Goal: Transaction & Acquisition: Purchase product/service

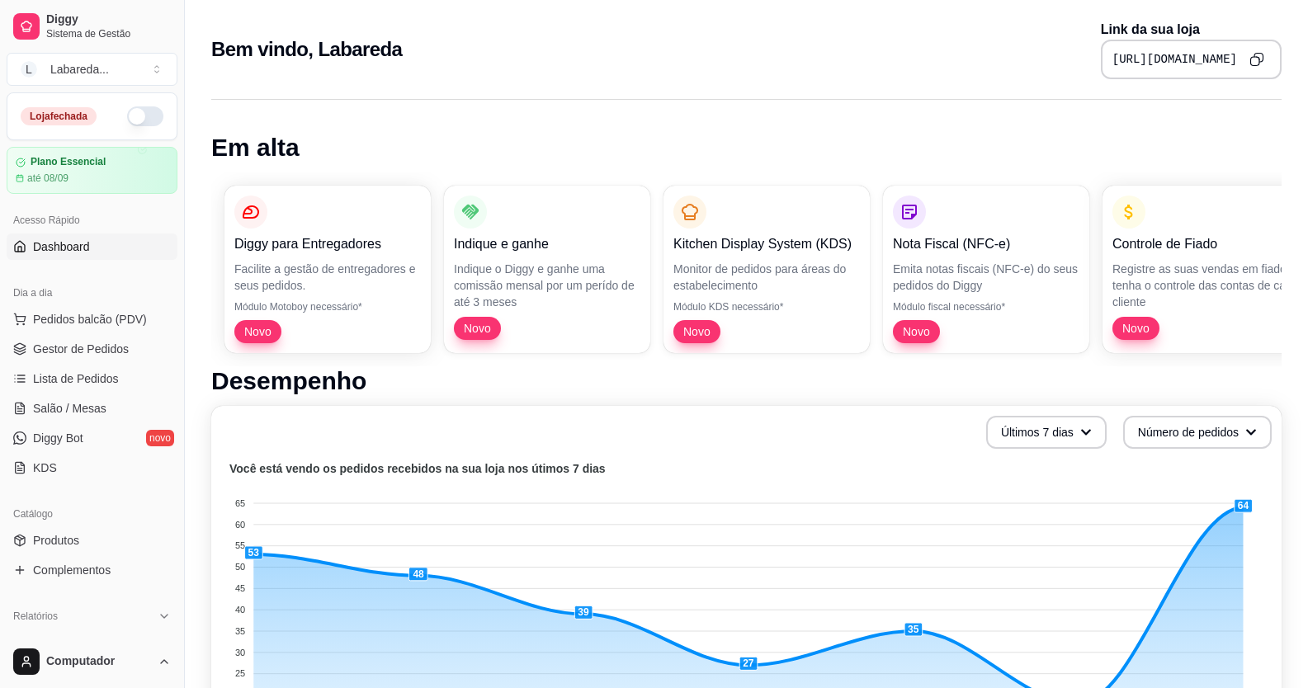
click at [141, 119] on button "button" at bounding box center [145, 116] width 36 height 20
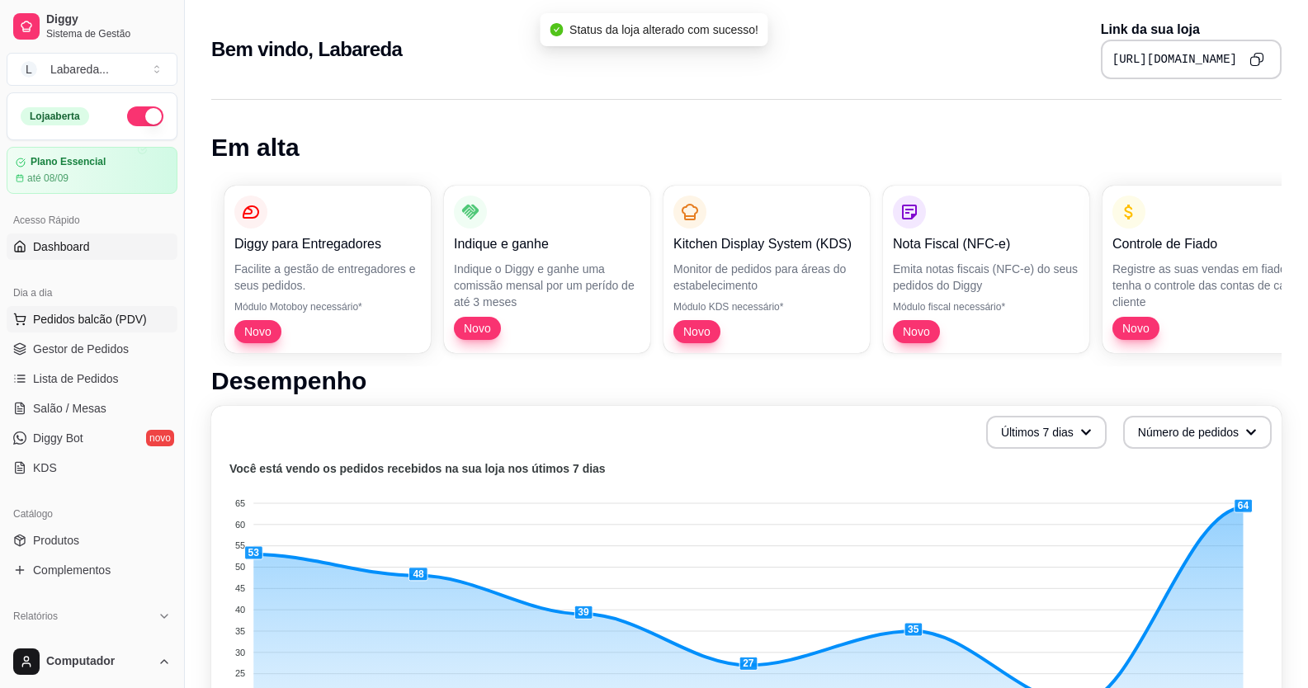
click at [84, 322] on span "Pedidos balcão (PDV)" at bounding box center [90, 319] width 114 height 17
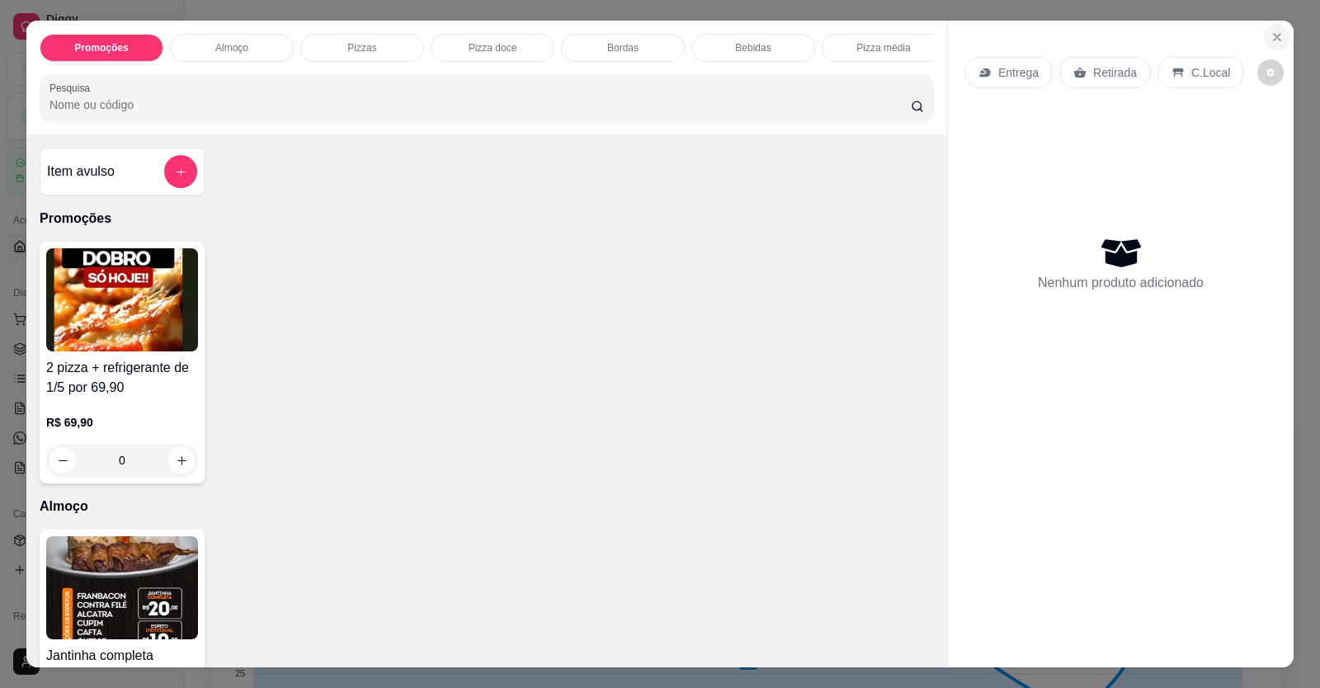
click at [1274, 37] on icon "Close" at bounding box center [1277, 37] width 13 height 13
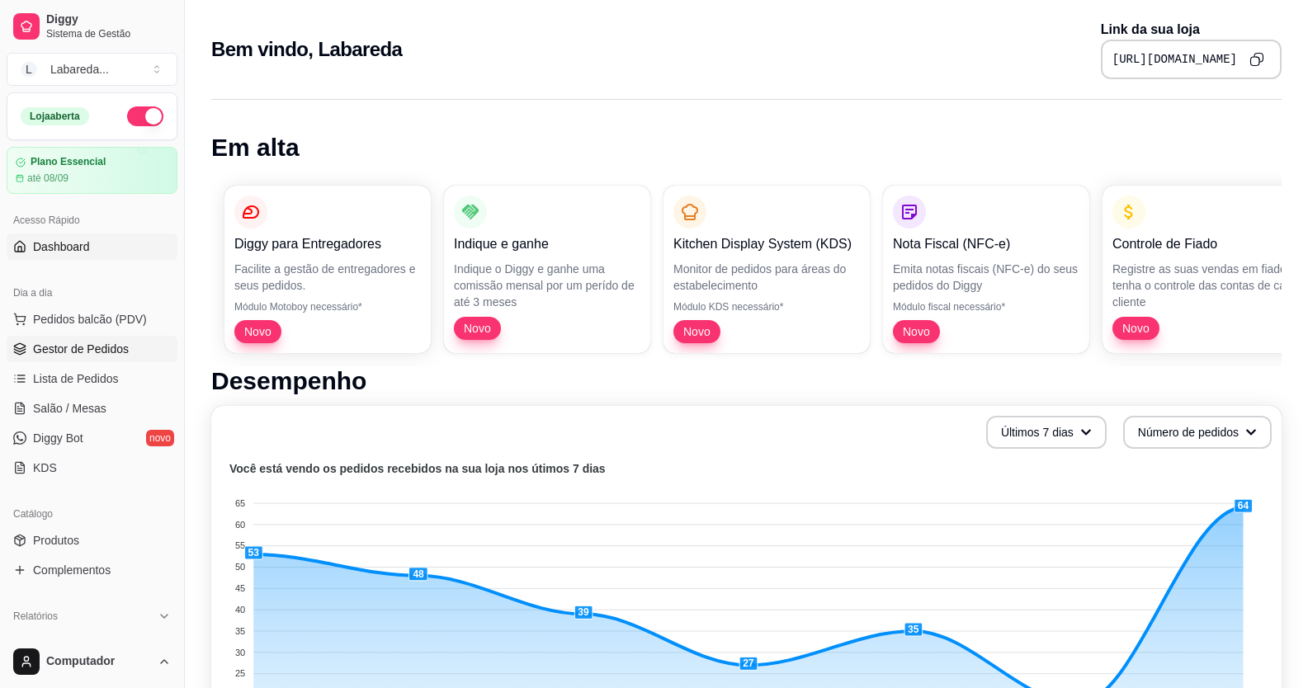
click at [104, 354] on span "Gestor de Pedidos" at bounding box center [81, 349] width 96 height 17
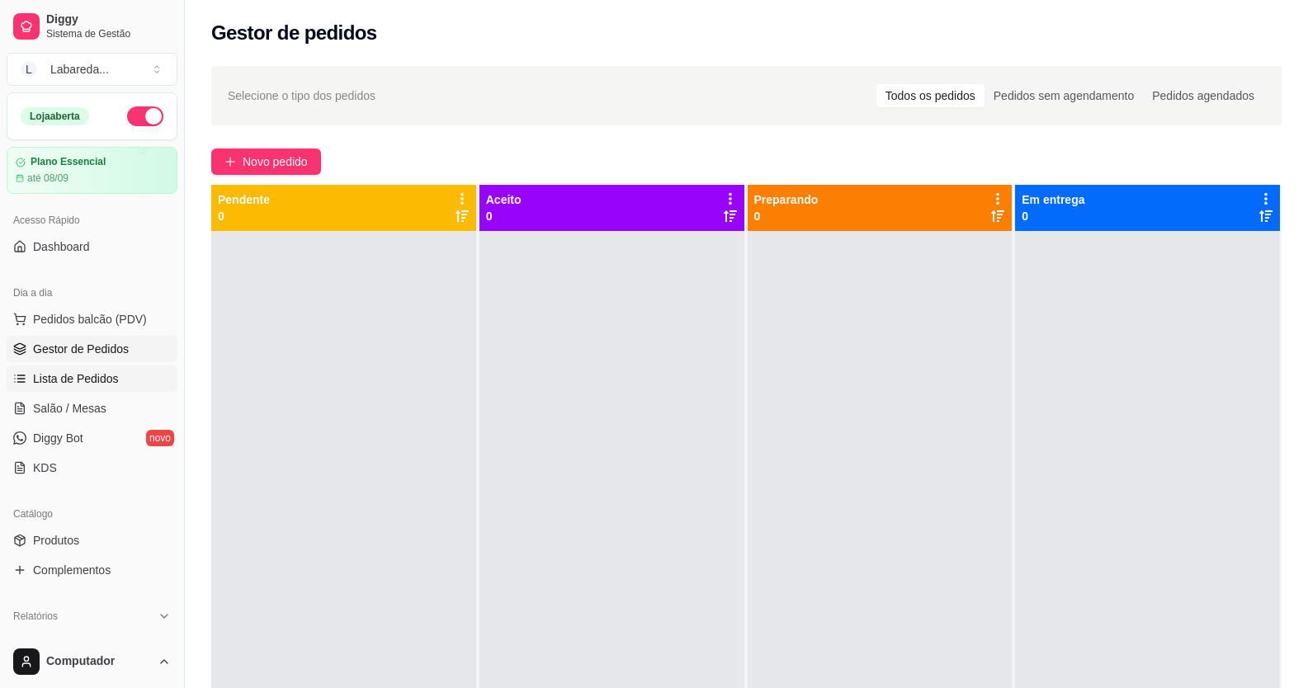
click at [63, 372] on span "Lista de Pedidos" at bounding box center [76, 378] width 86 height 17
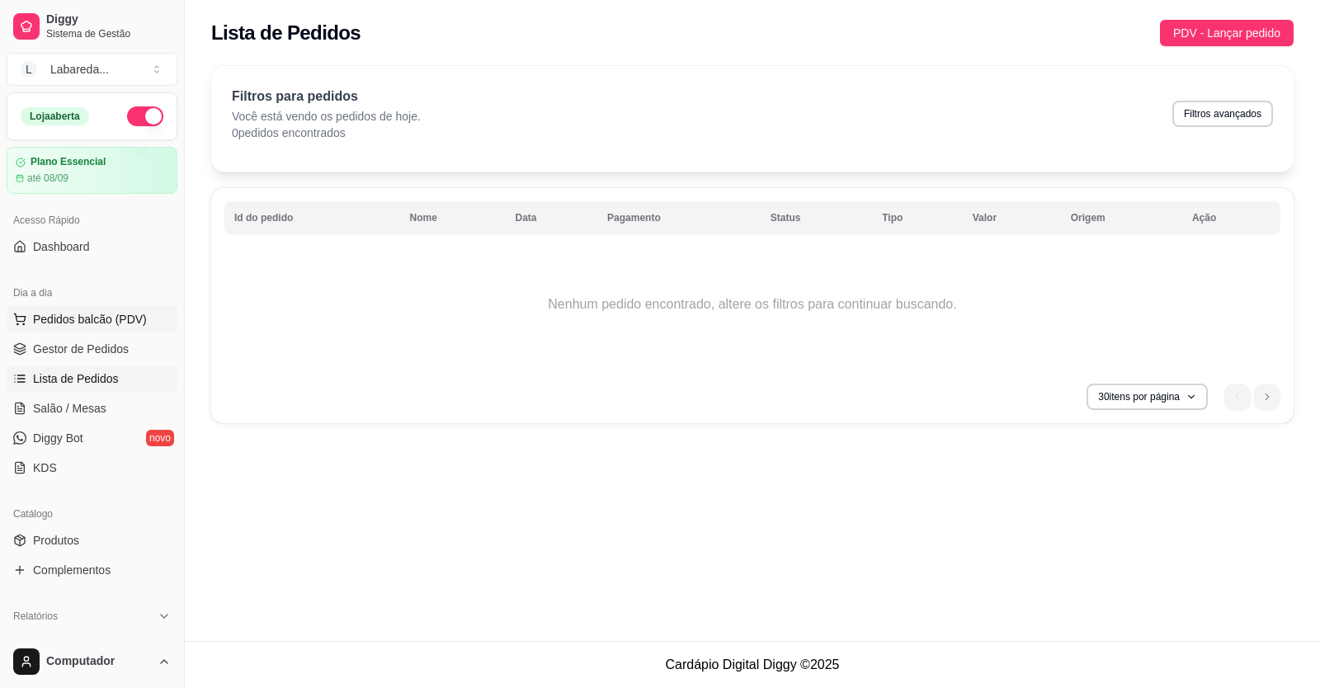
click at [83, 310] on button "Pedidos balcão (PDV)" at bounding box center [92, 319] width 171 height 26
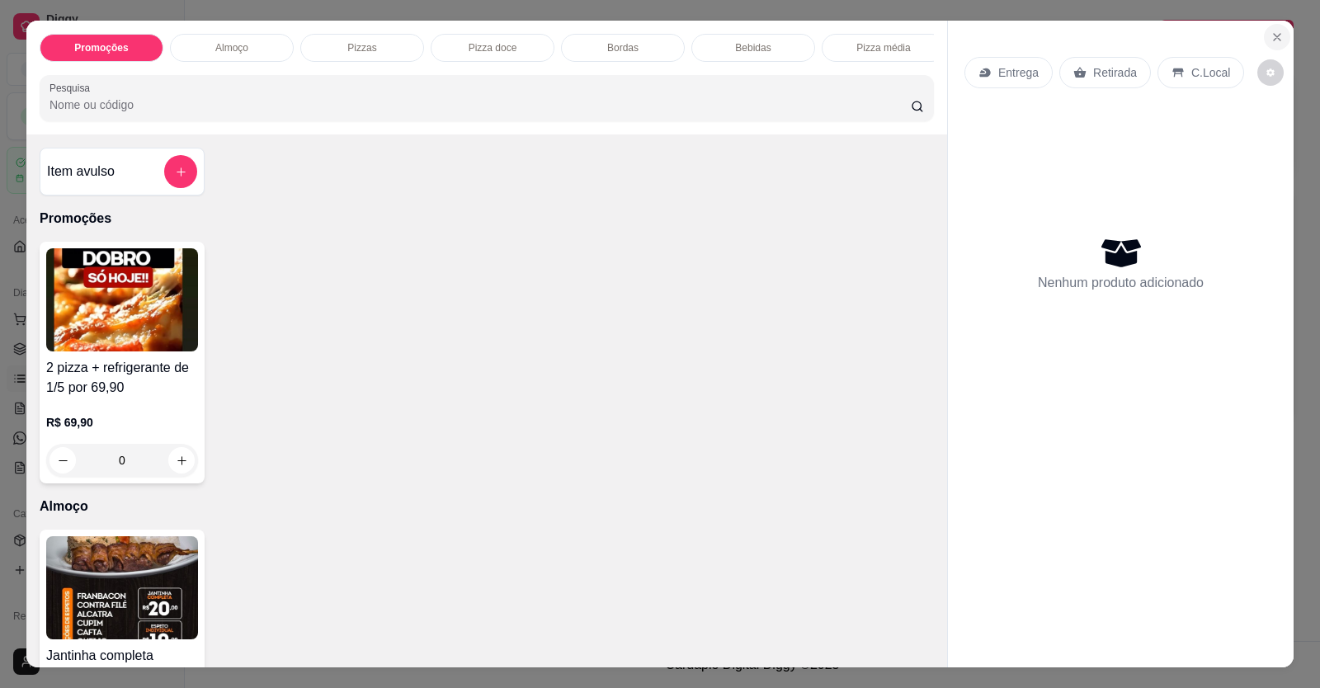
click at [1274, 46] on button "Close" at bounding box center [1277, 37] width 26 height 26
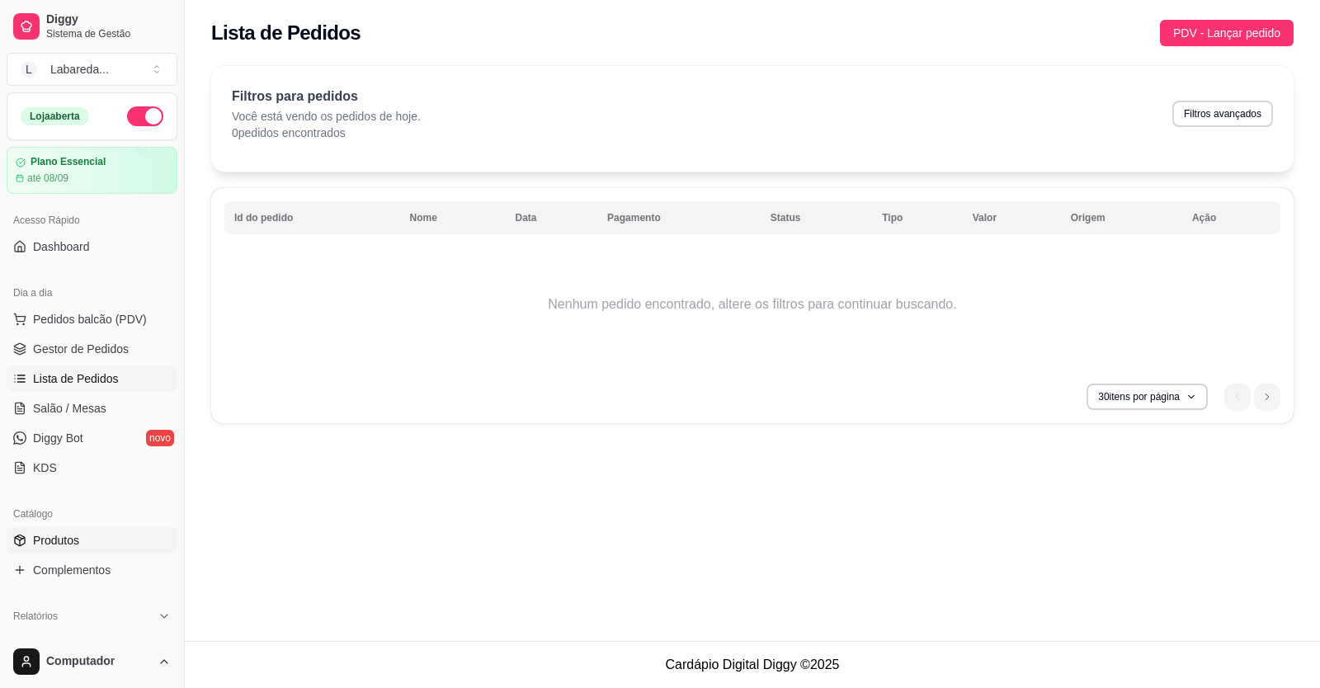
drag, startPoint x: 87, startPoint y: 537, endPoint x: 101, endPoint y: 532, distance: 14.9
click at [87, 537] on link "Produtos" at bounding box center [92, 540] width 171 height 26
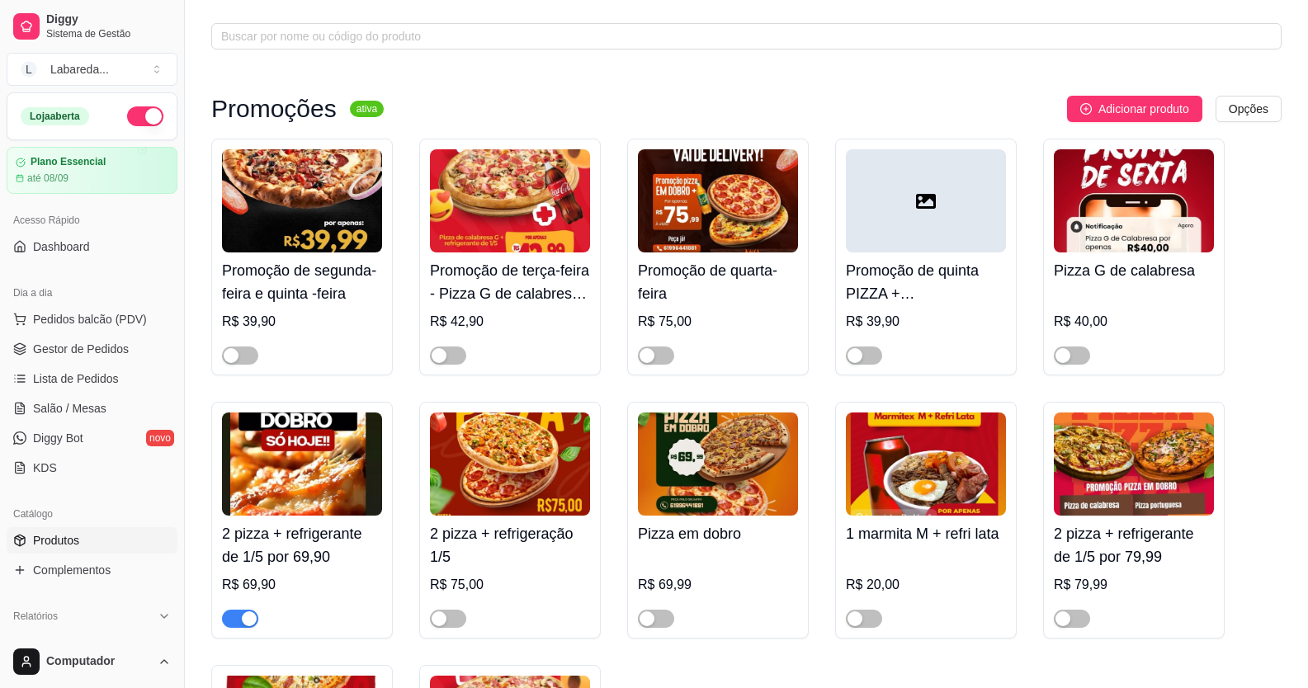
scroll to position [165, 0]
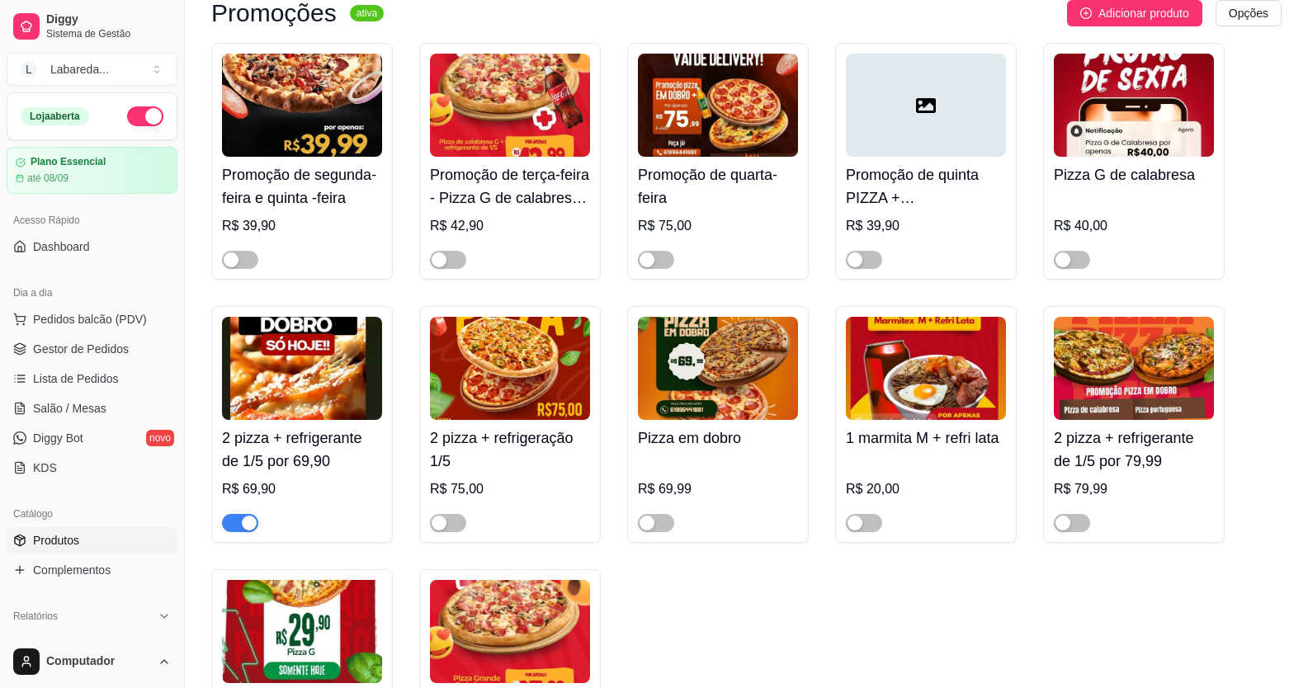
click at [259, 528] on div at bounding box center [302, 515] width 160 height 33
click at [229, 526] on span "button" at bounding box center [240, 523] width 36 height 18
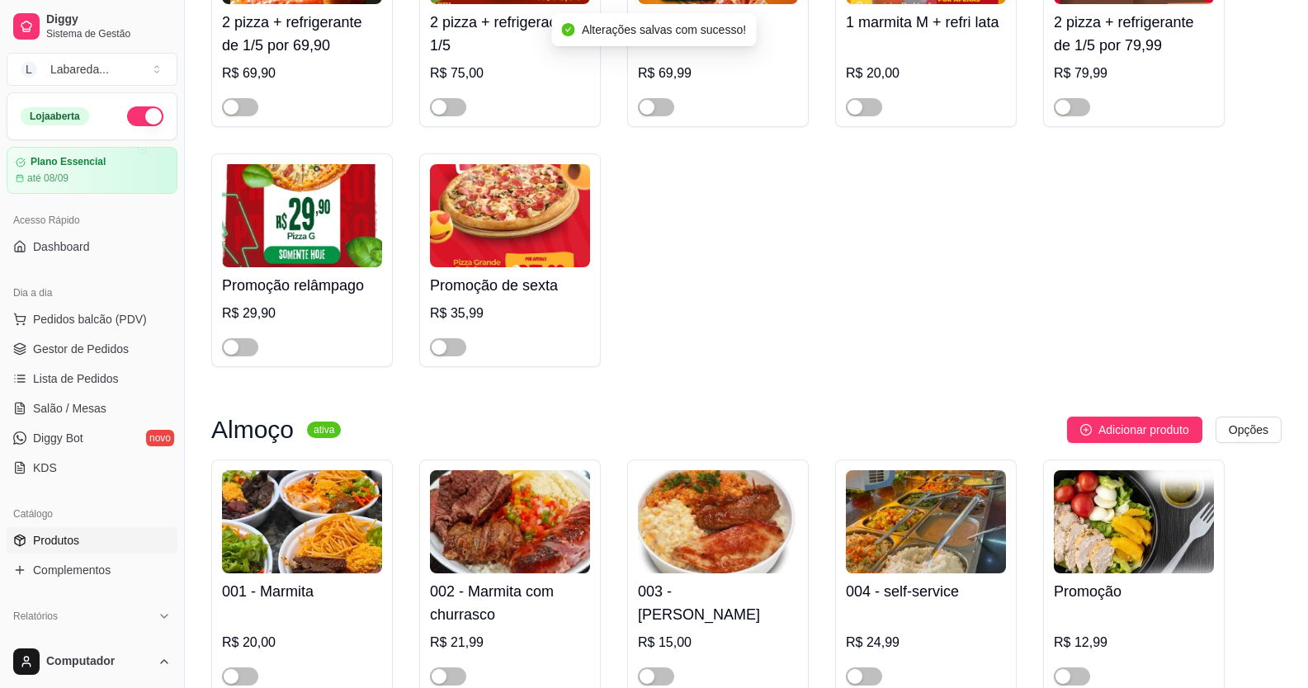
scroll to position [743, 0]
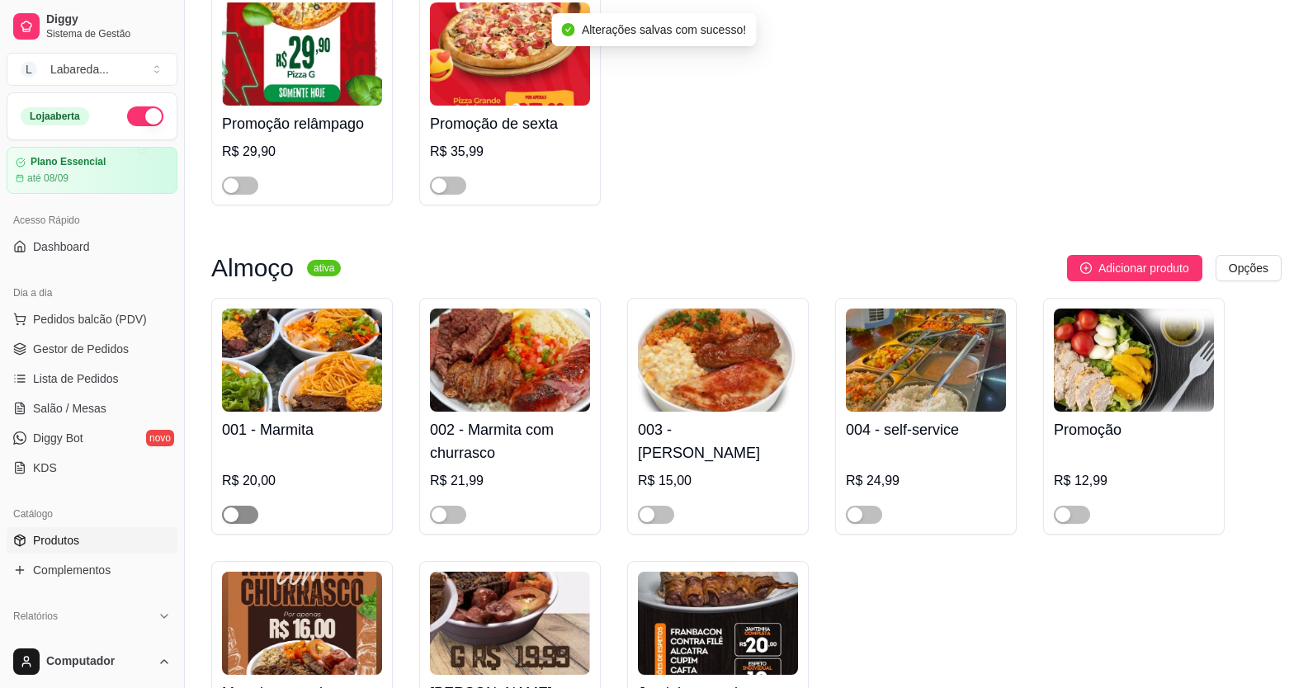
click at [245, 512] on span "button" at bounding box center [240, 515] width 36 height 18
click at [455, 513] on span "button" at bounding box center [448, 515] width 36 height 18
click at [685, 512] on div at bounding box center [718, 507] width 160 height 33
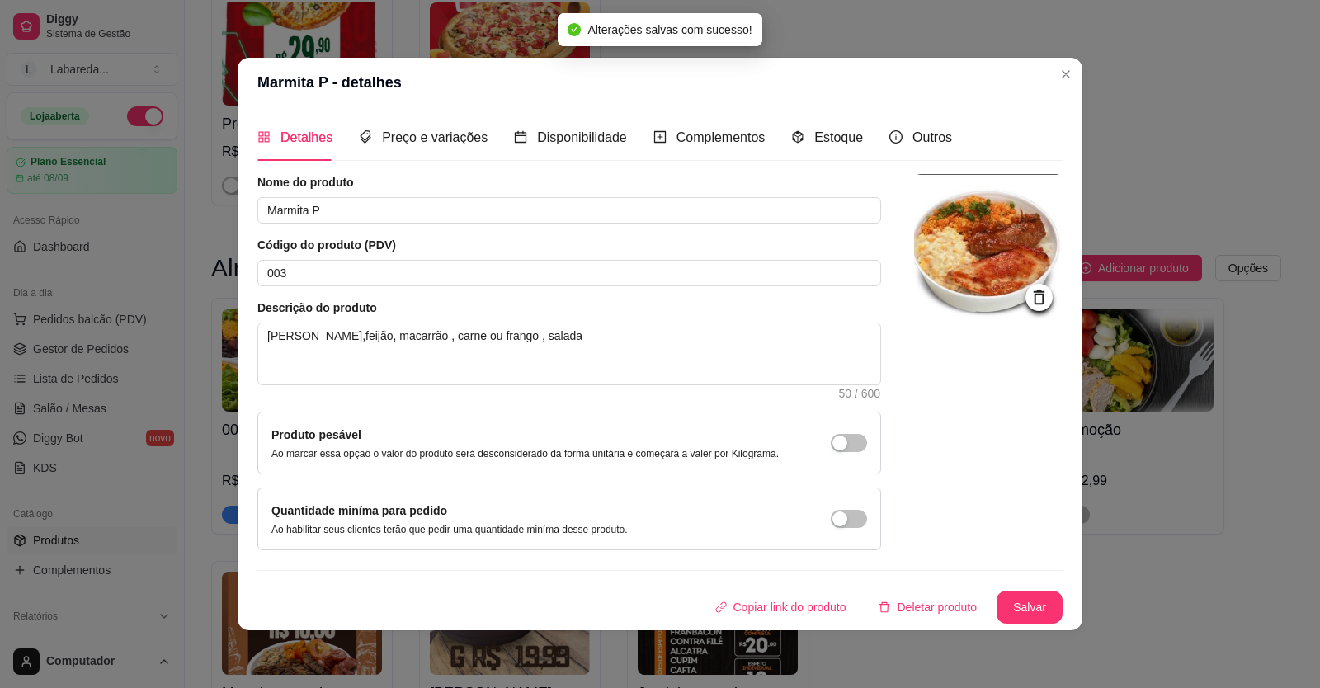
click at [624, 624] on div "Copiar link do produto Deletar produto Salvar" at bounding box center [659, 607] width 805 height 33
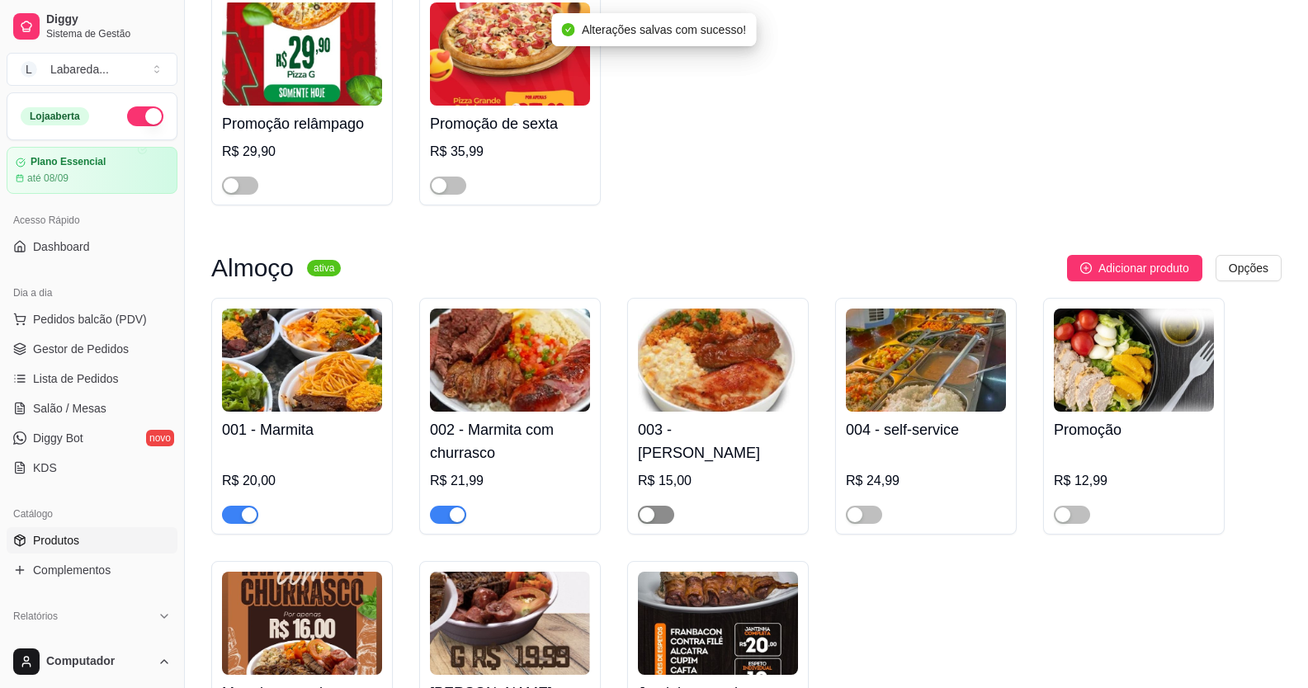
click at [659, 517] on span "button" at bounding box center [656, 515] width 36 height 18
click at [862, 514] on div "button" at bounding box center [854, 514] width 15 height 15
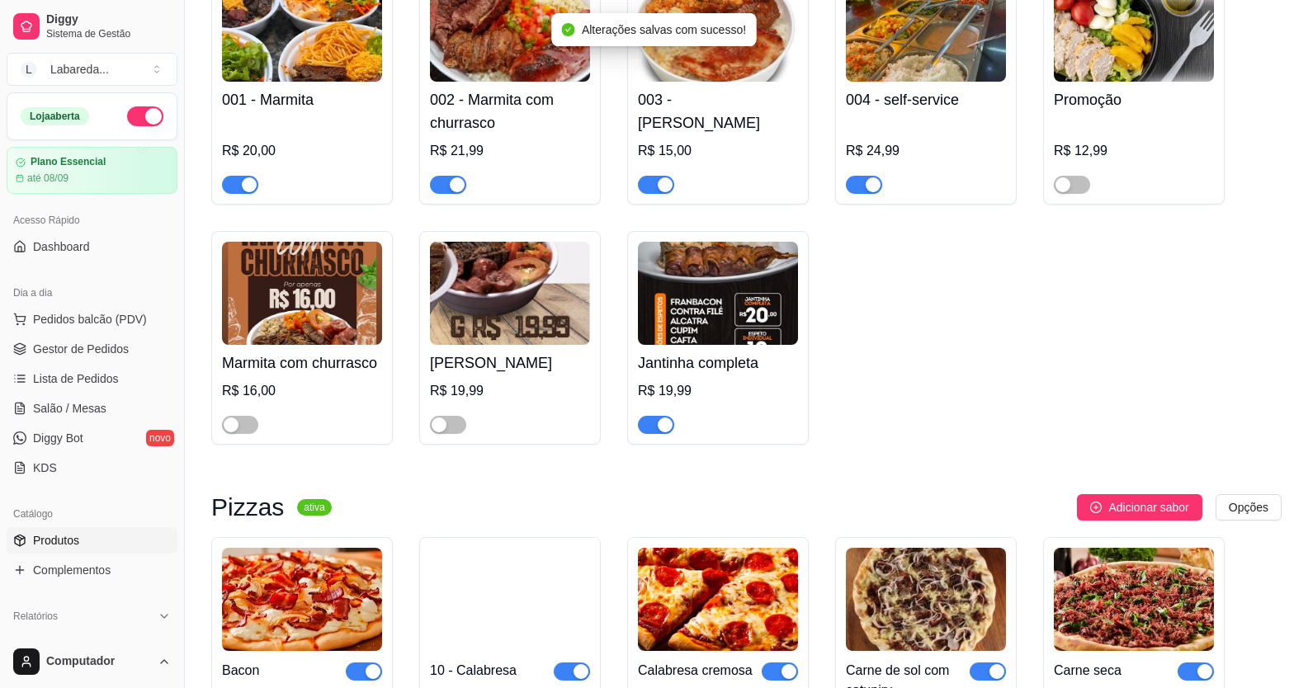
scroll to position [1320, 0]
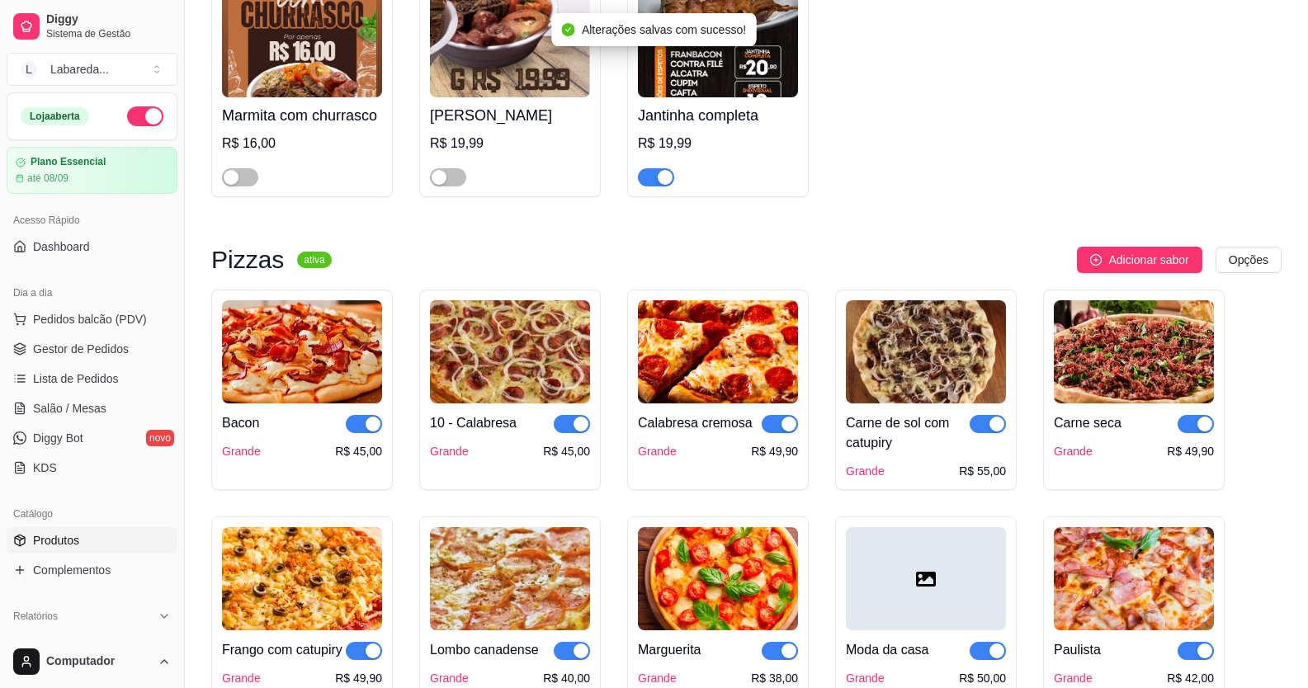
click at [662, 191] on div "Jantinha completa R$ 19,99" at bounding box center [718, 90] width 182 height 214
click at [663, 182] on div "button" at bounding box center [665, 177] width 15 height 15
drag, startPoint x: 576, startPoint y: 429, endPoint x: 559, endPoint y: 427, distance: 17.4
click at [567, 427] on button "button" at bounding box center [572, 424] width 36 height 18
drag, startPoint x: 363, startPoint y: 429, endPoint x: 422, endPoint y: 428, distance: 58.6
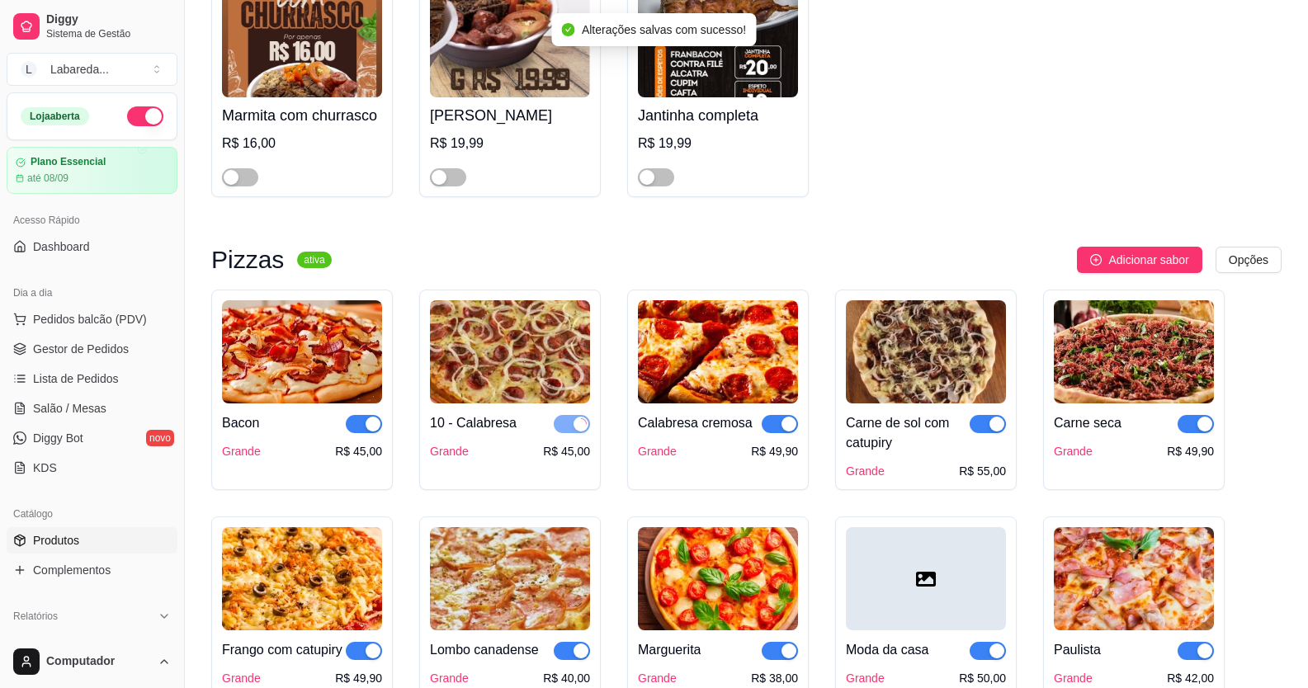
click at [378, 432] on button "button" at bounding box center [364, 424] width 36 height 18
drag, startPoint x: 753, startPoint y: 419, endPoint x: 772, endPoint y: 429, distance: 22.1
click at [772, 429] on div "Calabresa cremosa" at bounding box center [718, 423] width 160 height 20
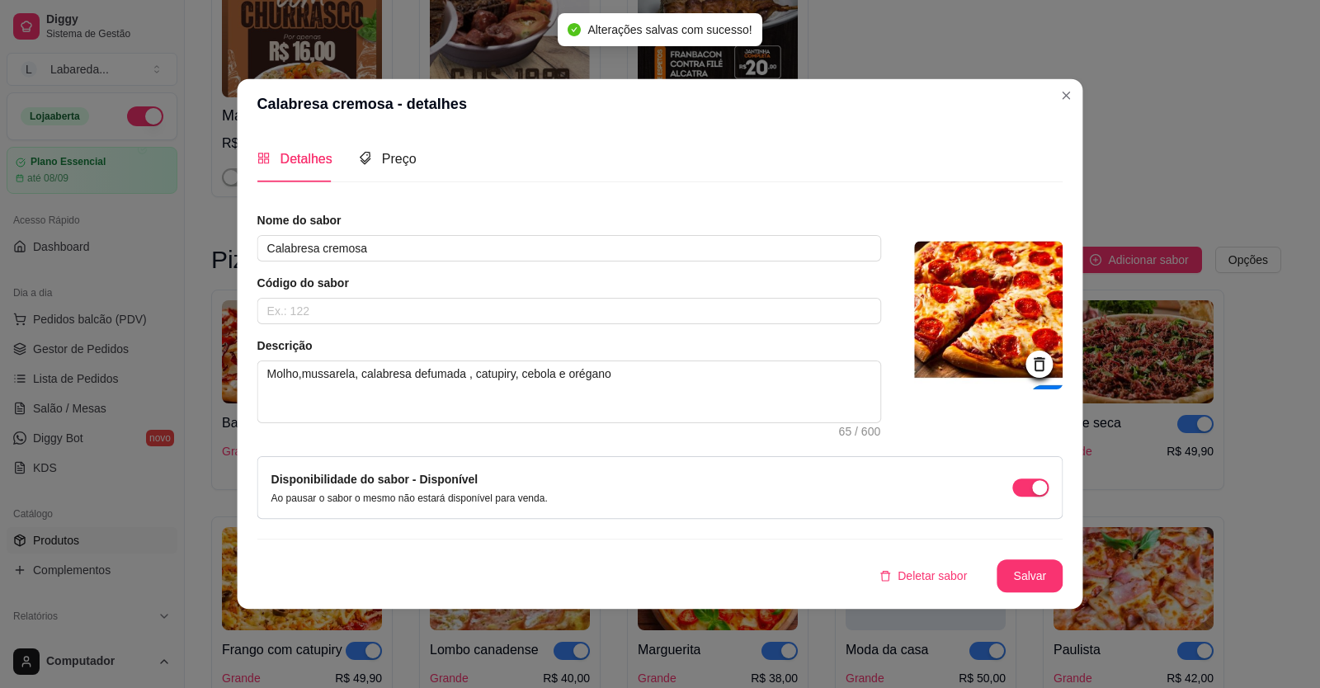
click at [788, 432] on div "Nome do sabor Calabresa cremosa Código do sabor Descrição Molho,mussarela, cala…" at bounding box center [660, 402] width 806 height 380
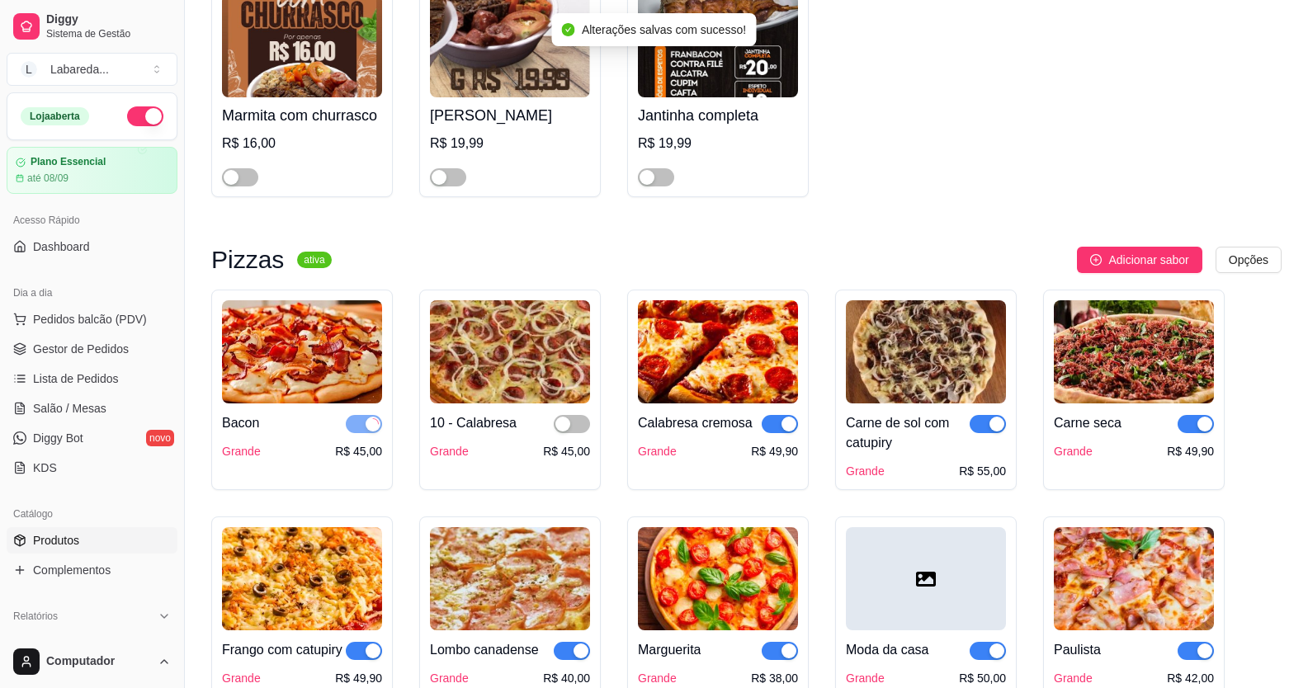
drag, startPoint x: 776, startPoint y: 428, endPoint x: 943, endPoint y: 415, distance: 167.2
click at [777, 429] on span "button" at bounding box center [780, 424] width 36 height 18
click at [1004, 428] on button "button" at bounding box center [988, 424] width 36 height 18
click at [1195, 428] on span "button" at bounding box center [1195, 424] width 36 height 18
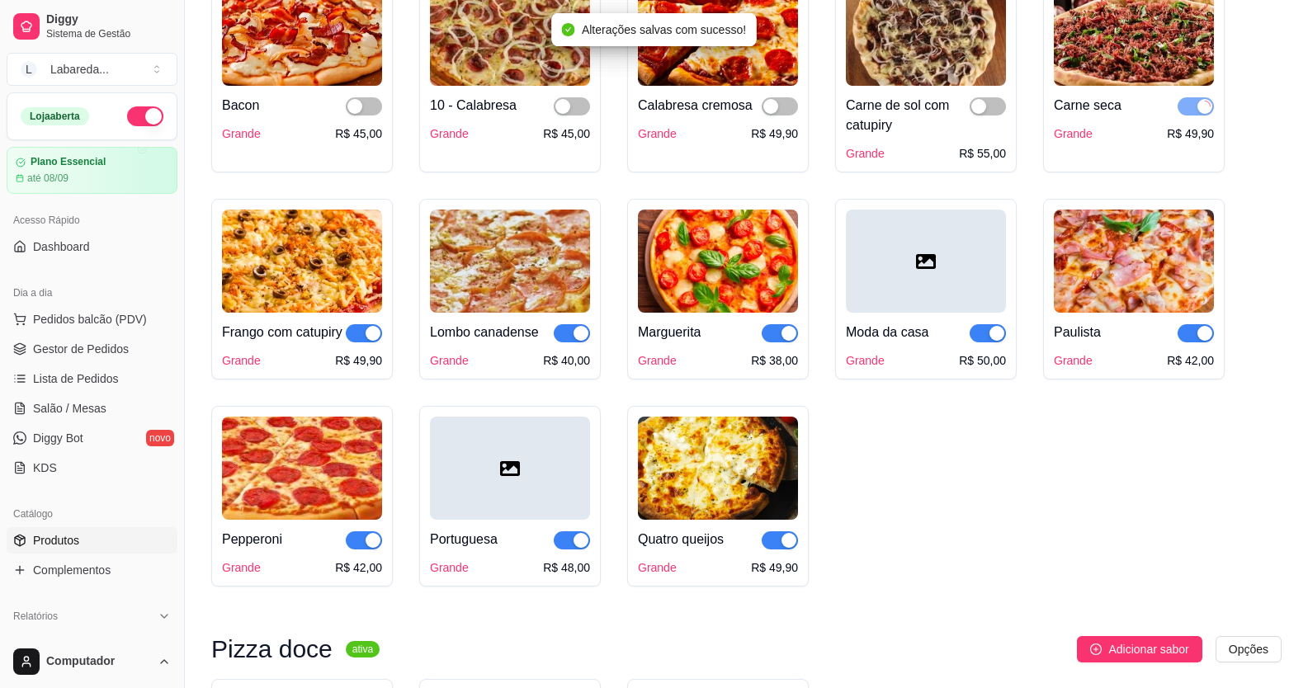
scroll to position [1650, 0]
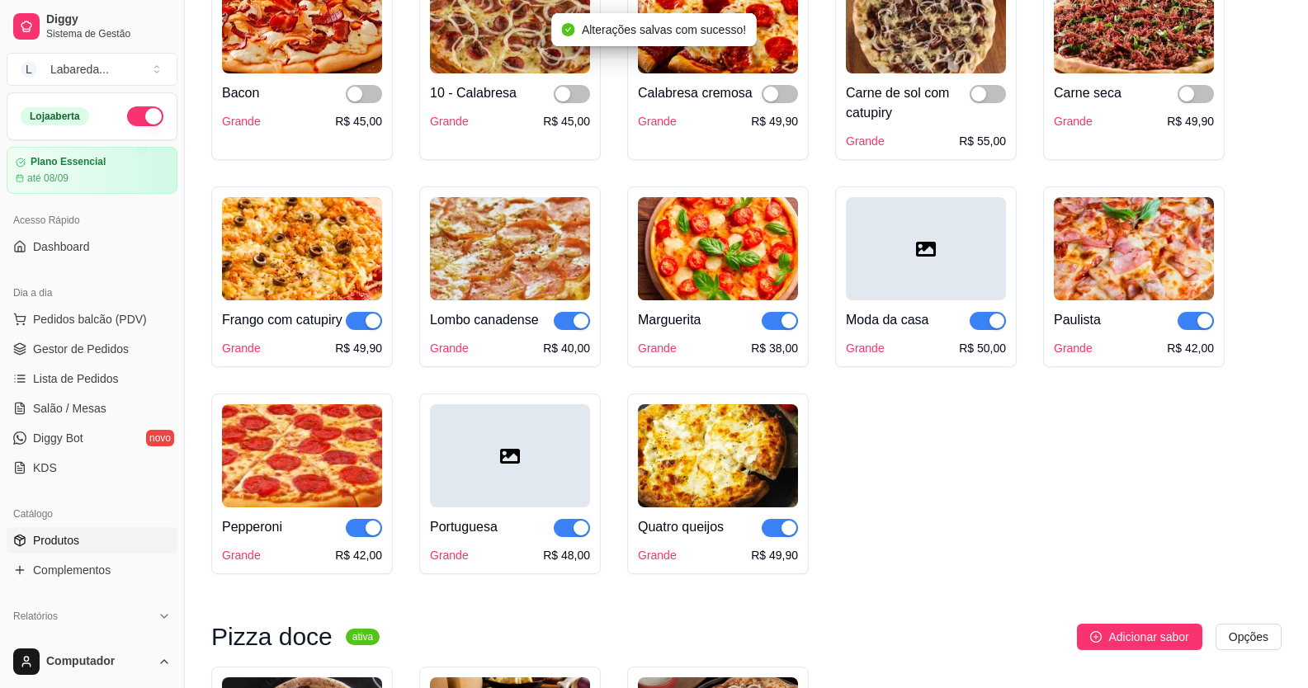
click at [1196, 330] on span "button" at bounding box center [1195, 321] width 36 height 18
click at [992, 328] on div "button" at bounding box center [996, 321] width 15 height 15
click at [774, 325] on span "button" at bounding box center [780, 321] width 36 height 18
drag, startPoint x: 575, startPoint y: 327, endPoint x: 485, endPoint y: 308, distance: 91.9
click at [570, 324] on button "button" at bounding box center [572, 321] width 36 height 18
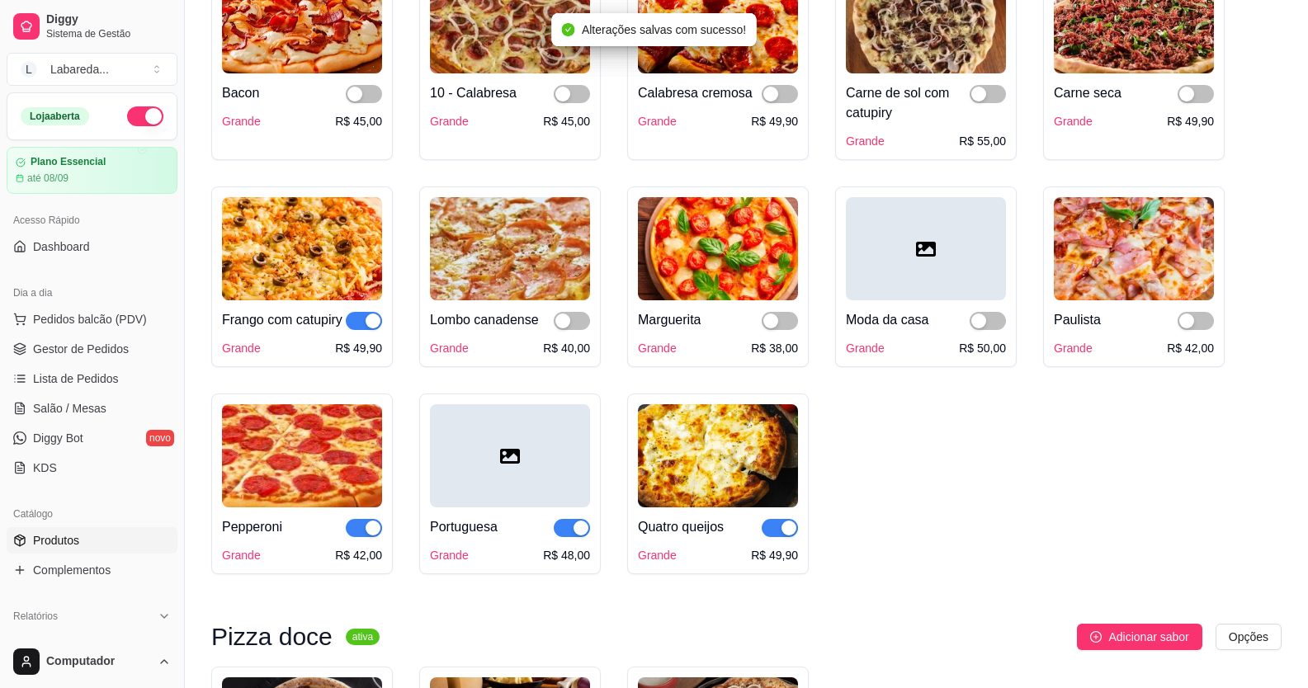
drag, startPoint x: 369, startPoint y: 319, endPoint x: 366, endPoint y: 348, distance: 29.1
click at [367, 328] on div "button" at bounding box center [373, 321] width 15 height 15
click at [370, 536] on div "button" at bounding box center [373, 528] width 15 height 15
drag, startPoint x: 567, startPoint y: 550, endPoint x: 631, endPoint y: 554, distance: 64.6
click at [569, 537] on span "button" at bounding box center [572, 528] width 36 height 18
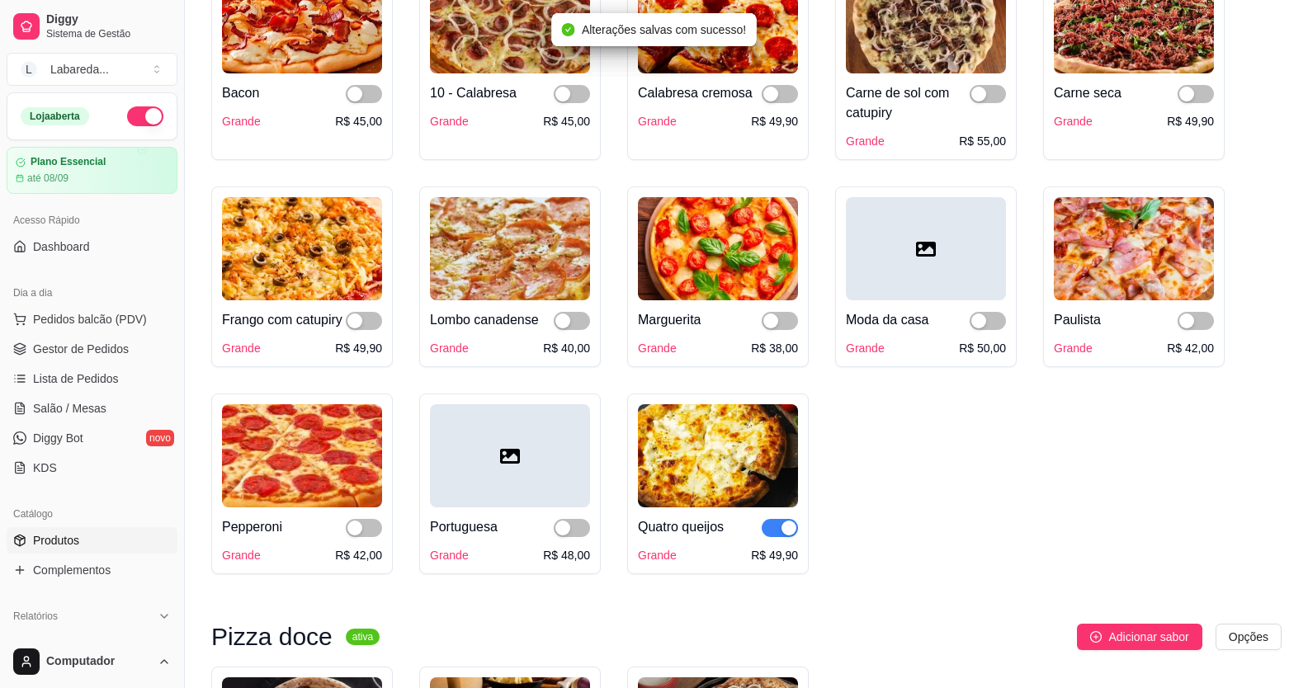
click at [781, 537] on button "button" at bounding box center [780, 528] width 36 height 18
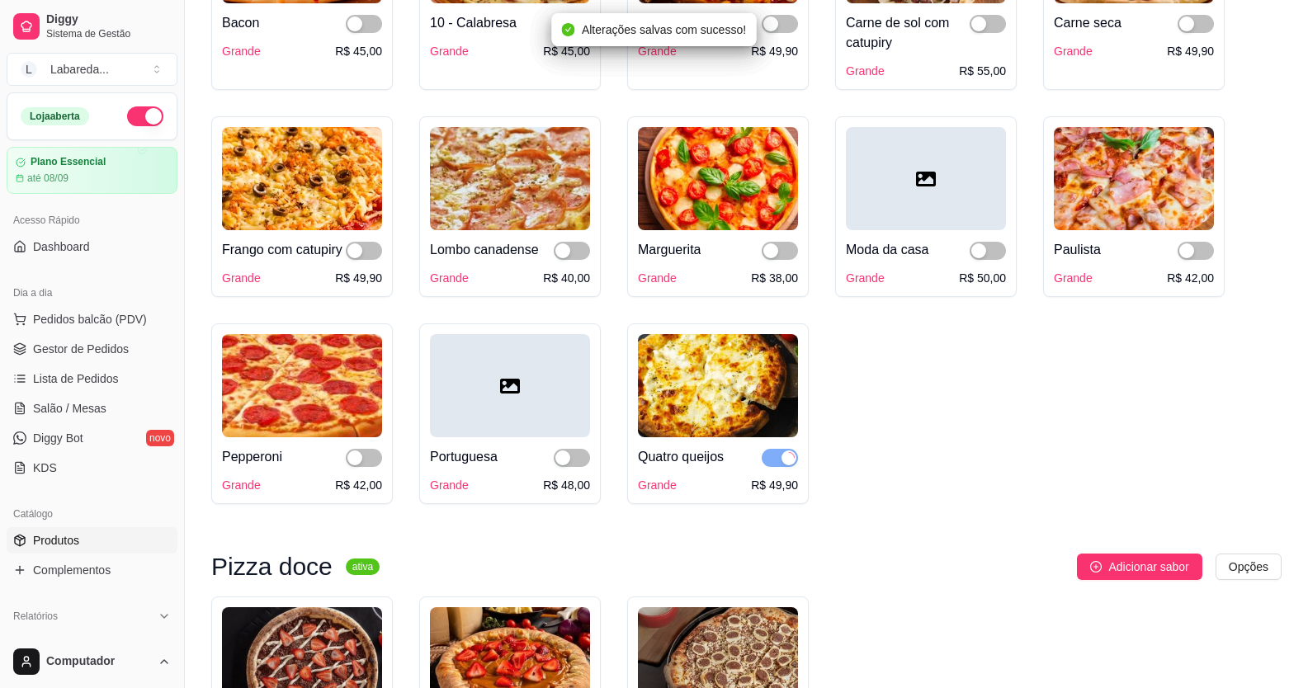
scroll to position [1898, 0]
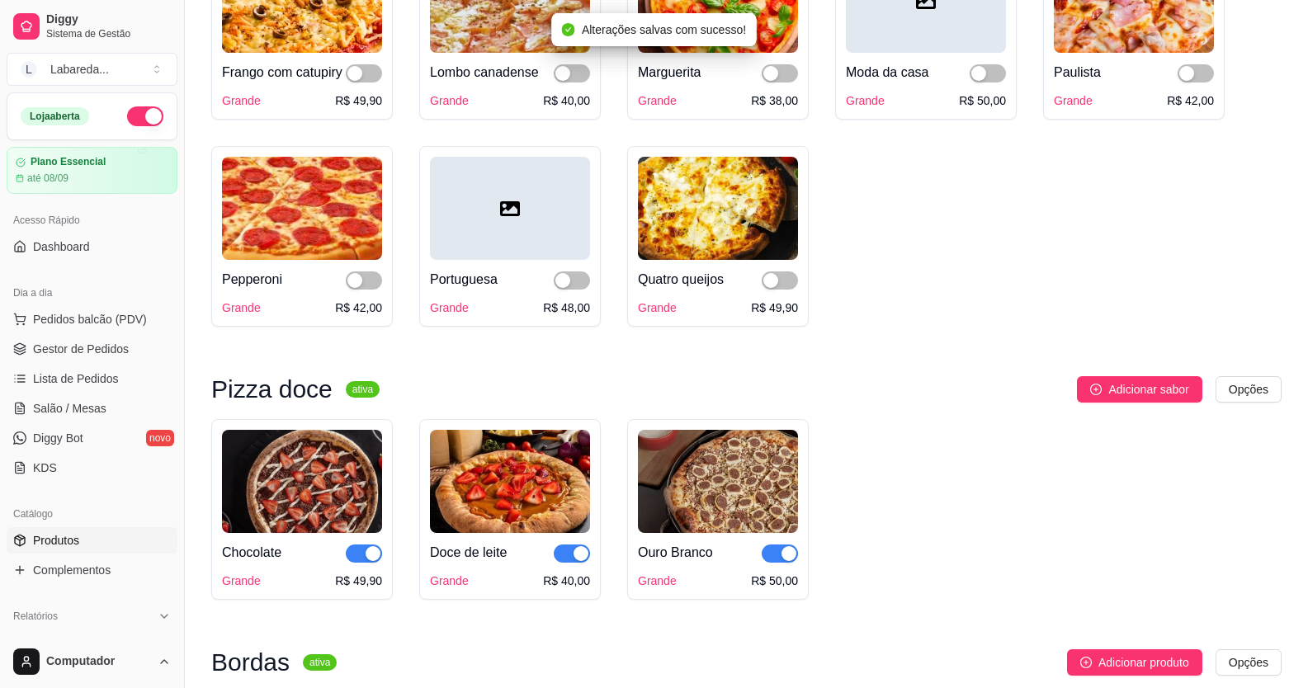
drag, startPoint x: 781, startPoint y: 572, endPoint x: 738, endPoint y: 586, distance: 45.1
click at [781, 563] on button "button" at bounding box center [780, 554] width 36 height 18
click at [565, 563] on span "button" at bounding box center [572, 554] width 36 height 18
click at [378, 561] on div "button" at bounding box center [373, 553] width 15 height 15
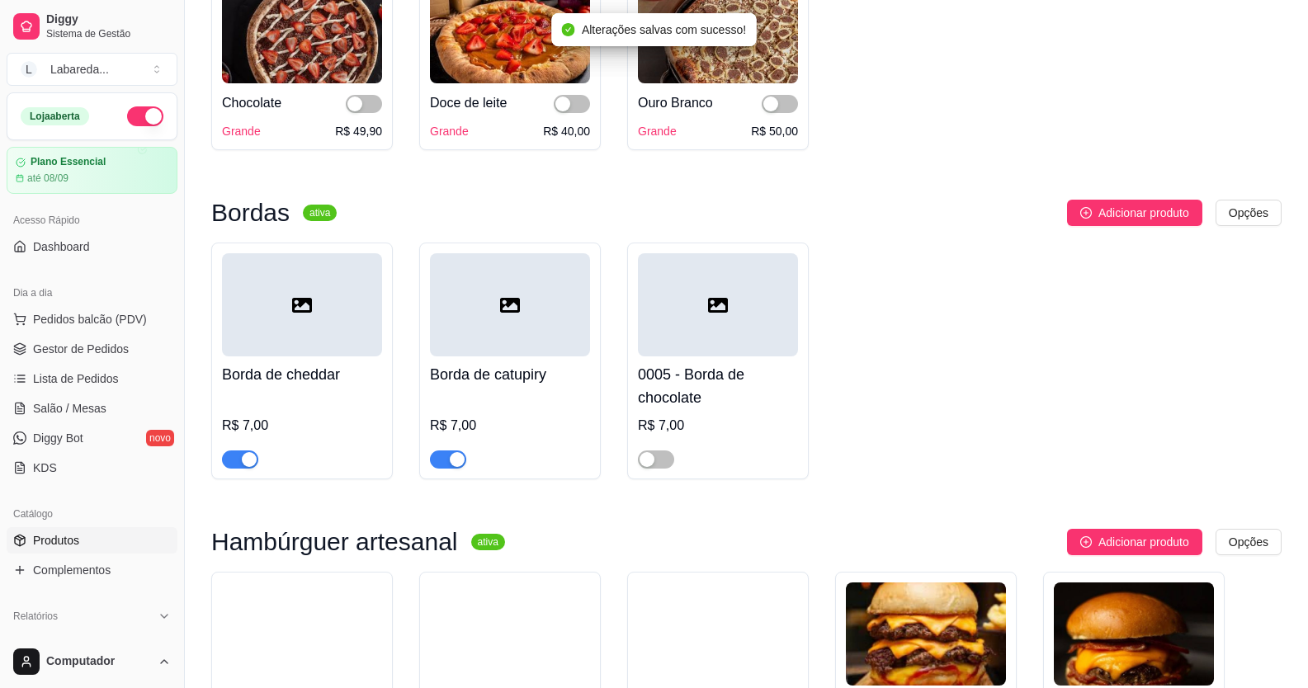
scroll to position [2475, 0]
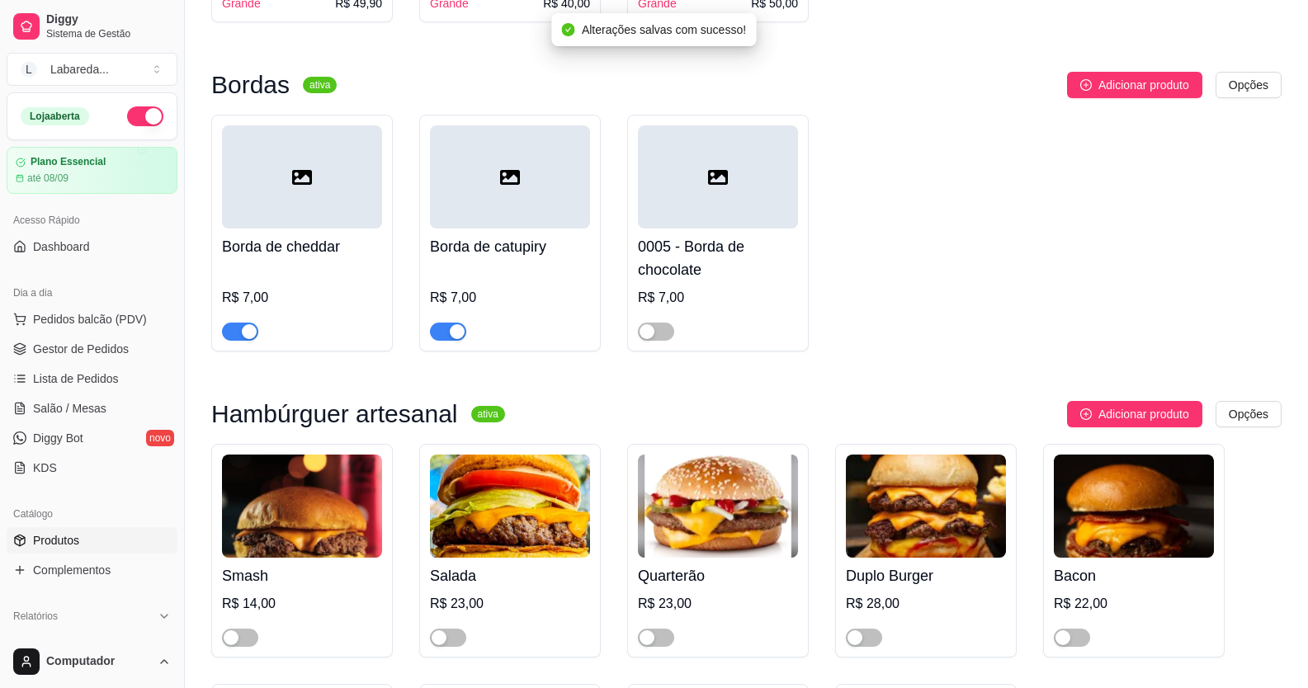
drag, startPoint x: 240, startPoint y: 359, endPoint x: 283, endPoint y: 361, distance: 42.9
click at [242, 341] on button "button" at bounding box center [240, 332] width 36 height 18
click at [460, 341] on div at bounding box center [448, 331] width 36 height 20
click at [458, 352] on div "Borda de catupiry R$ 7,00" at bounding box center [510, 233] width 182 height 237
click at [453, 339] on div "button" at bounding box center [457, 331] width 15 height 15
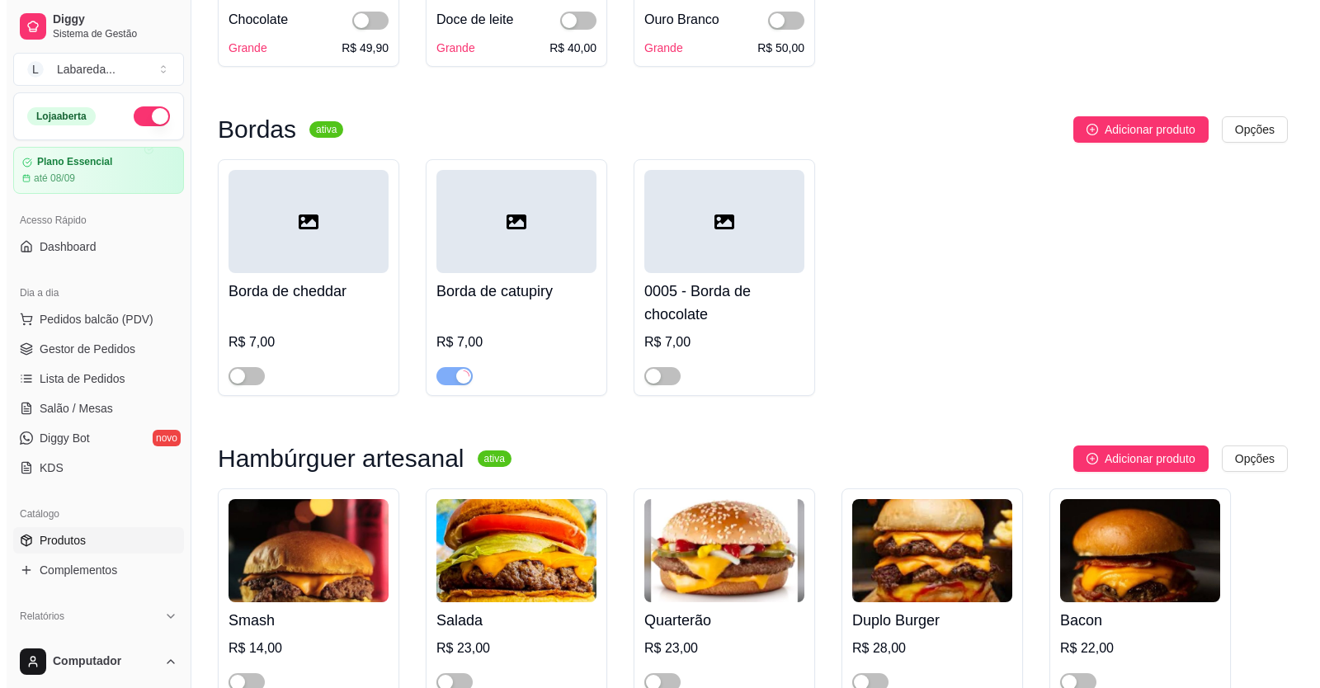
scroll to position [2145, 0]
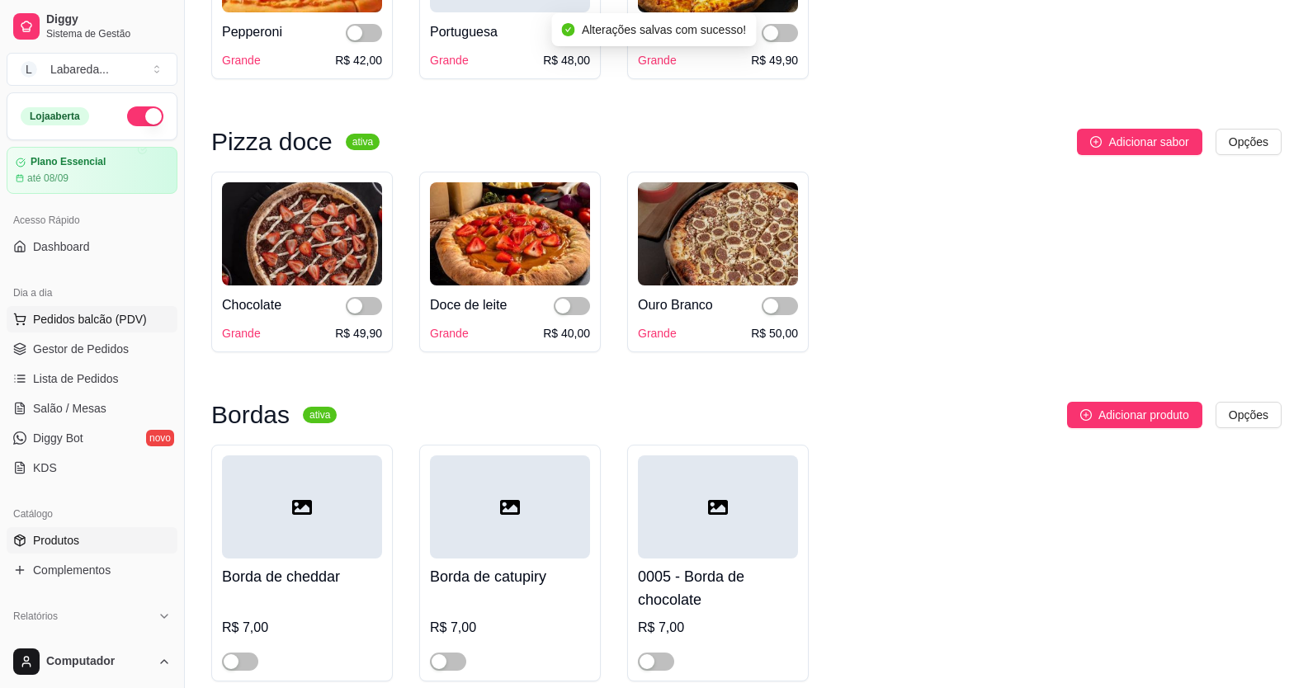
click at [111, 314] on span "Pedidos balcão (PDV)" at bounding box center [90, 319] width 114 height 17
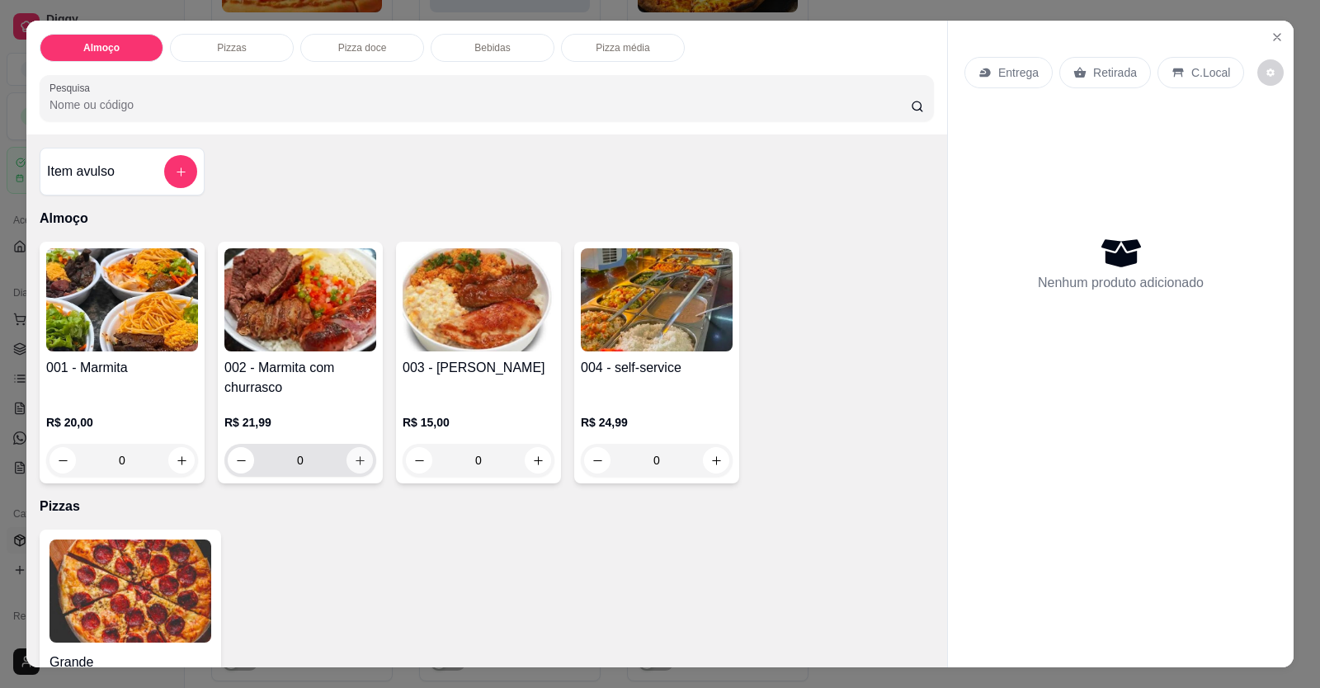
click at [358, 464] on icon "increase-product-quantity" at bounding box center [360, 461] width 12 height 12
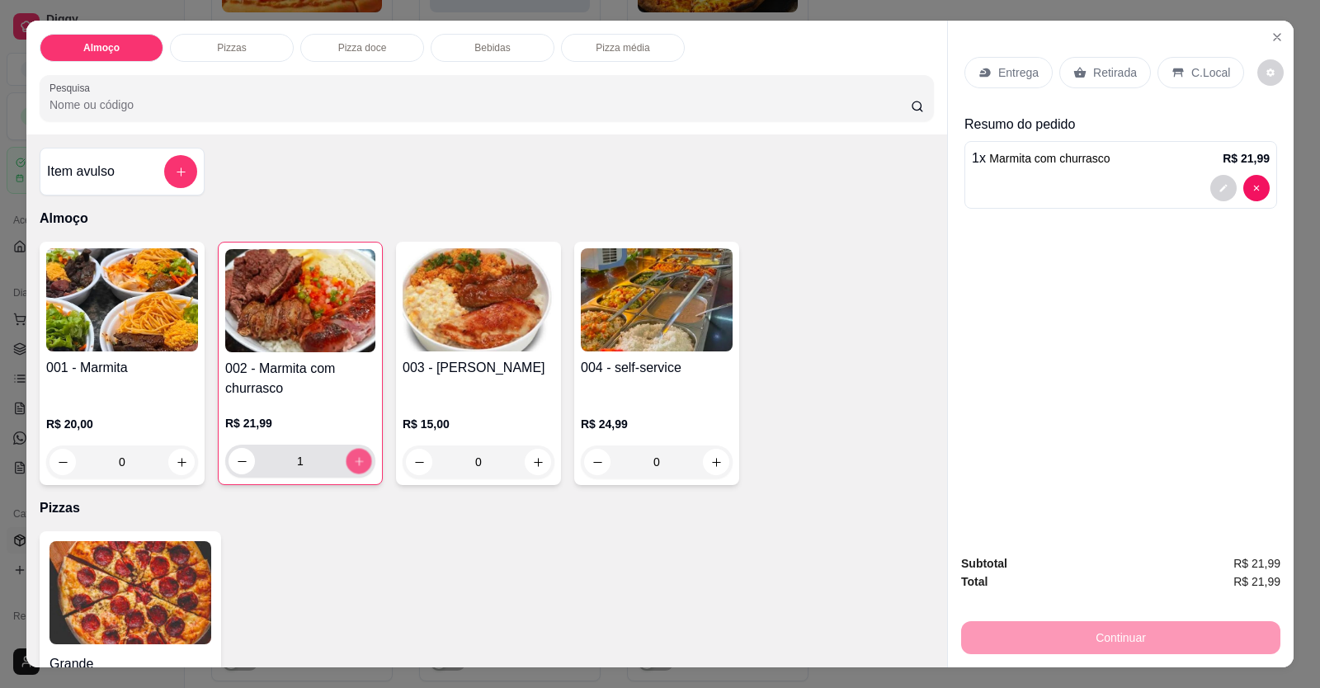
click at [358, 464] on icon "increase-product-quantity" at bounding box center [359, 461] width 12 height 12
type input "2"
click at [1036, 183] on div at bounding box center [1121, 188] width 298 height 26
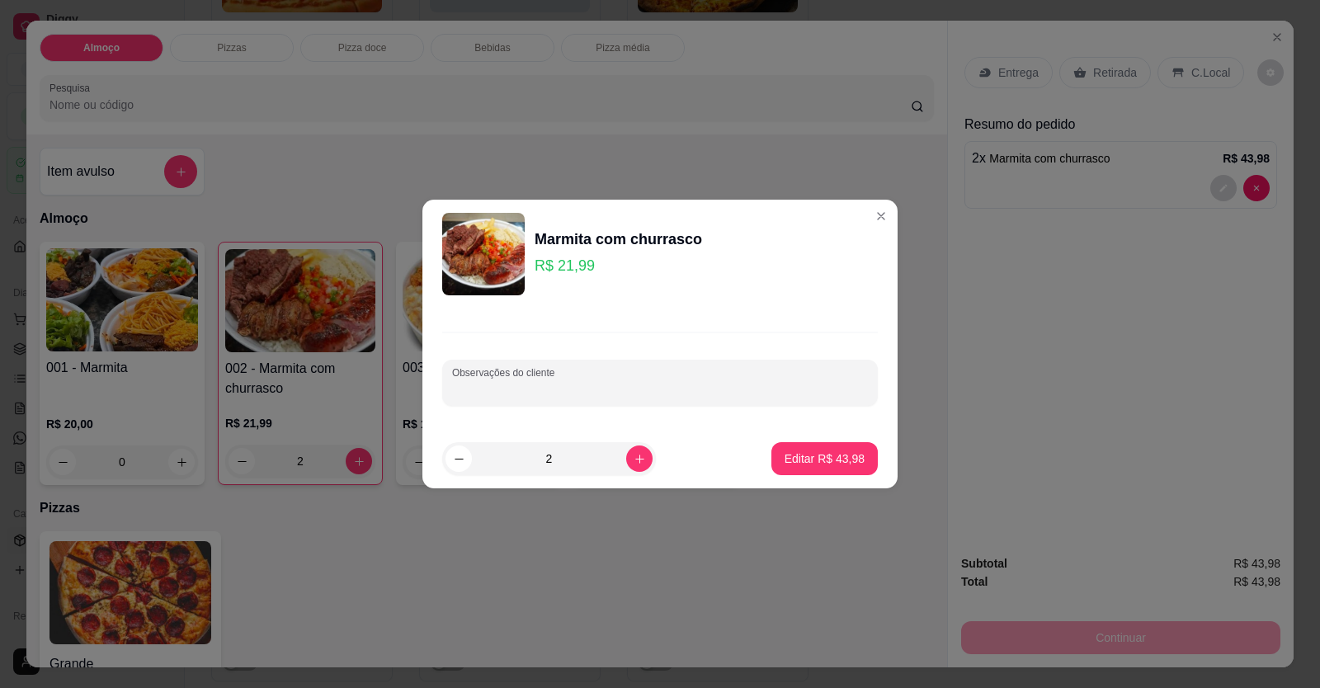
paste input "1 G arroz,macarrão,lasanha,batata frita,salada e churrasco,salada 1 G arroz,fei…"
type input "1 G arroz,macarrão,lasanha,batata frita,salada e churrasco,salada 1 G arroz,fei…"
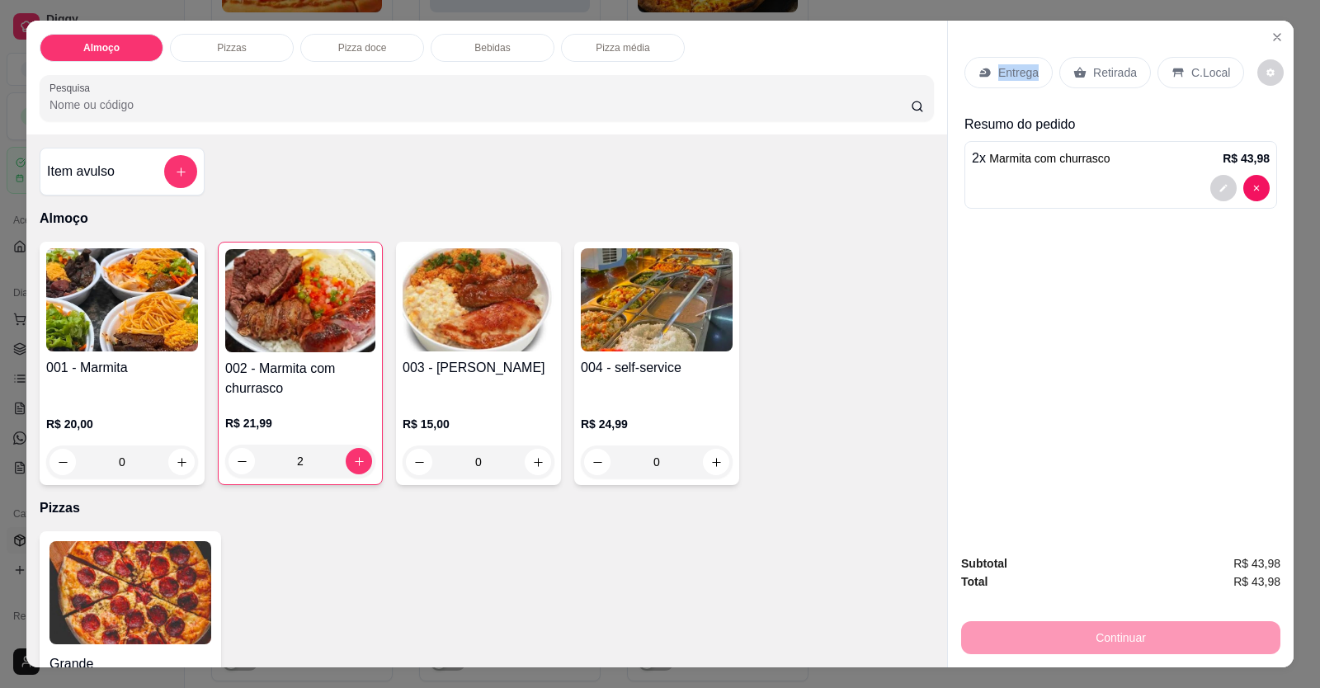
click at [998, 69] on p "Entrega" at bounding box center [1018, 72] width 40 height 17
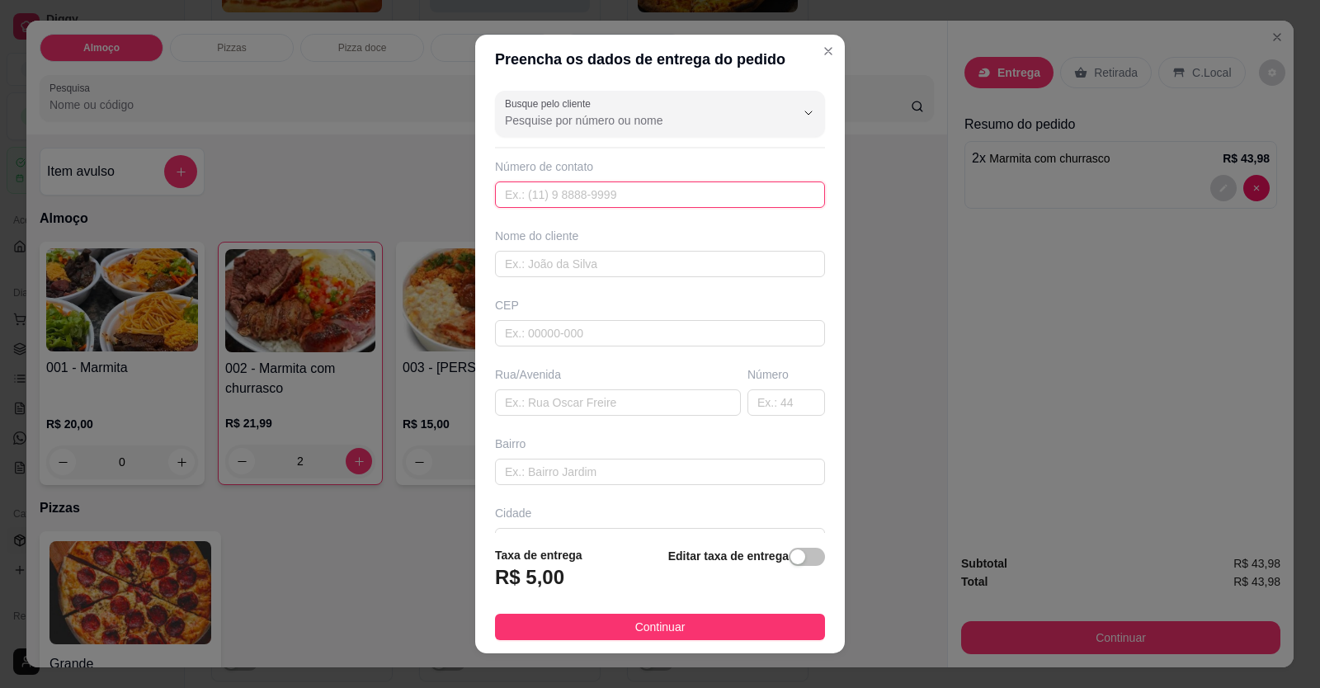
click at [679, 191] on input "text" at bounding box center [660, 195] width 330 height 26
type input "[PHONE_NUMBER]"
click at [672, 247] on div "Nome do cliente" at bounding box center [660, 253] width 337 height 50
click at [671, 271] on input "text" at bounding box center [660, 264] width 330 height 26
type input "a"
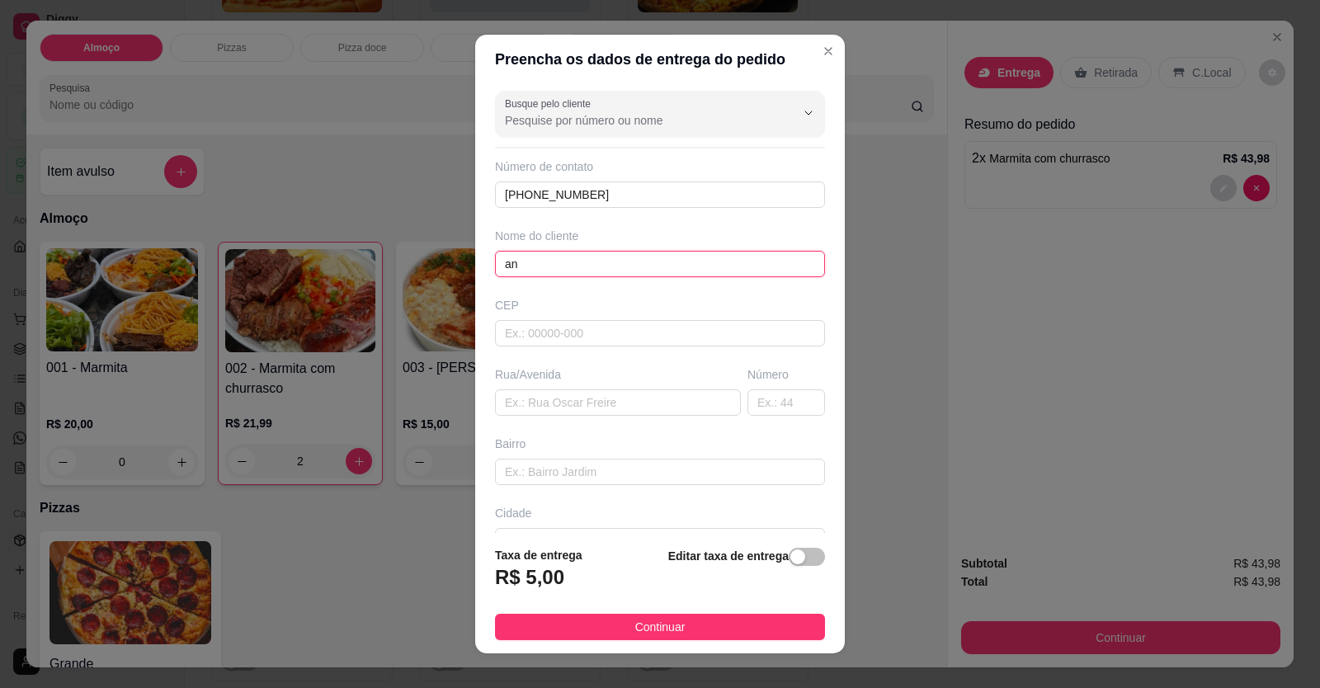
type input "a"
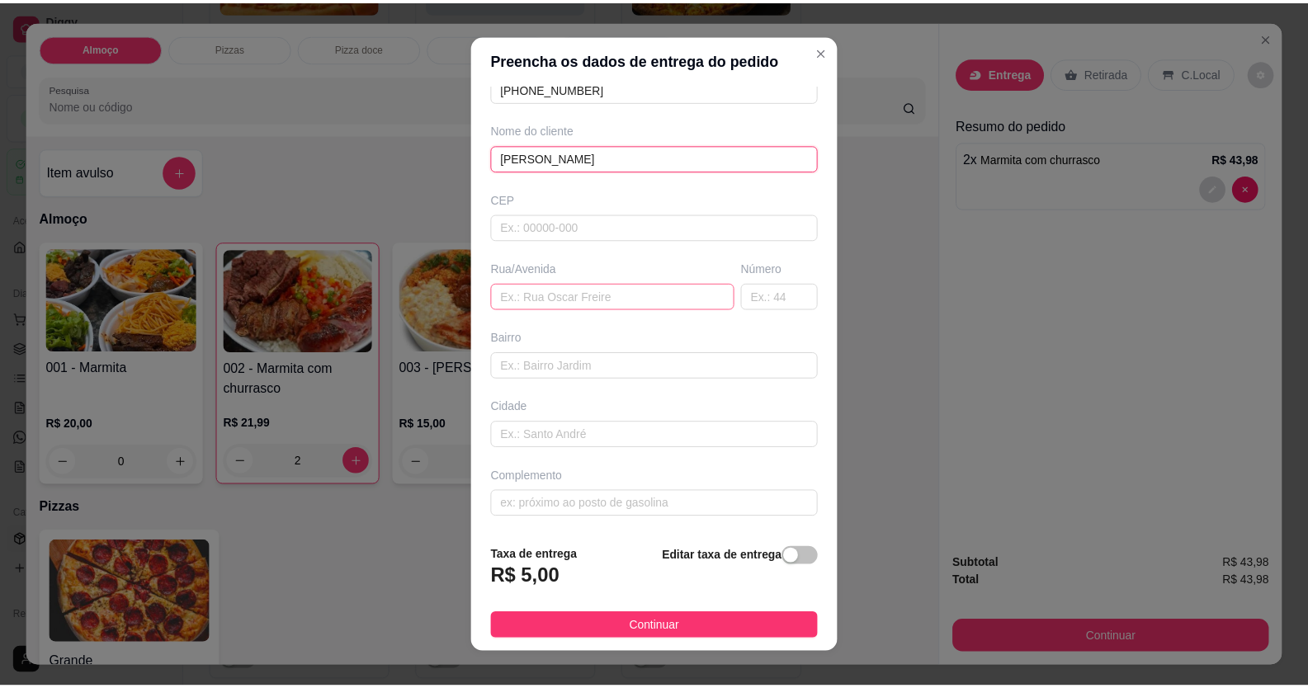
scroll to position [18, 0]
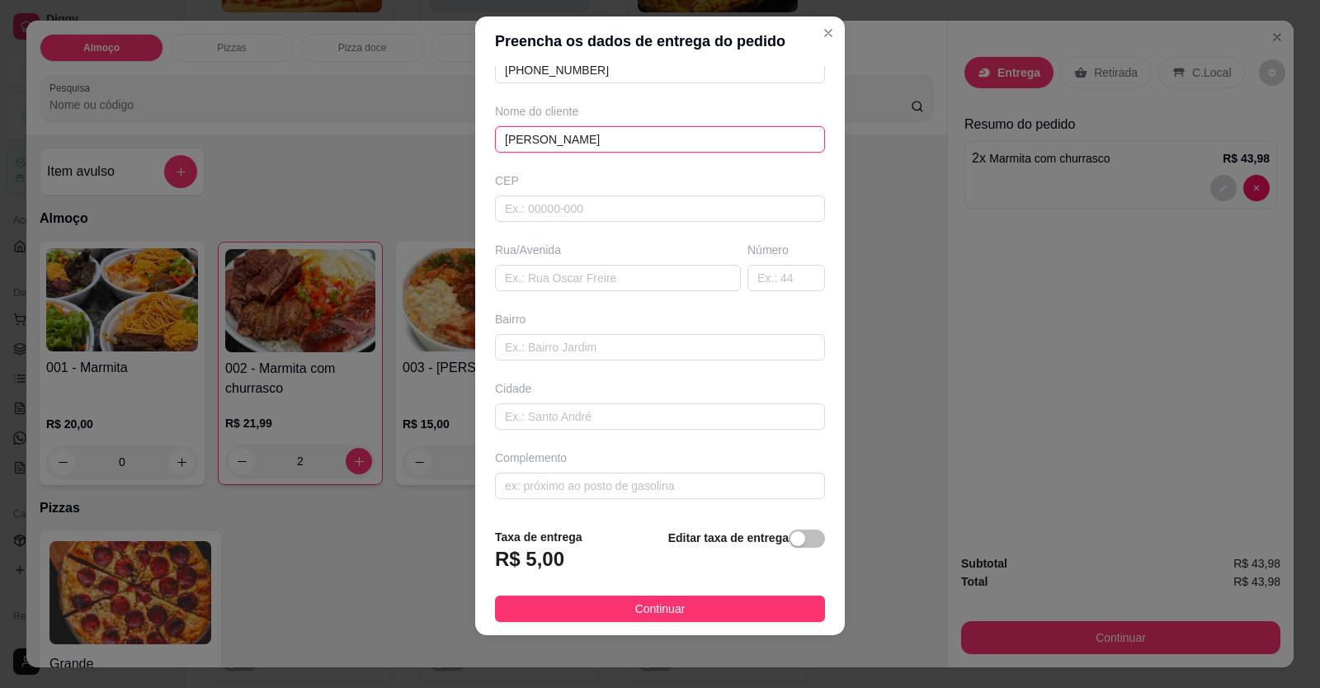
type input "[PERSON_NAME]"
click at [661, 500] on div "Busque pelo cliente Número de contato [PHONE_NUMBER] Nome do cliente [PERSON_NA…" at bounding box center [660, 291] width 370 height 450
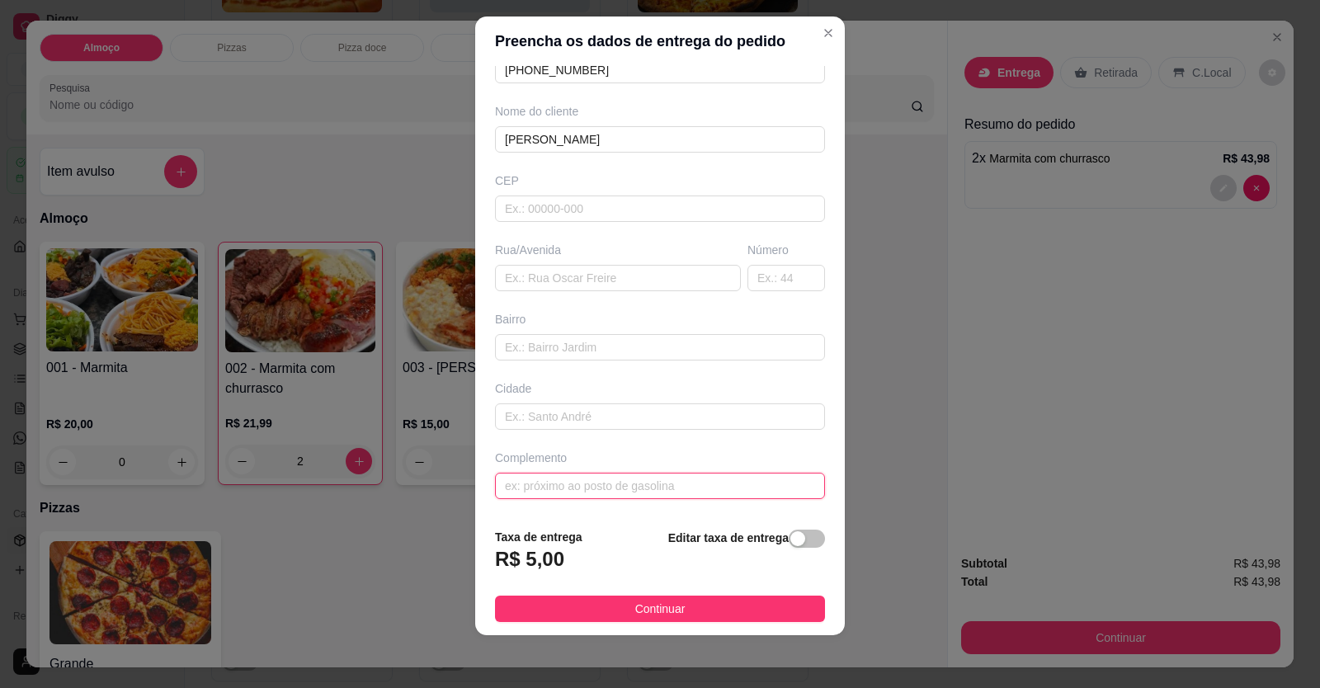
click at [661, 479] on input "text" at bounding box center [660, 486] width 330 height 26
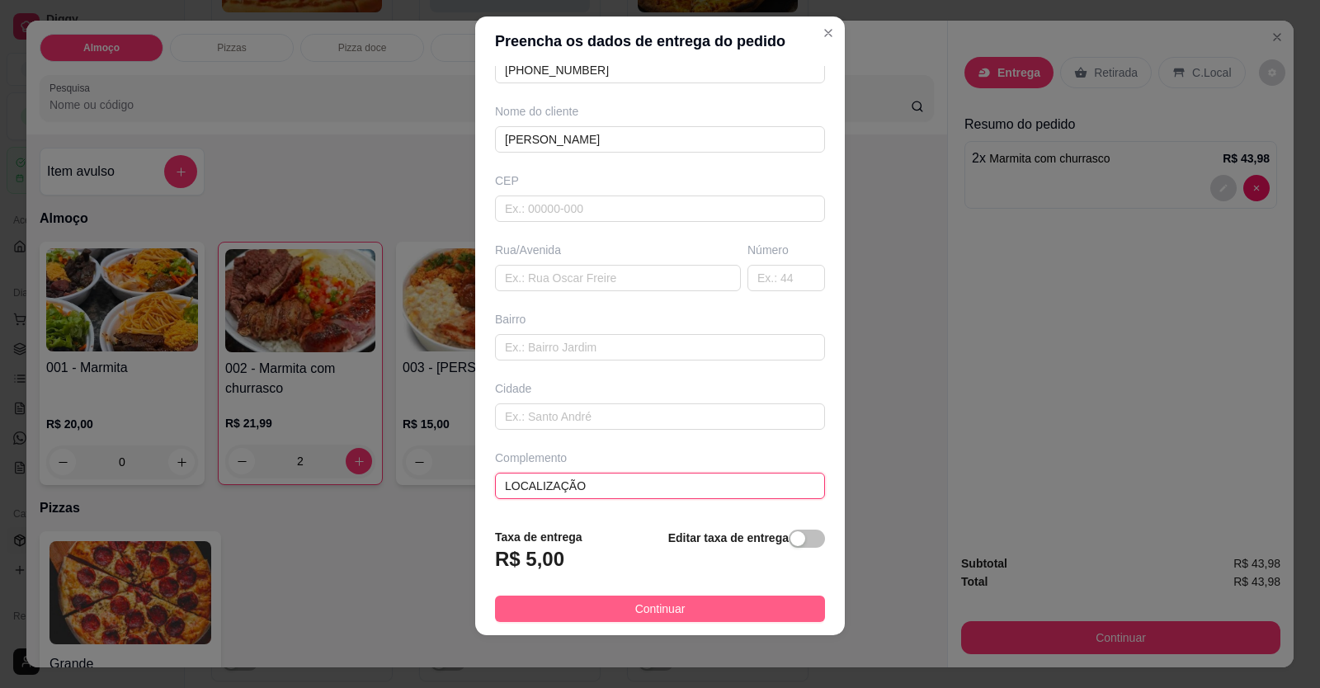
type input "LOCALIZAÇÃO"
click at [696, 616] on button "Continuar" at bounding box center [660, 609] width 330 height 26
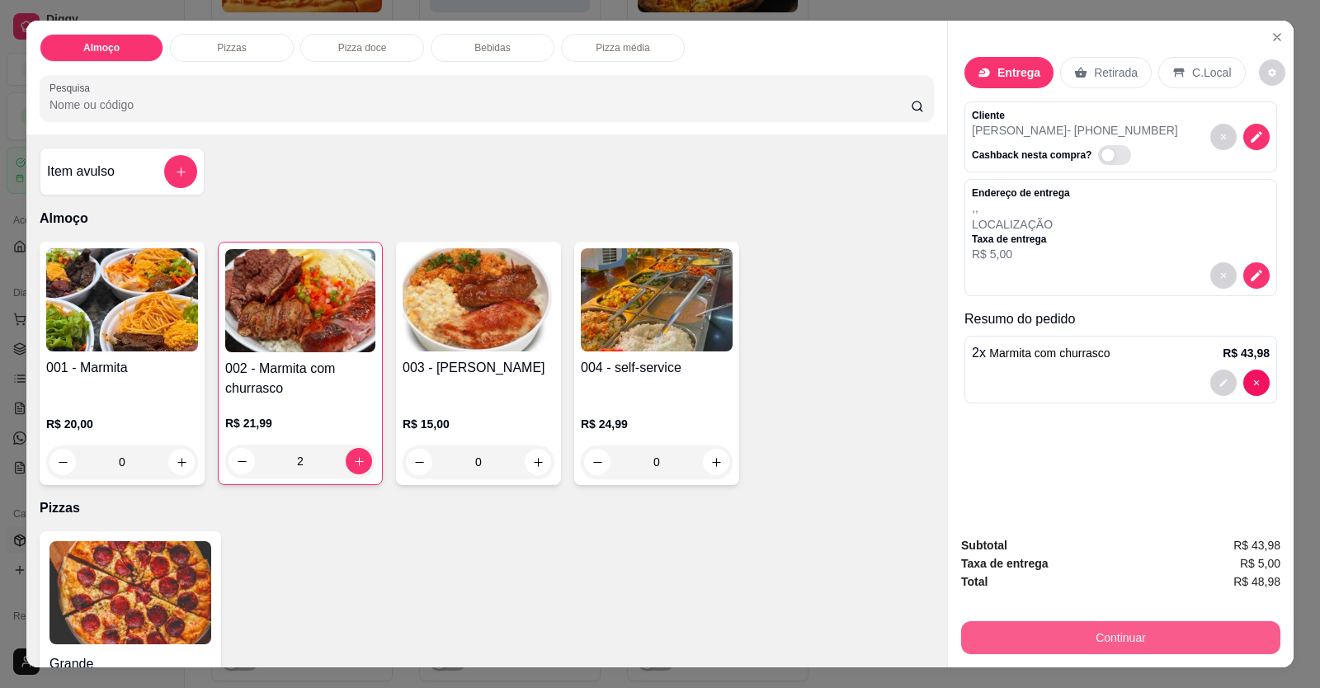
click at [1160, 628] on button "Continuar" at bounding box center [1120, 637] width 319 height 33
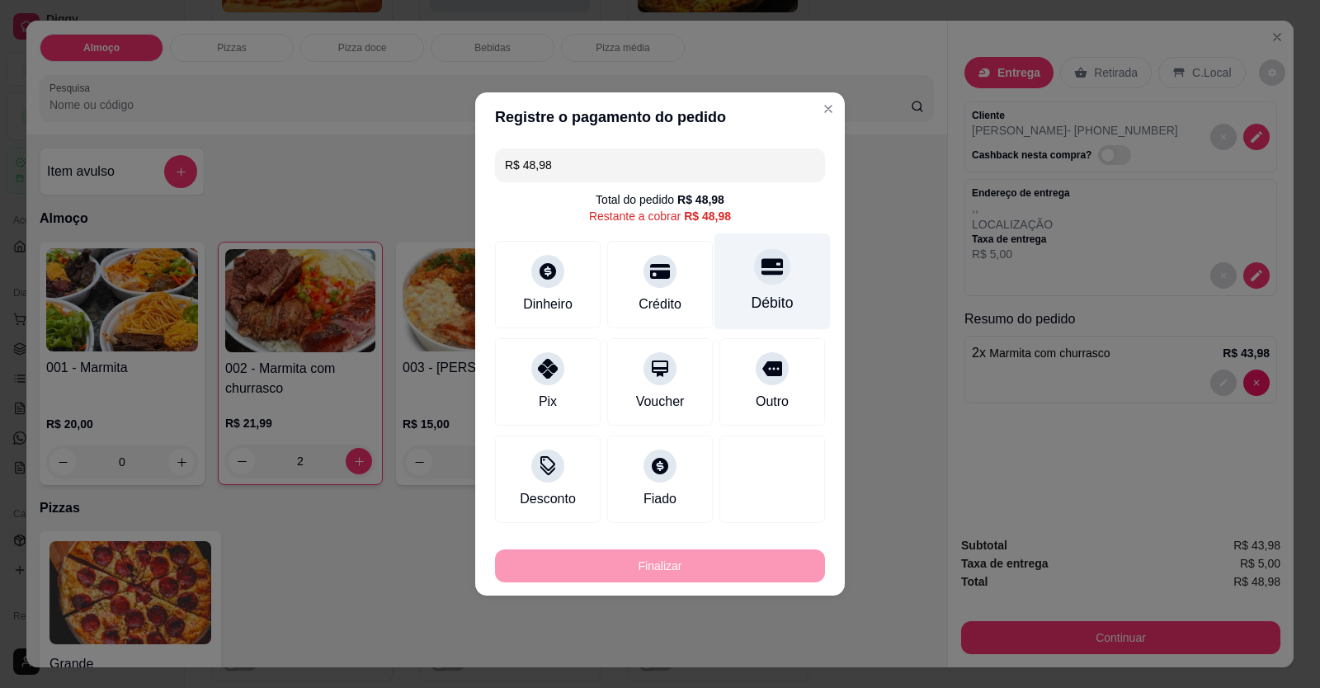
click at [765, 274] on icon at bounding box center [772, 266] width 21 height 21
type input "R$ 0,00"
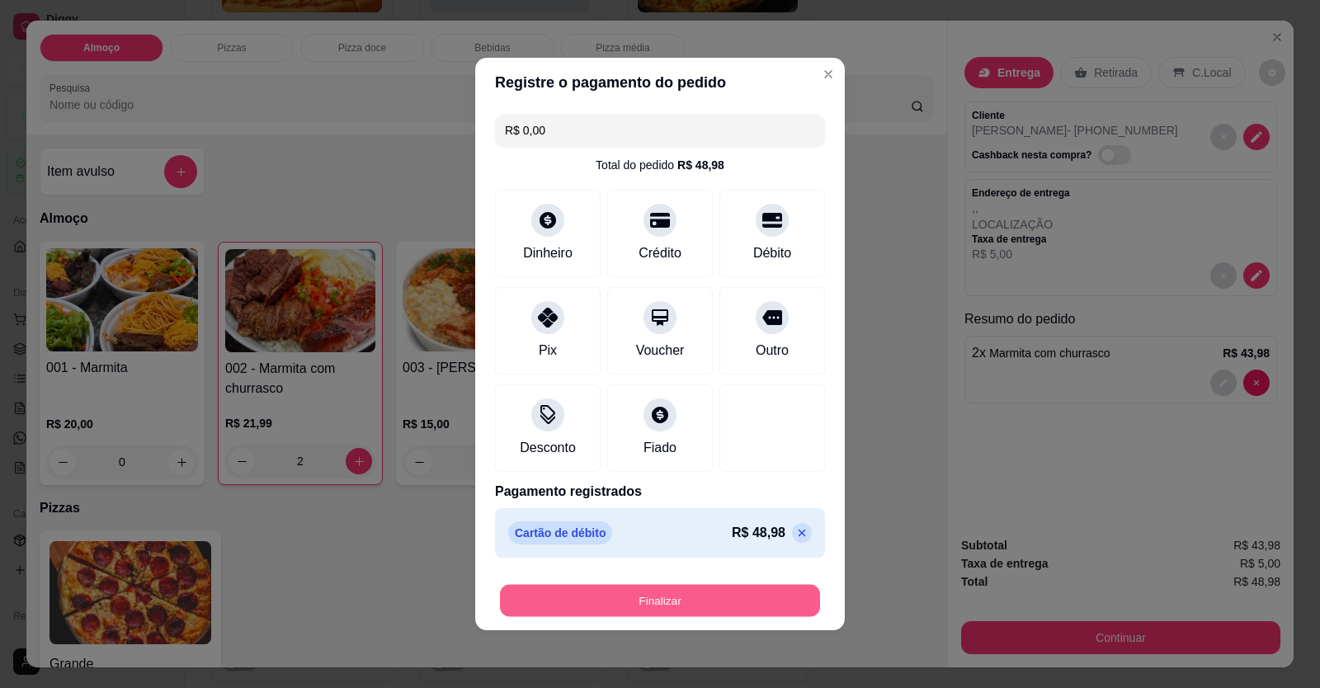
click at [755, 596] on button "Finalizar" at bounding box center [660, 601] width 320 height 32
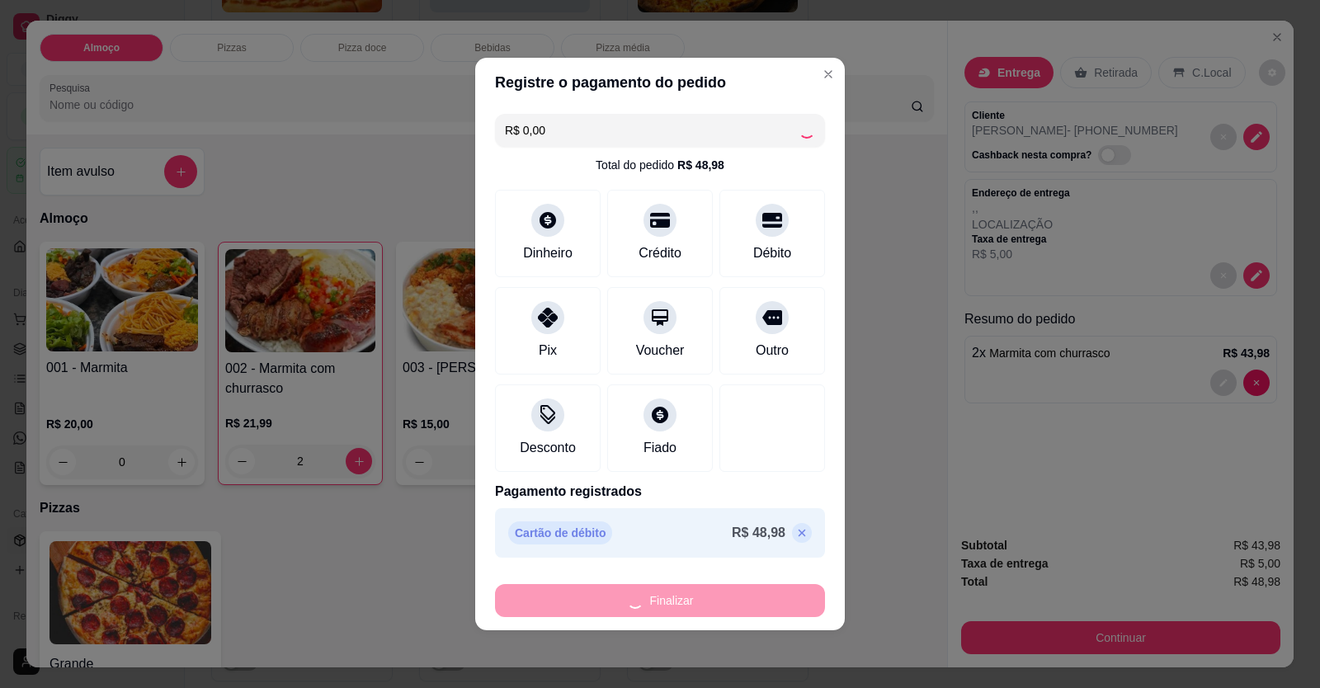
type input "0"
type input "-R$ 48,98"
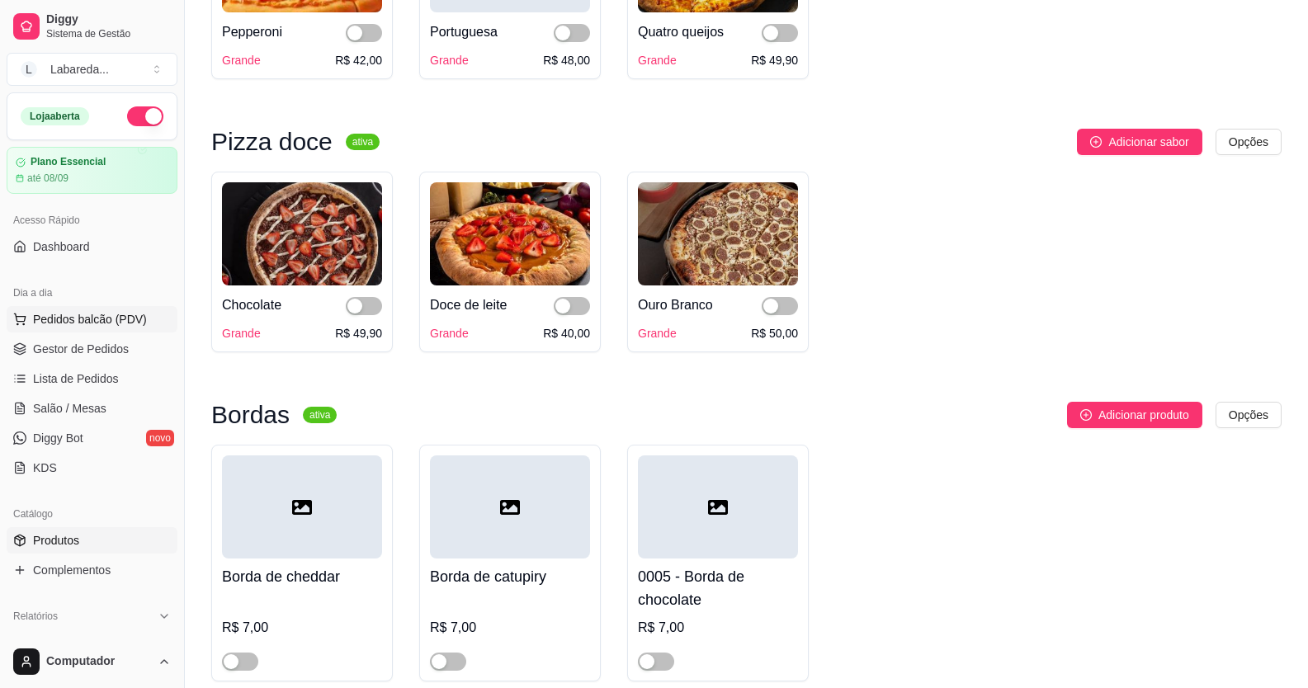
click at [87, 309] on button "Pedidos balcão (PDV)" at bounding box center [92, 319] width 171 height 26
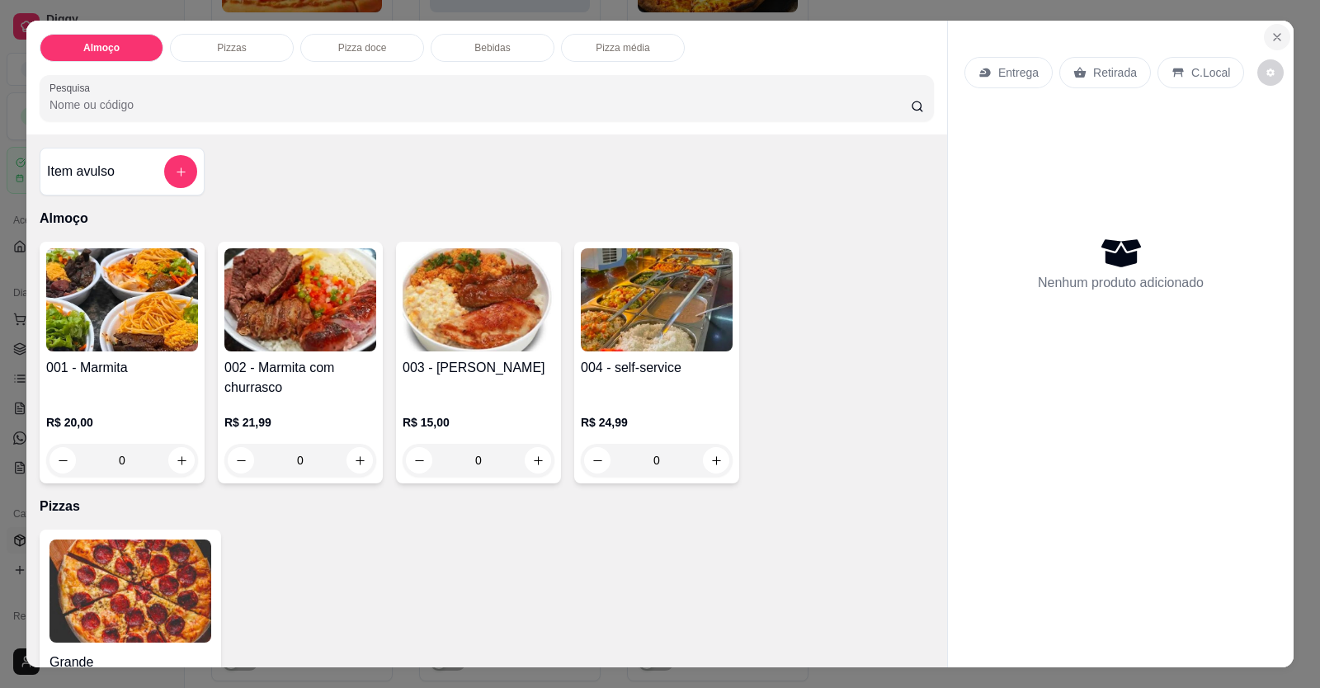
click at [1277, 45] on button "Close" at bounding box center [1277, 37] width 26 height 26
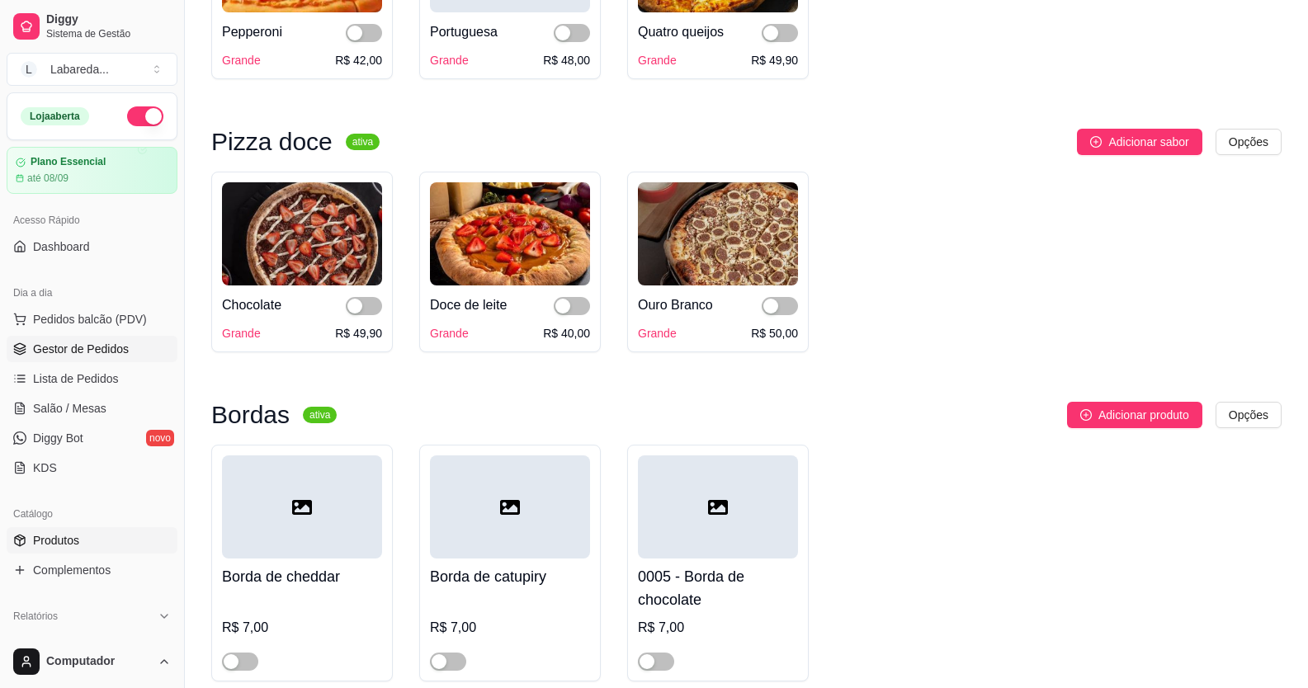
click at [92, 354] on span "Gestor de Pedidos" at bounding box center [81, 349] width 96 height 17
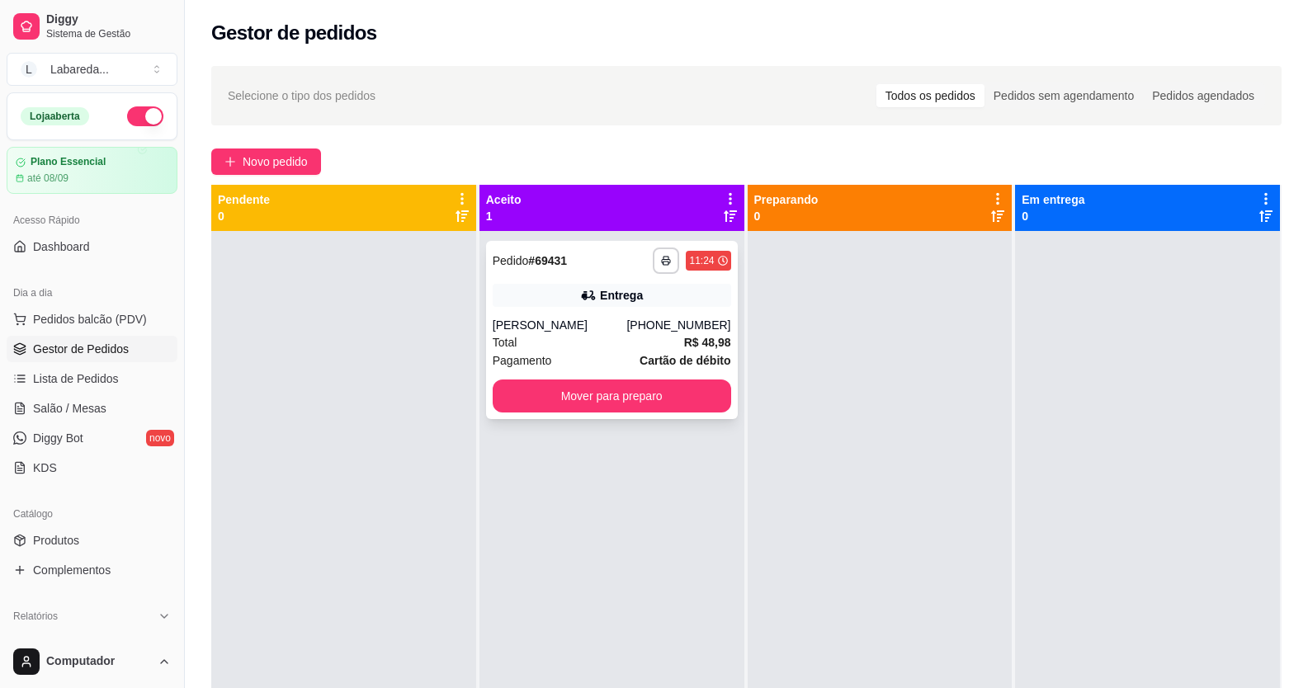
click at [567, 337] on div "Total R$ 48,98" at bounding box center [612, 342] width 238 height 18
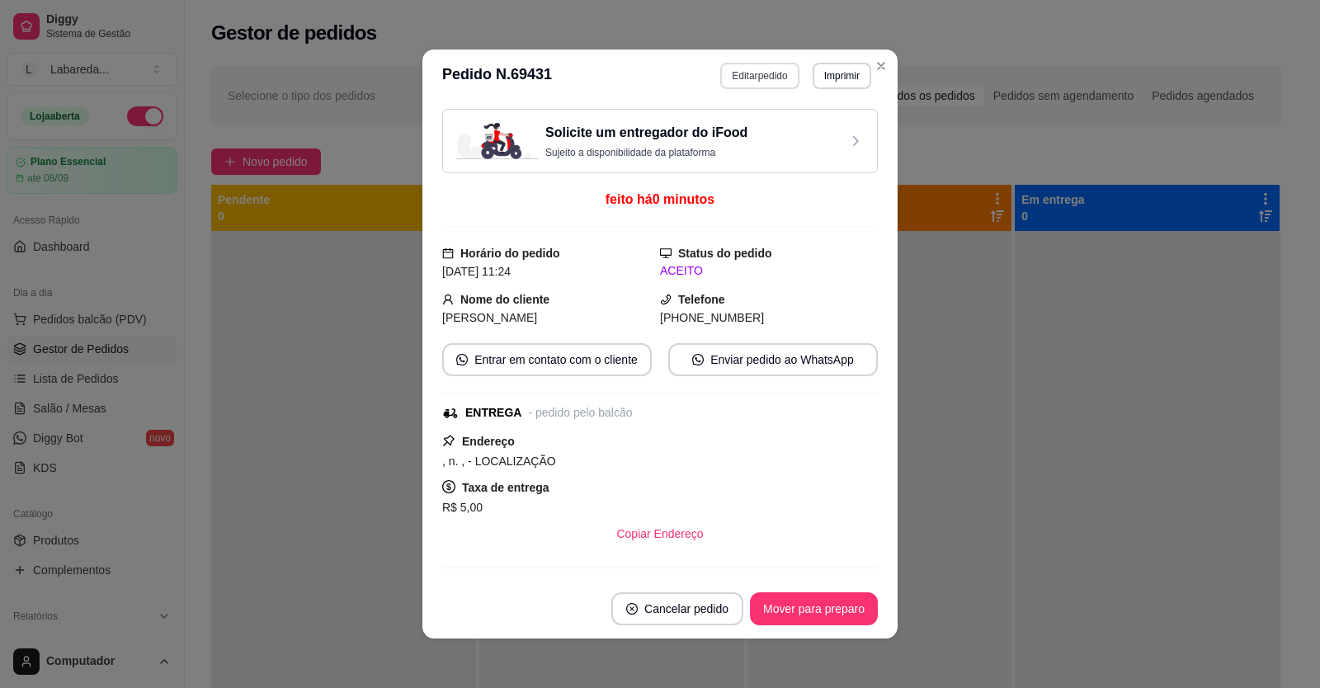
click at [732, 81] on button "Editar pedido" at bounding box center [759, 76] width 78 height 26
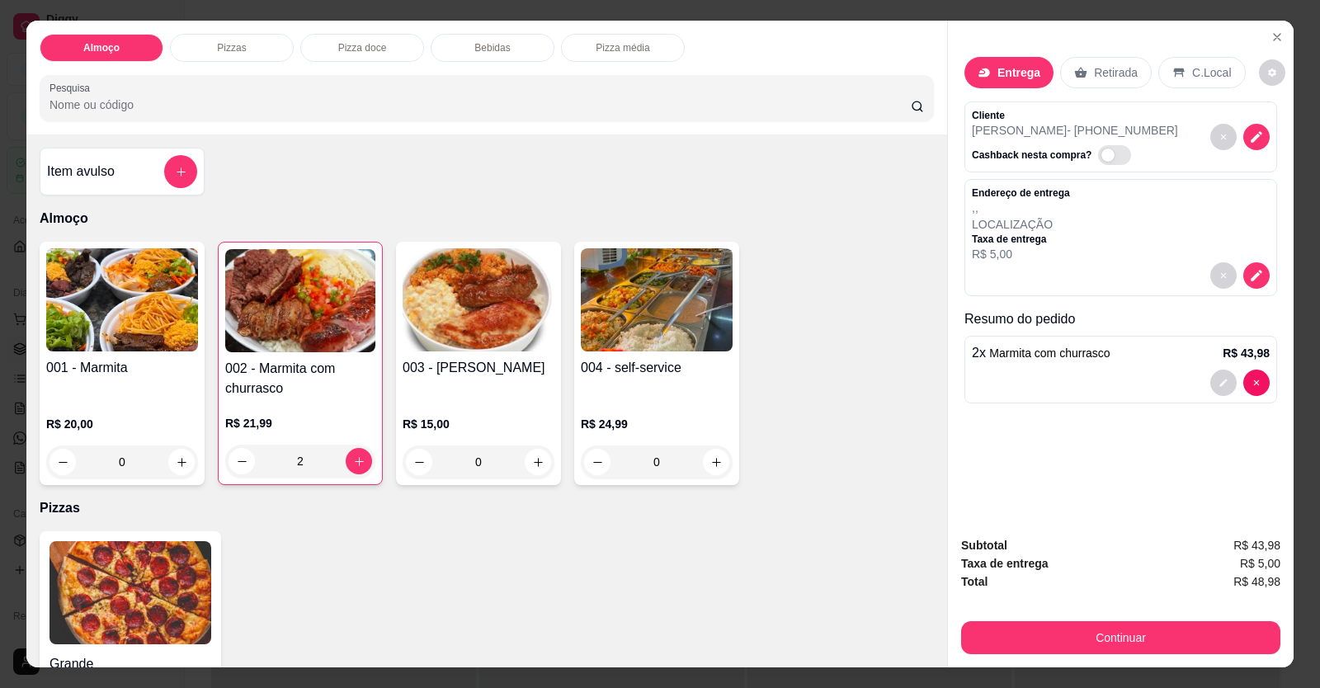
click at [1155, 380] on div at bounding box center [1121, 383] width 298 height 26
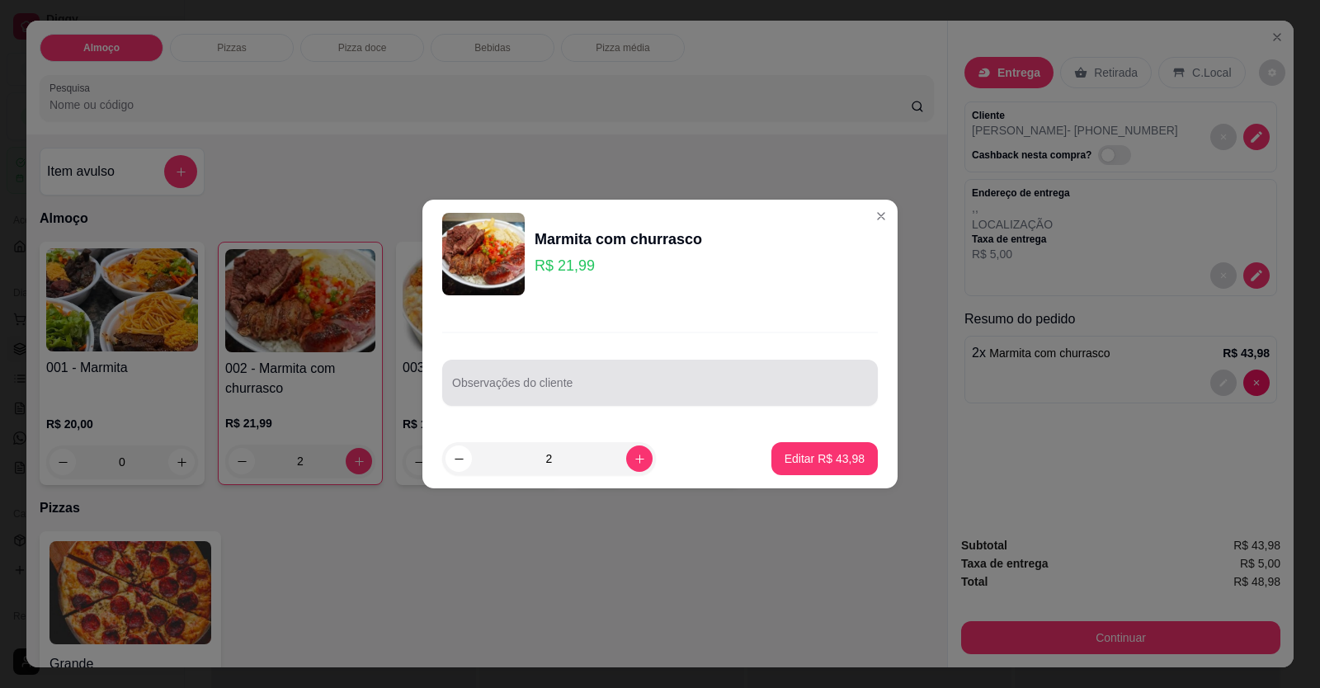
click at [630, 386] on input "Observações do cliente" at bounding box center [660, 389] width 416 height 17
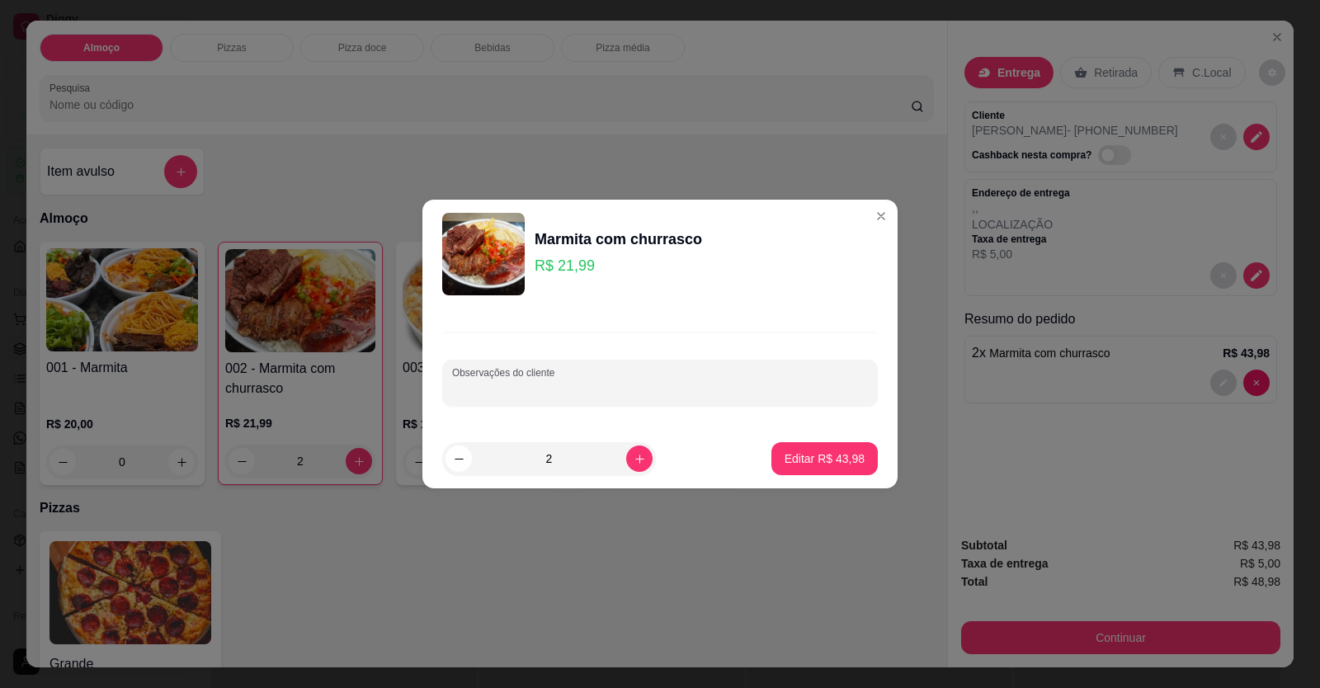
paste input "1 G arroz,macarrão,lasanha,batata frita,salada e churrasco,salada 1 G arroz,fei…"
type input "1 G arroz,macarrão,lasanha,batata frita,salada e churrasco,salada 1 G arroz,fei…"
click at [815, 466] on p "Editar R$ 43,98" at bounding box center [825, 459] width 78 height 16
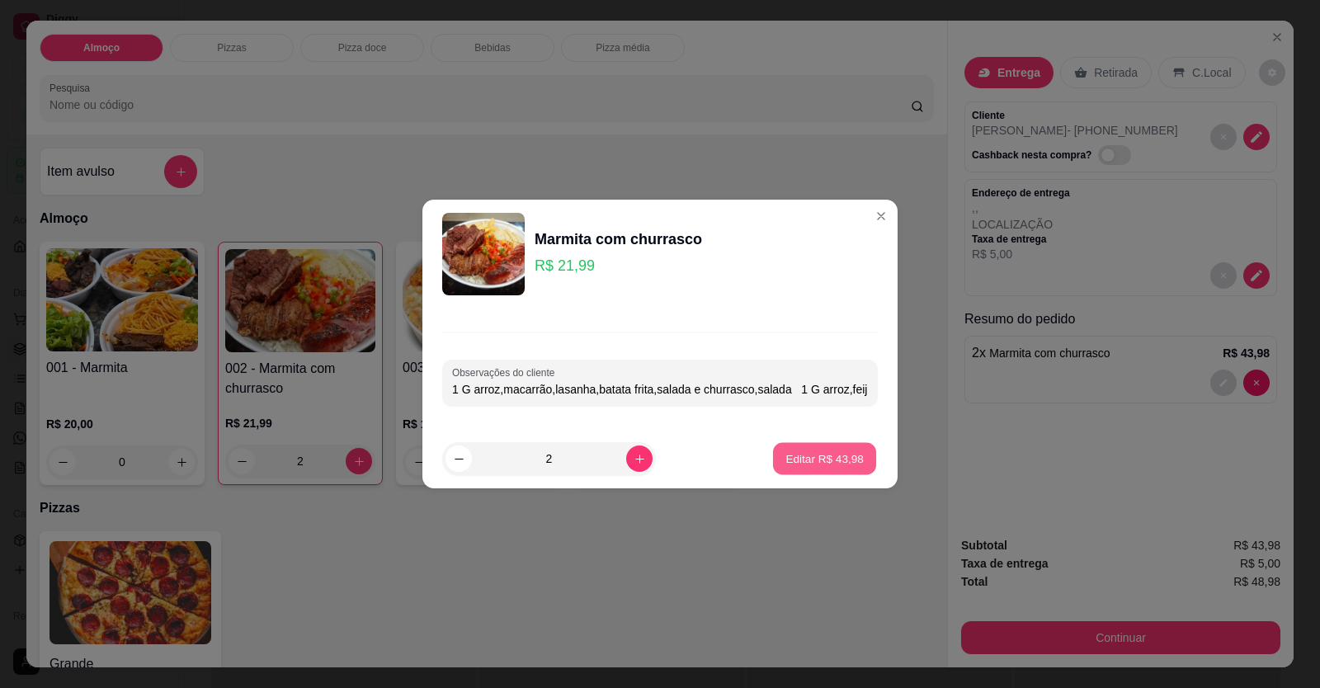
type input "0"
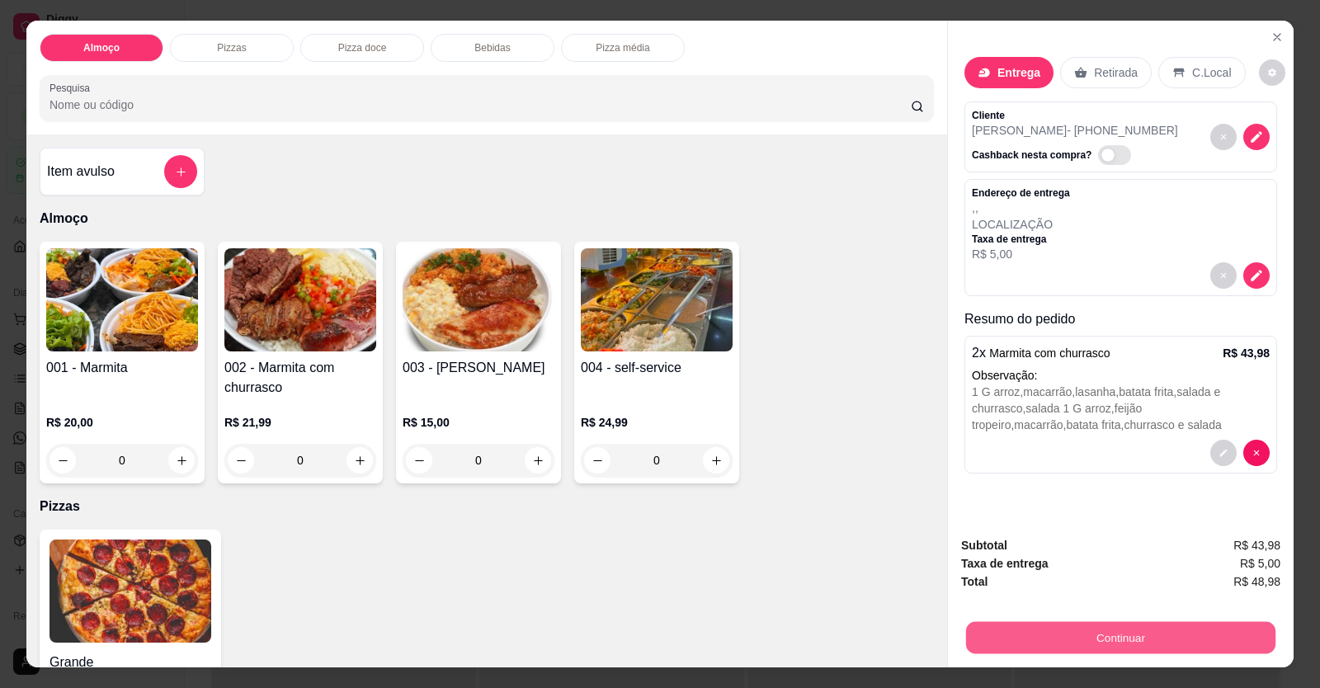
click at [1082, 639] on button "Continuar" at bounding box center [1120, 638] width 309 height 32
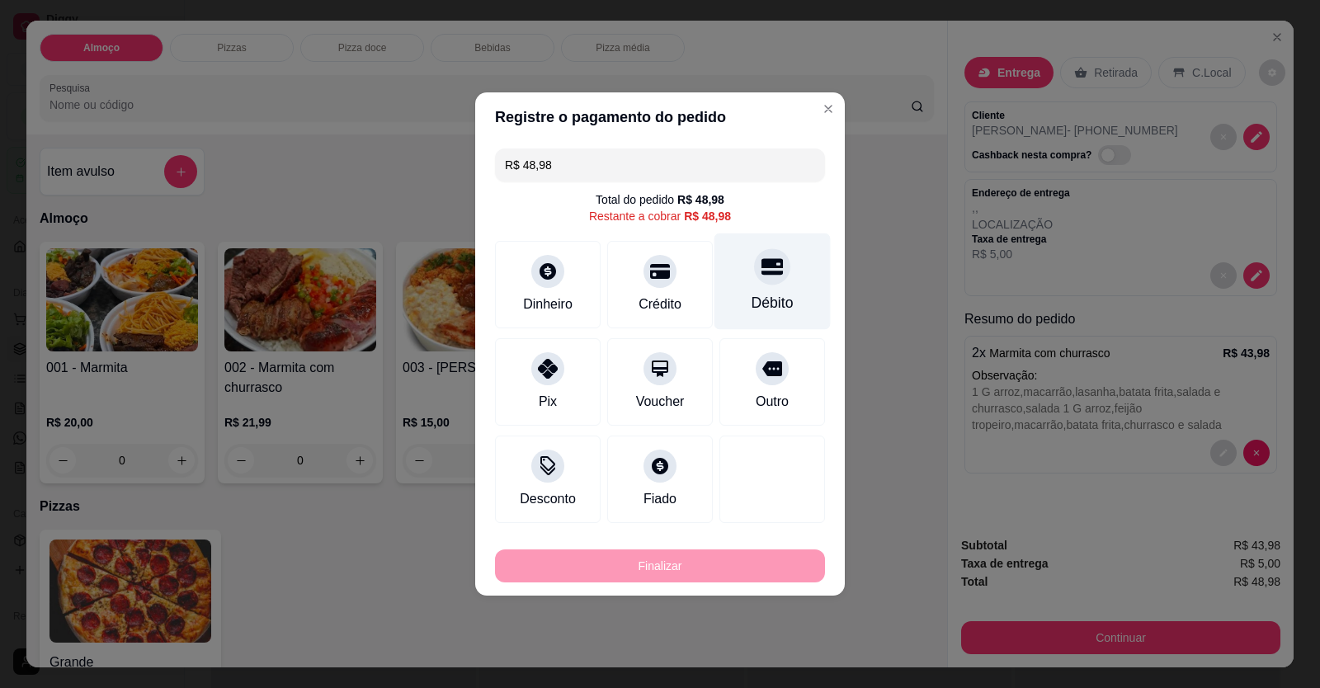
click at [765, 304] on div "Débito" at bounding box center [773, 302] width 42 height 21
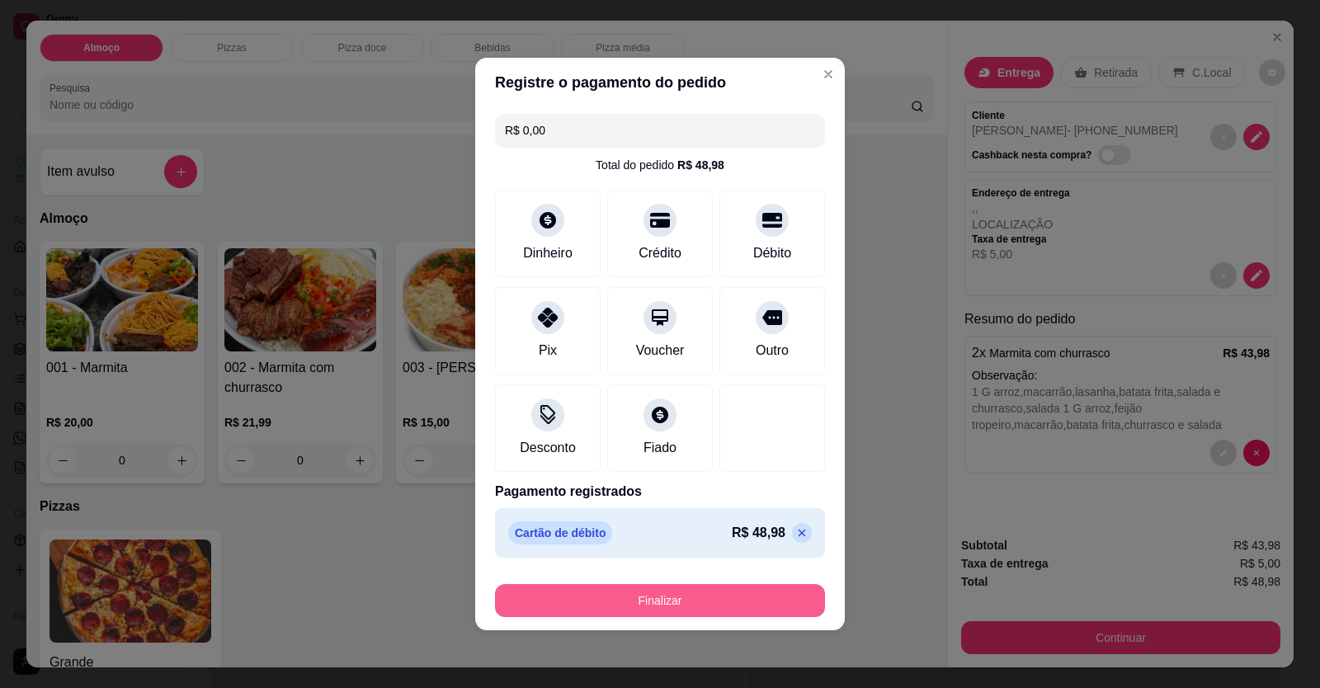
click at [753, 595] on button "Finalizar" at bounding box center [660, 600] width 330 height 33
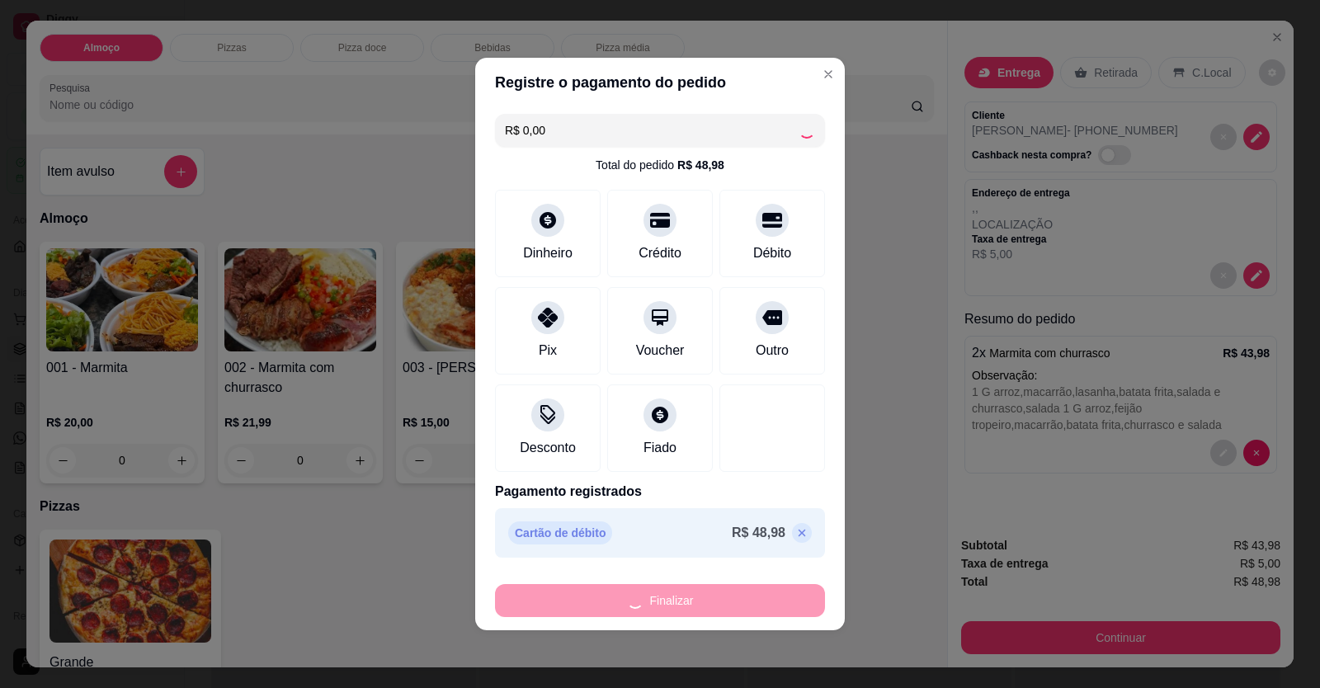
type input "-R$ 48,98"
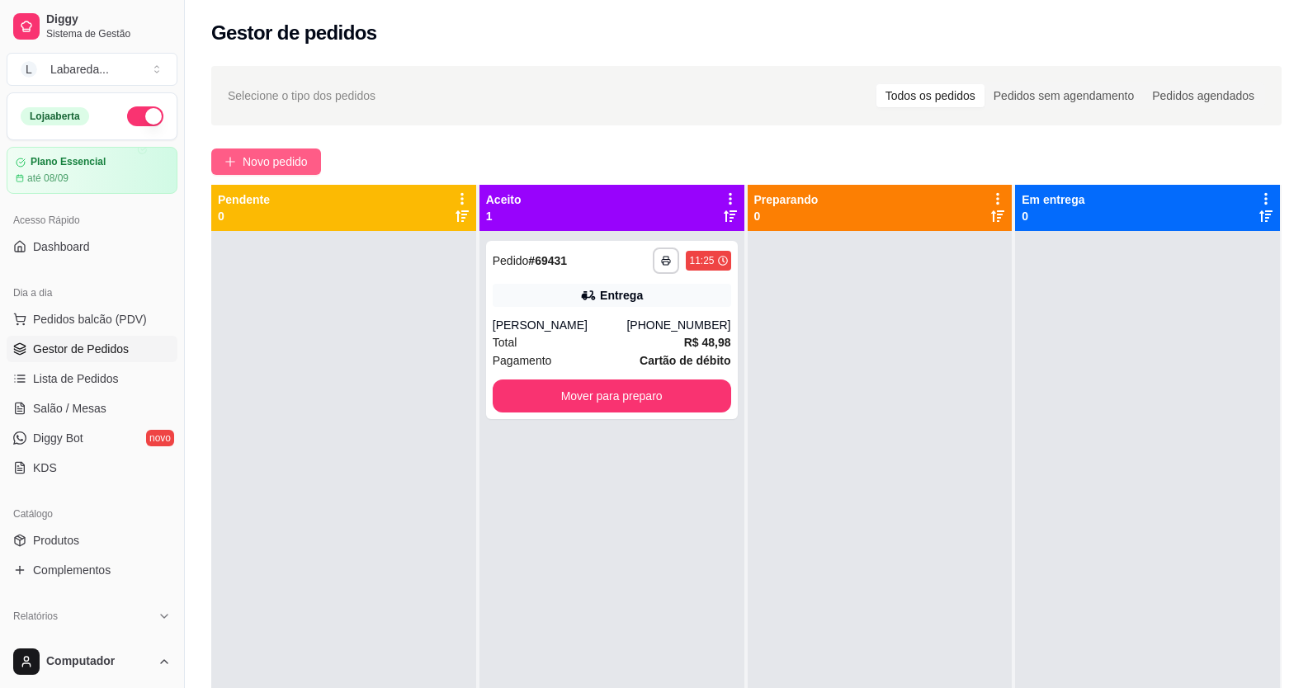
click at [304, 159] on span "Novo pedido" at bounding box center [275, 162] width 65 height 18
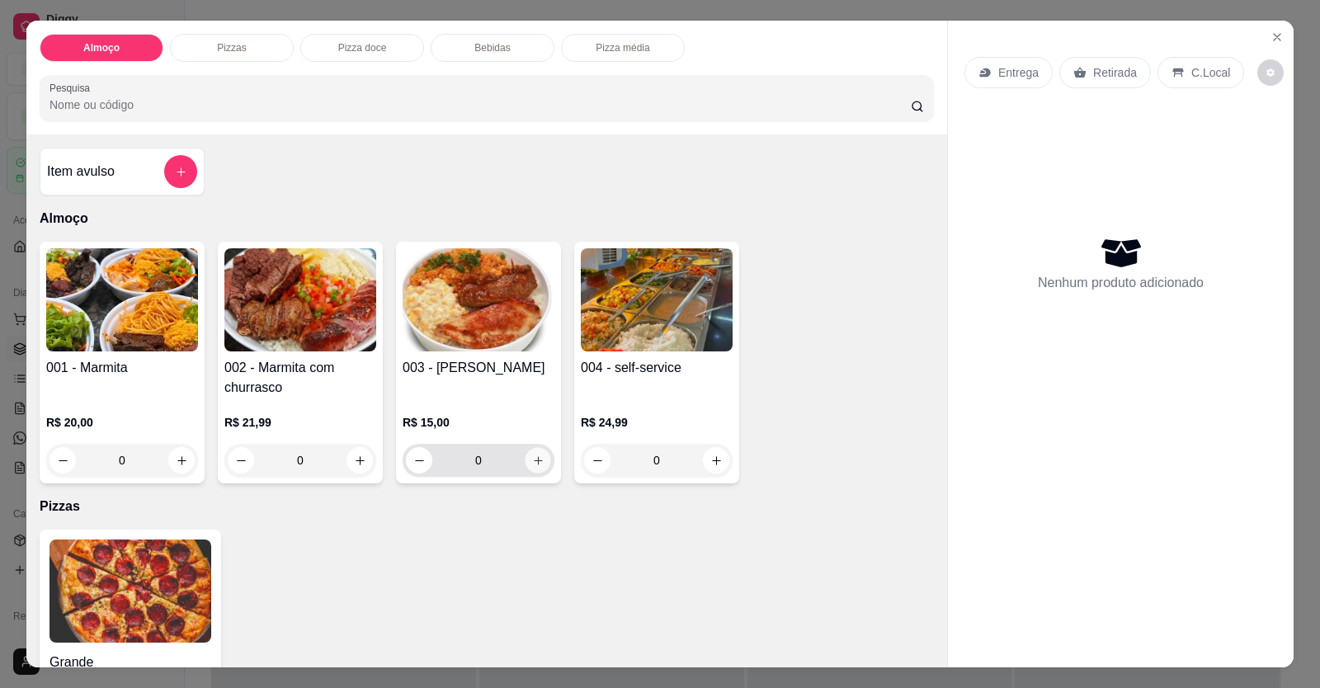
click at [538, 461] on button "increase-product-quantity" at bounding box center [538, 461] width 26 height 26
type input "1"
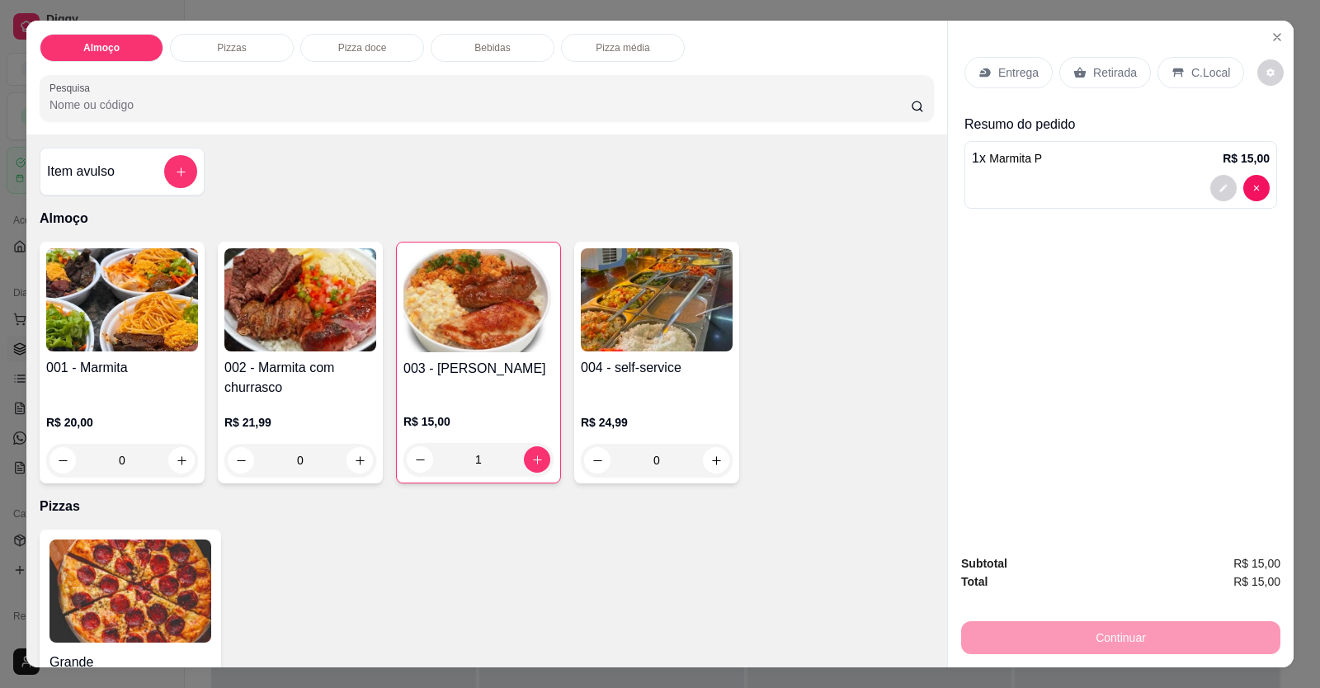
click at [1006, 188] on div at bounding box center [1121, 188] width 298 height 26
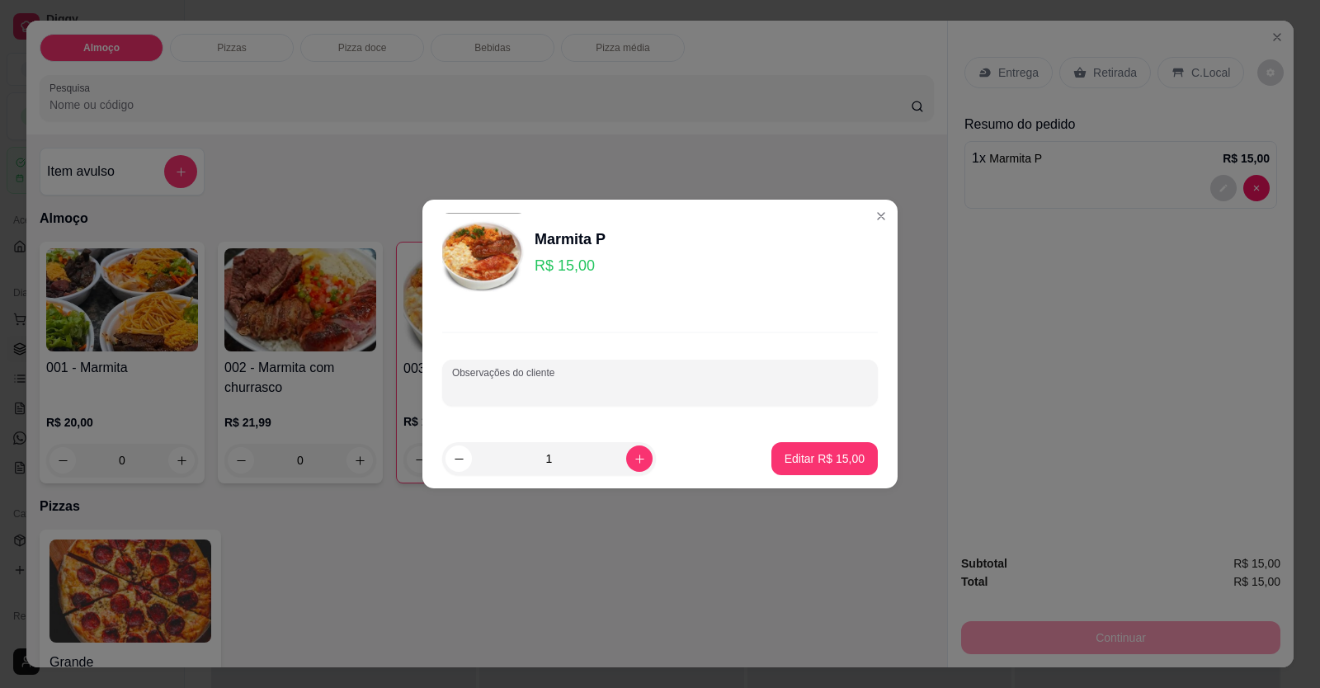
click at [574, 383] on input "Observações do cliente" at bounding box center [660, 389] width 416 height 17
paste input "Feijão tropeiro Farofa Lasanha Batata frita e legumes"
click at [456, 389] on input "Feijão tropeiro Farofa Lasanha Batata frita e legumes" at bounding box center [660, 389] width 416 height 17
click at [450, 385] on div "Observações do cliente Feijão tropeiro Farofa Lasanha Batata frita e legumes" at bounding box center [660, 383] width 436 height 46
drag, startPoint x: 455, startPoint y: 380, endPoint x: 414, endPoint y: 388, distance: 41.9
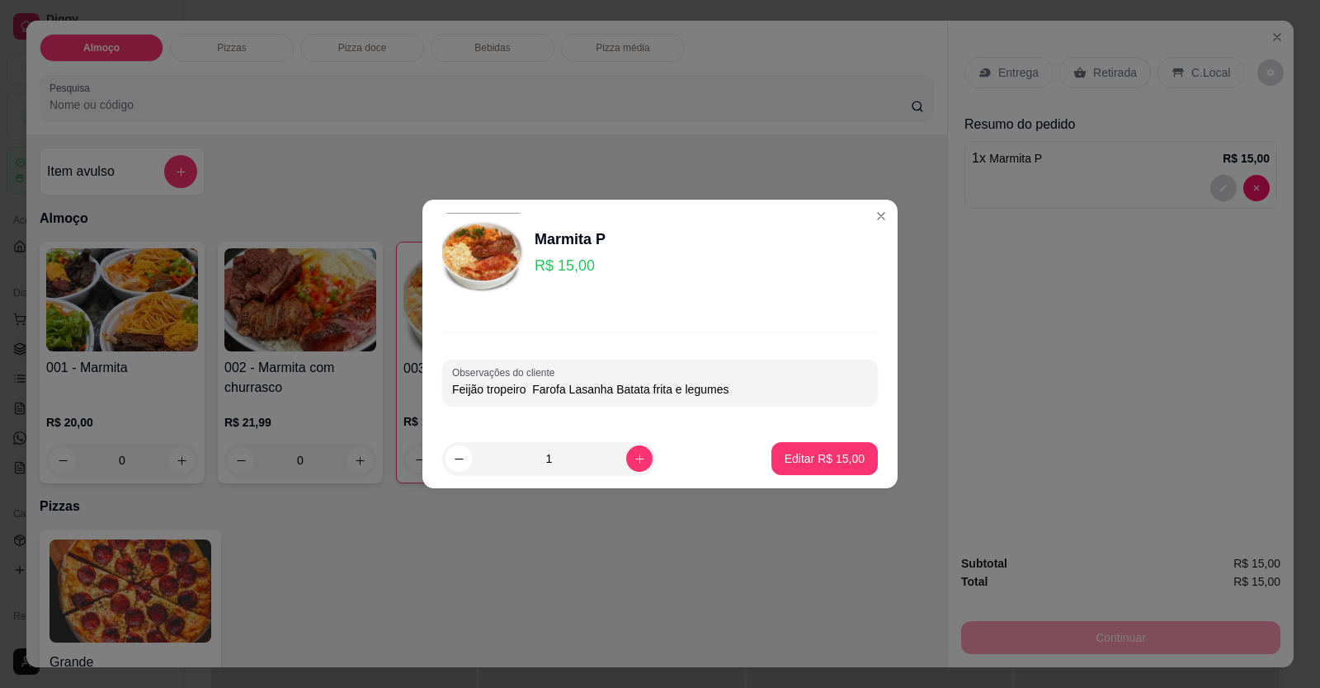
click at [412, 386] on div "Marmita P R$ 15,00 Observações do cliente Feijão tropeiro Farofa Lasanha Batata…" at bounding box center [660, 344] width 1320 height 688
click at [447, 382] on div "Observações do cliente Feijão tropeiro Farofa Lasanha Batata frita e legumes" at bounding box center [660, 383] width 436 height 46
click at [448, 384] on div "Observações do cliente Feijão tropeiro Farofa Lasanha Batata frita e legumes" at bounding box center [660, 383] width 436 height 46
click at [451, 388] on div "Observações do cliente Feijão tropeiro Farofa Lasanha Batata frita e legumes" at bounding box center [660, 383] width 436 height 46
click at [513, 399] on div "Observações do cliente Feijão tropeiro Farofa Lasanha Batata frita e legumes" at bounding box center [660, 383] width 436 height 46
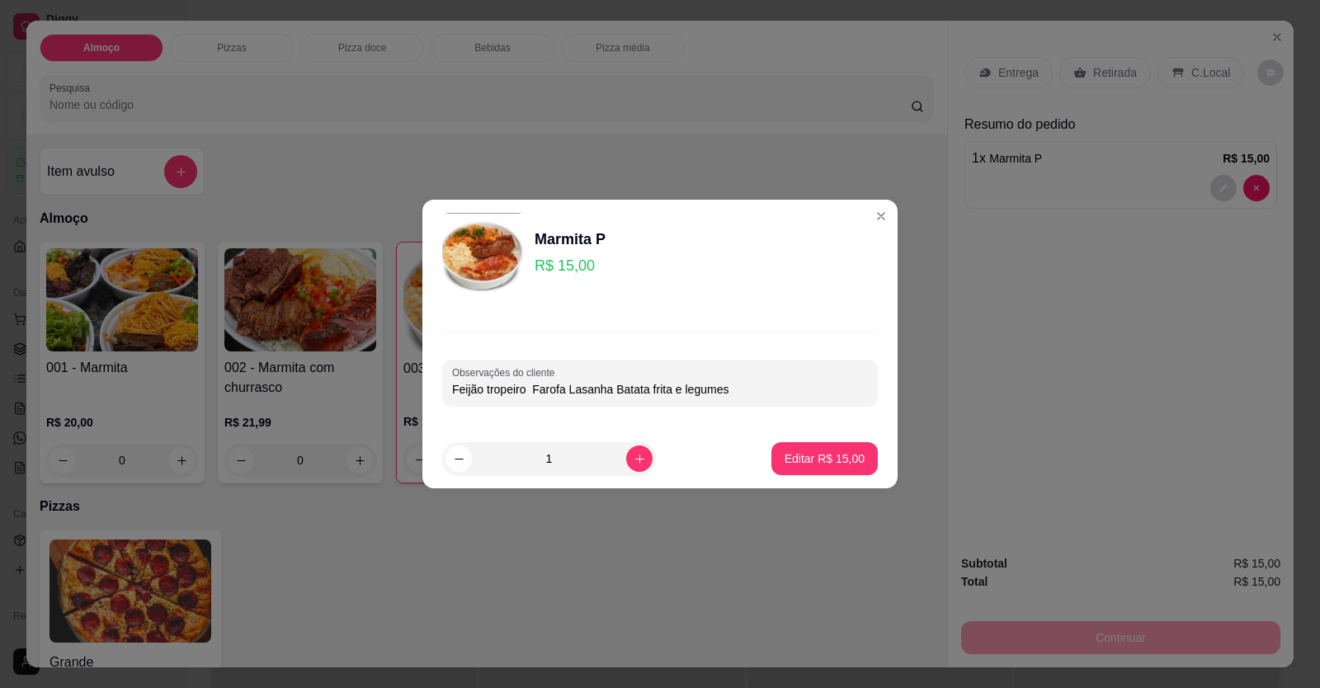
click at [513, 394] on input "Feijão tropeiro Farofa Lasanha Batata frita e legumes" at bounding box center [660, 389] width 416 height 17
click at [446, 386] on div "Observações do cliente Feijão tropeiro Farofa Lasanha Batata frita e legumes" at bounding box center [660, 383] width 436 height 46
click at [452, 388] on input "Feijão tropeiro Farofa Lasanha Batata frita e legumes" at bounding box center [660, 389] width 416 height 17
type input "SE ARROZ SEM MACARRÃO ! Feijão tropeiro Farofa Lasanha Batata frita e legumes"
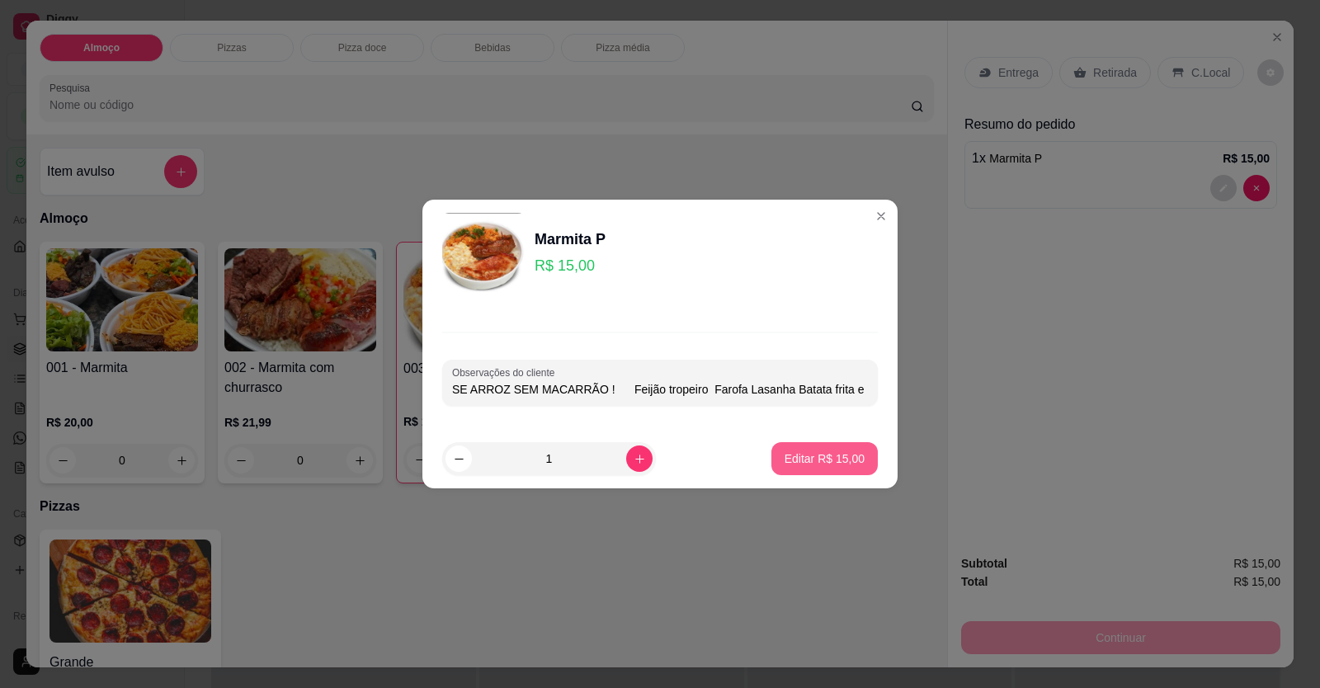
click at [843, 463] on p "Editar R$ 15,00" at bounding box center [825, 459] width 80 height 17
type input "0"
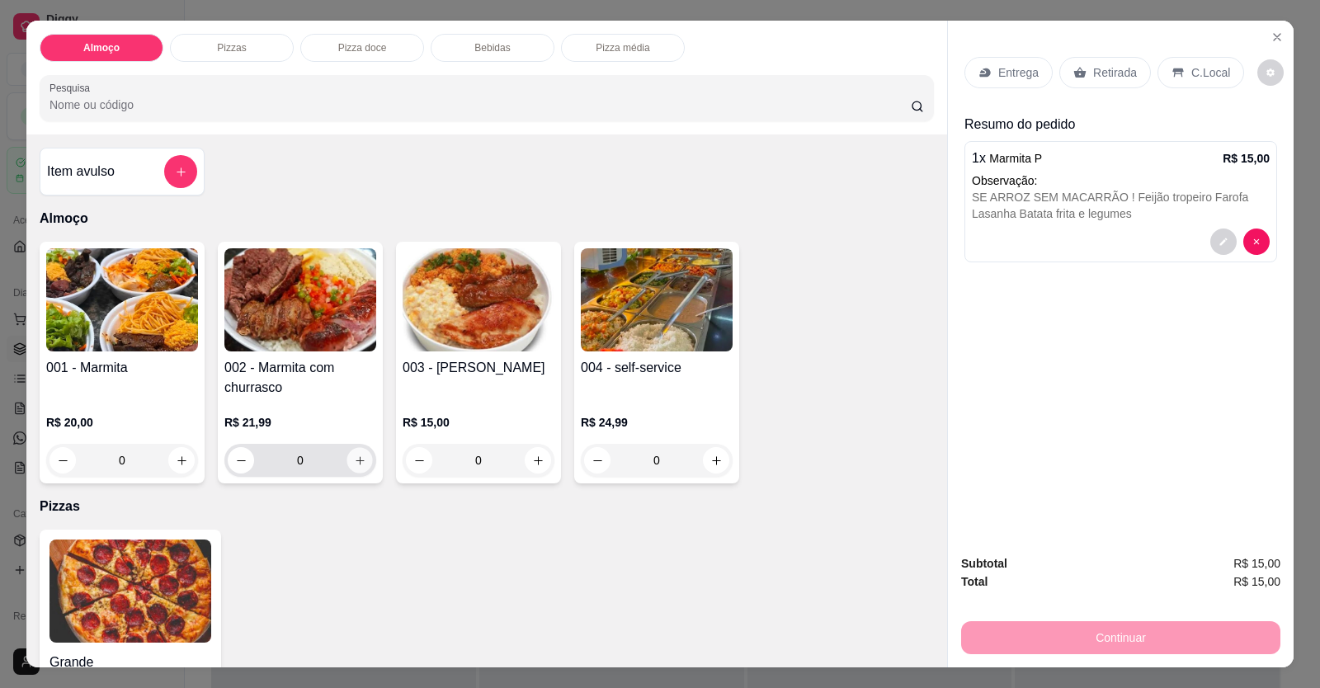
click at [363, 460] on button "increase-product-quantity" at bounding box center [360, 461] width 26 height 26
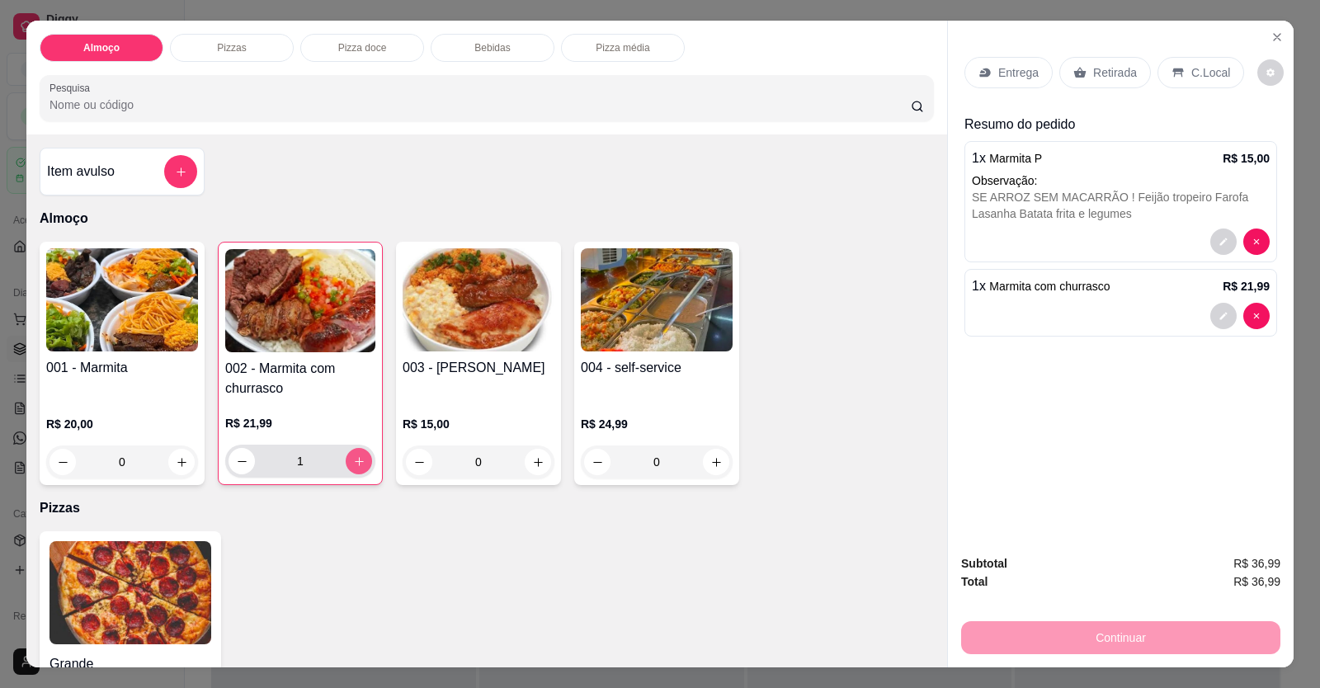
click at [356, 460] on icon "increase-product-quantity" at bounding box center [359, 461] width 12 height 12
type input "2"
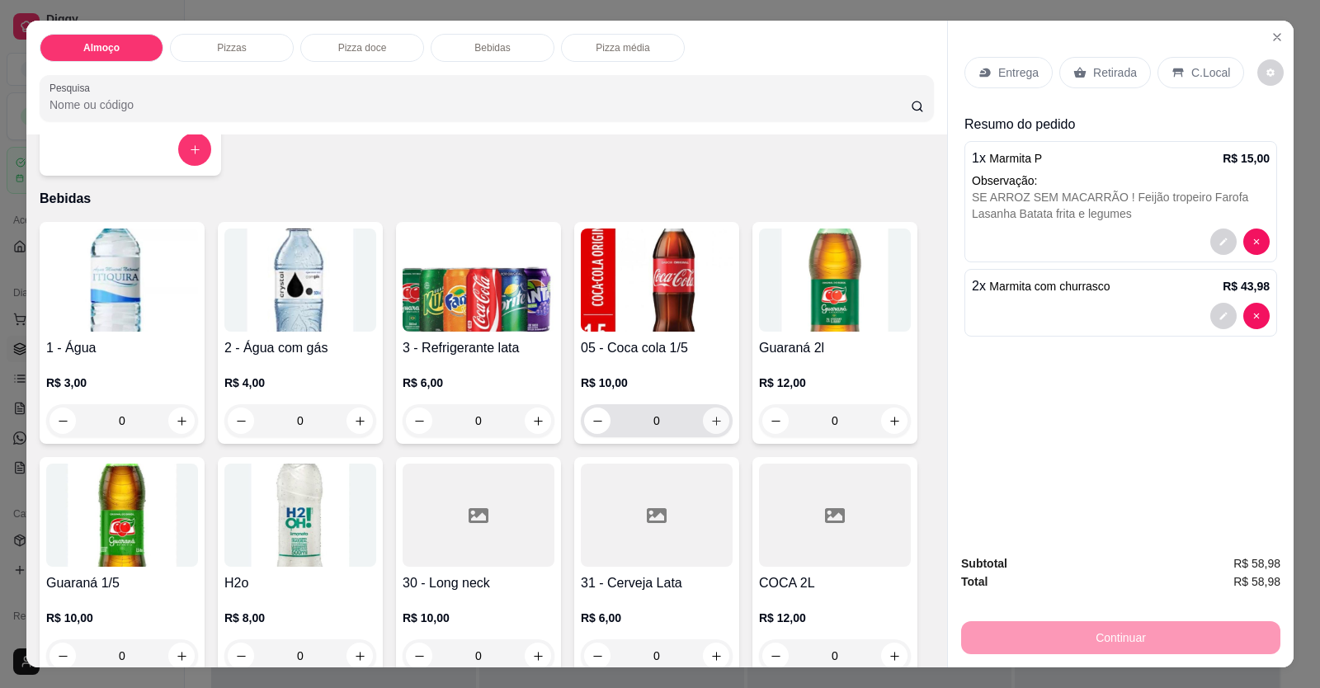
scroll to position [1073, 0]
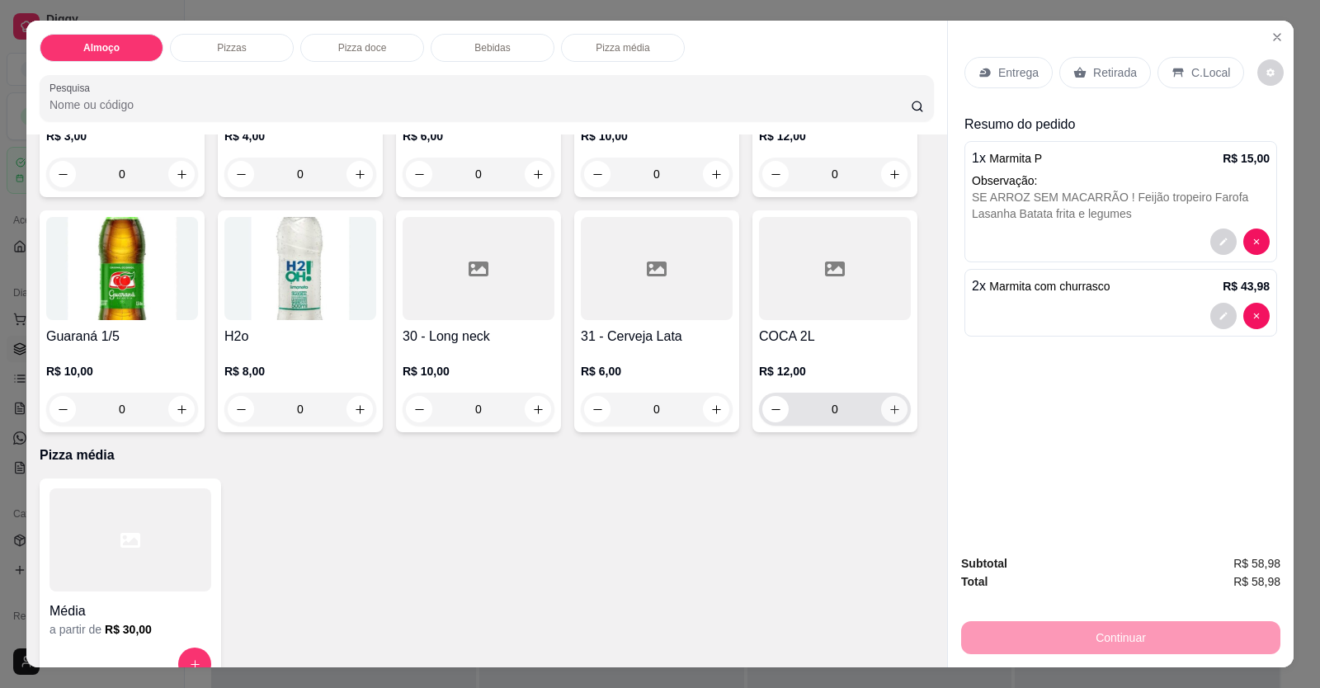
click at [889, 408] on icon "increase-product-quantity" at bounding box center [895, 409] width 12 height 12
type input "1"
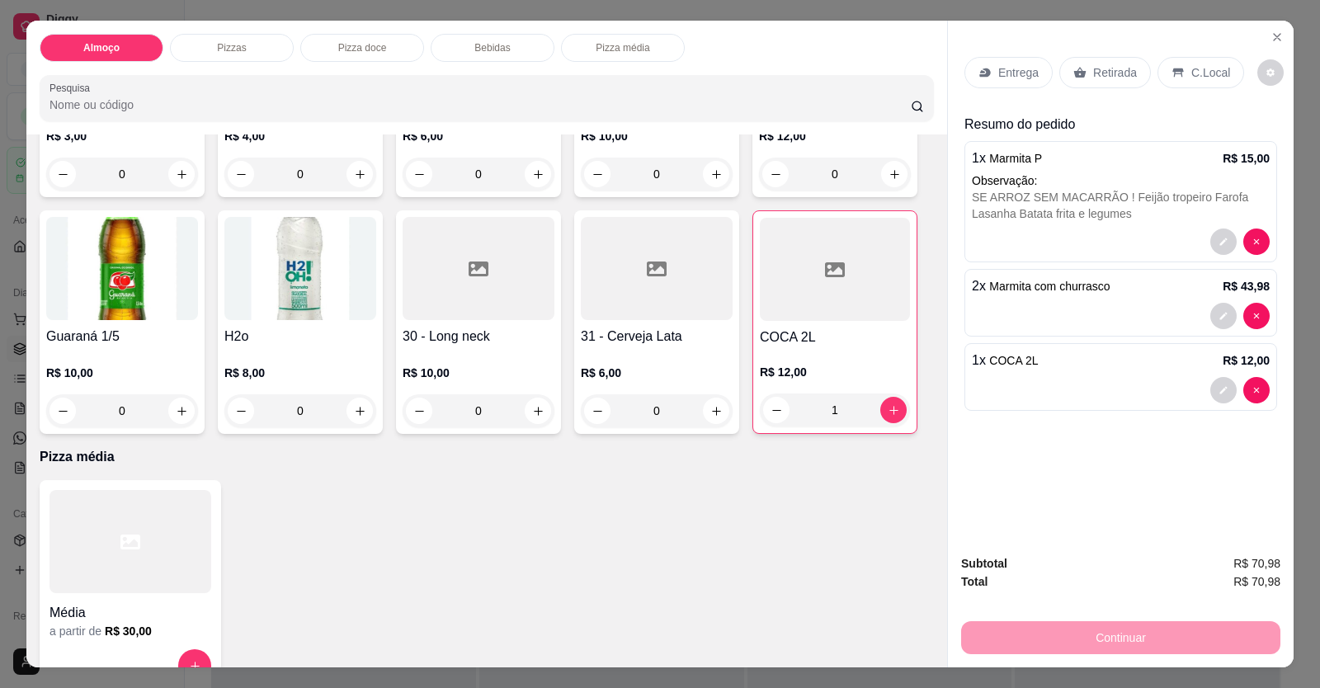
click at [999, 65] on p "Entrega" at bounding box center [1018, 72] width 40 height 17
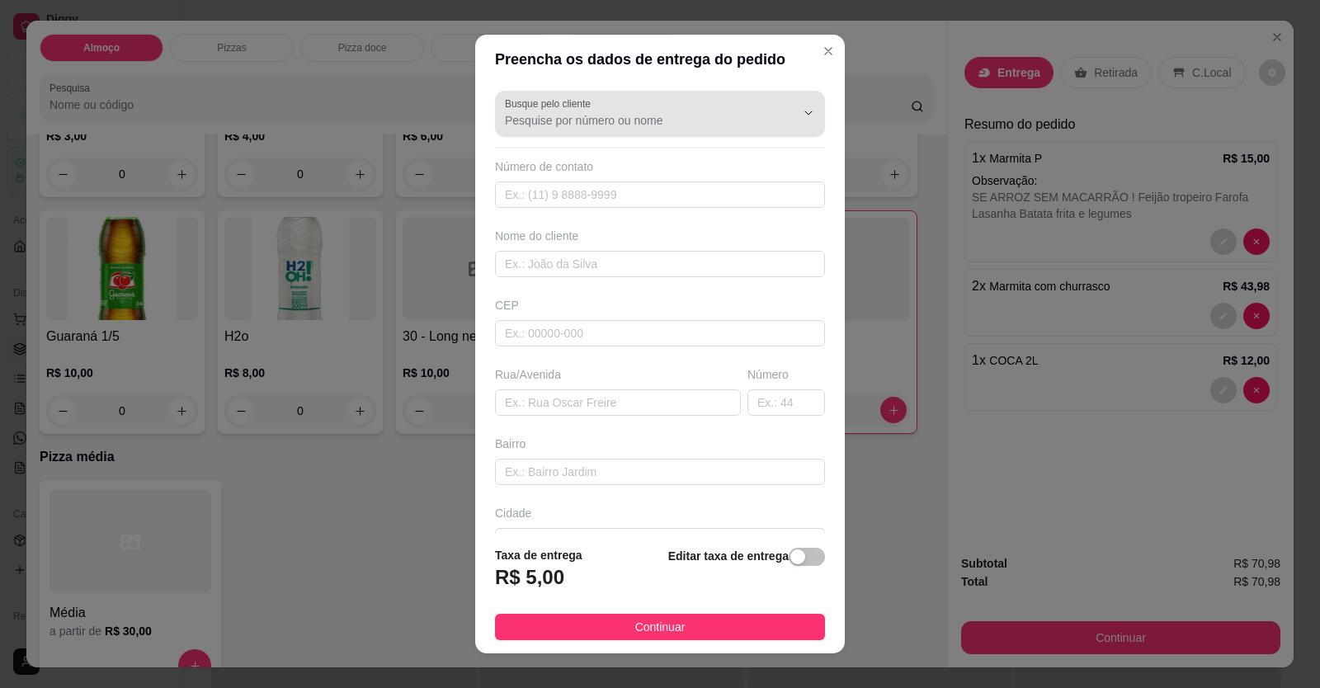
click at [704, 119] on input "Busque pelo cliente" at bounding box center [637, 120] width 264 height 17
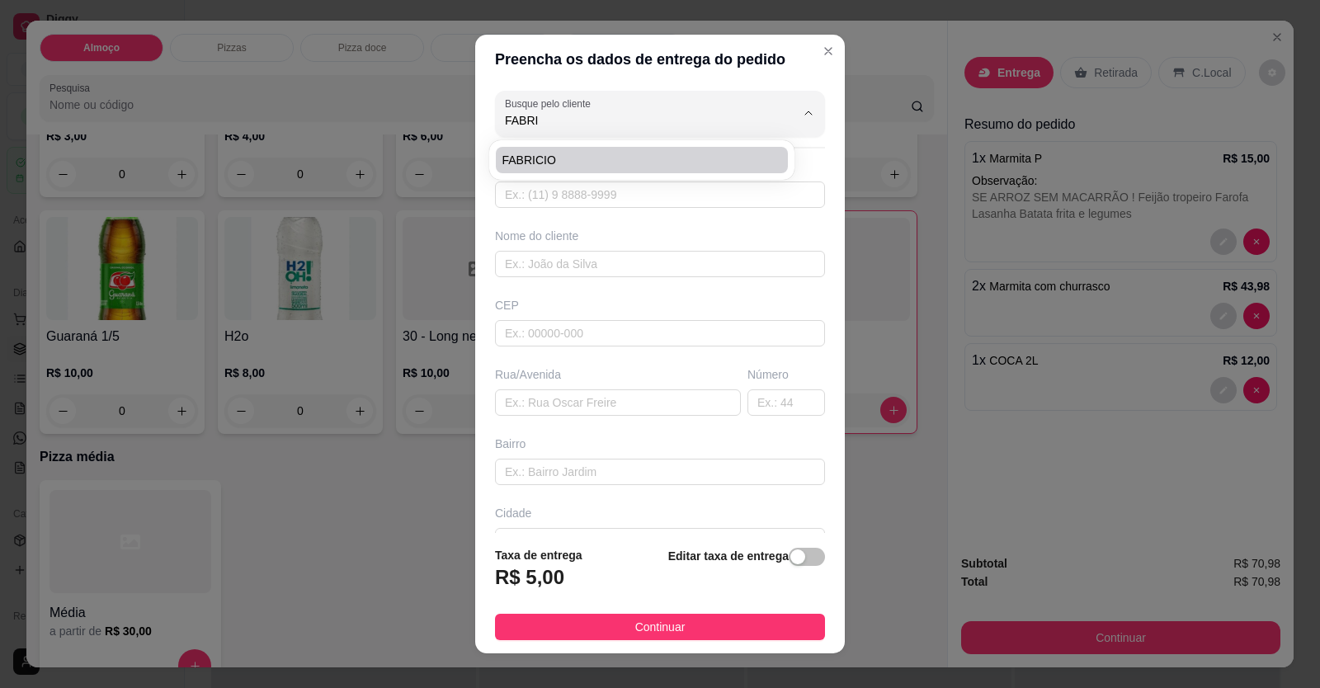
click at [677, 147] on li "FABRICIO" at bounding box center [642, 160] width 292 height 26
type input "FABRICIO"
type input "61981533743"
type input "FABRICIO"
type input "[GEOGRAPHIC_DATA][PERSON_NAME] em construção"
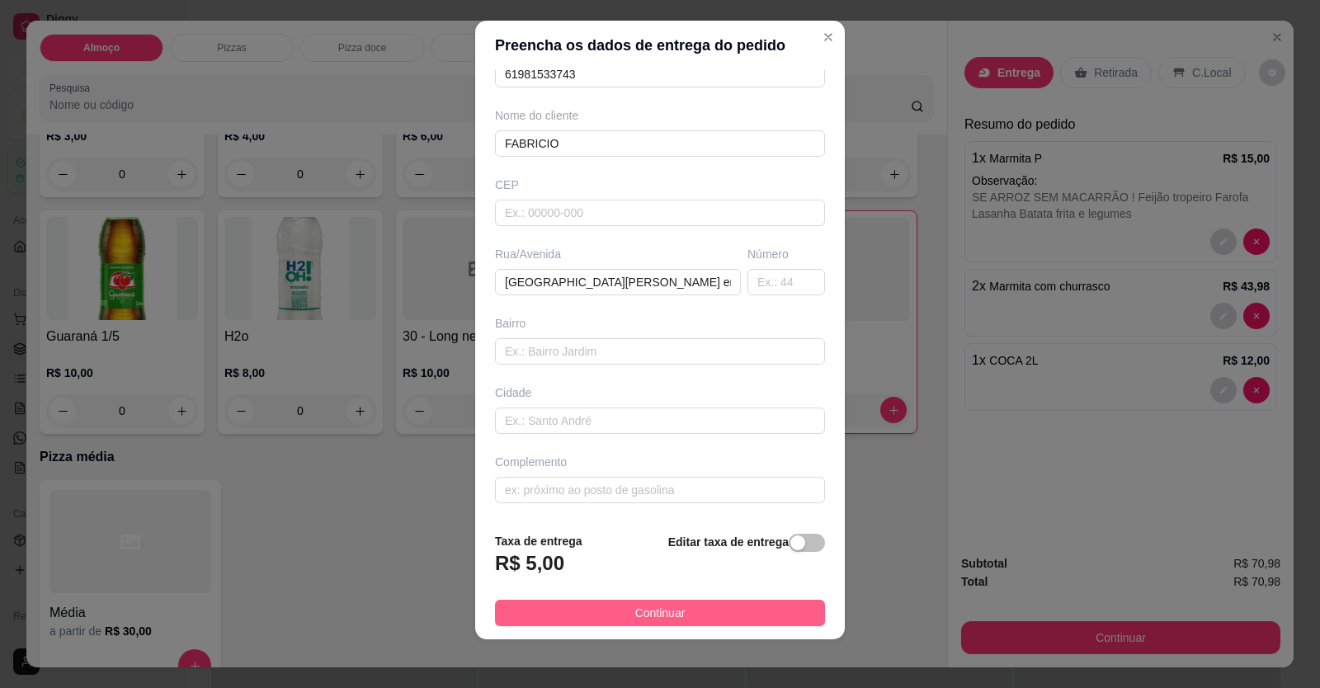
scroll to position [18, 0]
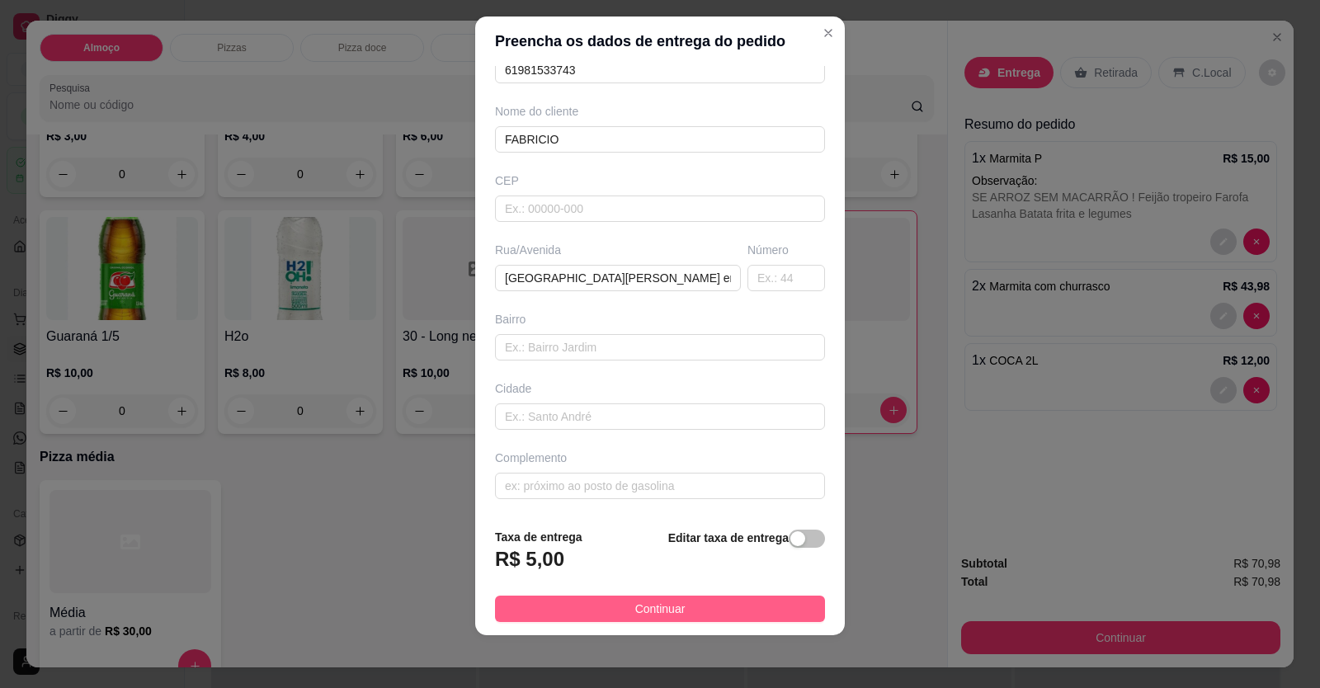
type input "FABRICIO"
click at [691, 610] on button "Continuar" at bounding box center [660, 609] width 330 height 26
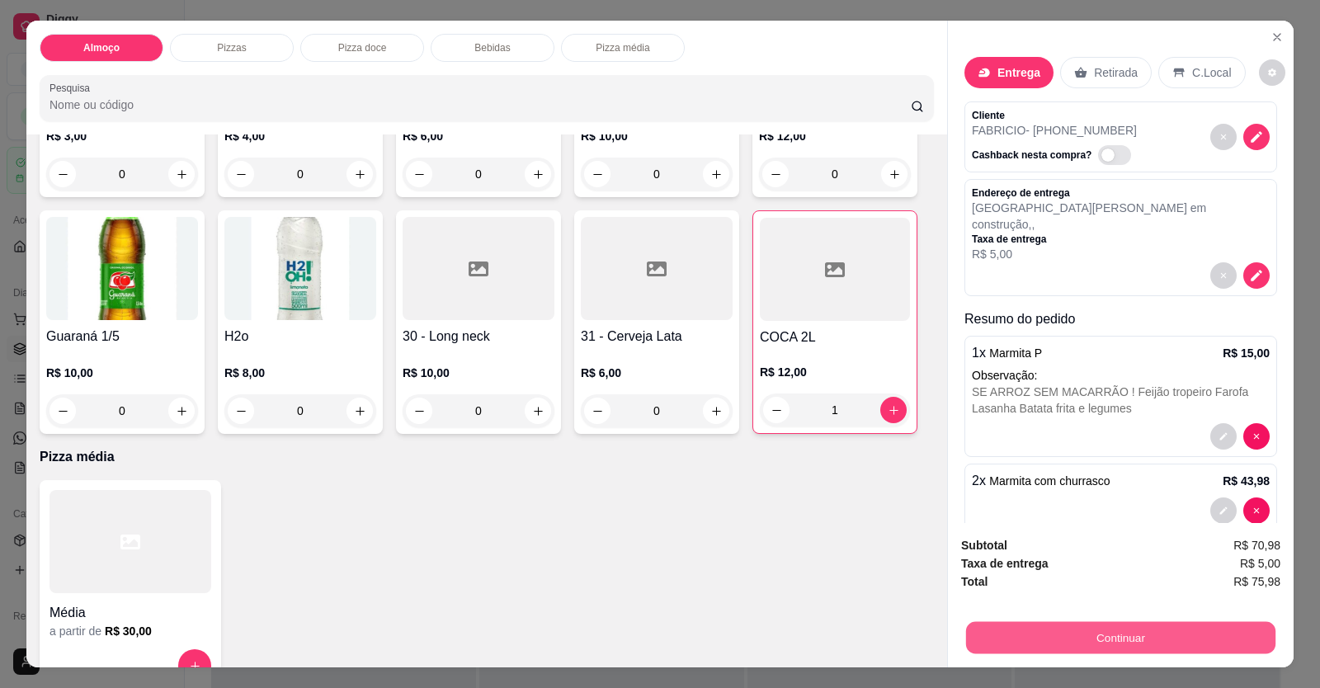
click at [1037, 633] on button "Continuar" at bounding box center [1120, 638] width 309 height 32
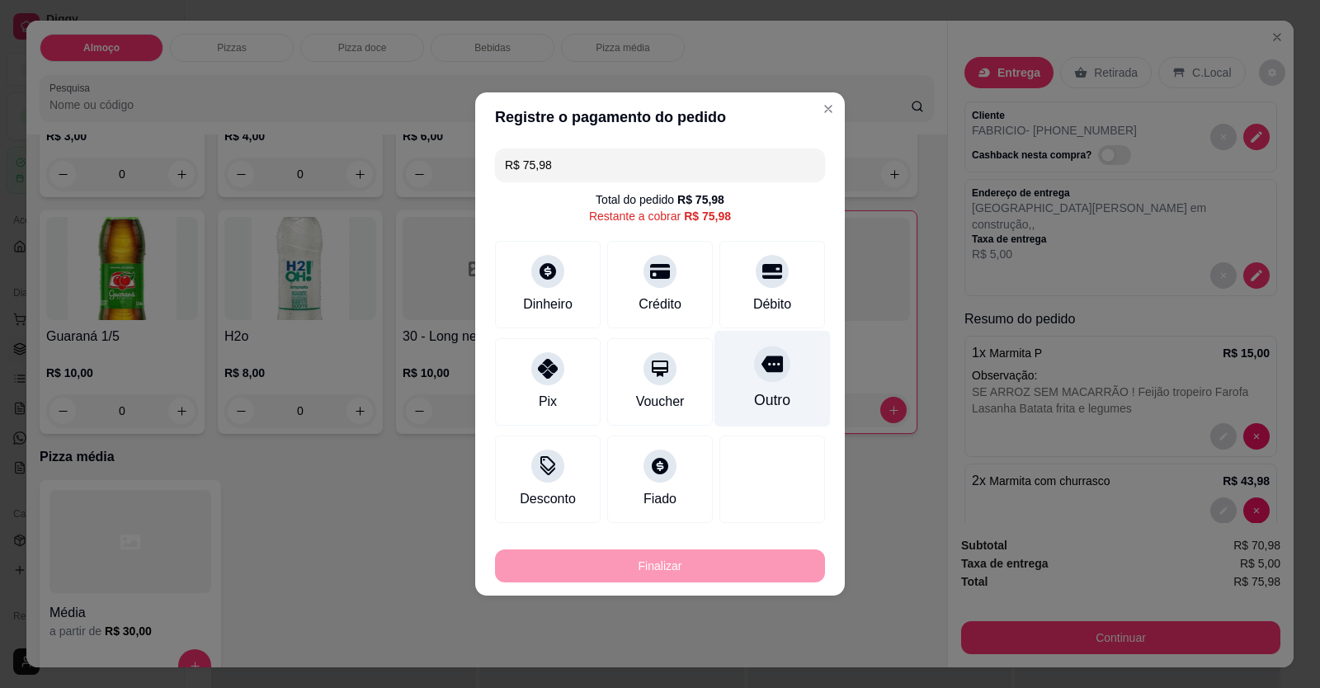
click at [753, 288] on div "Débito" at bounding box center [773, 284] width 106 height 87
type input "R$ 0,00"
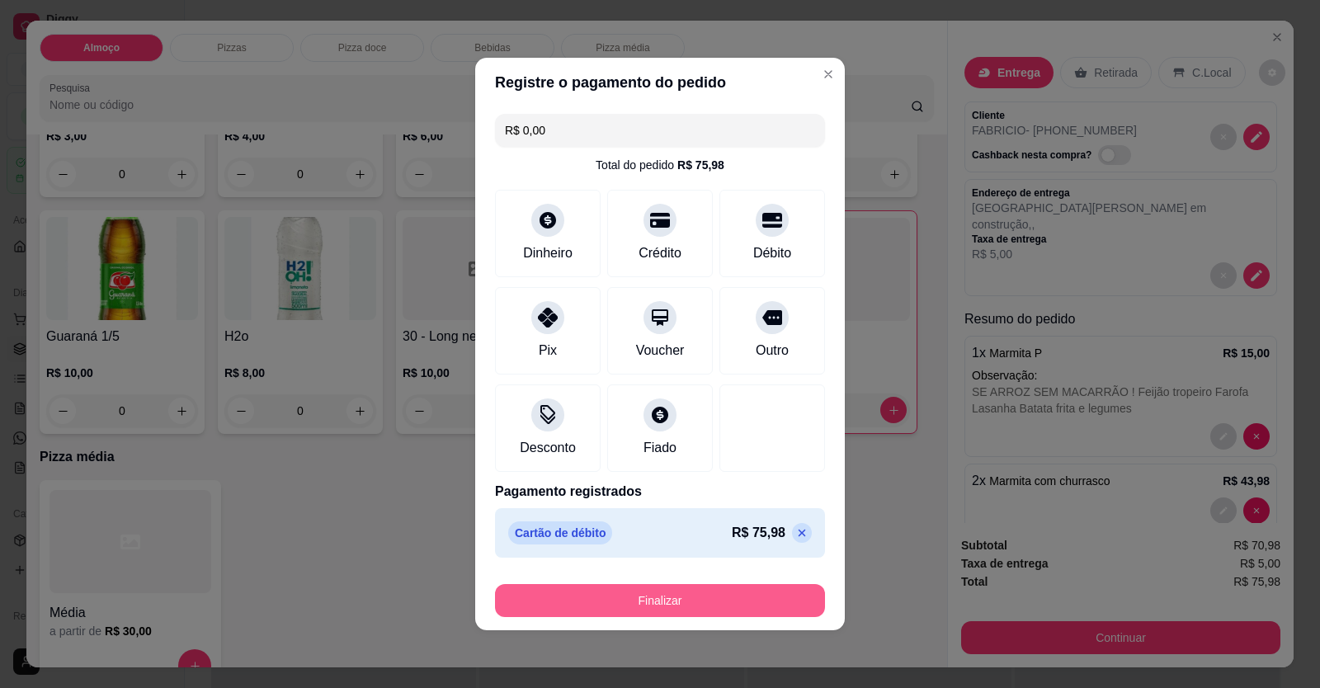
click at [692, 602] on button "Finalizar" at bounding box center [660, 600] width 330 height 33
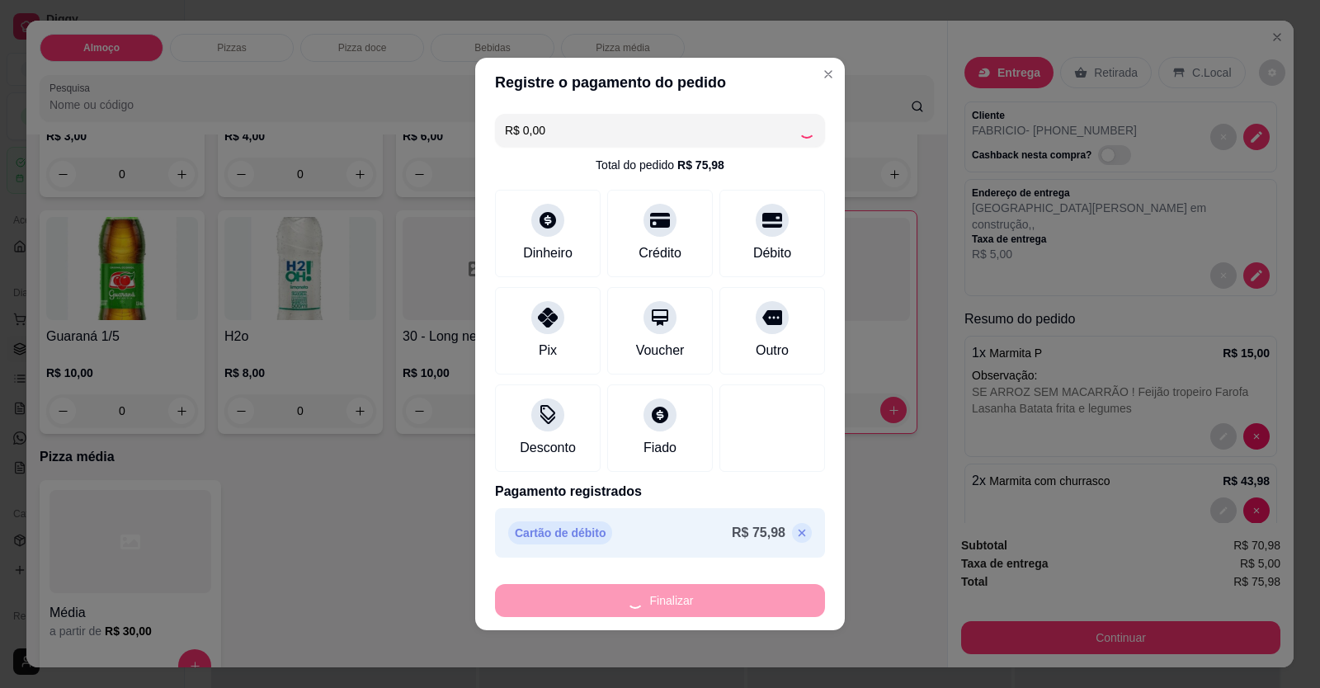
type input "0"
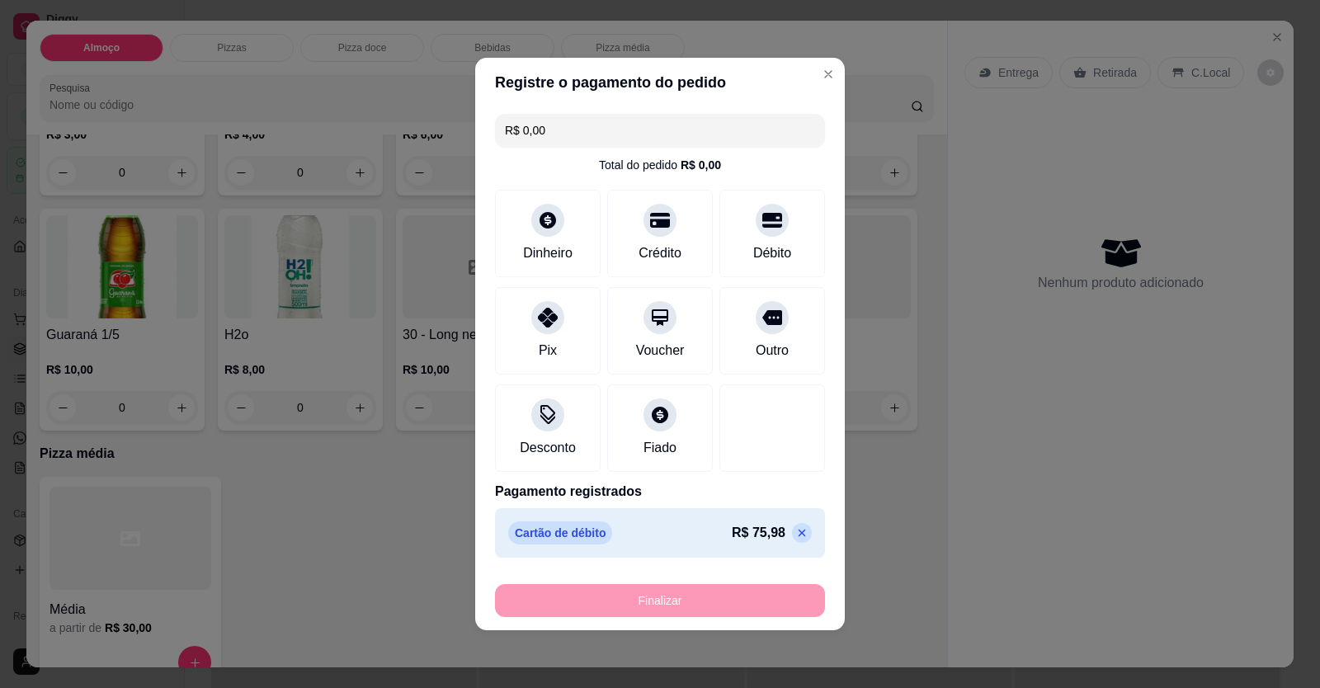
type input "-R$ 75,98"
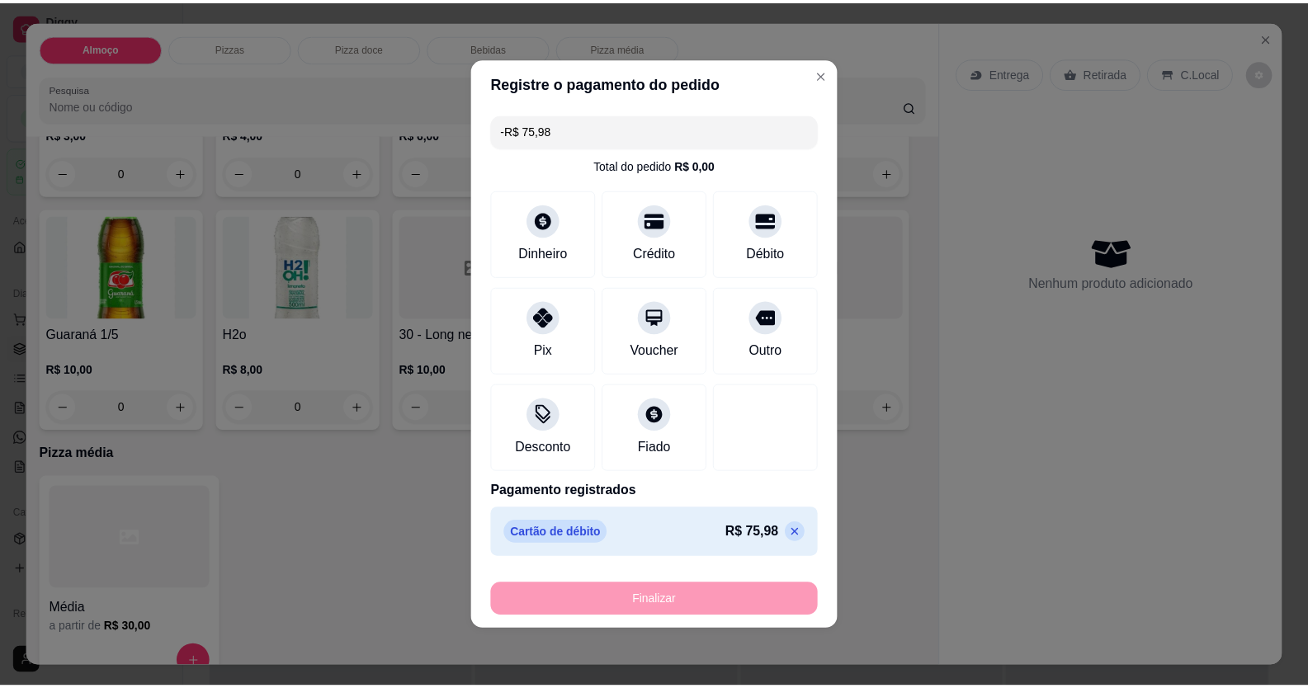
scroll to position [1071, 0]
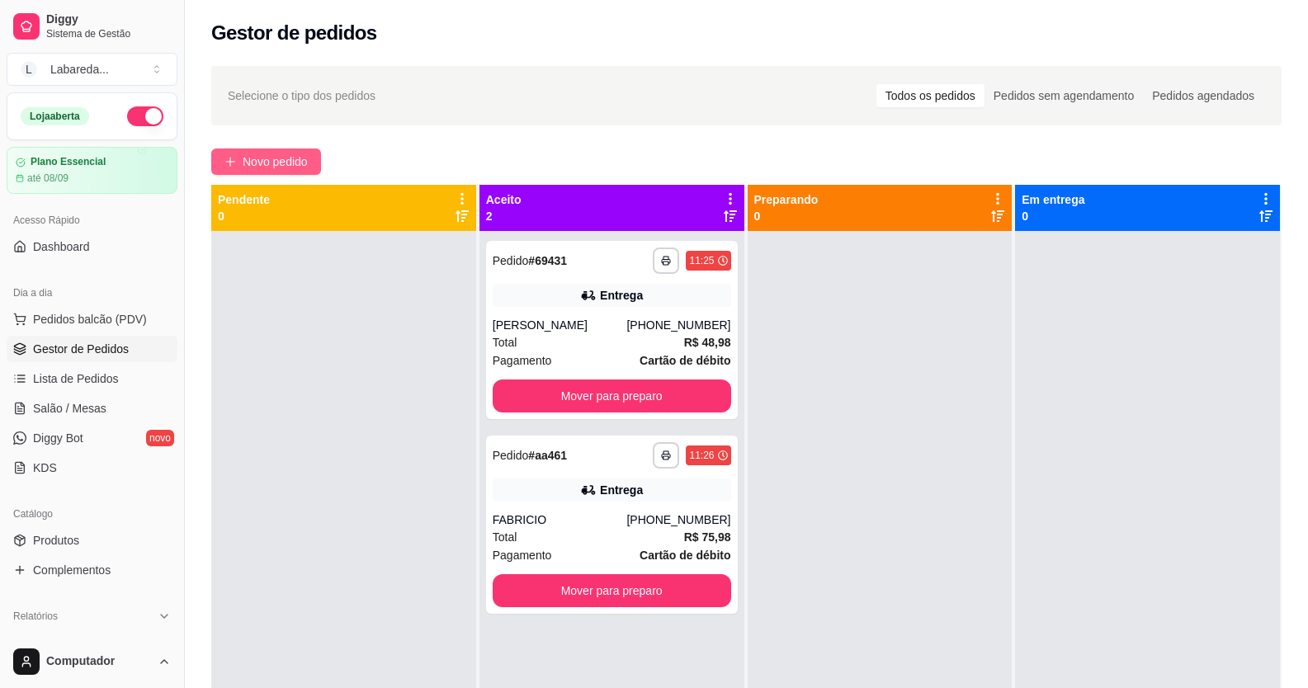
click at [222, 163] on button "Novo pedido" at bounding box center [266, 162] width 110 height 26
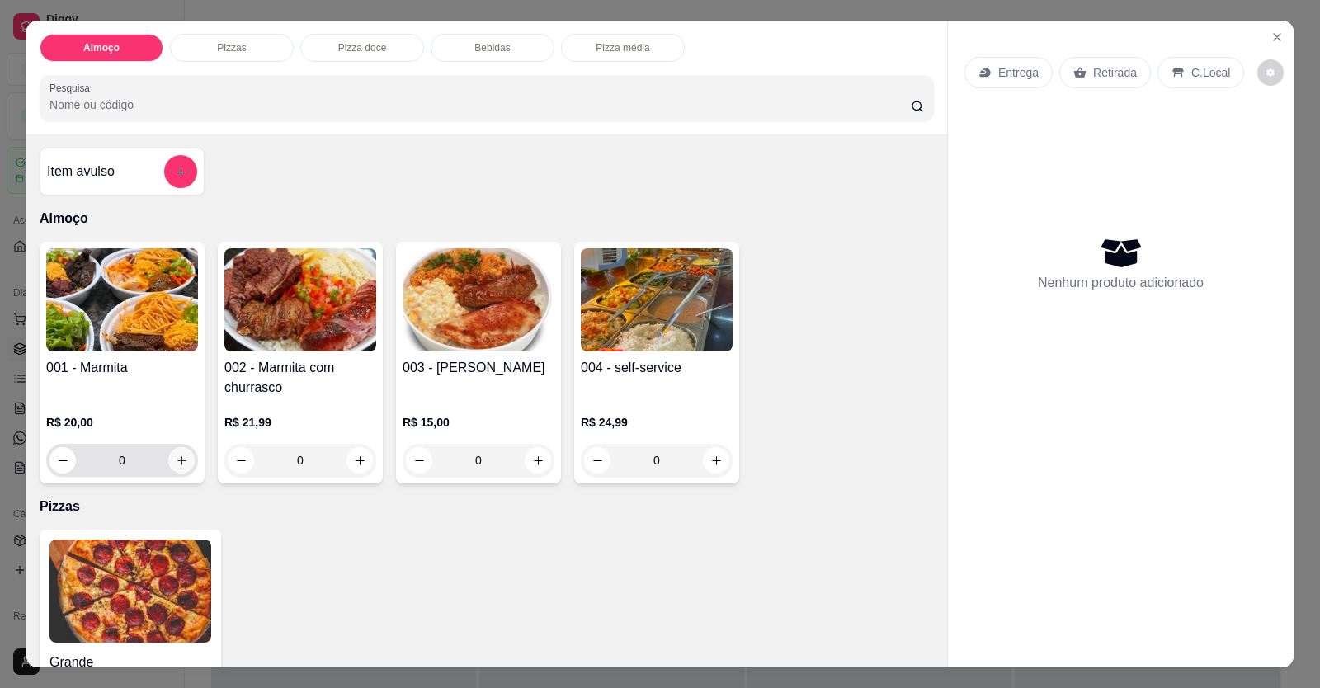
click at [177, 461] on icon "increase-product-quantity" at bounding box center [182, 461] width 12 height 12
type input "1"
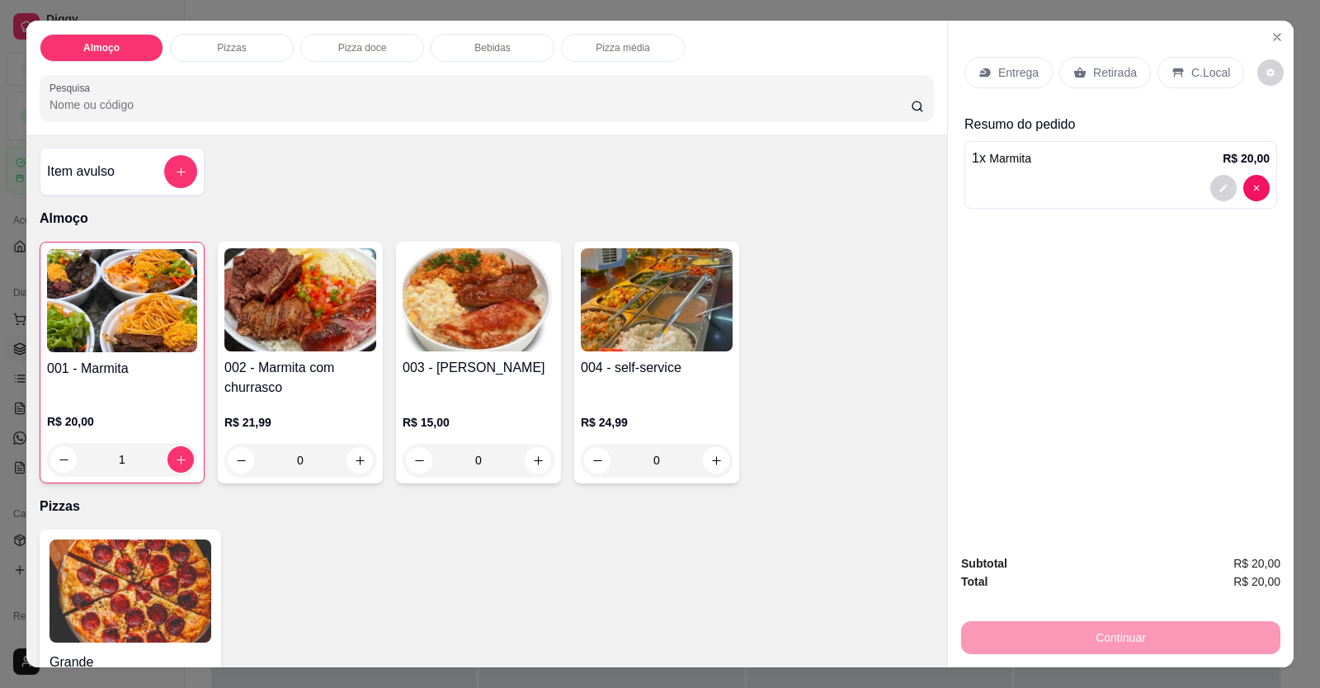
click at [1009, 189] on div at bounding box center [1121, 188] width 298 height 26
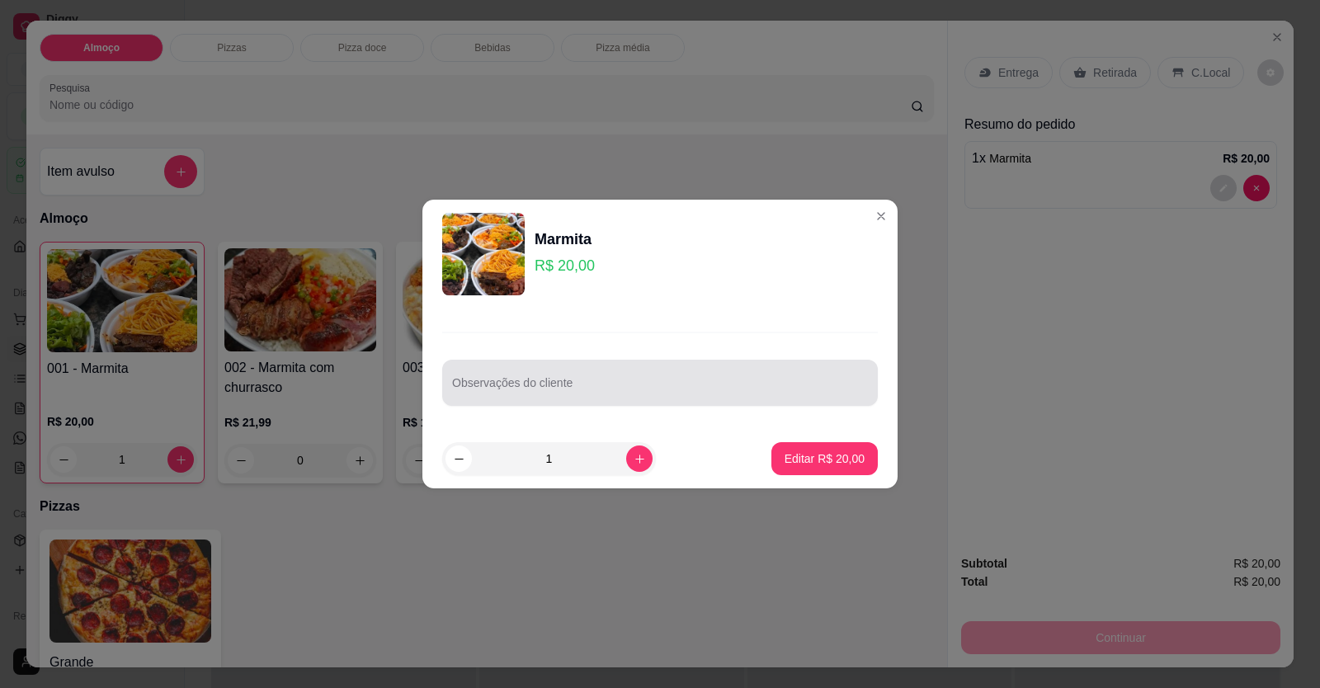
click at [597, 399] on div at bounding box center [660, 382] width 416 height 33
click at [465, 375] on div at bounding box center [660, 382] width 416 height 33
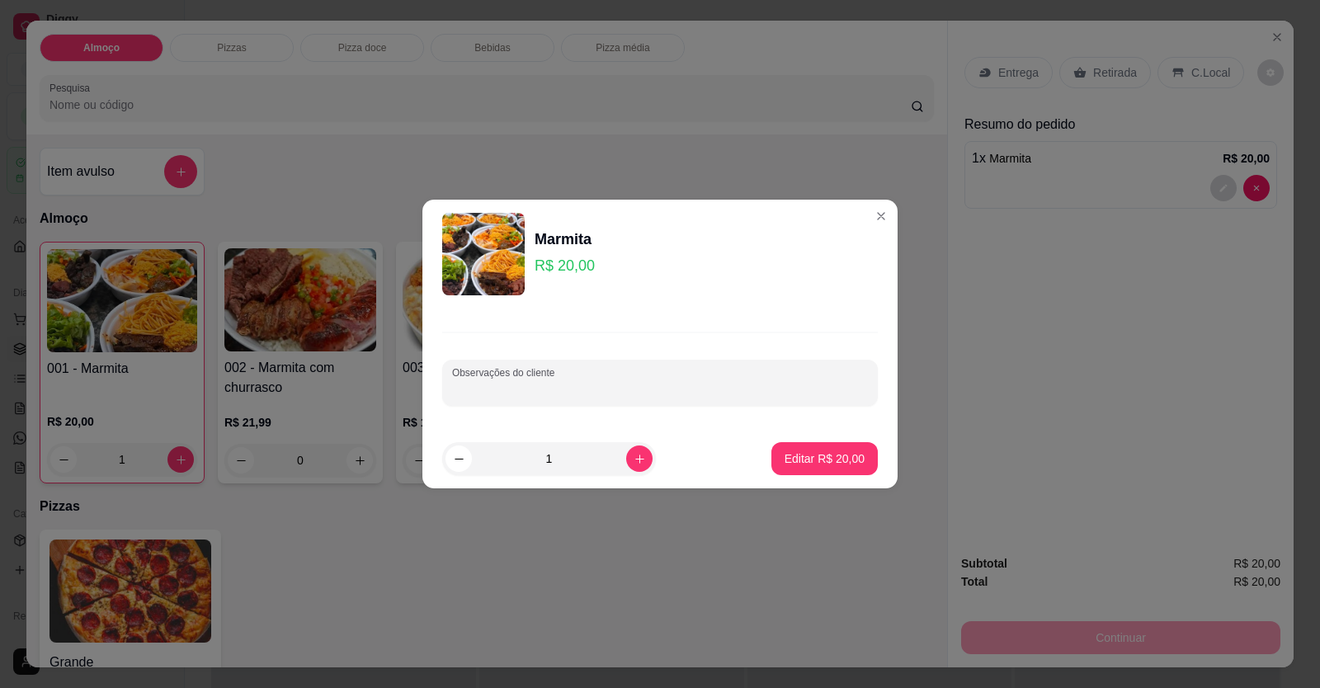
paste input "Arroz pouco Feijão caldo Lasanha Batata frita Churrasco Salada"
type input "Arroz pouco Feijão caldo Lasanha Batata frita Churrasco Salada"
click at [799, 454] on p "Editar R$ 20,00" at bounding box center [825, 459] width 80 height 17
type input "0"
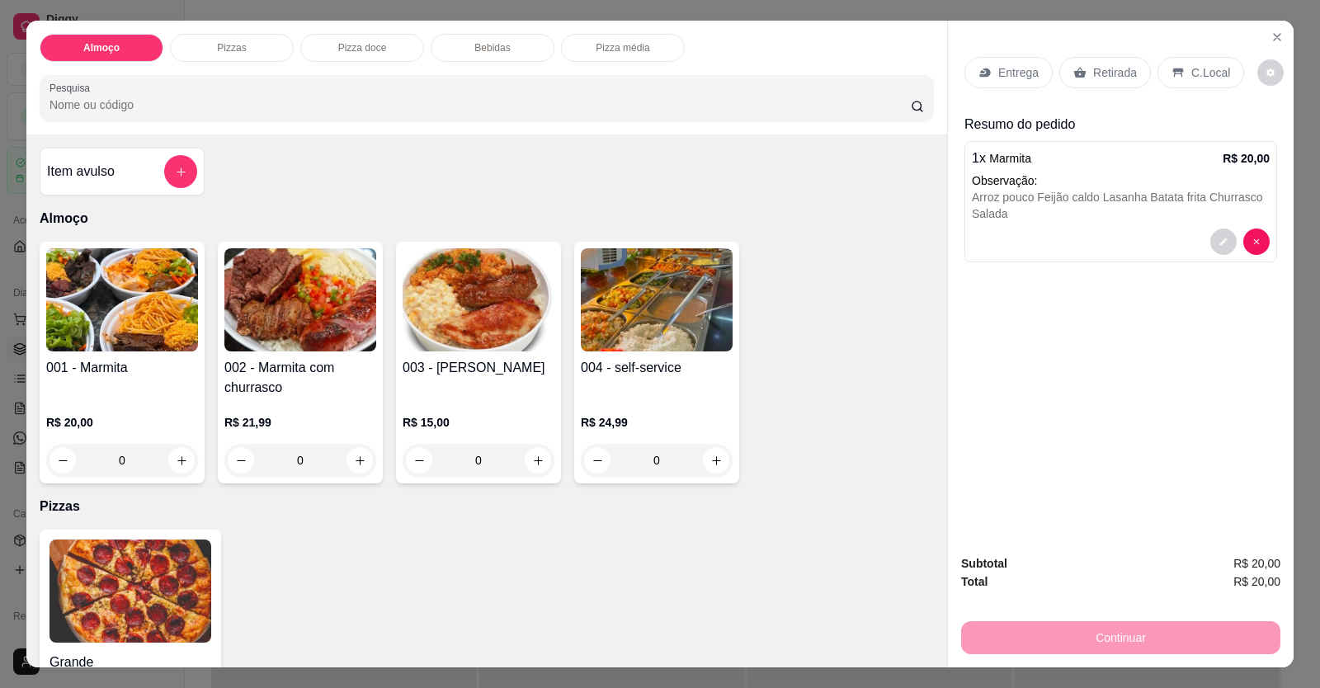
click at [998, 72] on p "Entrega" at bounding box center [1018, 72] width 40 height 17
click at [1108, 74] on p "Retirada" at bounding box center [1115, 72] width 44 height 17
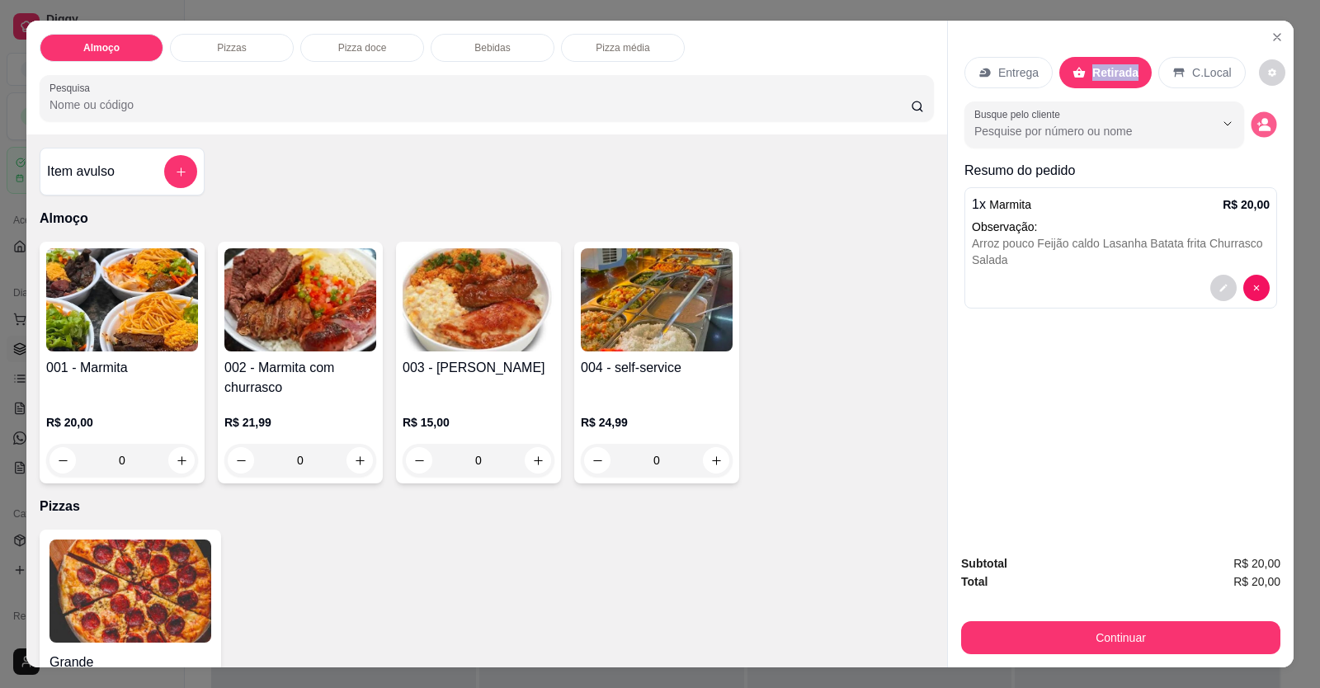
click at [1261, 127] on icon "decrease-product-quantity" at bounding box center [1265, 128] width 12 height 6
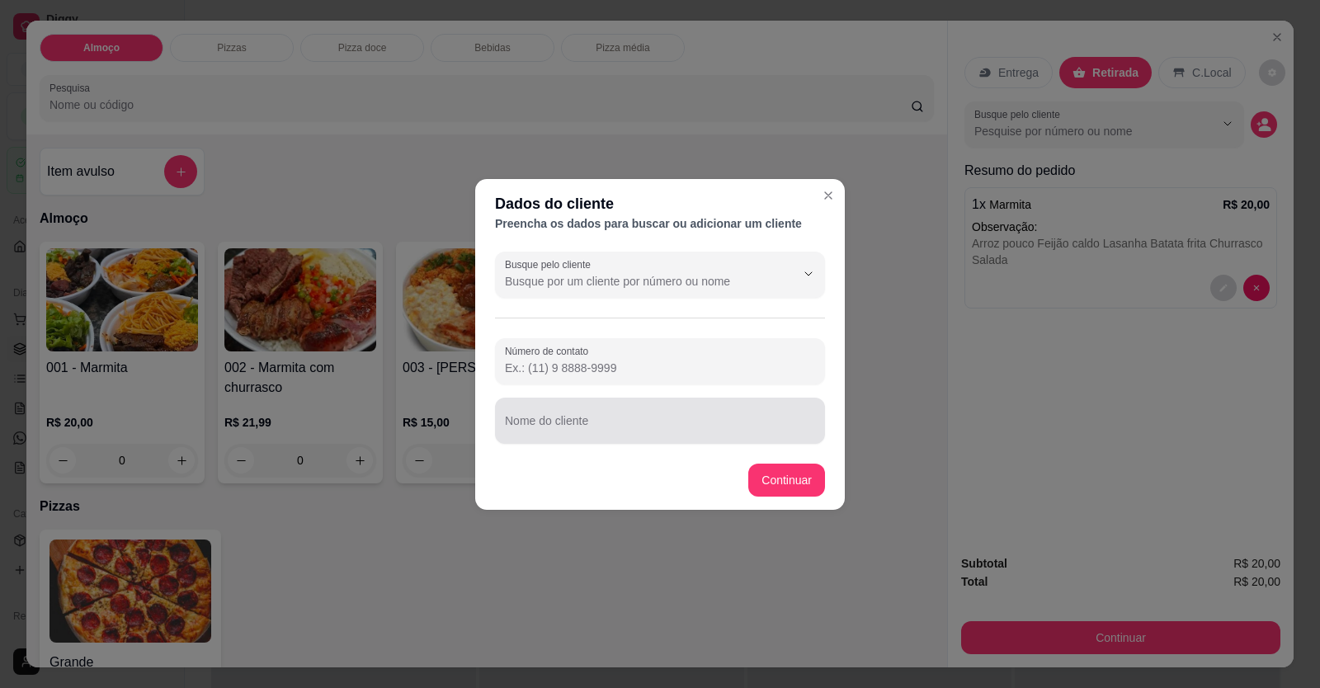
click at [682, 443] on div "Nome do cliente" at bounding box center [660, 421] width 330 height 46
type input "[PERSON_NAME]"
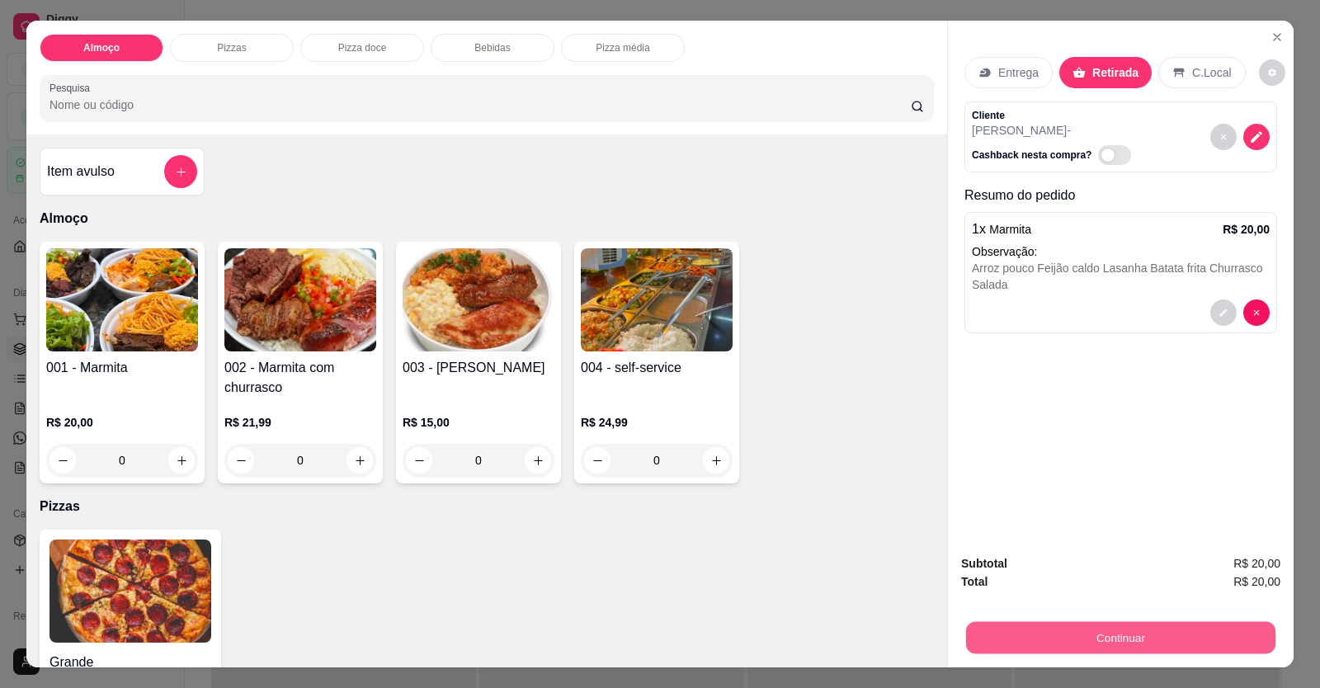
click at [1045, 629] on button "Continuar" at bounding box center [1120, 638] width 309 height 32
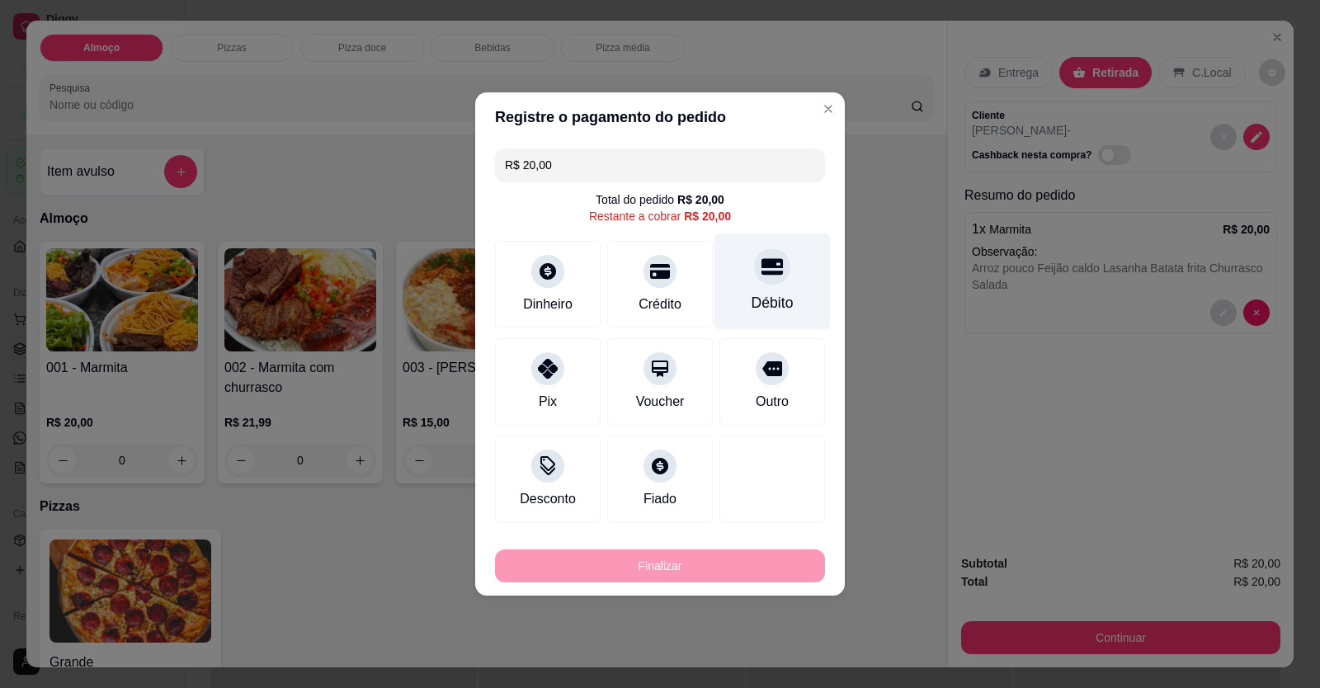
click at [743, 280] on div "Débito" at bounding box center [773, 282] width 116 height 97
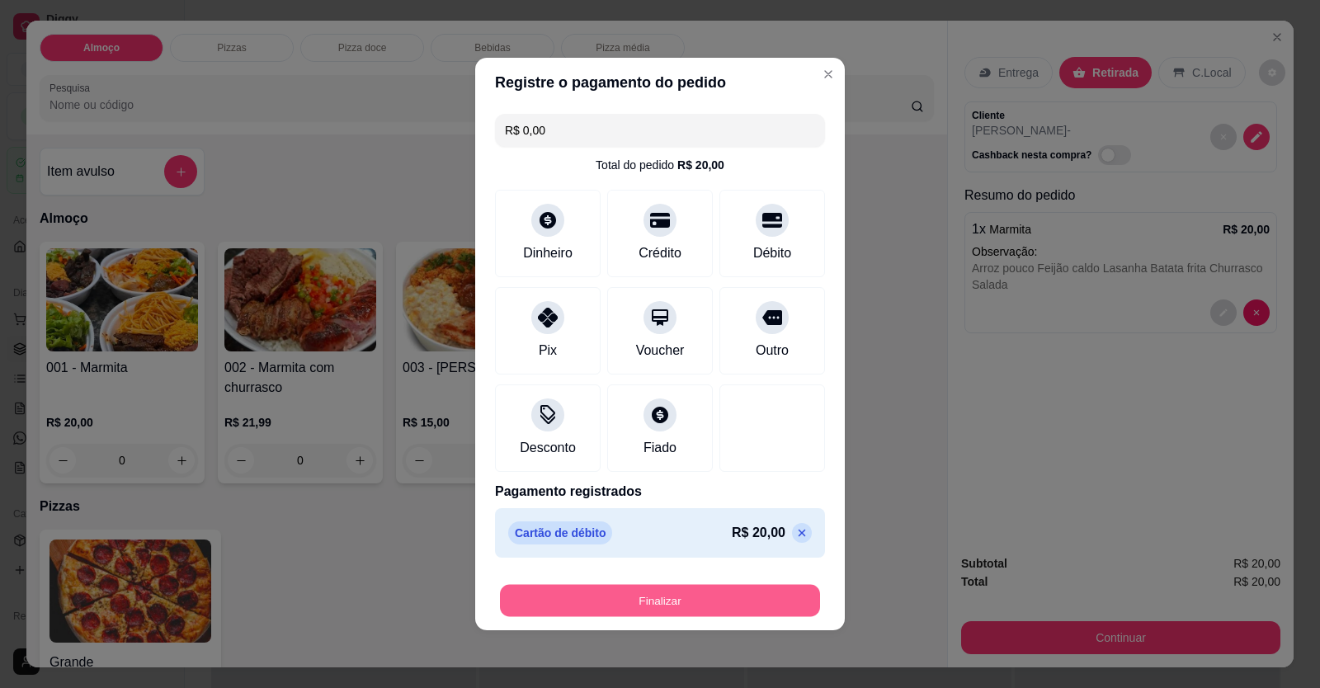
click at [738, 615] on button "Finalizar" at bounding box center [660, 601] width 320 height 32
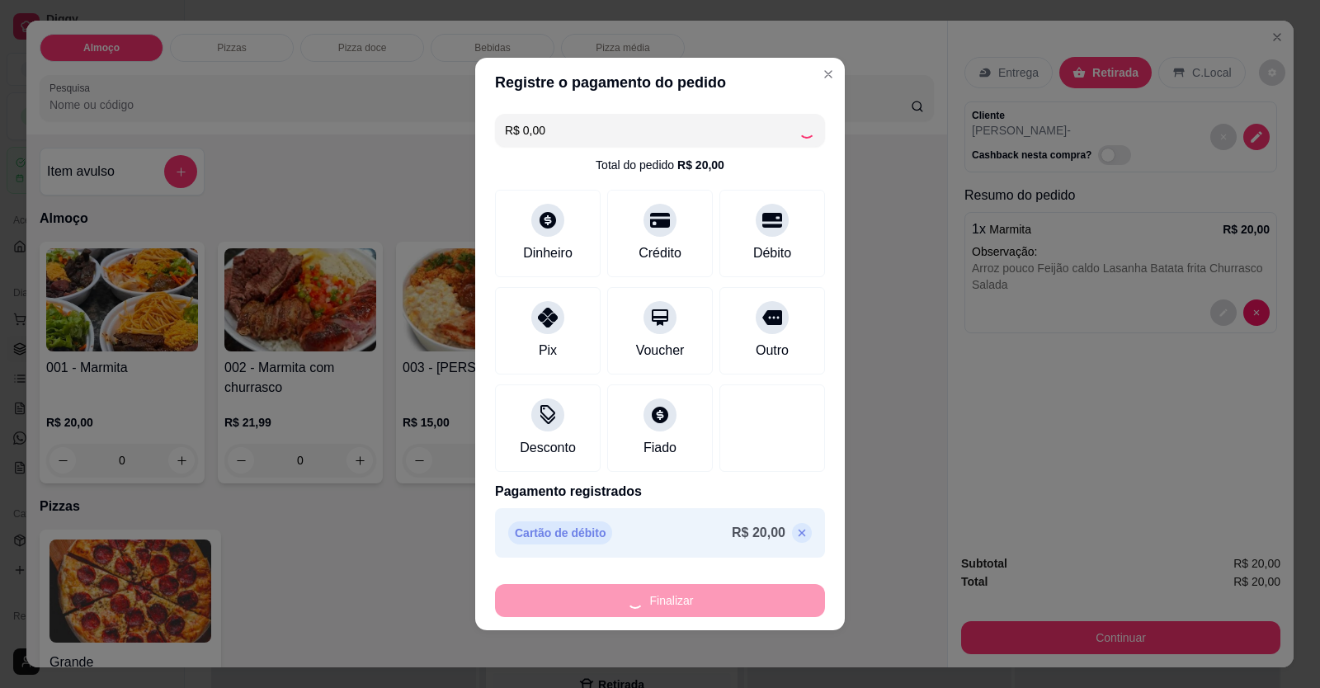
type input "-R$ 20,00"
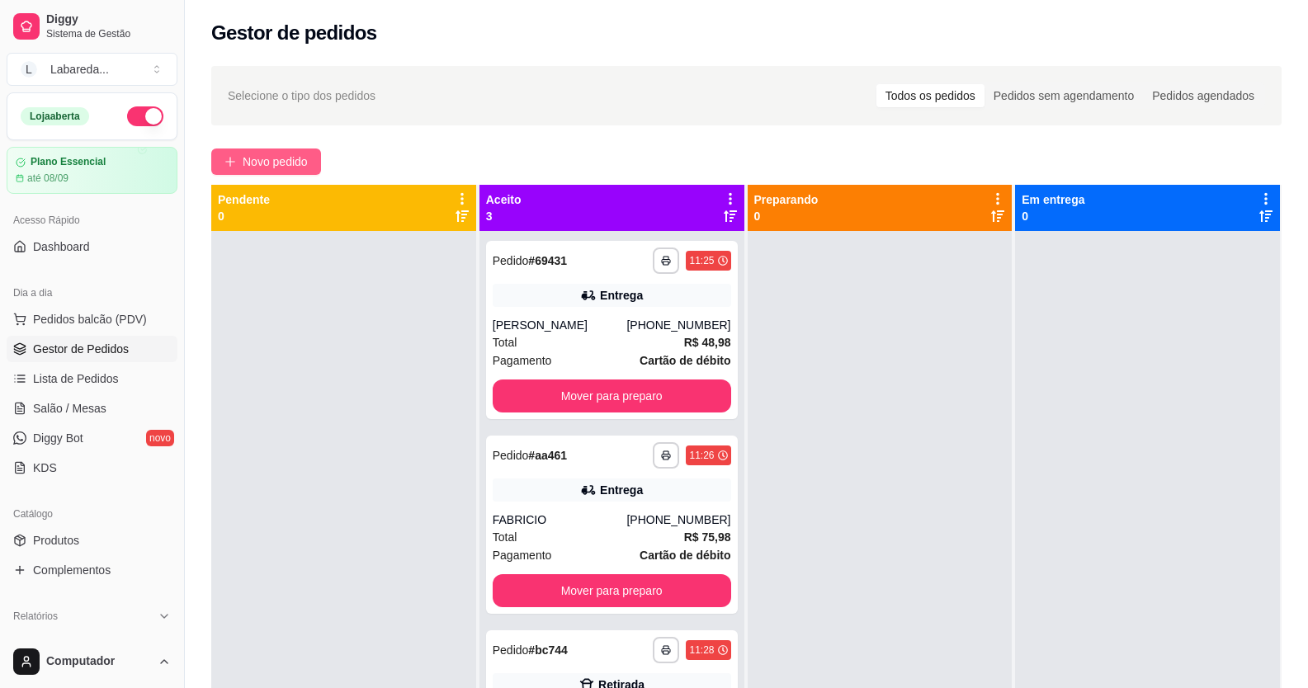
click at [281, 171] on button "Novo pedido" at bounding box center [266, 162] width 110 height 26
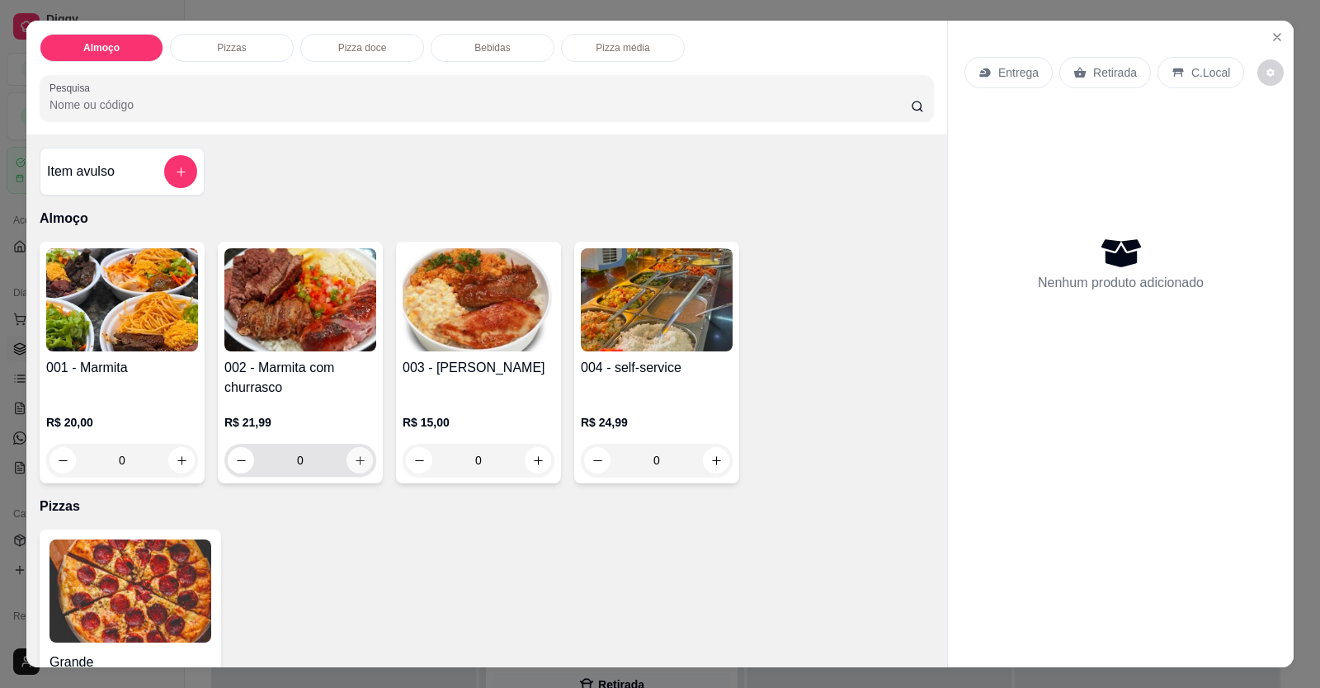
click at [354, 466] on icon "increase-product-quantity" at bounding box center [360, 461] width 12 height 12
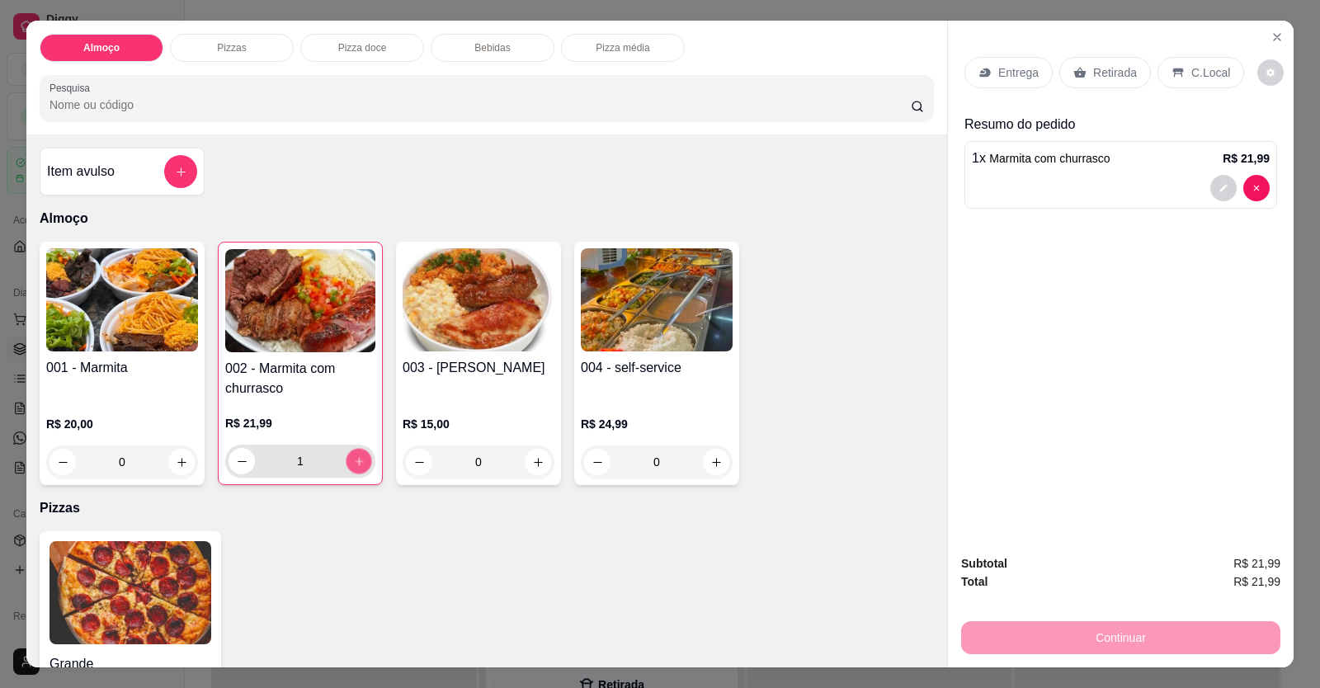
click at [357, 463] on icon "increase-product-quantity" at bounding box center [359, 461] width 12 height 12
type input "2"
click at [998, 75] on p "Entrega" at bounding box center [1018, 72] width 40 height 17
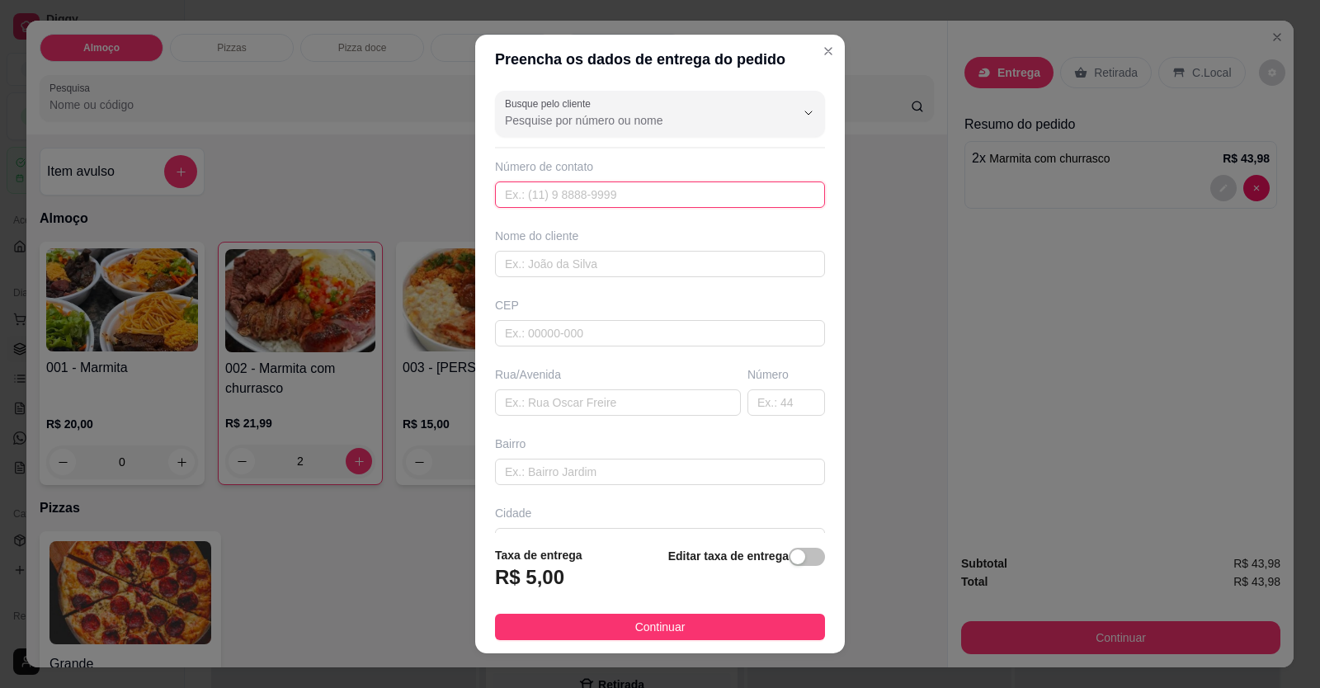
click at [631, 201] on input "text" at bounding box center [660, 195] width 330 height 26
type input "[PHONE_NUMBER]"
drag, startPoint x: 545, startPoint y: 263, endPoint x: 558, endPoint y: 266, distance: 13.4
click at [553, 263] on input "text" at bounding box center [660, 264] width 330 height 26
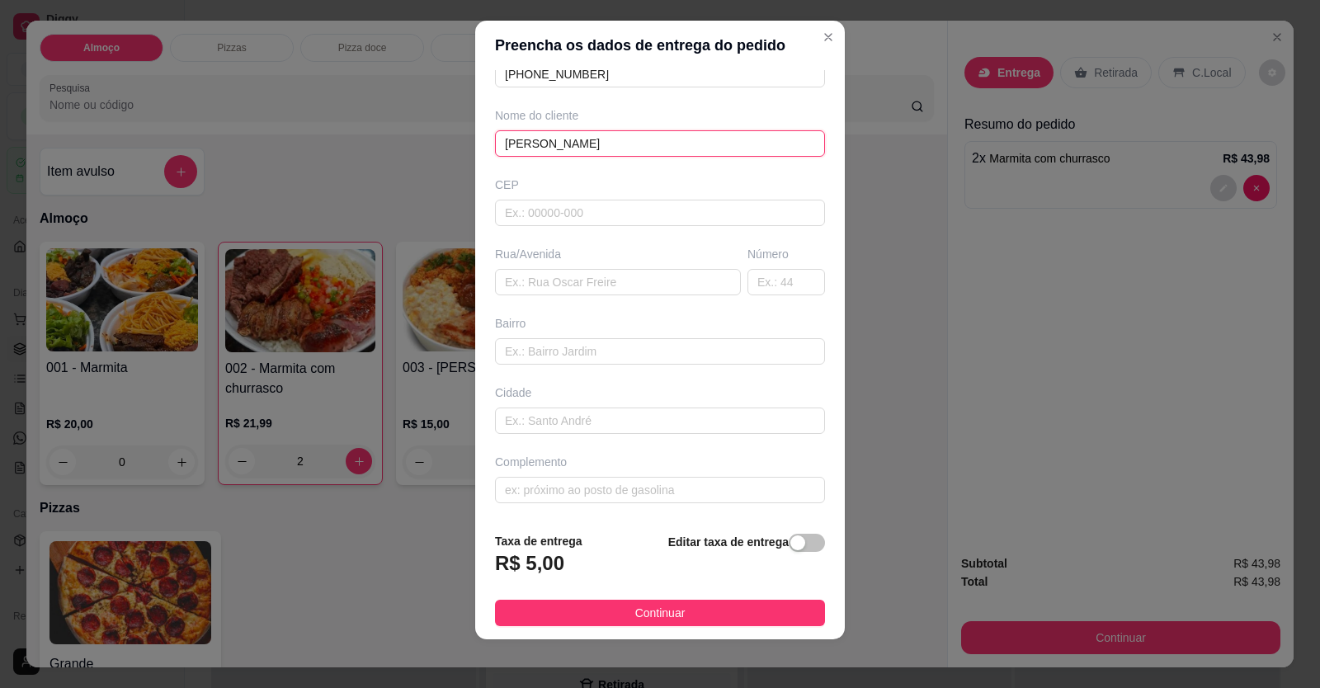
scroll to position [18, 0]
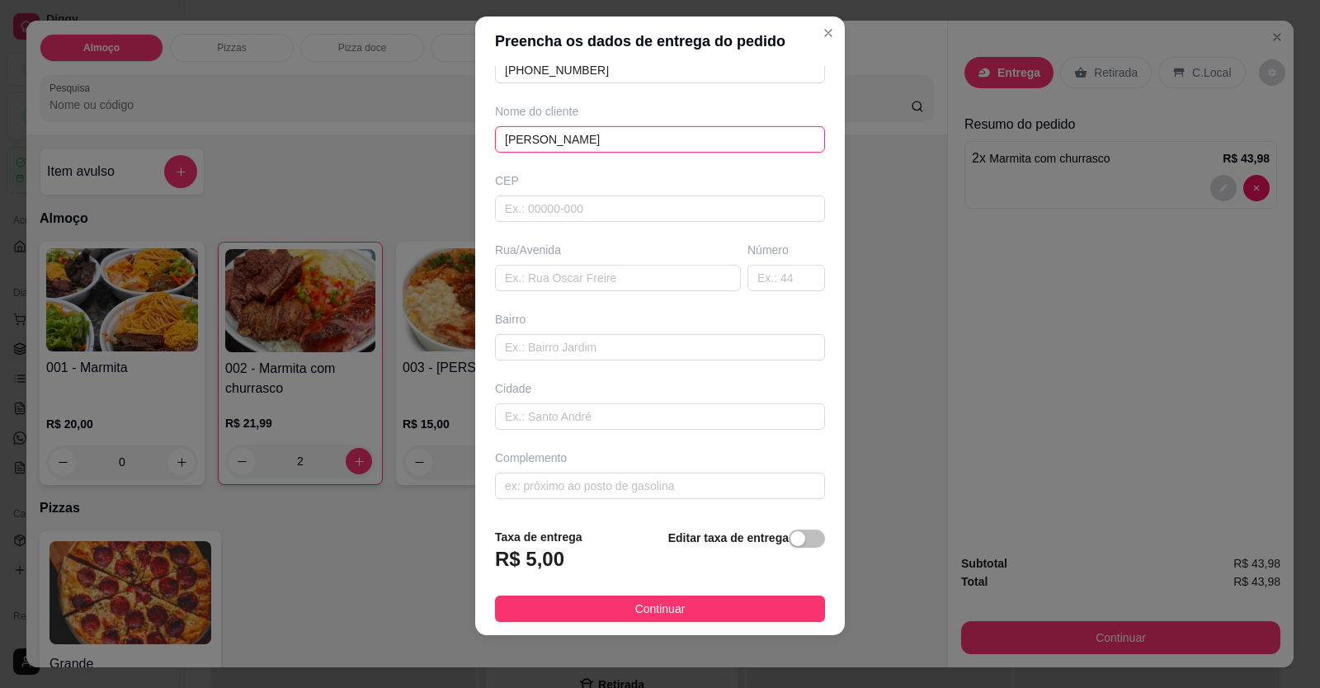
type input "[PERSON_NAME]"
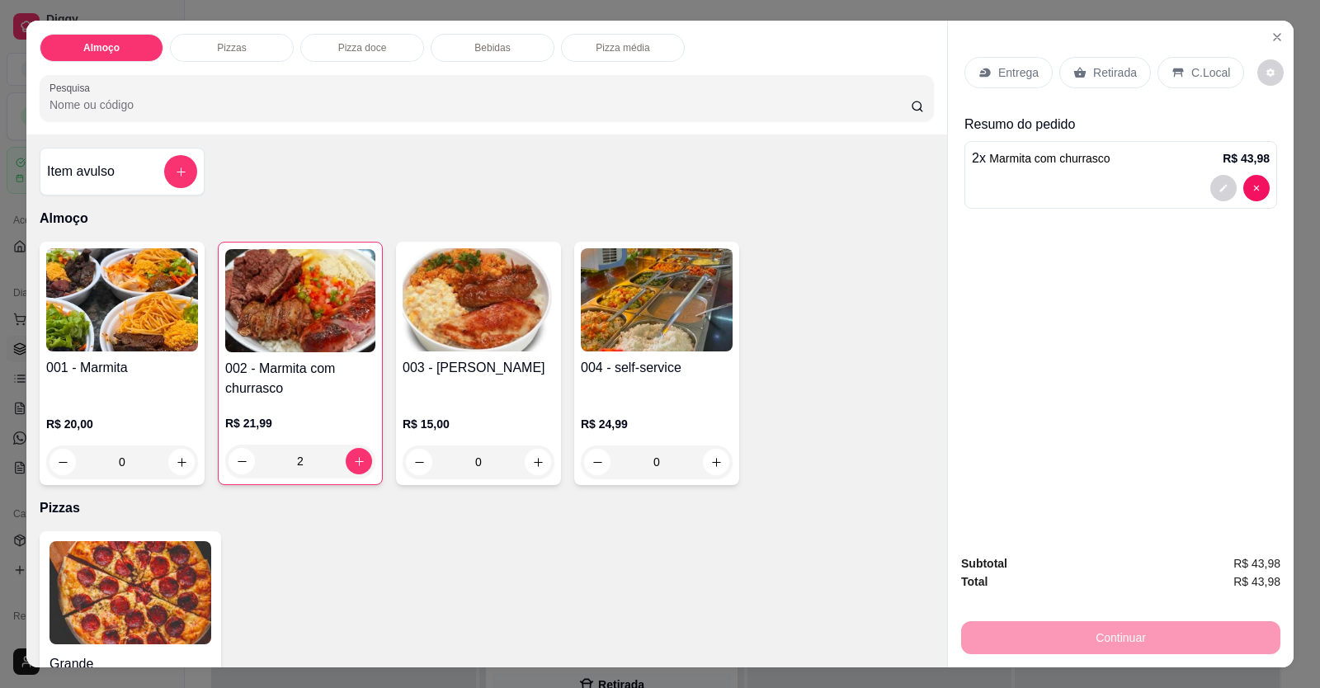
click at [1000, 74] on p "Entrega" at bounding box center [1018, 72] width 40 height 17
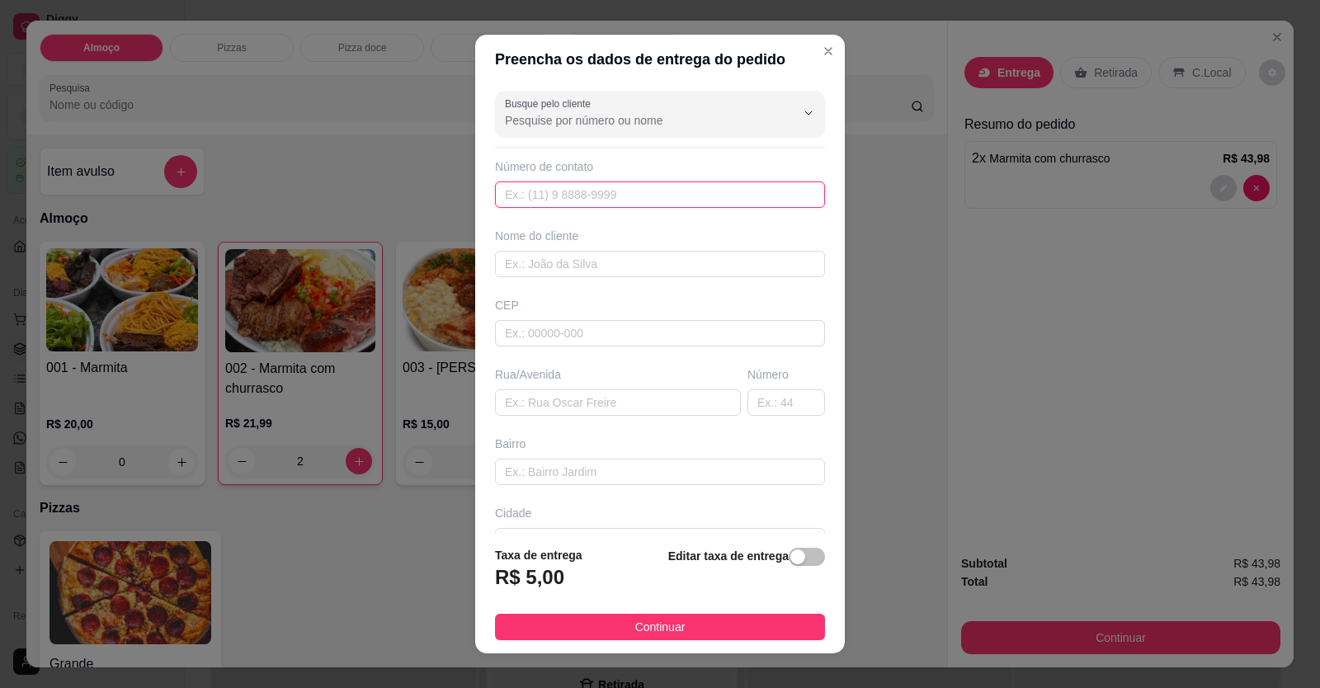
click at [604, 190] on input "text" at bounding box center [660, 195] width 330 height 26
type input "[PHONE_NUMBER]"
click at [662, 252] on input "text" at bounding box center [660, 264] width 330 height 26
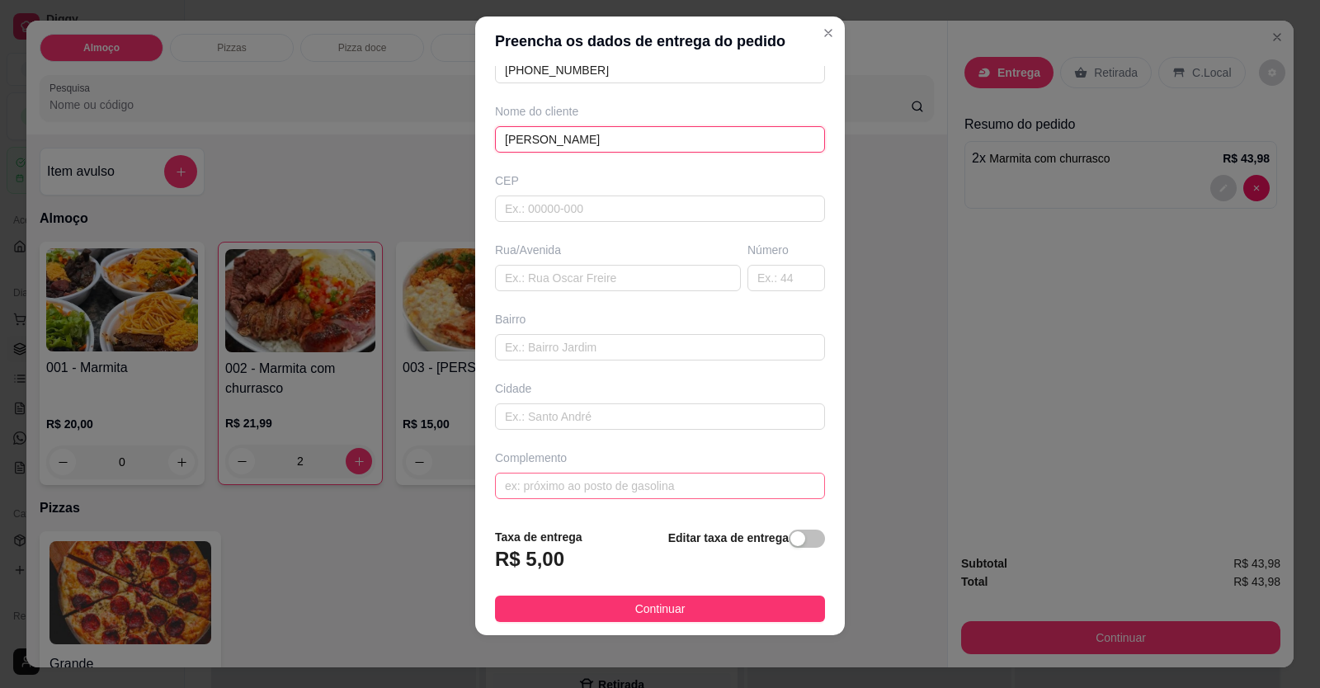
type input "[PERSON_NAME]"
click at [641, 487] on input "text" at bounding box center [660, 486] width 330 height 26
drag, startPoint x: 601, startPoint y: 478, endPoint x: 601, endPoint y: 487, distance: 9.1
click at [601, 484] on input "text" at bounding box center [660, 486] width 330 height 26
click at [604, 488] on input "text" at bounding box center [660, 486] width 330 height 26
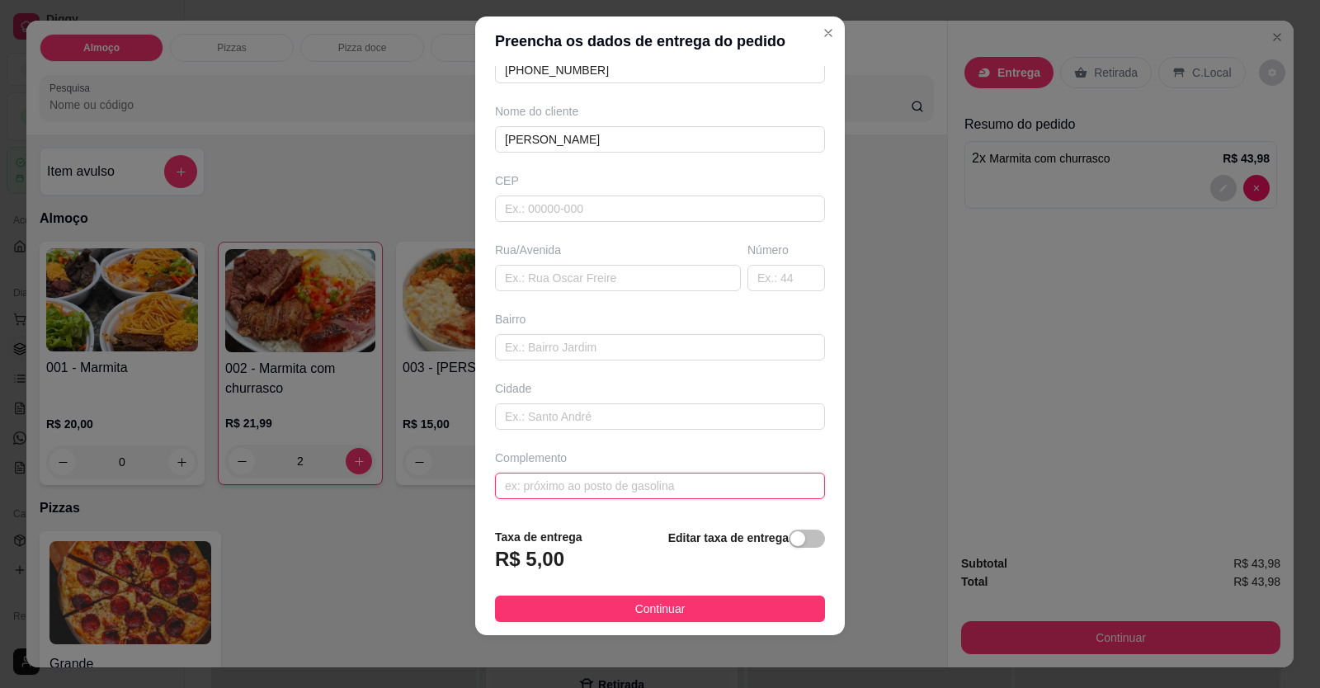
paste input "[STREET_ADDRESS] setor bela vista ao lado da academia impacto . Próximo ao Vale…"
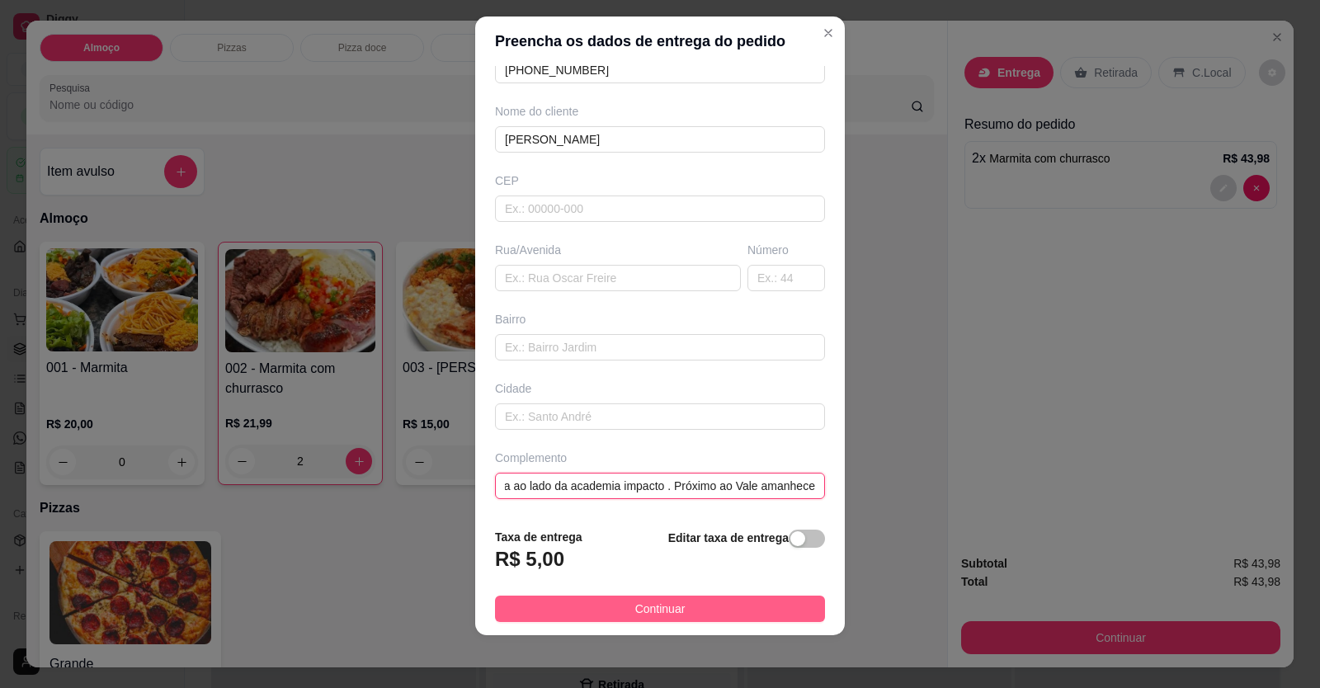
type input "[STREET_ADDRESS] setor bela vista ao lado da academia impacto . Próximo ao Vale…"
click at [761, 607] on button "Continuar" at bounding box center [660, 609] width 330 height 26
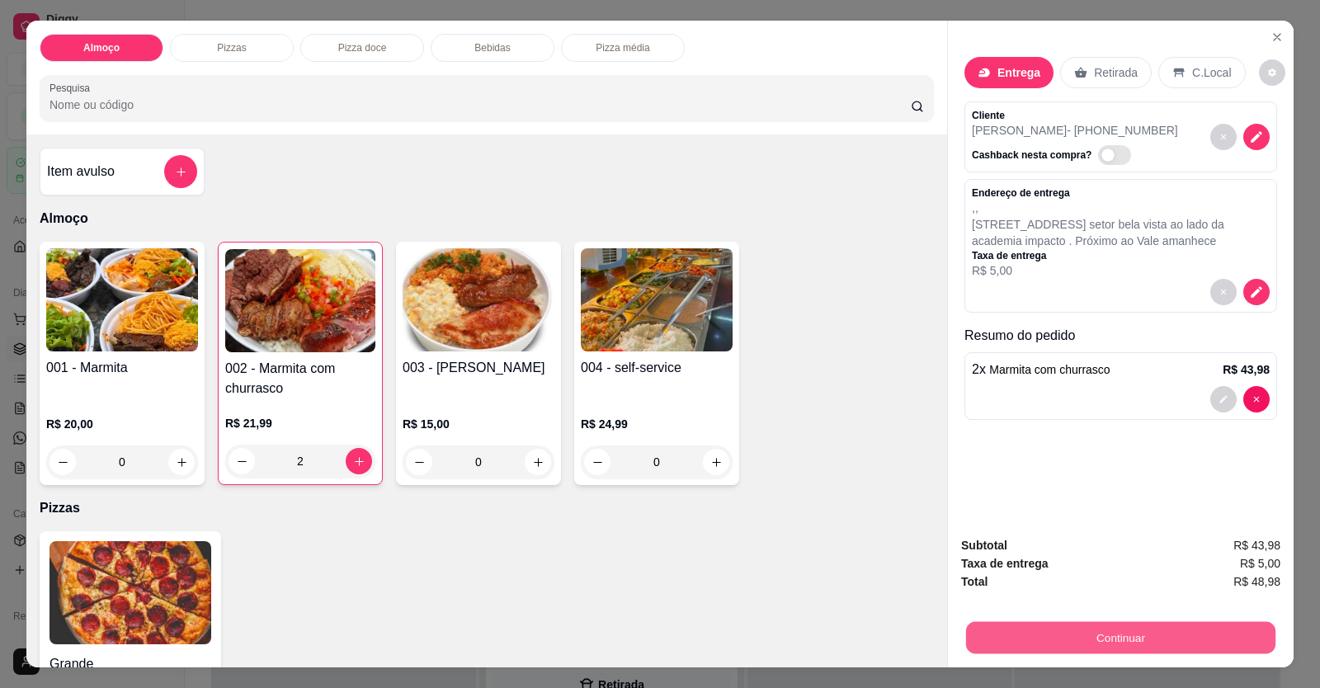
click at [1055, 624] on button "Continuar" at bounding box center [1120, 638] width 309 height 32
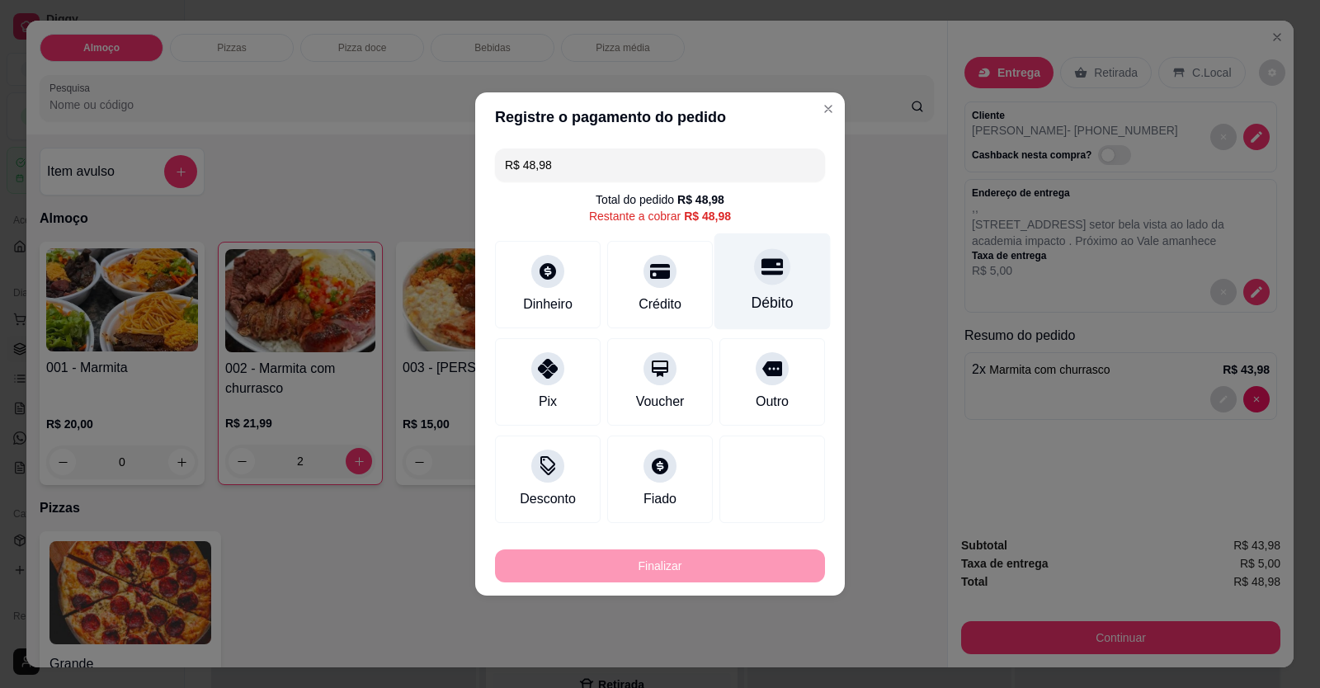
drag, startPoint x: 770, startPoint y: 304, endPoint x: 738, endPoint y: 394, distance: 95.2
click at [770, 305] on div "Débito" at bounding box center [773, 302] width 42 height 21
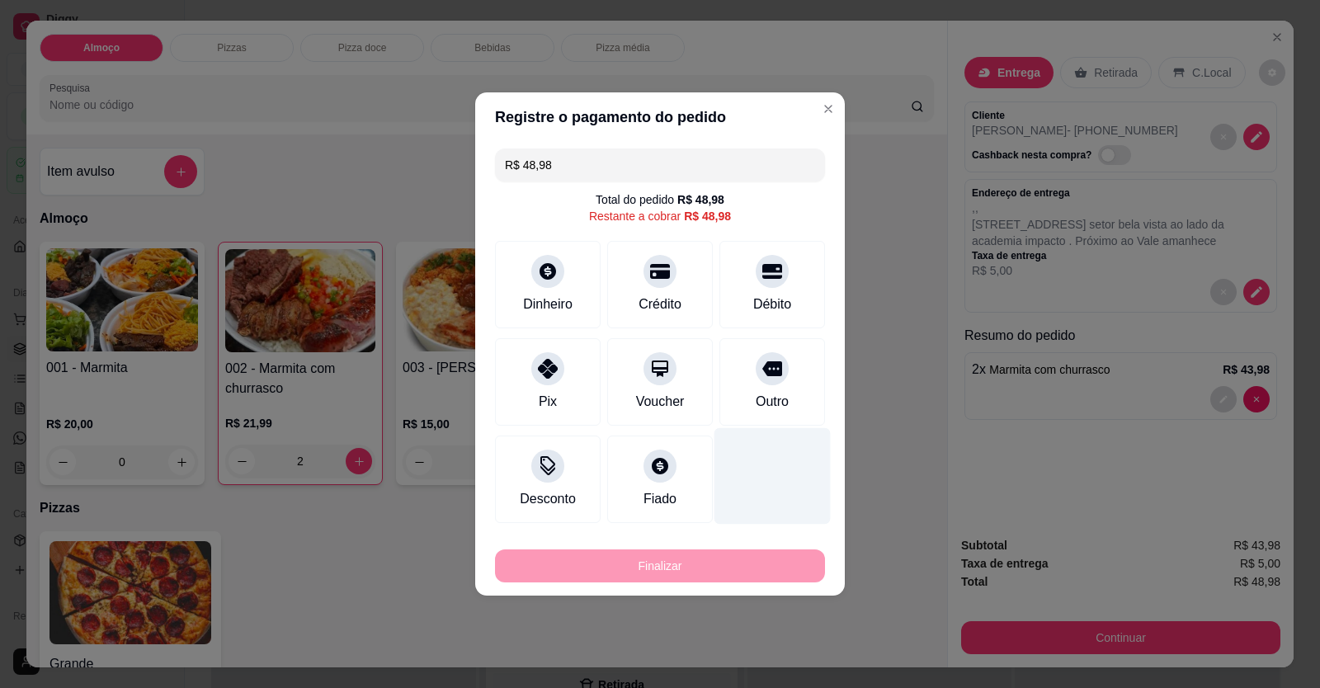
type input "R$ 0,00"
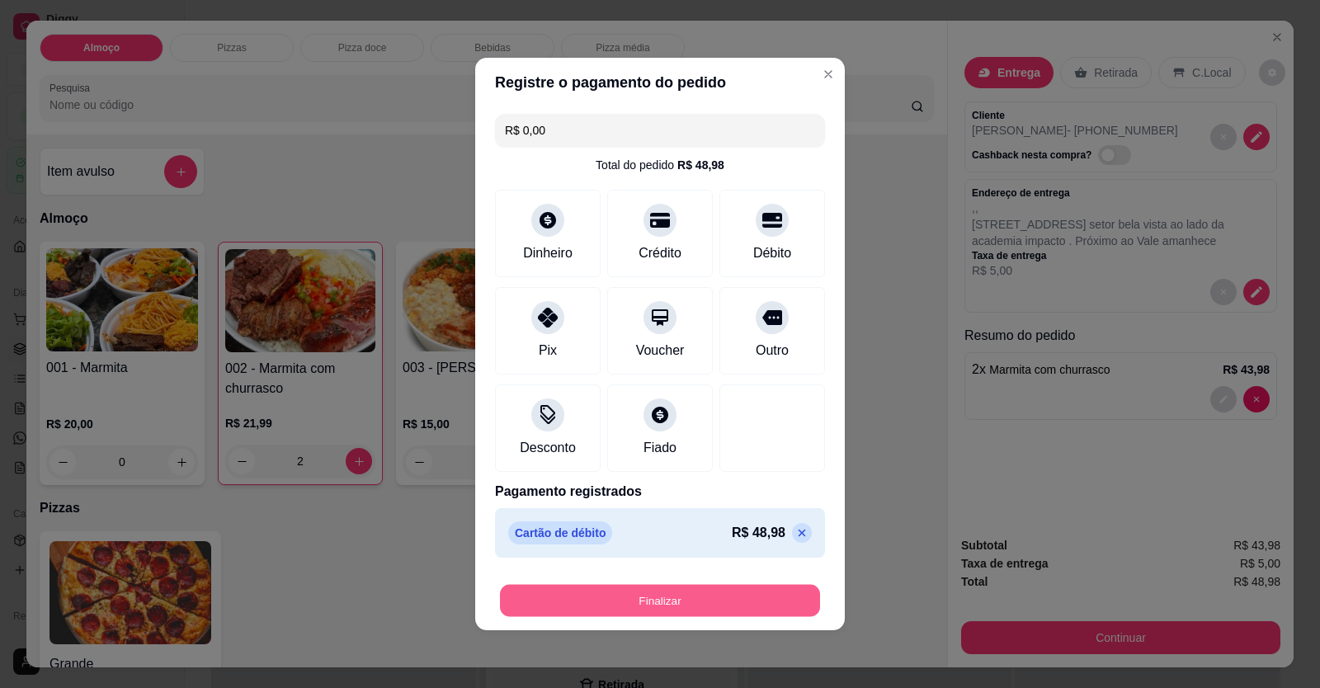
click at [715, 599] on button "Finalizar" at bounding box center [660, 601] width 320 height 32
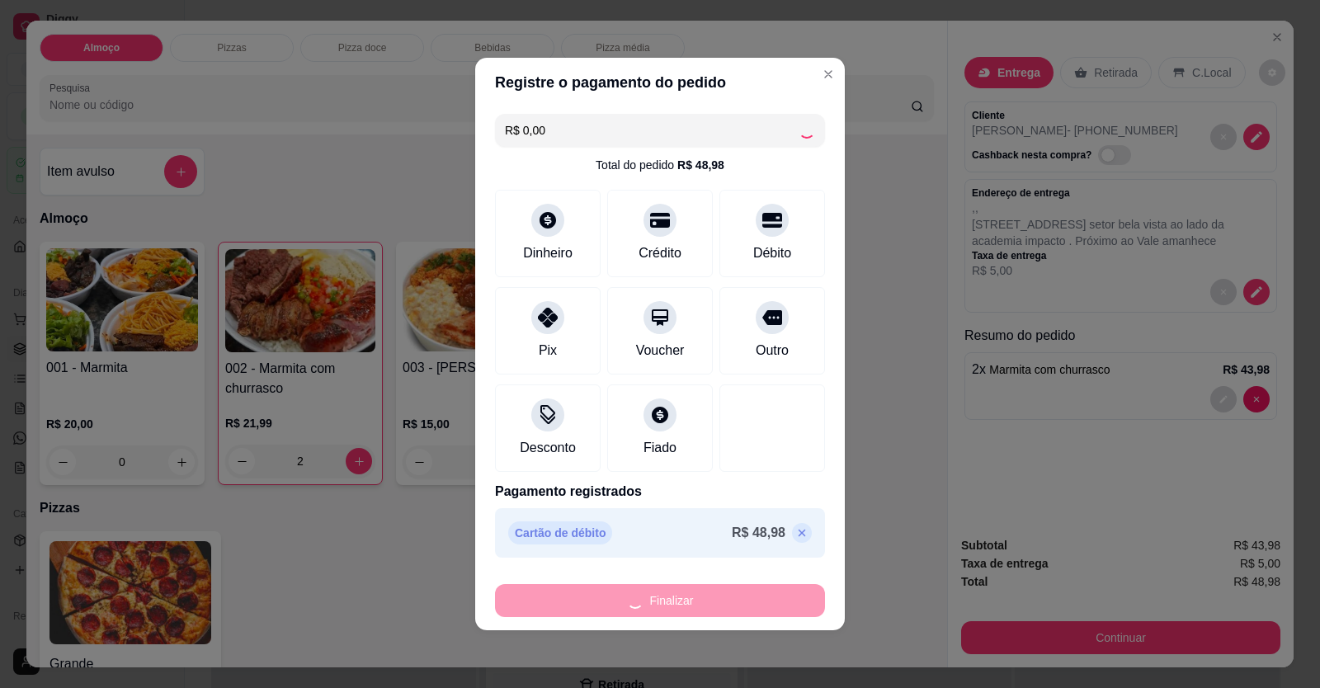
type input "0"
type input "-R$ 48,98"
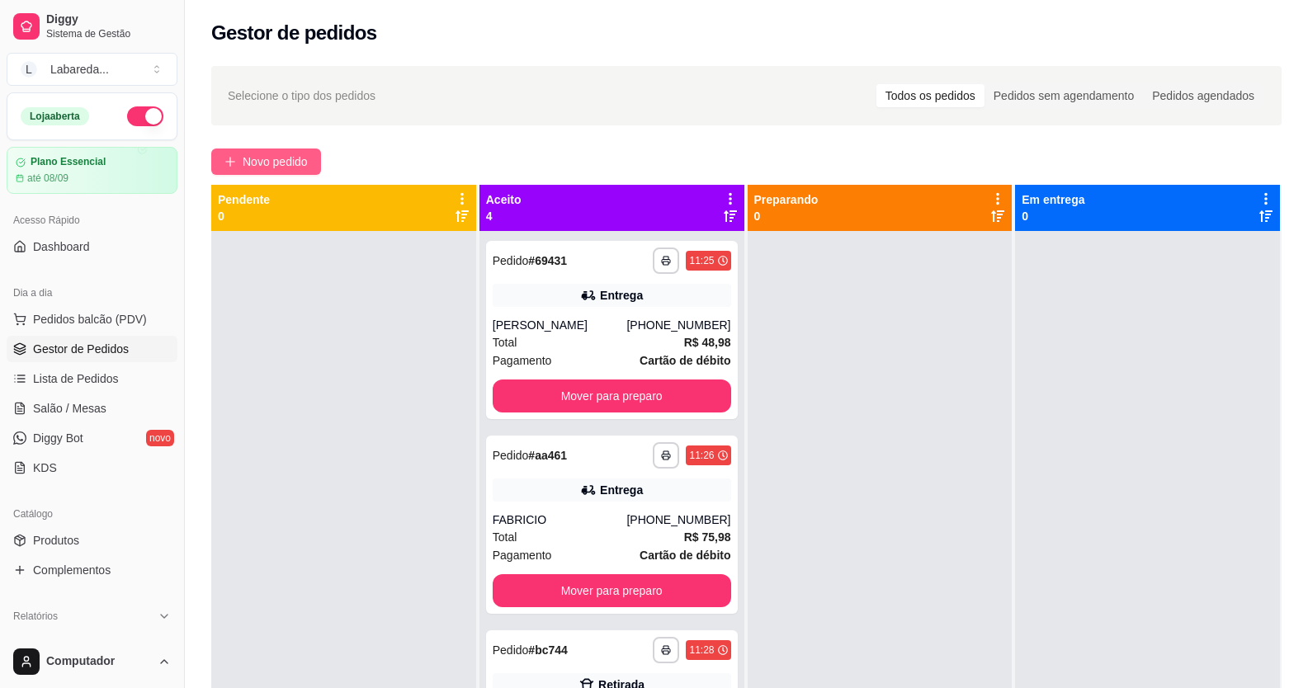
click at [271, 152] on button "Novo pedido" at bounding box center [266, 162] width 110 height 26
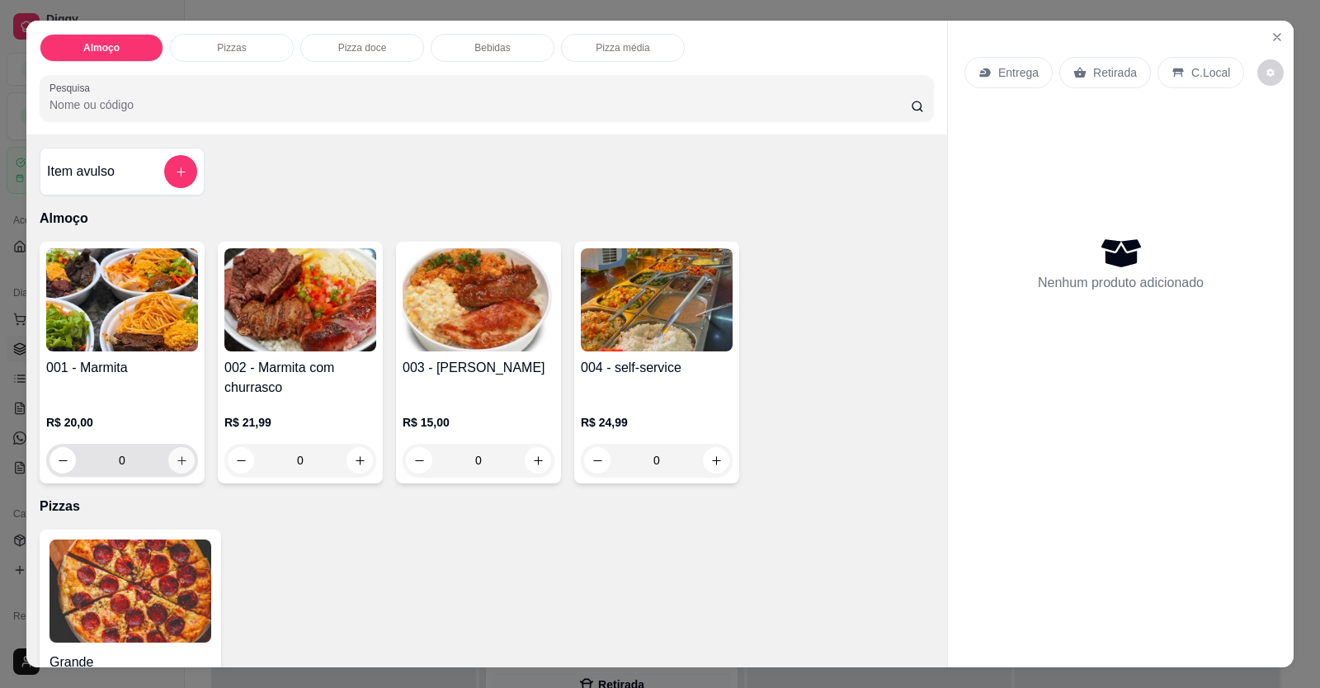
click at [178, 461] on icon "increase-product-quantity" at bounding box center [182, 461] width 12 height 12
type input "1"
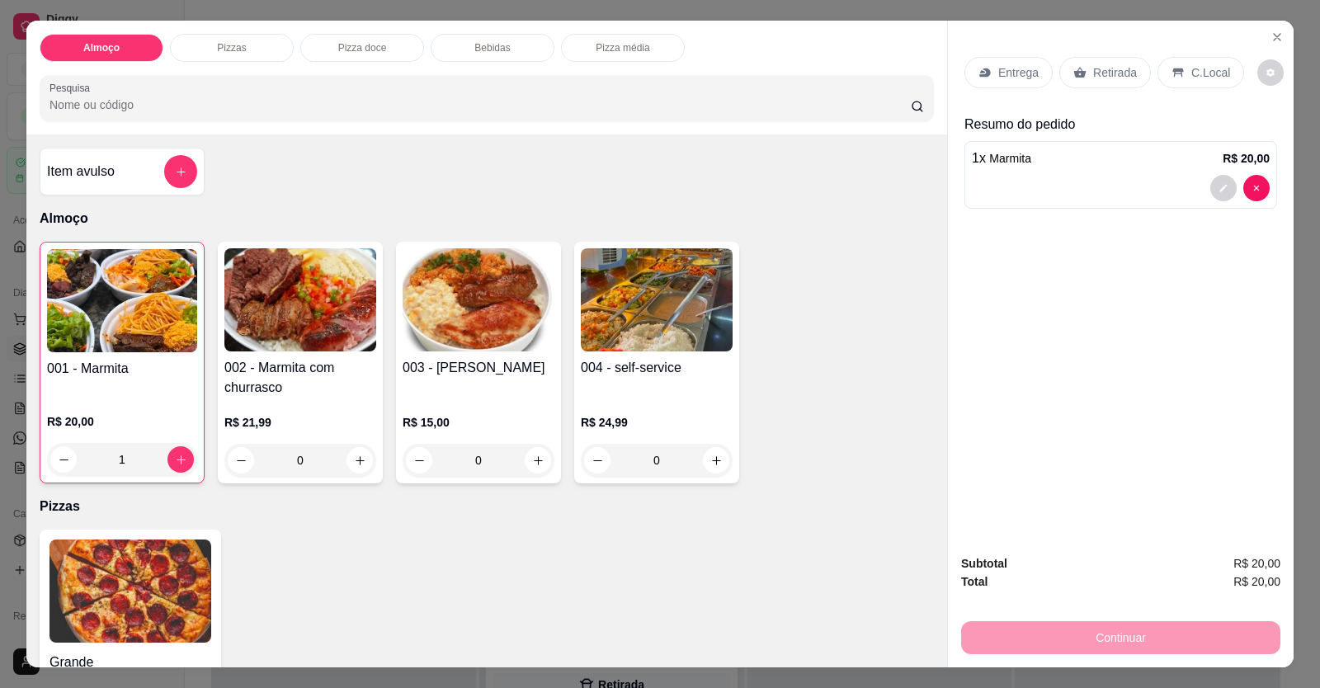
click at [981, 186] on div at bounding box center [1121, 188] width 298 height 26
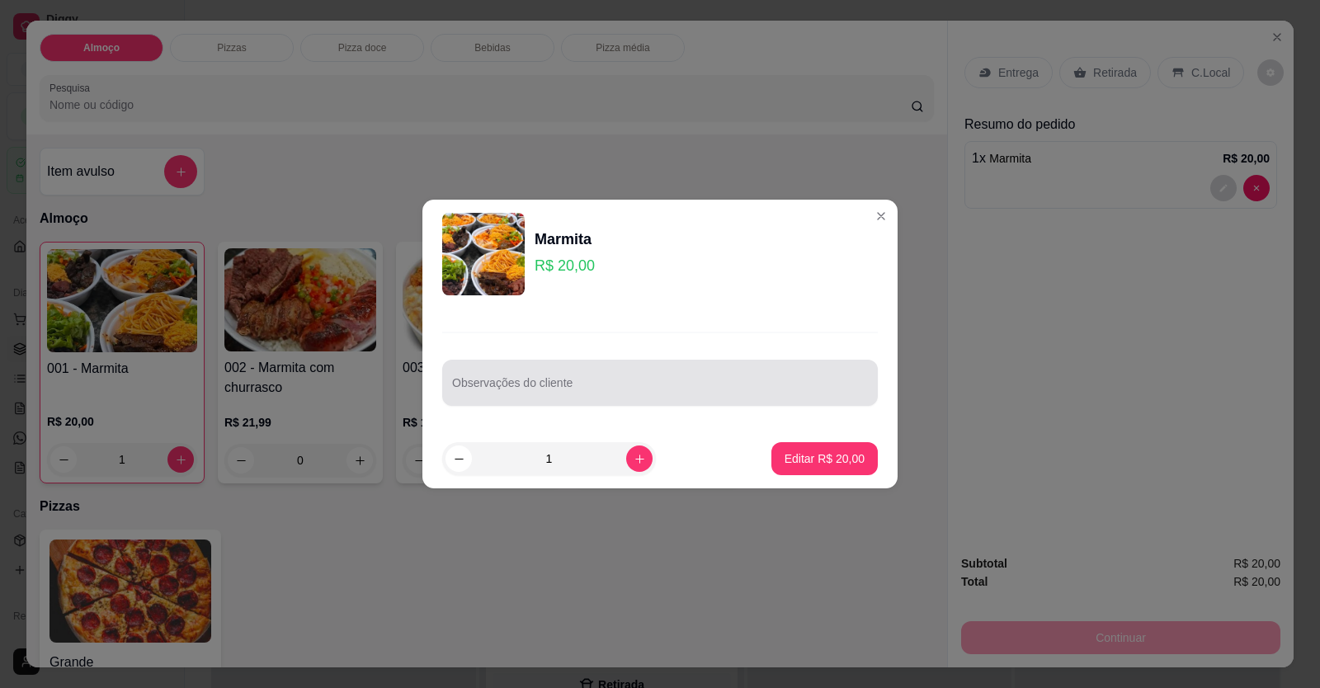
click at [636, 392] on input "Observações do cliente" at bounding box center [660, 389] width 416 height 17
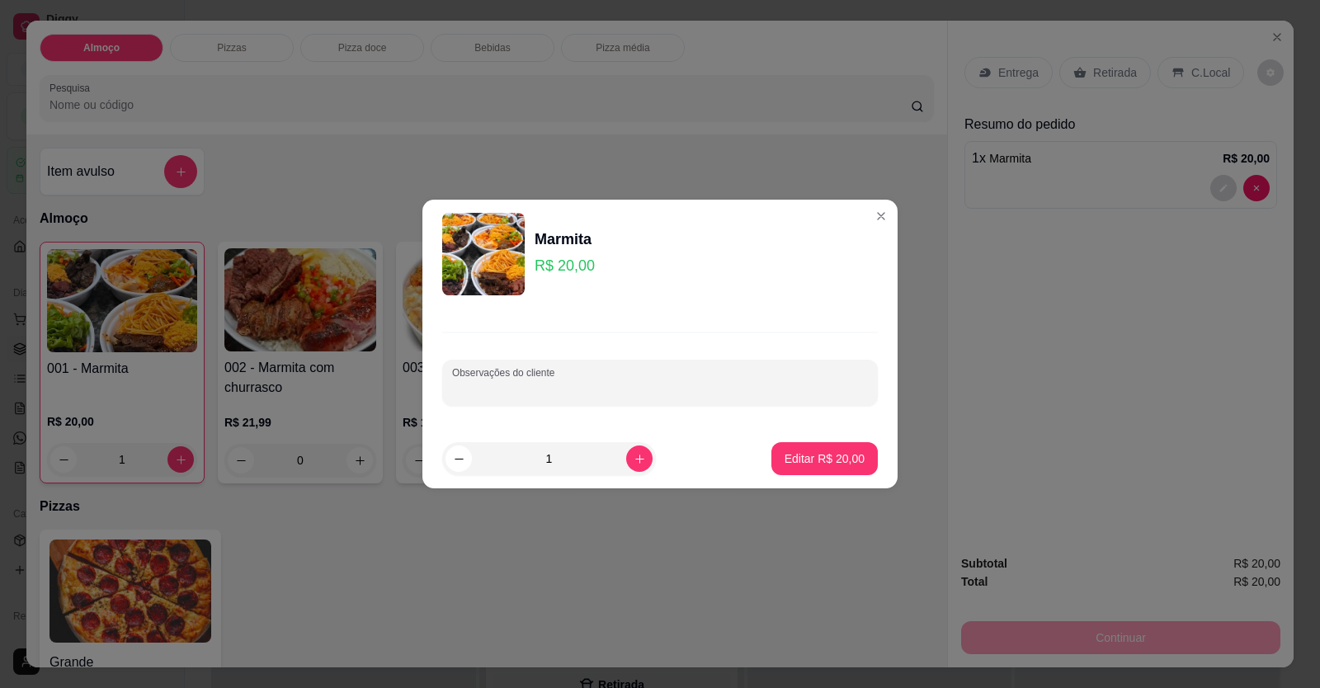
paste input "Batata frita ,lasanha ,feijão tropeiro,"
click at [715, 387] on input "Batata frita ,lasanha ,feijão tropeiro," at bounding box center [660, 389] width 416 height 17
type input "Batata frita ,lasanha ,feijão tropeiro, SALADA"
click at [797, 458] on p "Editar R$ 20,00" at bounding box center [825, 459] width 78 height 16
type input "0"
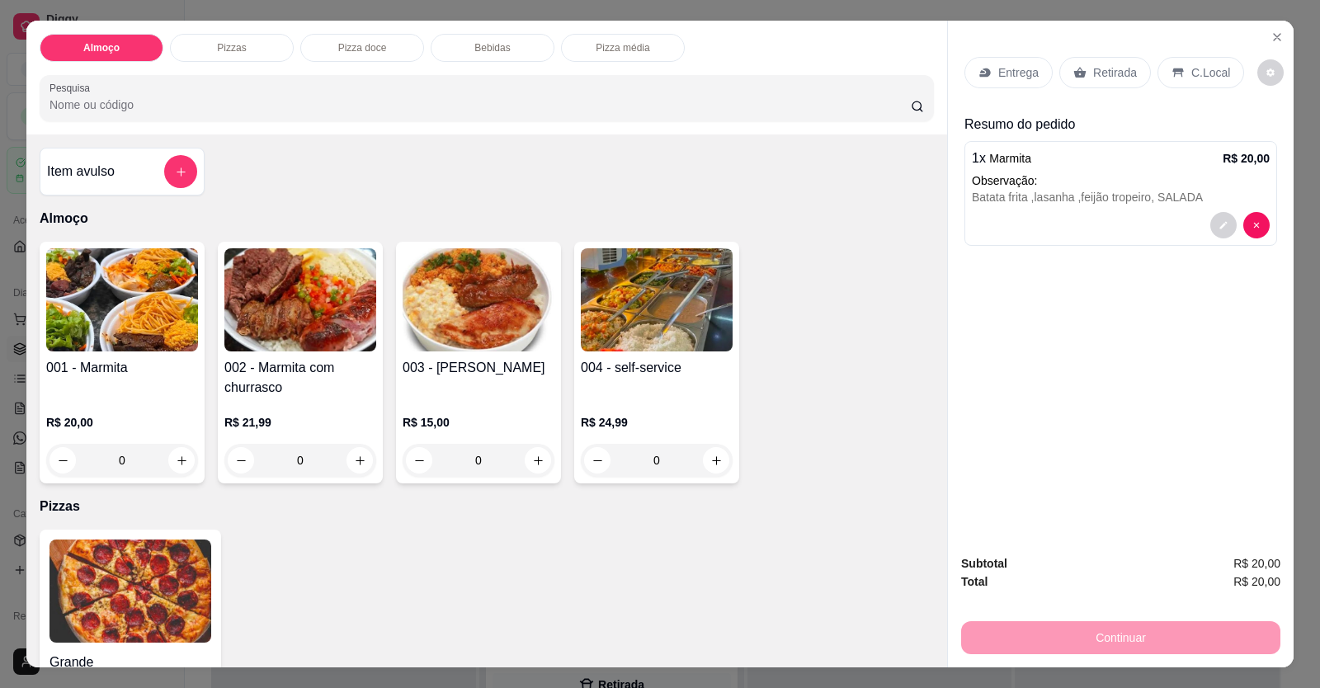
click at [998, 76] on p "Entrega" at bounding box center [1018, 72] width 40 height 17
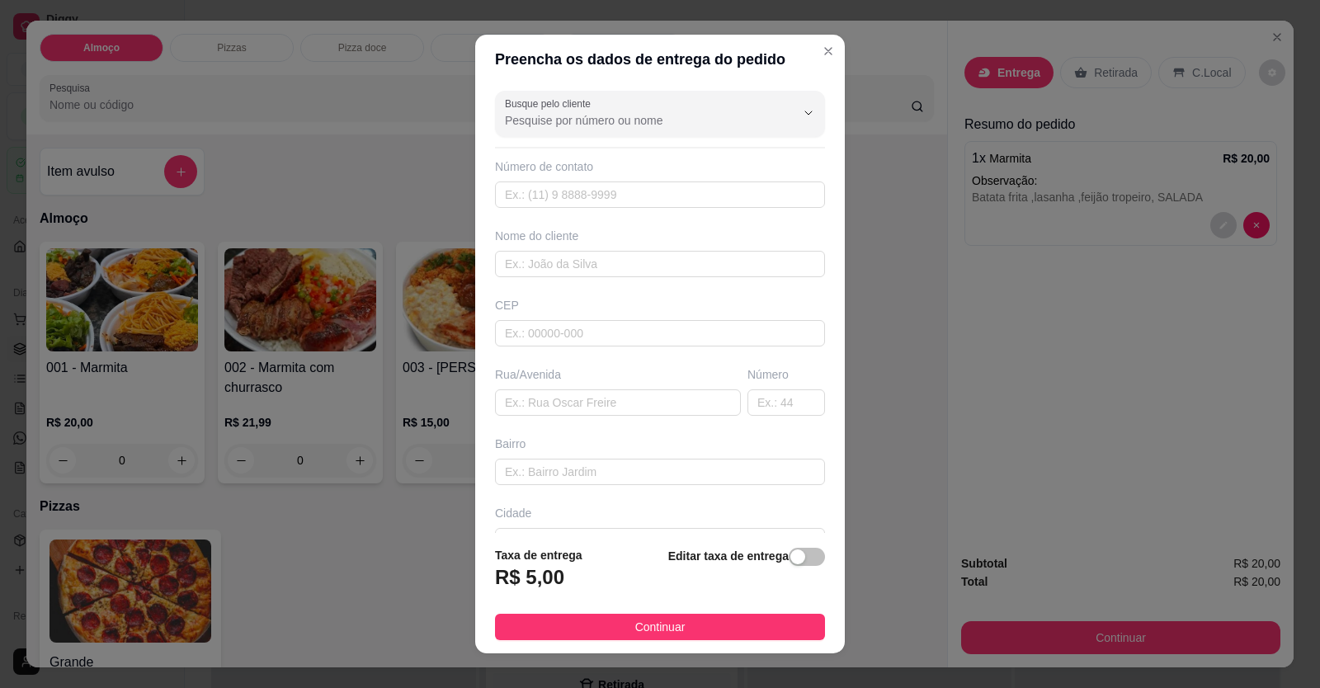
click at [674, 177] on div "Número de contato" at bounding box center [660, 183] width 330 height 50
click at [674, 193] on input "text" at bounding box center [660, 195] width 330 height 26
type input "6"
type input "[PHONE_NUMBER]"
click at [670, 270] on input "text" at bounding box center [660, 264] width 330 height 26
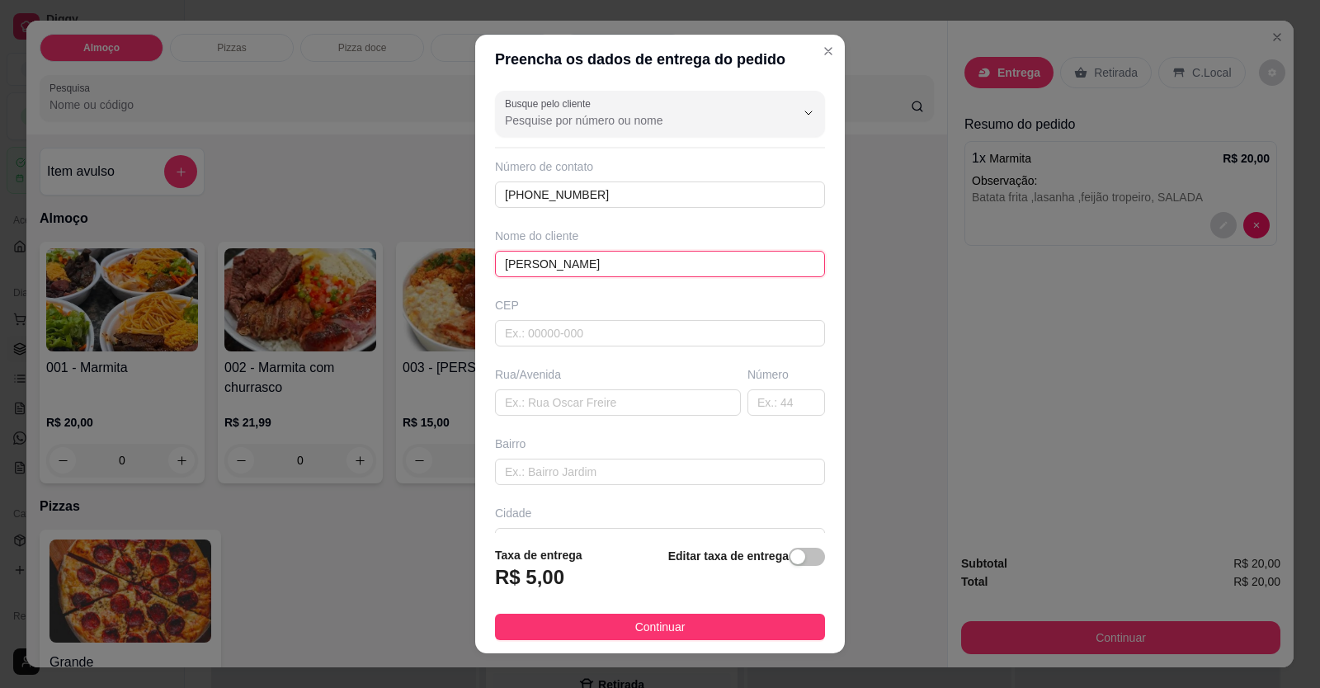
type input "[PERSON_NAME]"
click at [539, 396] on input "text" at bounding box center [618, 402] width 246 height 26
paste input "ENDEREÇO: [STREET_ADDRESS] FORMOSA - GO"
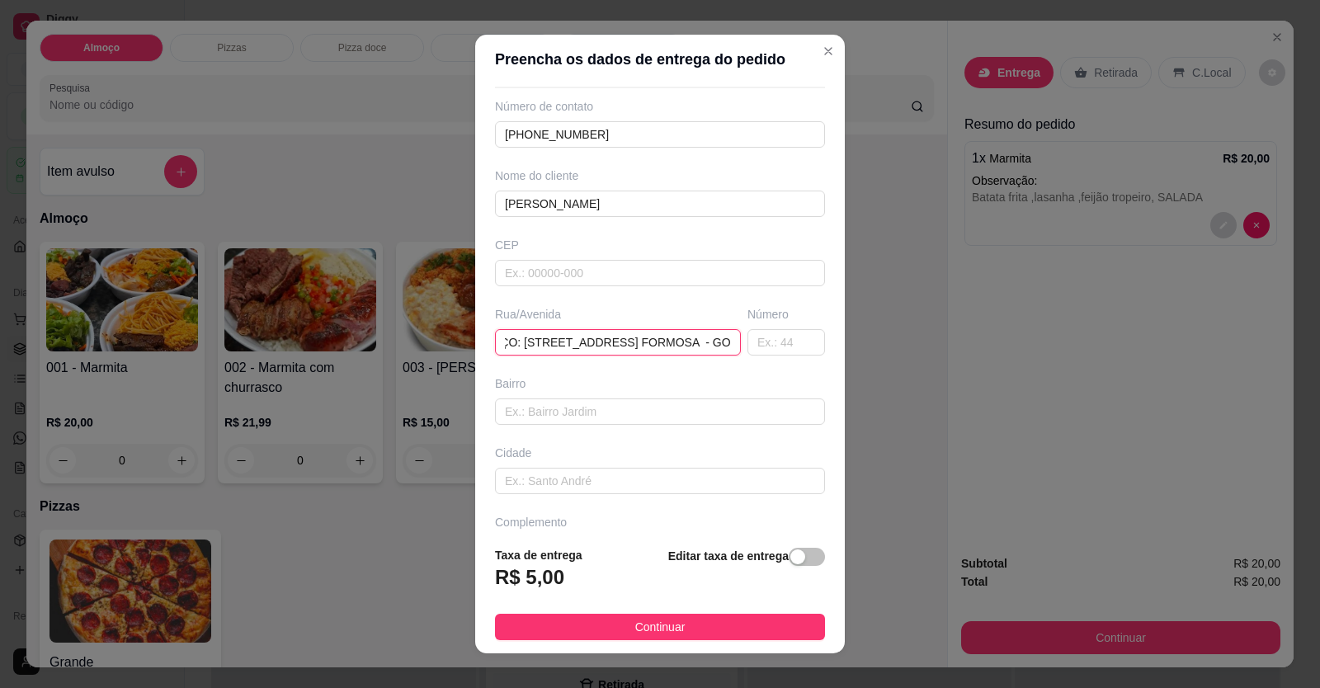
scroll to position [106, 0]
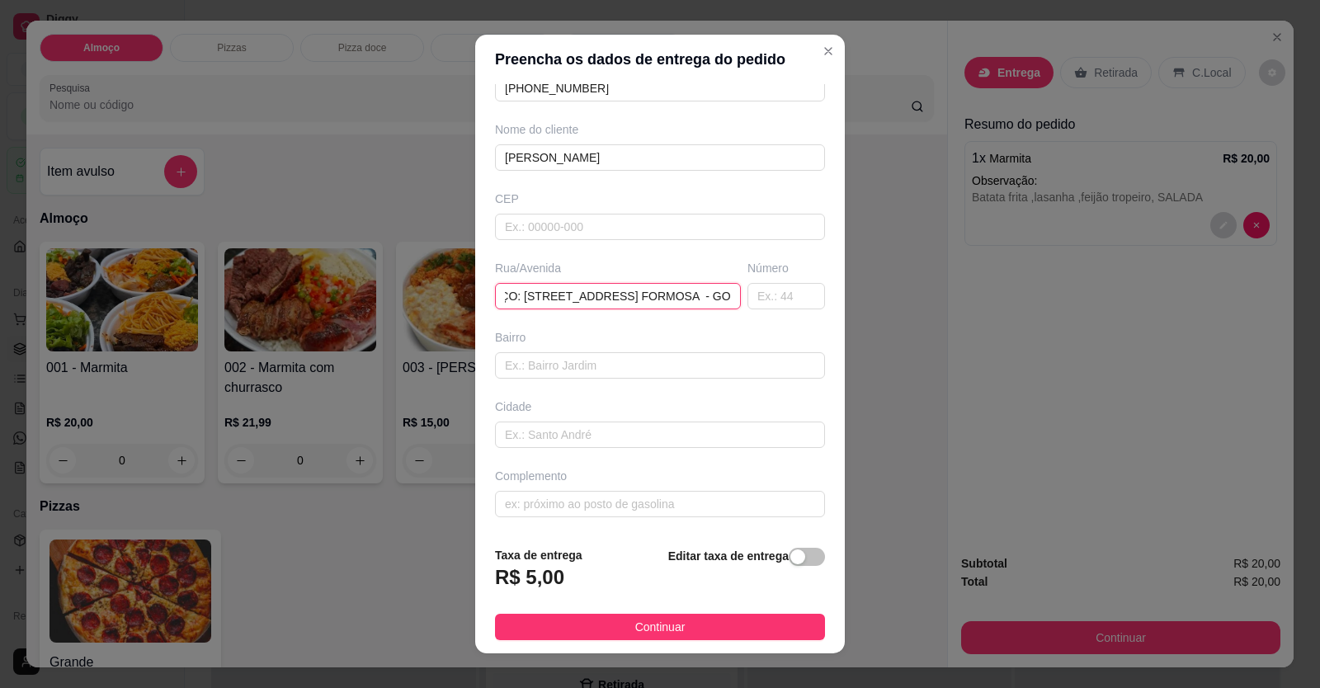
type input "ENDEREÇO: [STREET_ADDRESS] FORMOSA - GO"
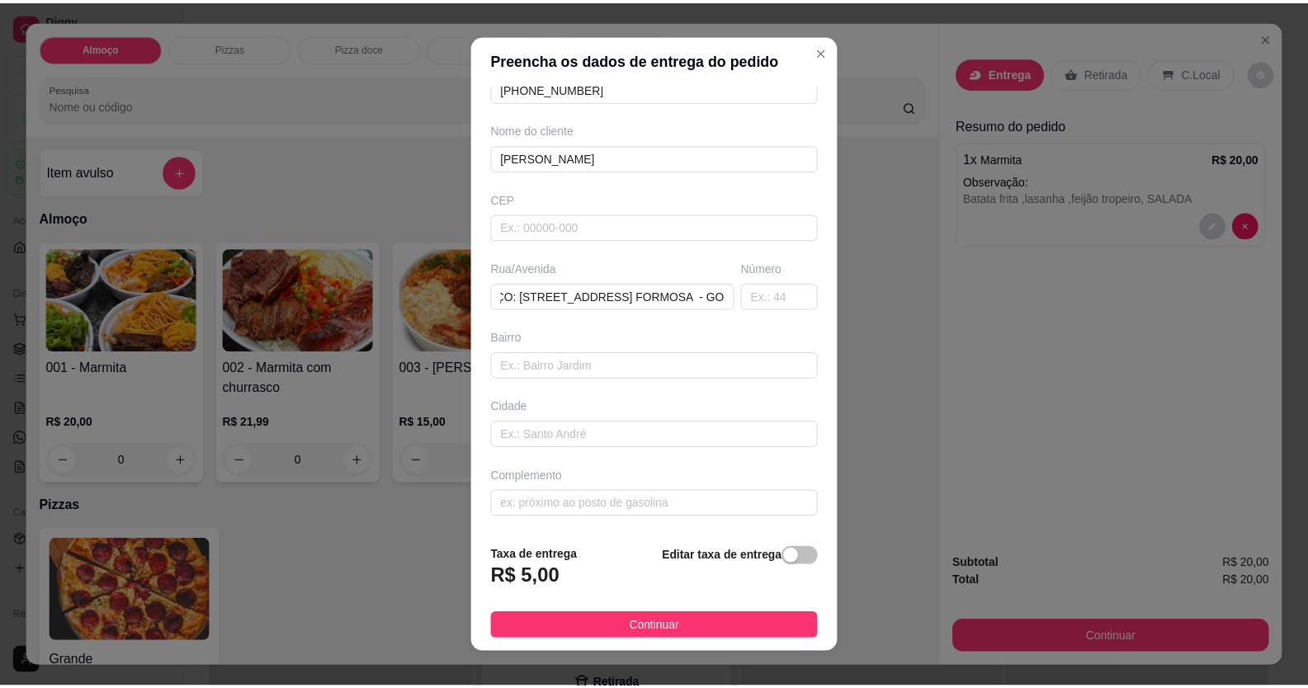
scroll to position [0, 0]
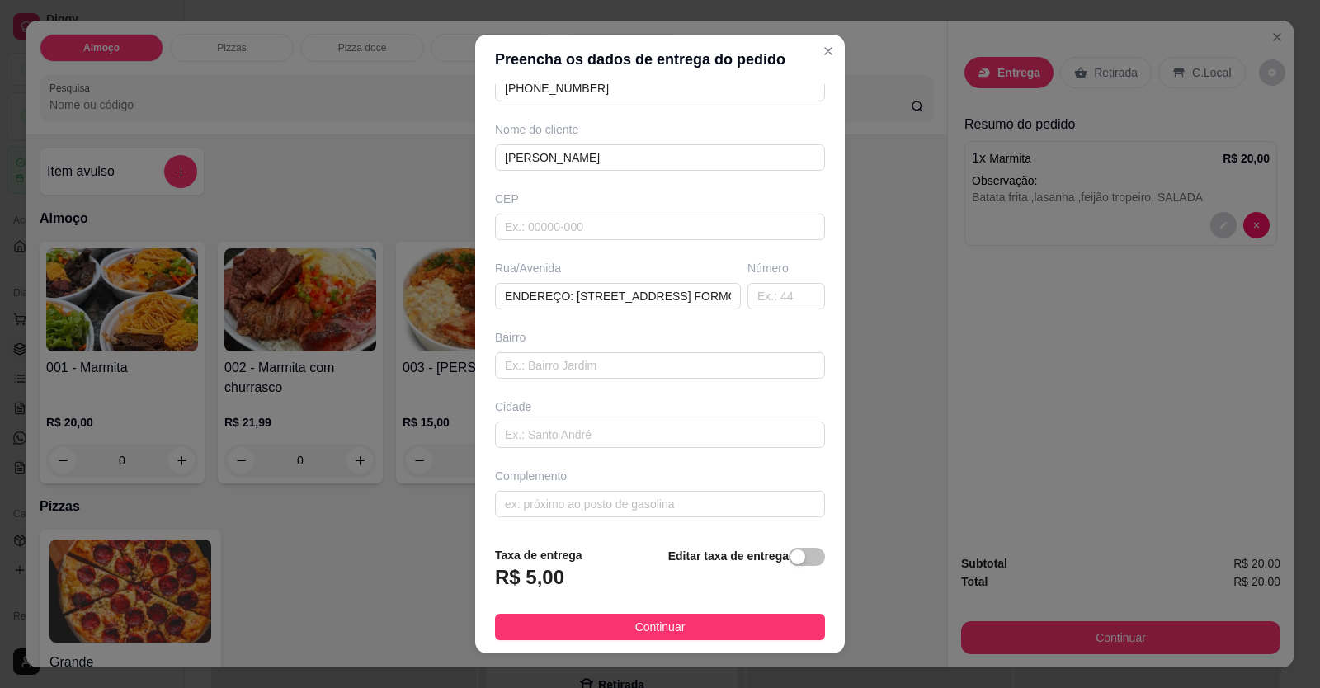
click at [587, 619] on button "Continuar" at bounding box center [660, 627] width 330 height 26
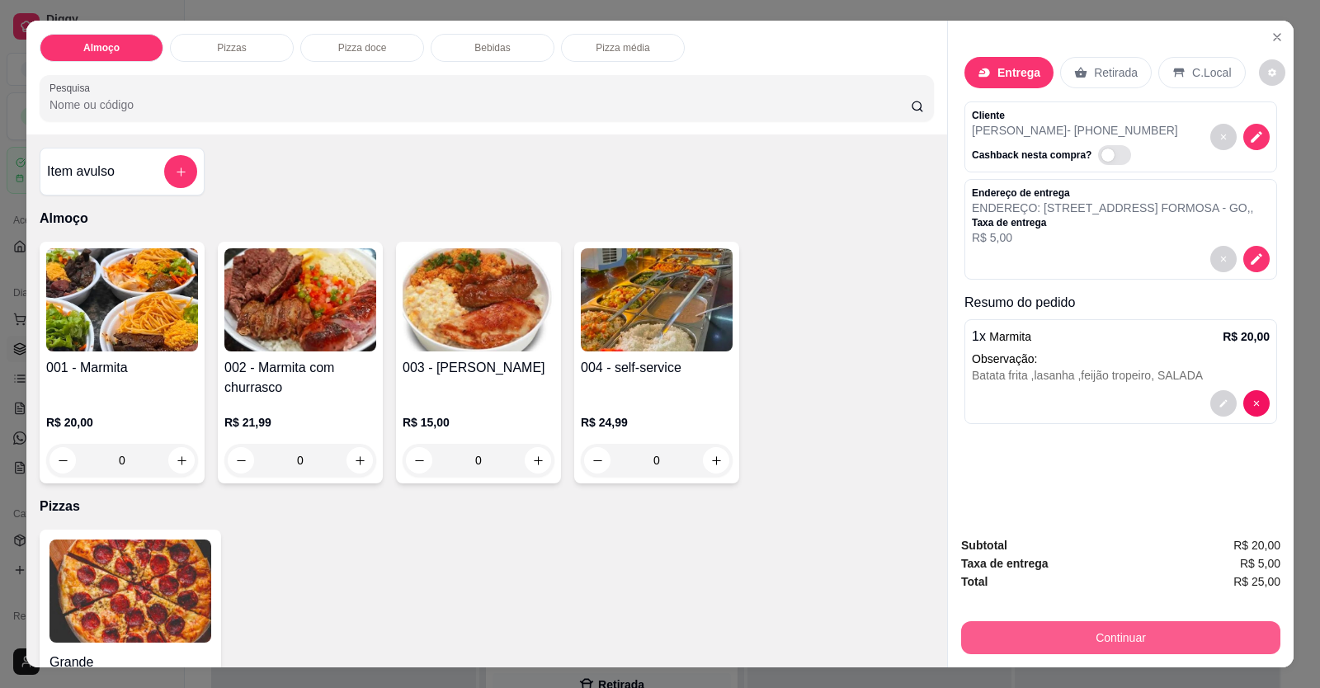
click at [1140, 635] on button "Continuar" at bounding box center [1120, 637] width 319 height 33
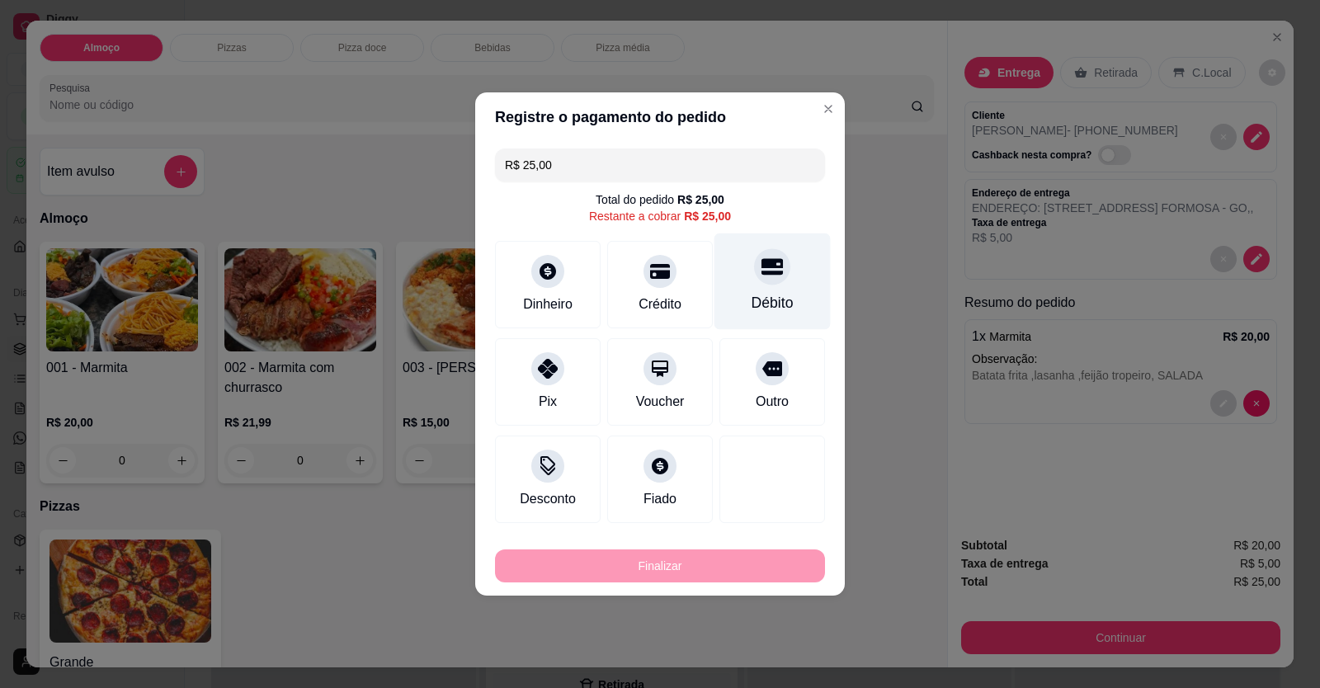
click at [767, 272] on icon at bounding box center [772, 266] width 21 height 21
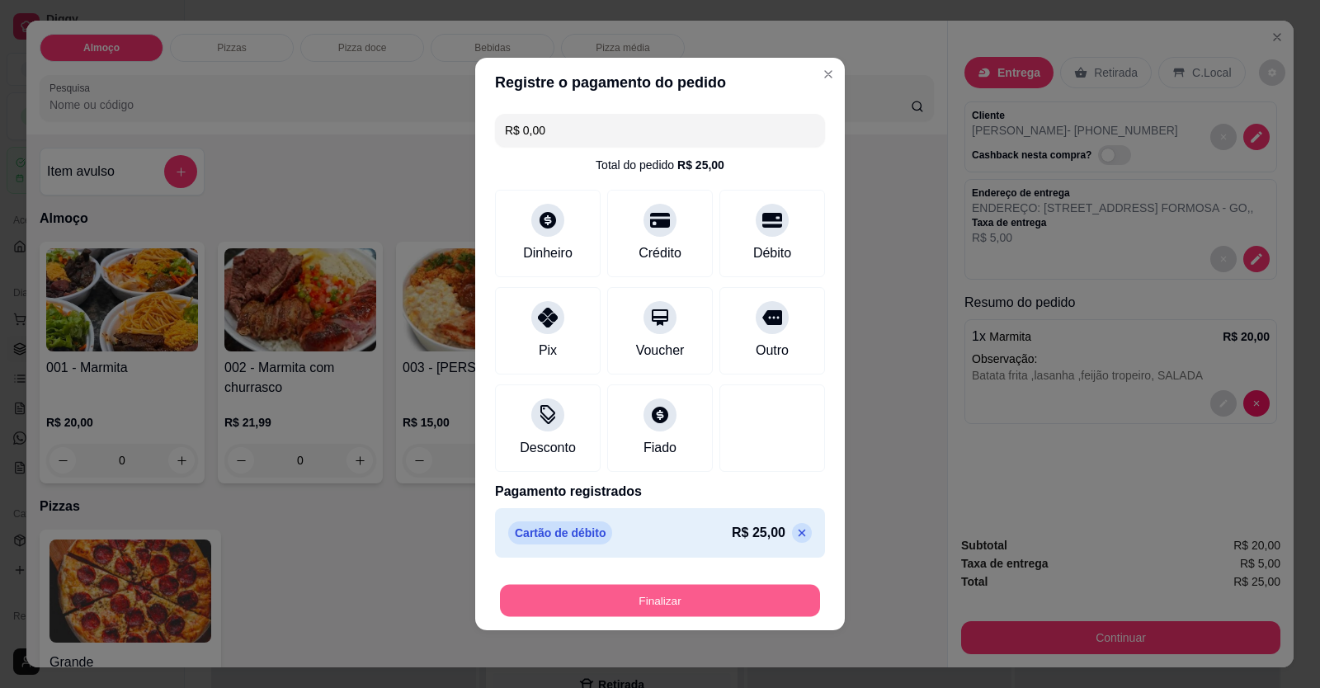
click at [759, 597] on button "Finalizar" at bounding box center [660, 601] width 320 height 32
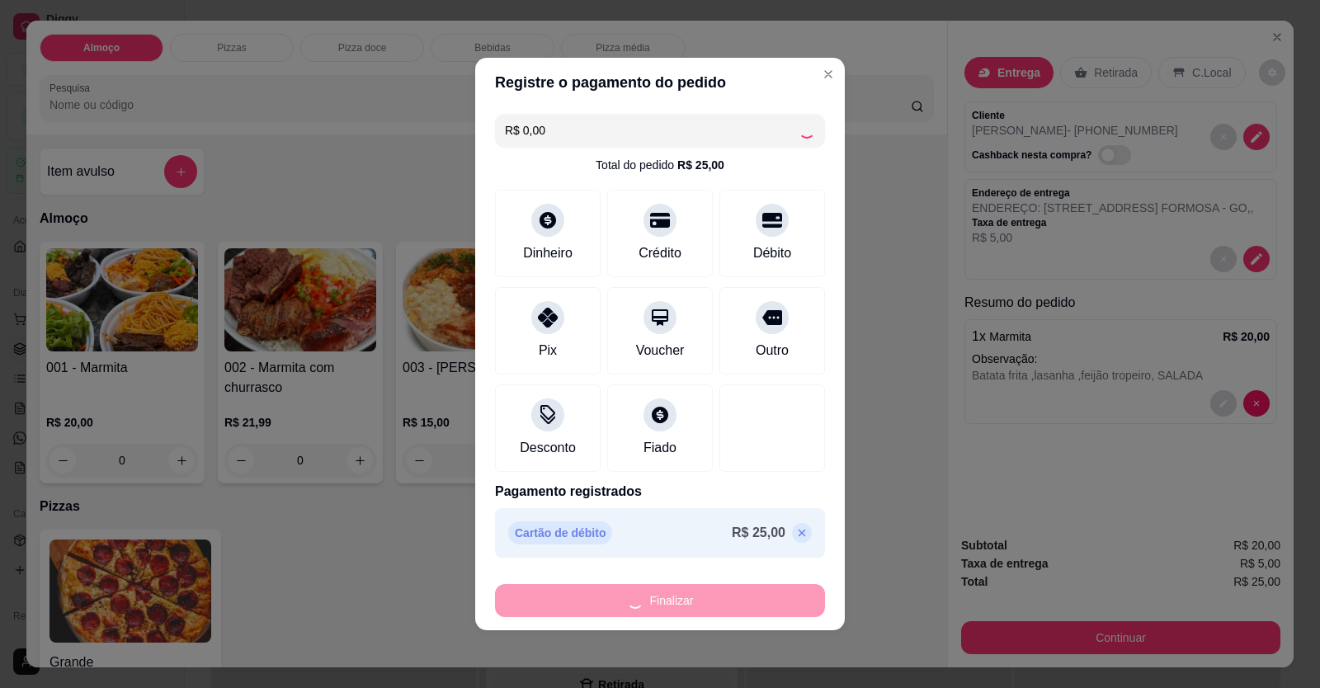
type input "-R$ 25,00"
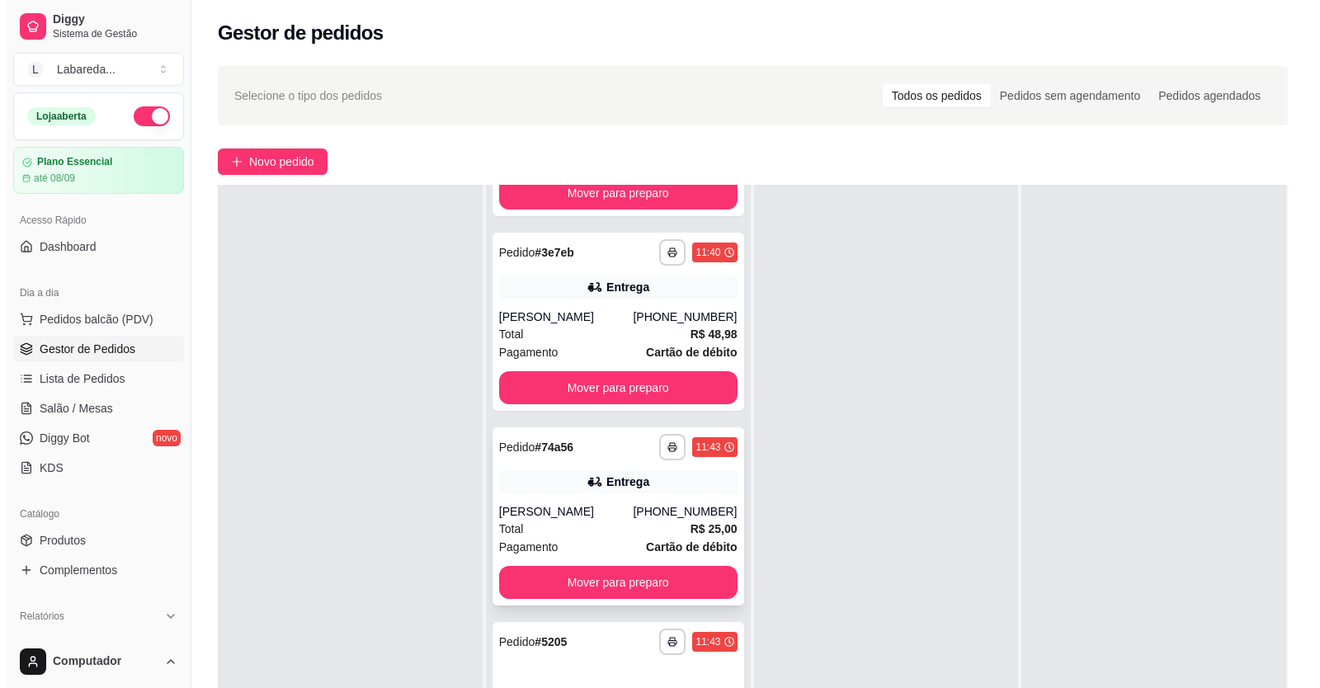
scroll to position [547, 0]
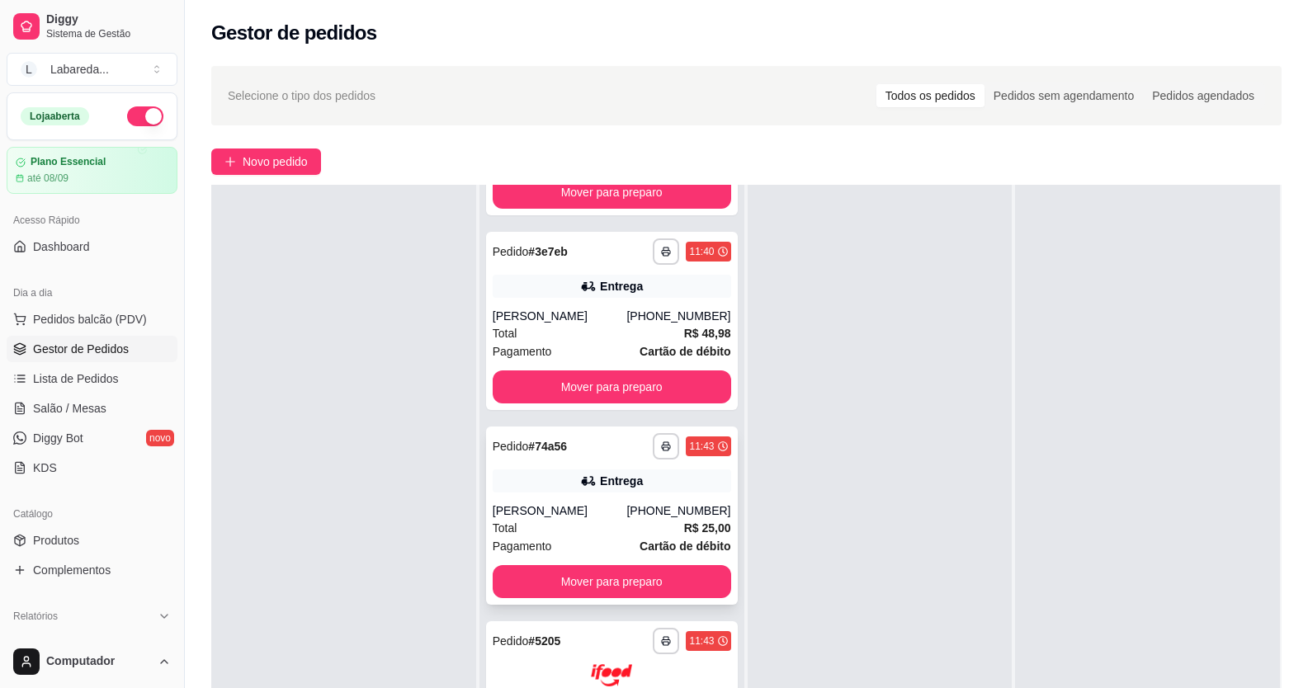
click at [582, 533] on div "Total R$ 25,00" at bounding box center [612, 528] width 238 height 18
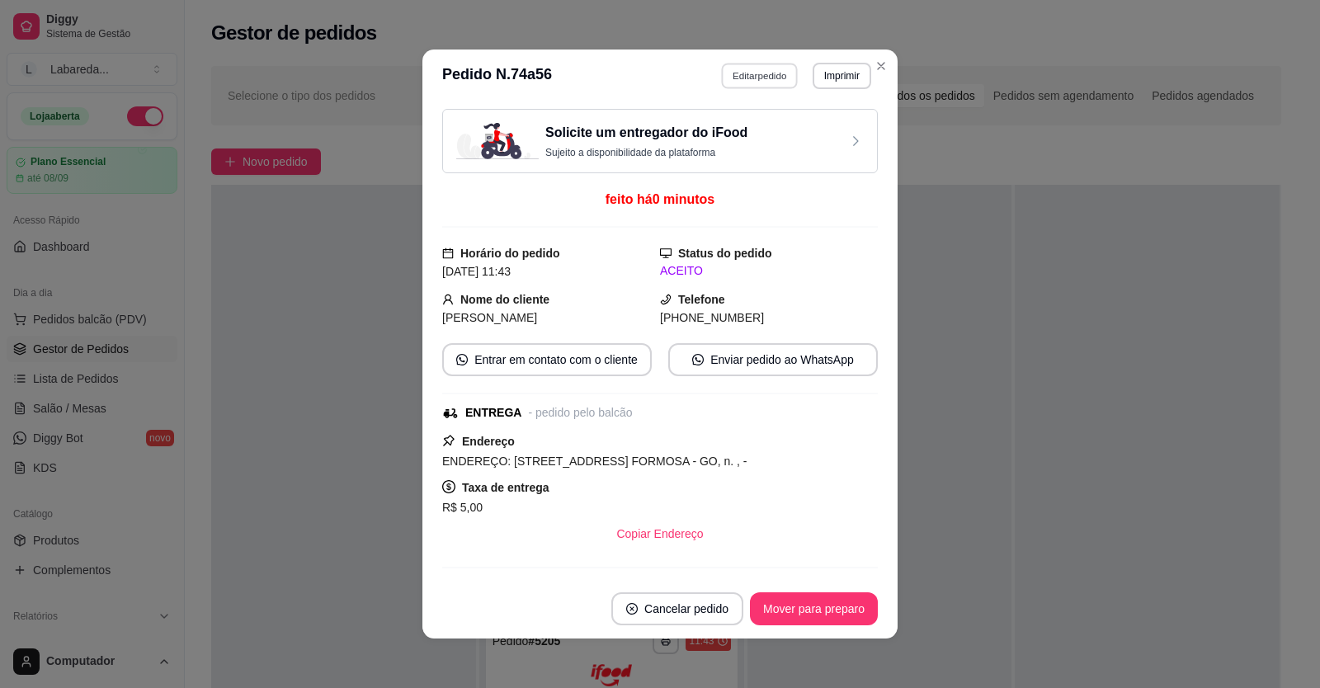
click at [757, 76] on button "Editar pedido" at bounding box center [760, 76] width 77 height 26
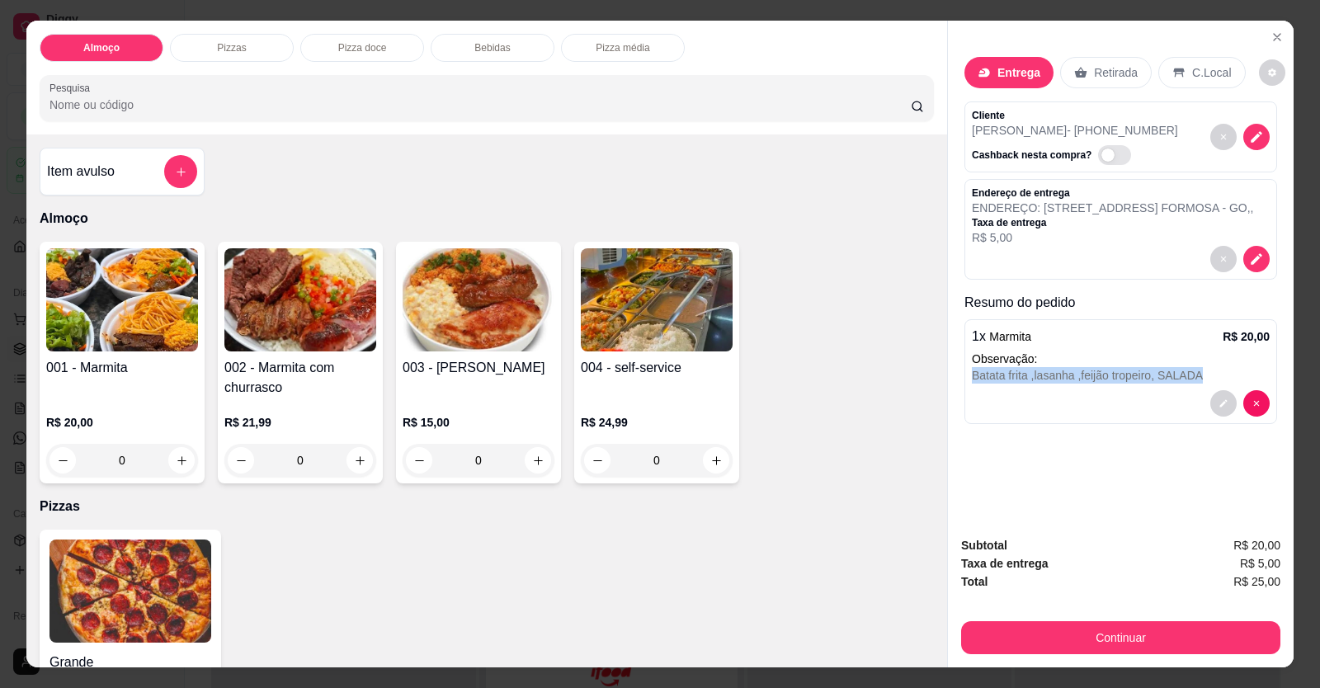
drag, startPoint x: 967, startPoint y: 393, endPoint x: 1210, endPoint y: 406, distance: 242.9
click at [1210, 406] on div "1 x Marmita R$ 20,00 Observação: Batata frita ,lasanha ,feijão tropeiro, SALADA" at bounding box center [1121, 371] width 313 height 105
click at [1210, 417] on button "decrease-product-quantity" at bounding box center [1223, 403] width 26 height 26
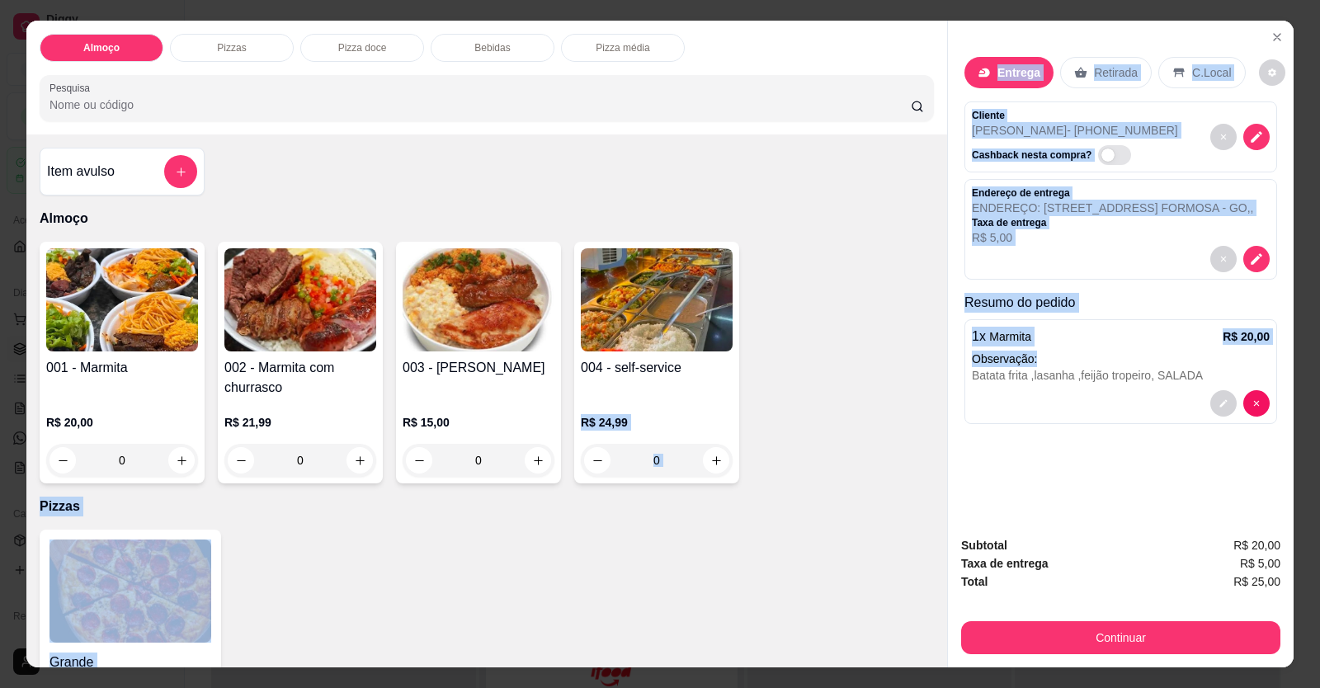
drag, startPoint x: 1169, startPoint y: 362, endPoint x: 968, endPoint y: 394, distance: 203.9
click at [948, 381] on div "Entrega Retirada C.Local Cliente [PERSON_NAME] - [PHONE_NUMBER] Cashback nesta …" at bounding box center [1121, 272] width 346 height 503
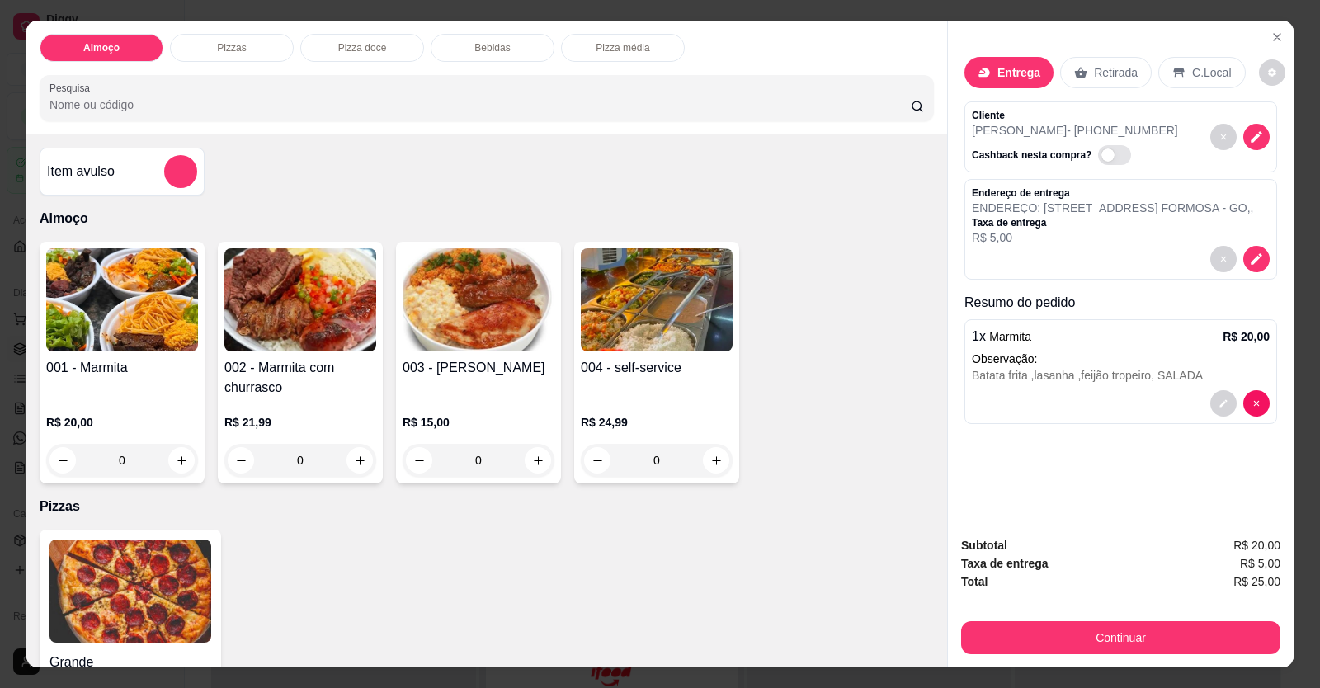
click at [984, 414] on div at bounding box center [1121, 403] width 298 height 26
drag, startPoint x: 967, startPoint y: 399, endPoint x: 1034, endPoint y: 405, distance: 67.2
click at [1034, 405] on div "1 x Marmita R$ 20,00 Observação: Batata frita ,lasanha ,feijão tropeiro, SALADA" at bounding box center [1121, 371] width 313 height 105
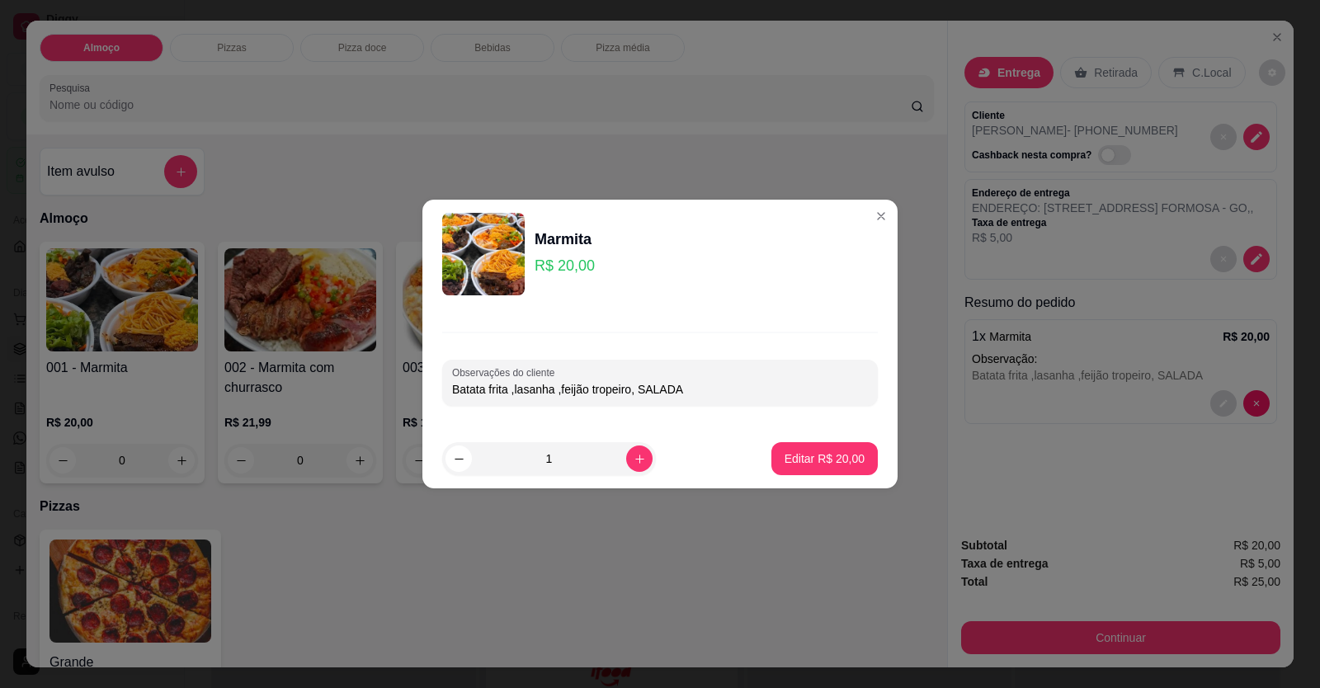
drag, startPoint x: 681, startPoint y: 382, endPoint x: 285, endPoint y: 418, distance: 397.7
click at [276, 422] on div "Marmita R$ 20,00 Observações do cliente Batata frita ,lasanha ,feijão tropeiro,…" at bounding box center [660, 344] width 1320 height 688
drag, startPoint x: 476, startPoint y: 394, endPoint x: 486, endPoint y: 390, distance: 10.7
click at [478, 394] on input "Observações do cliente" at bounding box center [660, 389] width 416 height 17
paste input "Arroz,Batata frita ,lasanha ,feijão tropeiro, sala e churrasco"
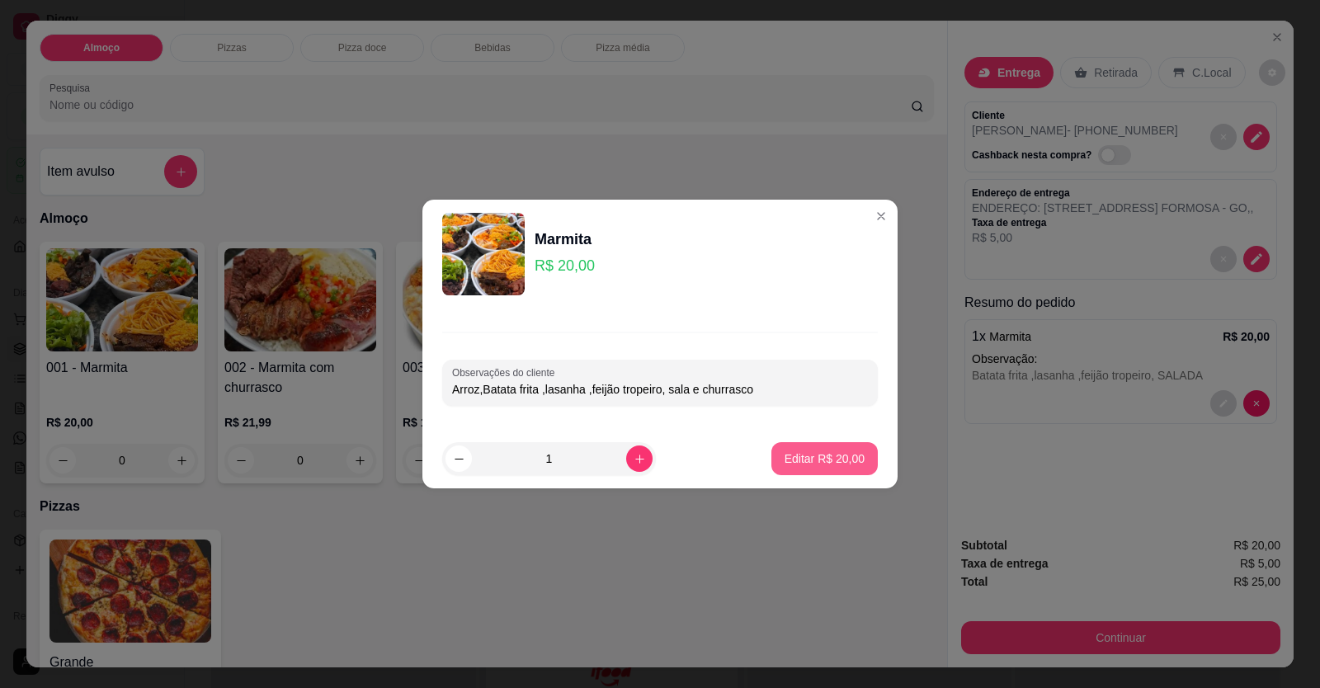
type input "Arroz,Batata frita ,lasanha ,feijão tropeiro, sala e churrasco"
click at [804, 455] on p "Editar R$ 20,00" at bounding box center [825, 459] width 80 height 17
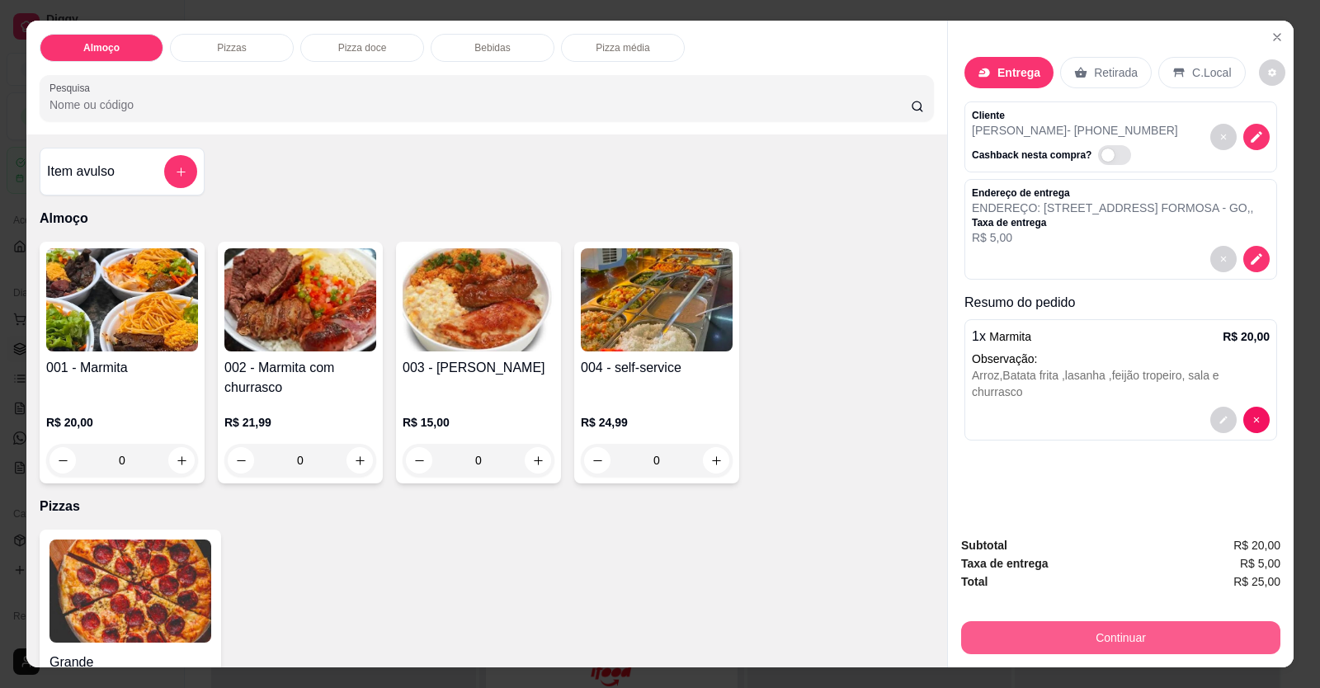
click at [1132, 647] on button "Continuar" at bounding box center [1120, 637] width 319 height 33
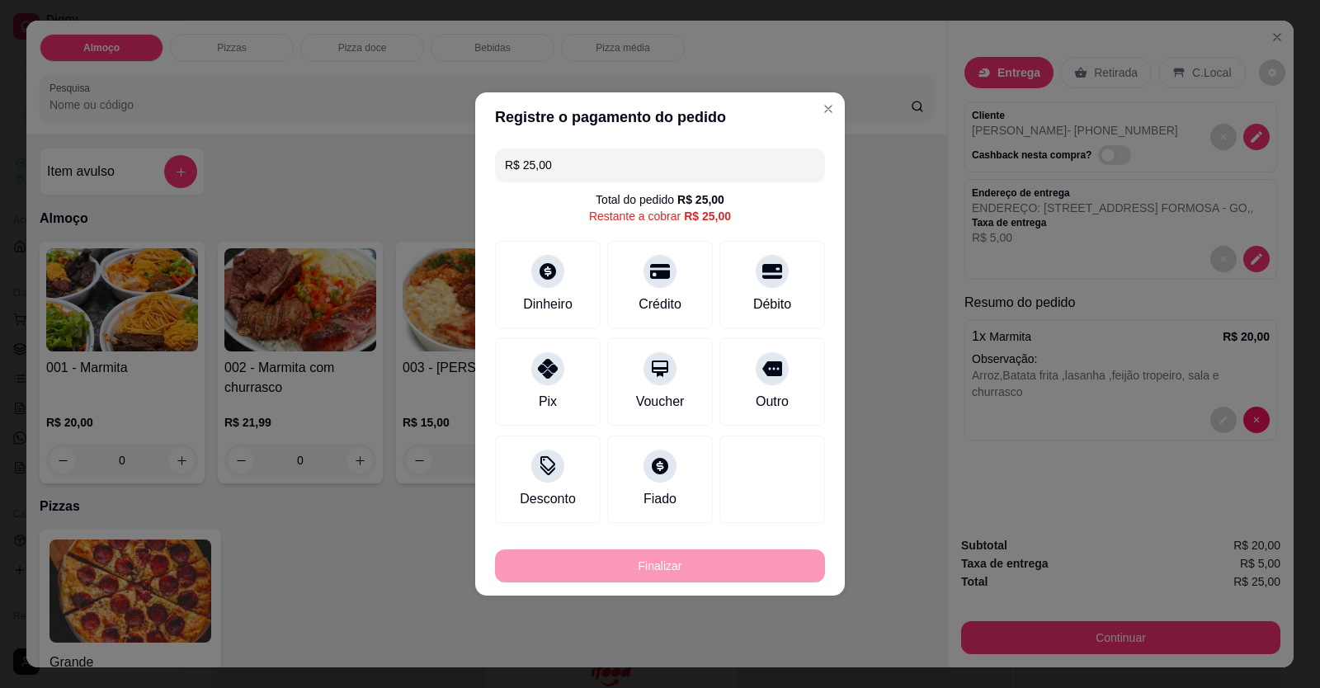
click at [749, 285] on div "Débito" at bounding box center [773, 284] width 106 height 87
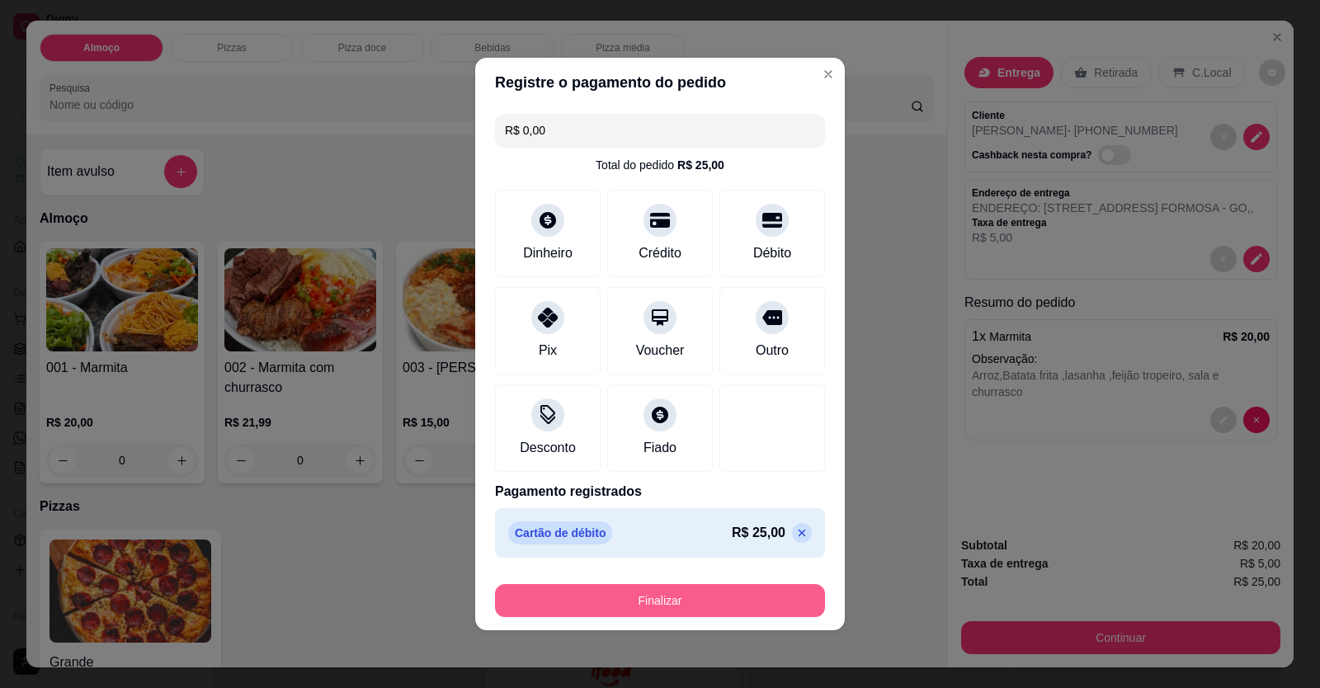
click at [726, 597] on button "Finalizar" at bounding box center [660, 600] width 330 height 33
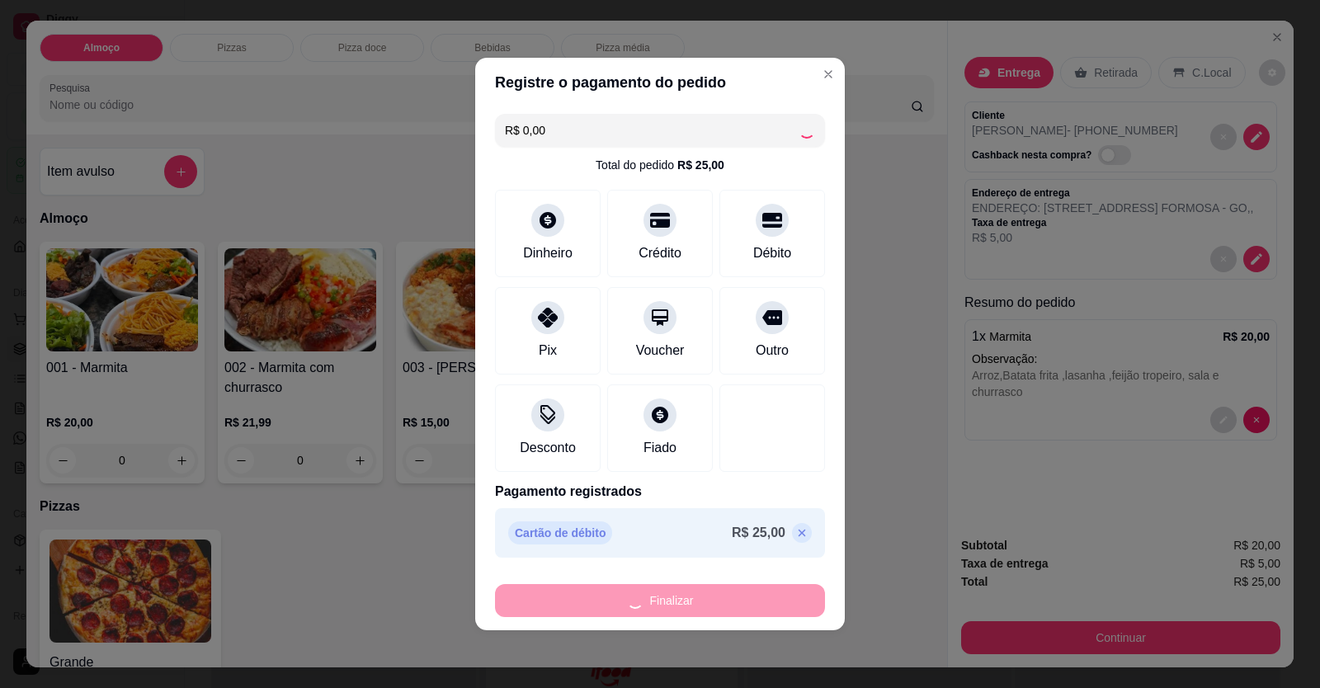
type input "-R$ 25,00"
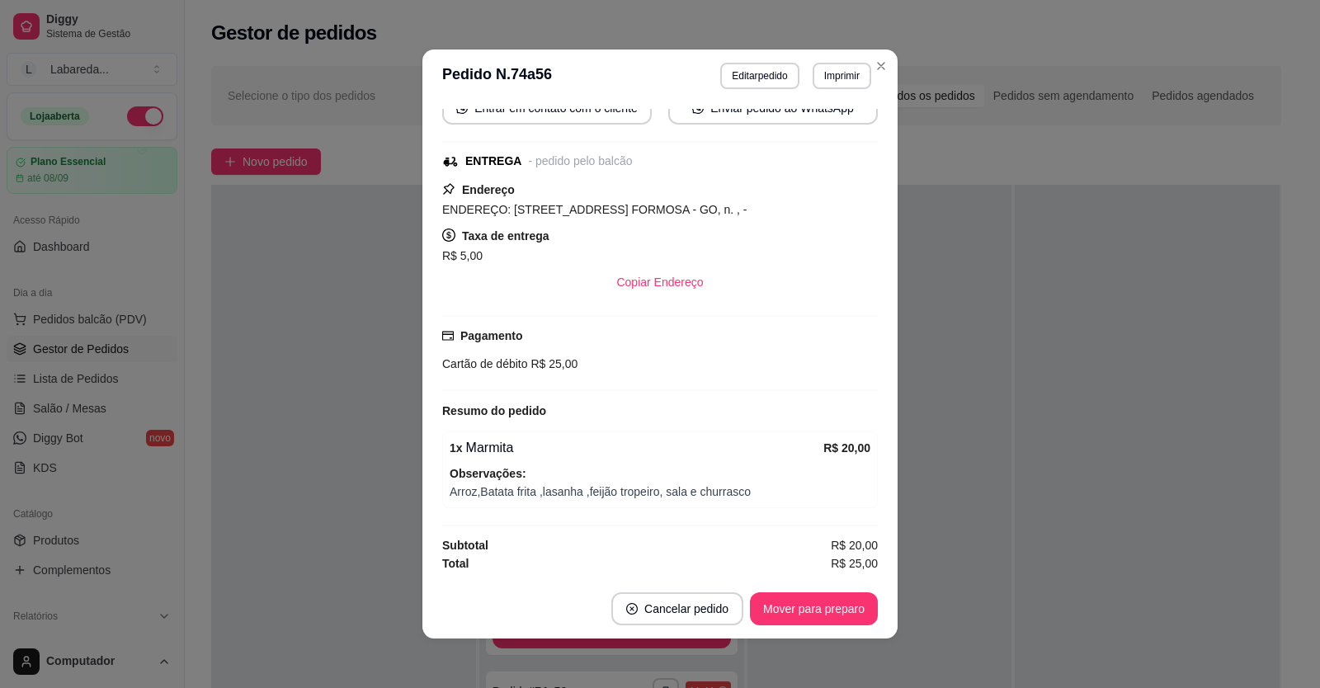
scroll to position [3, 0]
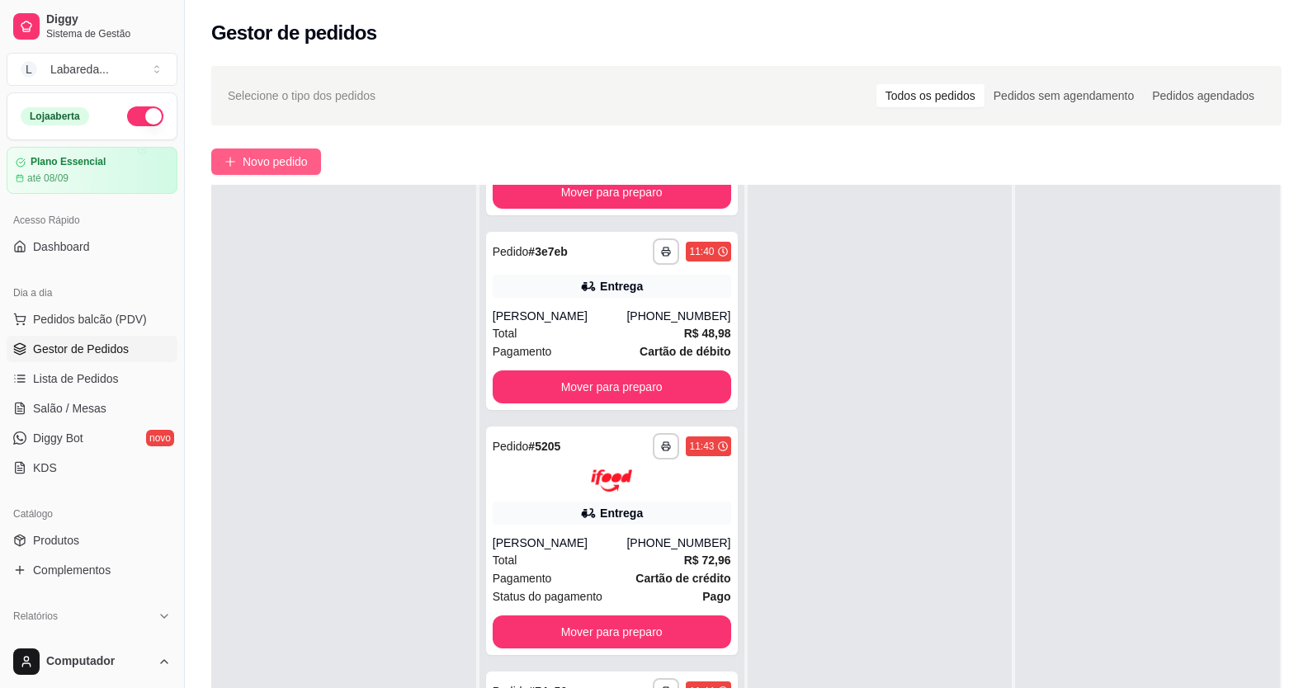
click at [255, 162] on span "Novo pedido" at bounding box center [275, 162] width 65 height 18
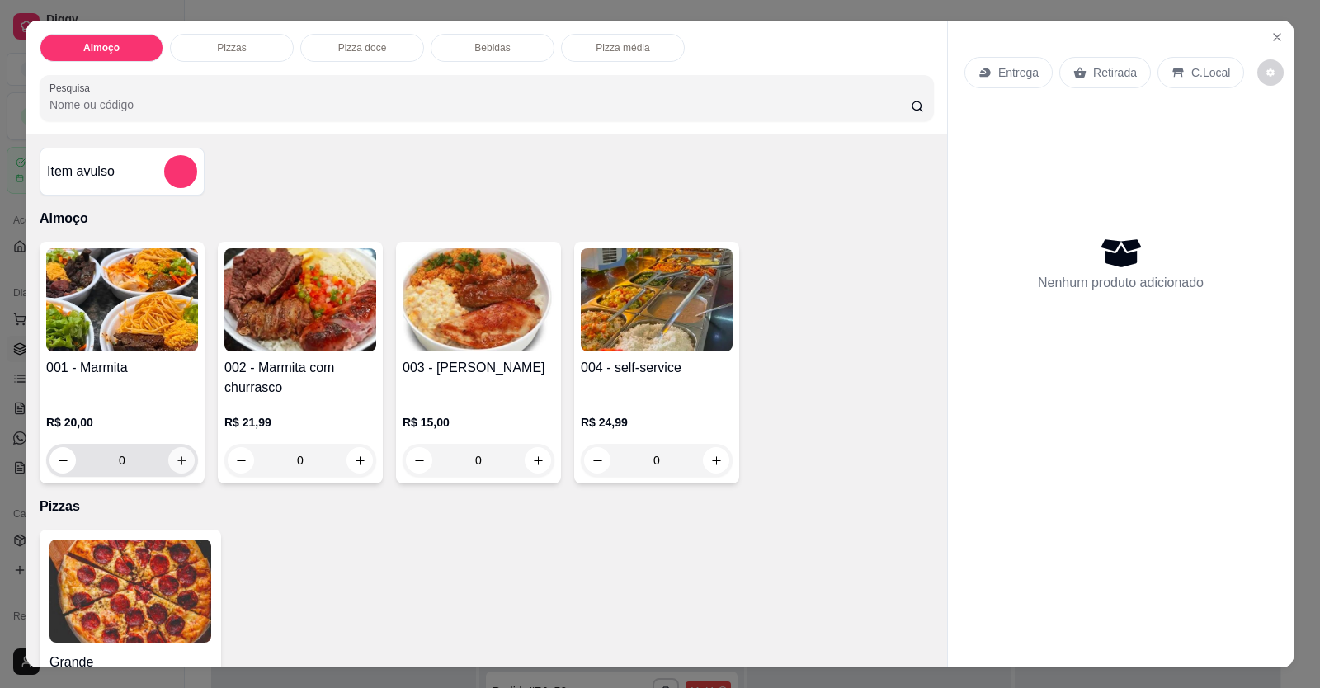
click at [176, 462] on icon "increase-product-quantity" at bounding box center [182, 461] width 12 height 12
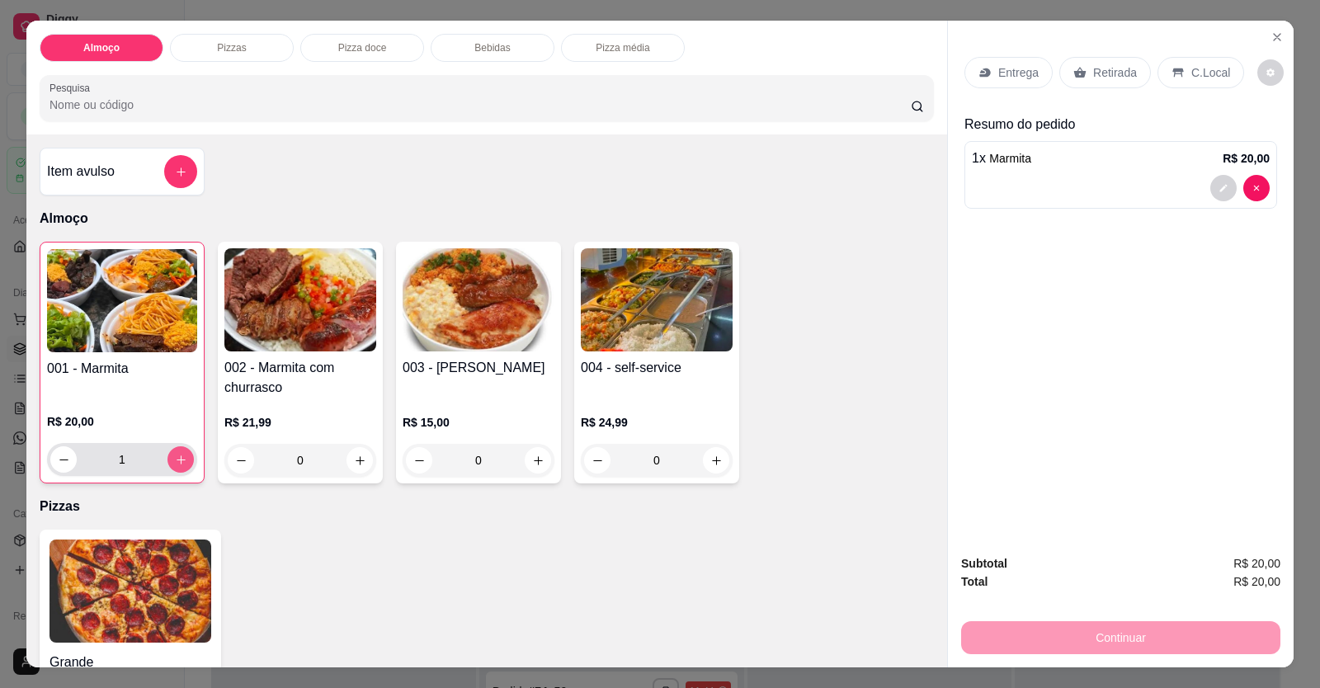
click at [177, 462] on icon "increase-product-quantity" at bounding box center [181, 459] width 9 height 9
type input "2"
click at [1002, 191] on div at bounding box center [1121, 188] width 298 height 26
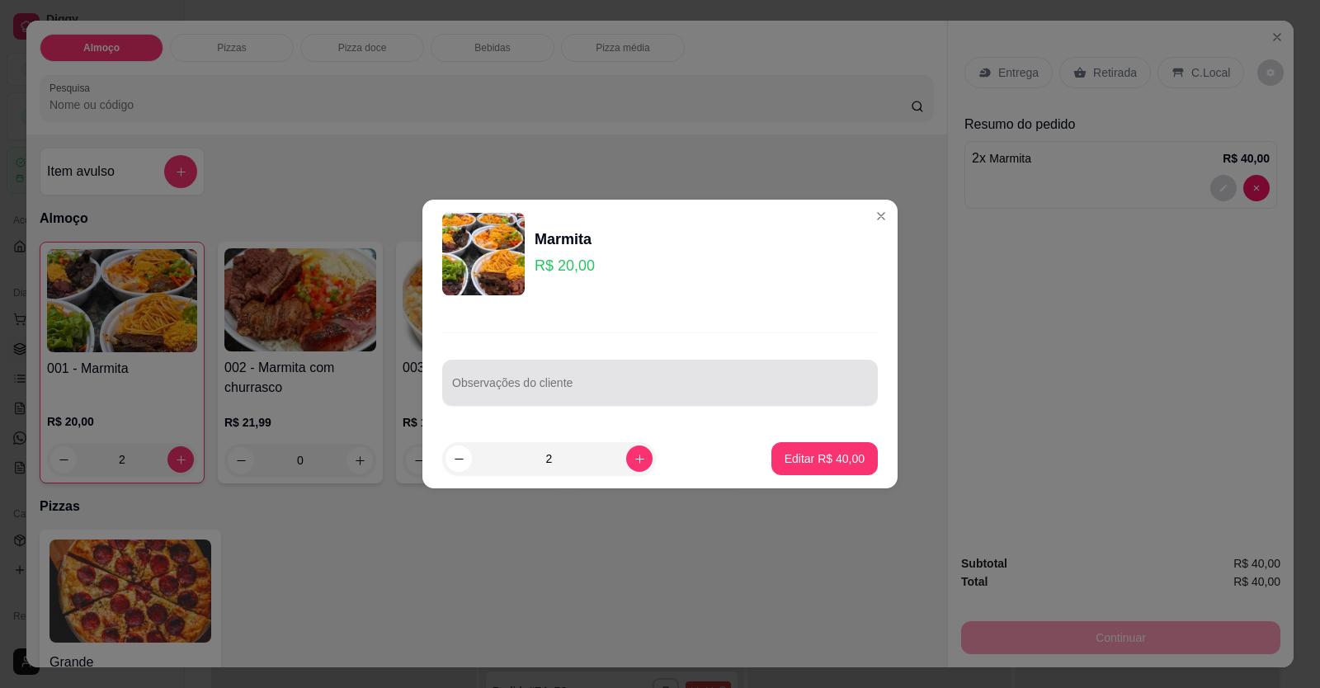
click at [606, 372] on div at bounding box center [660, 382] width 416 height 33
click at [692, 383] on input "FEIJÃO TROPEIRO , SEM FAROFA DE GILO , [PERSON_NAME]" at bounding box center [660, 389] width 416 height 17
click at [696, 388] on input "FEIJÃO TROPEIRO , SEM FAROFA DE GILO , [PERSON_NAME]" at bounding box center [660, 389] width 416 height 17
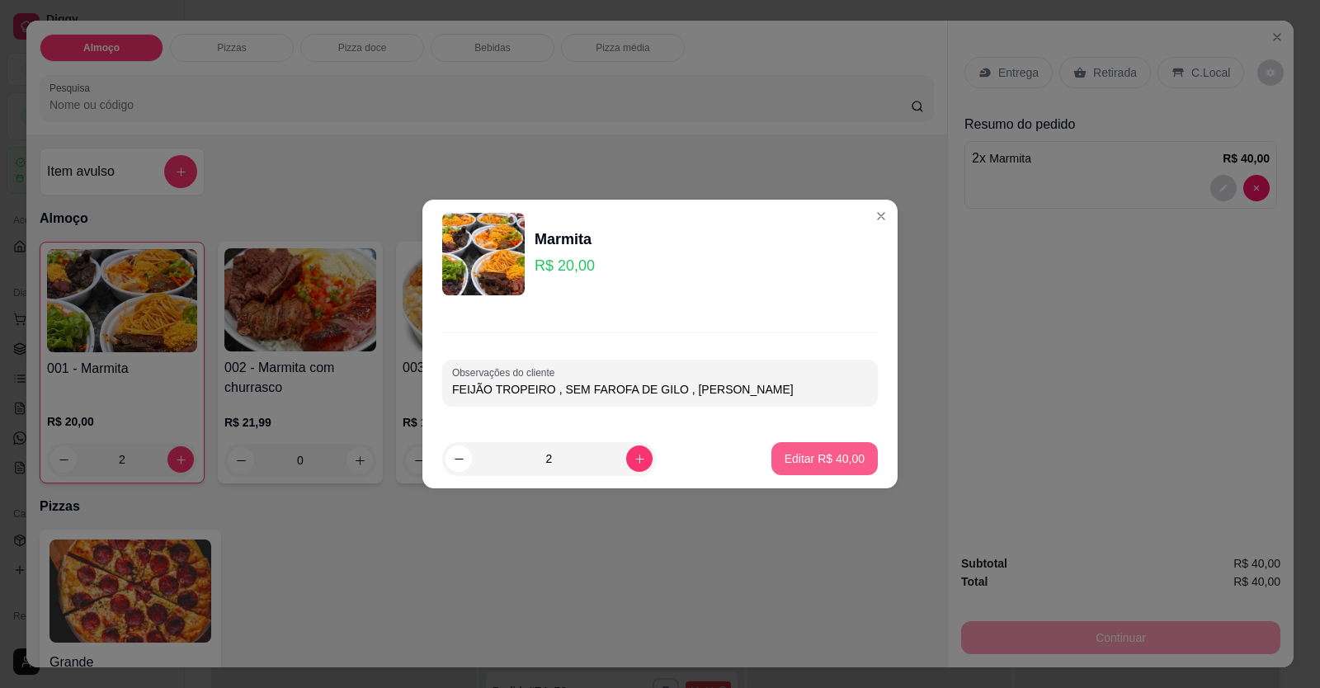
type input "FEIJÃO TROPEIRO , SEM FAROFA DE GILO , [PERSON_NAME]"
click at [807, 454] on p "Editar R$ 40,00" at bounding box center [825, 459] width 80 height 17
type input "0"
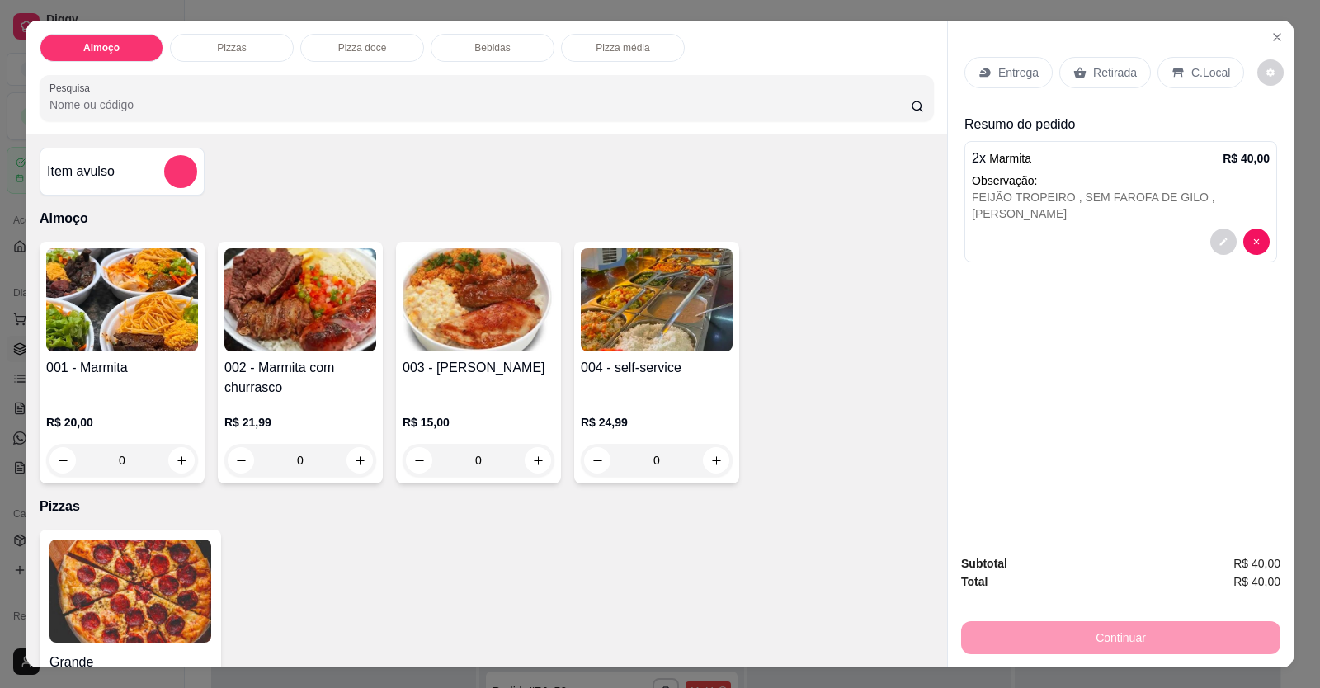
click at [1010, 81] on p "Entrega" at bounding box center [1018, 72] width 40 height 17
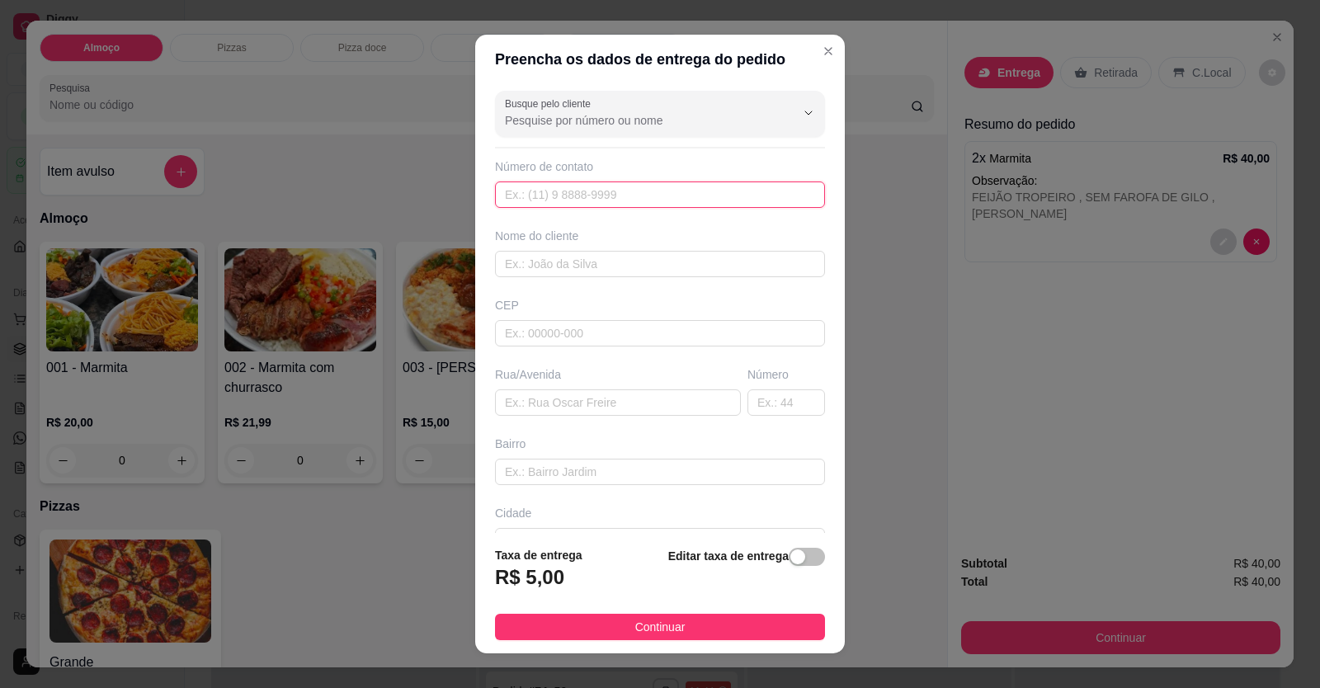
click at [639, 206] on input "text" at bounding box center [660, 195] width 330 height 26
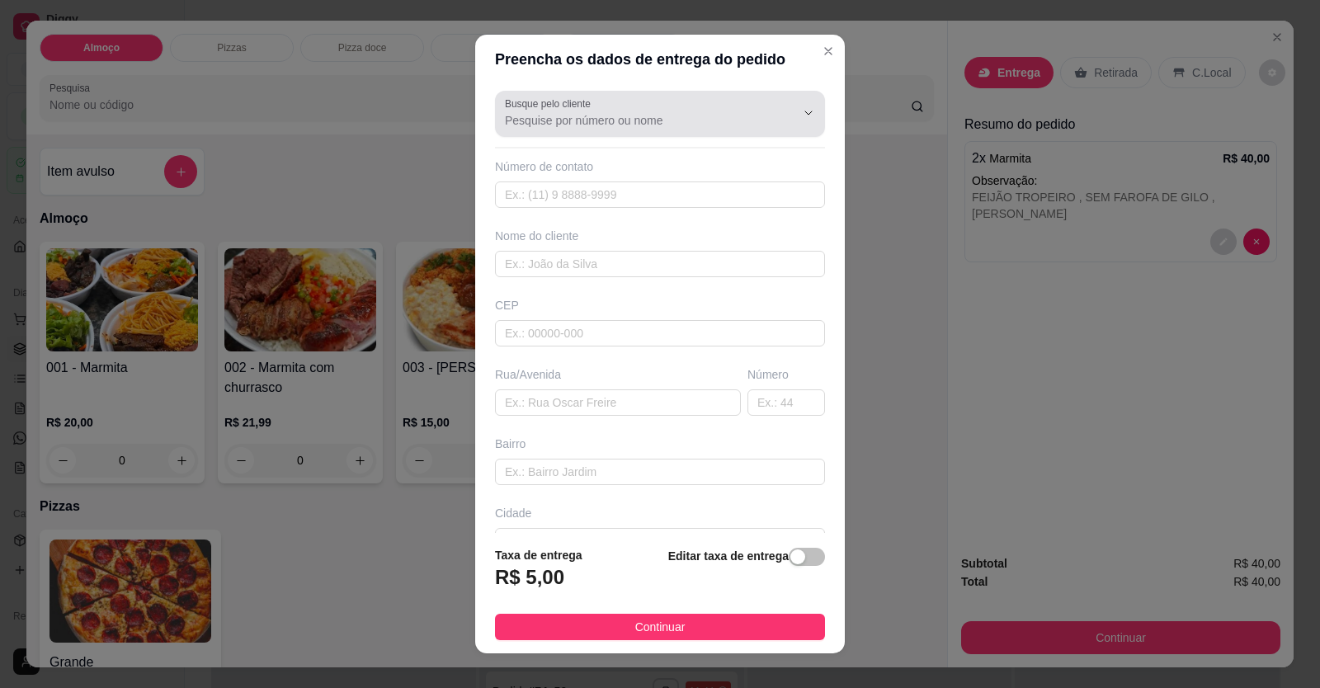
click at [629, 128] on input "Busque pelo cliente" at bounding box center [637, 120] width 264 height 17
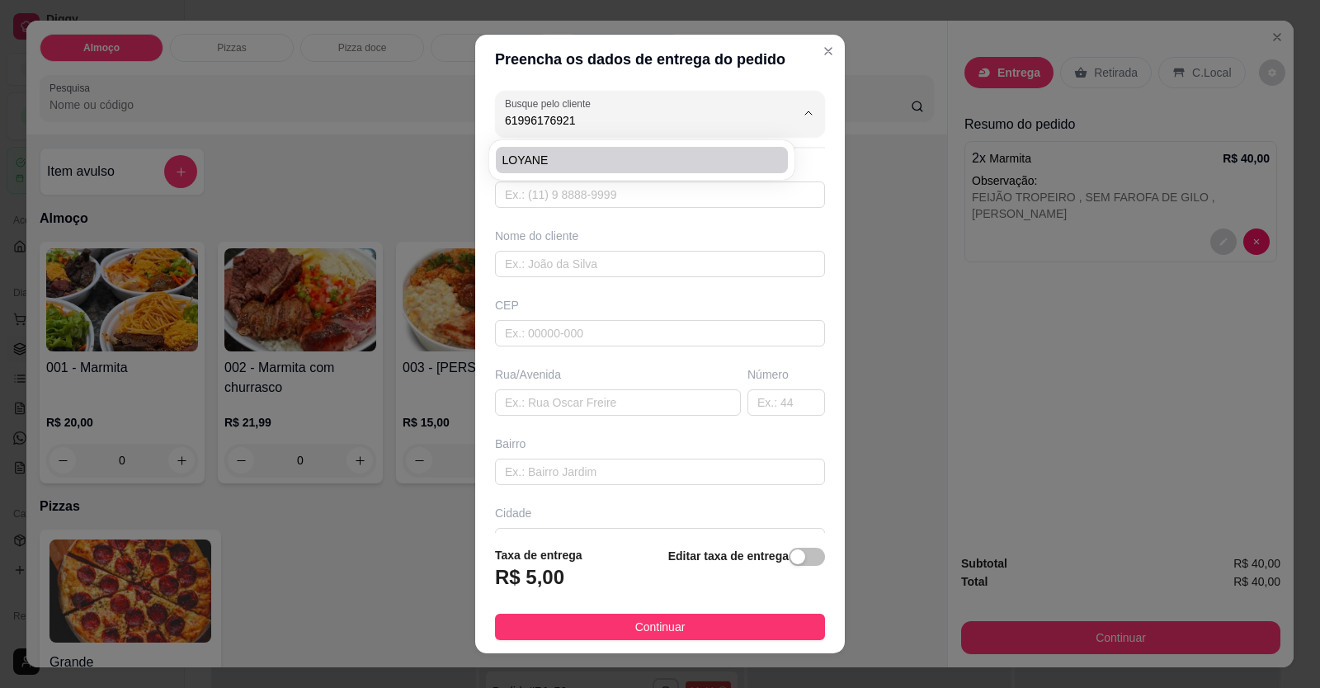
click at [637, 158] on span "LOYANE" at bounding box center [634, 160] width 262 height 17
type input "LOYANE"
type input "61996176921"
type input "LOYANE"
type input "Vai ser entrega Na [PERSON_NAME] número 300 centro loja lupo"
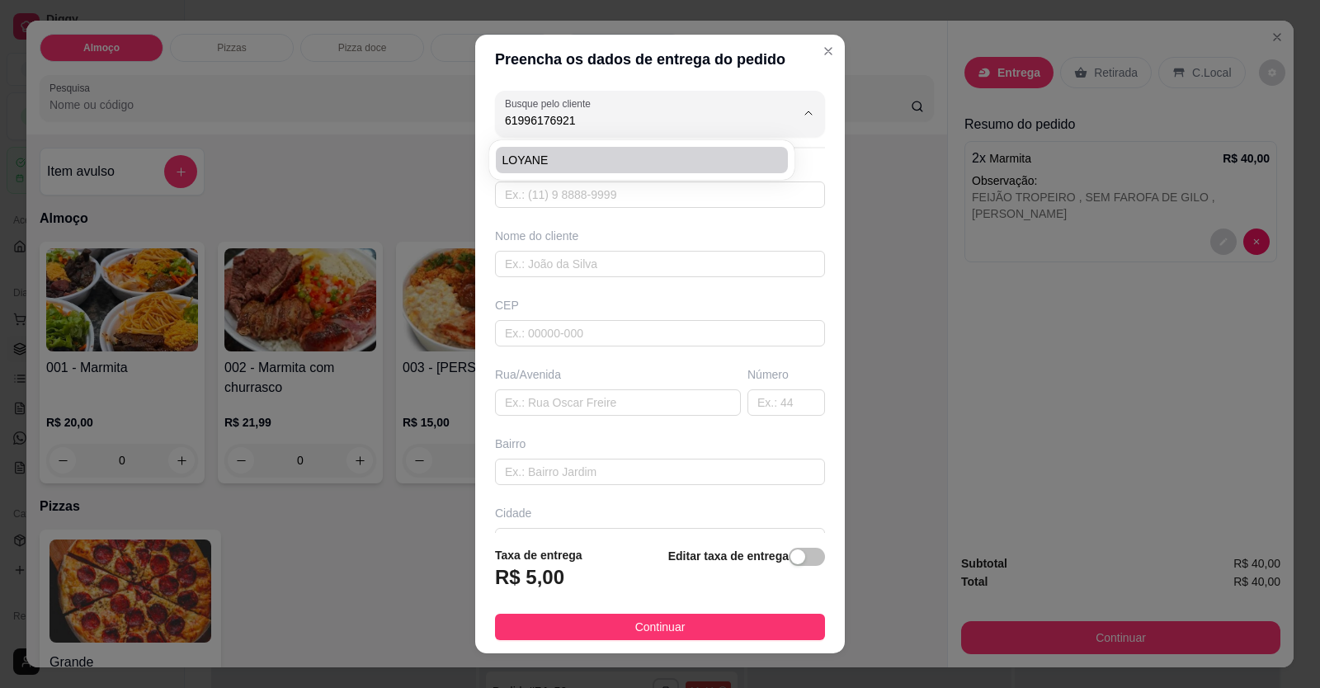
type input "LOCALIZAÇÃO"
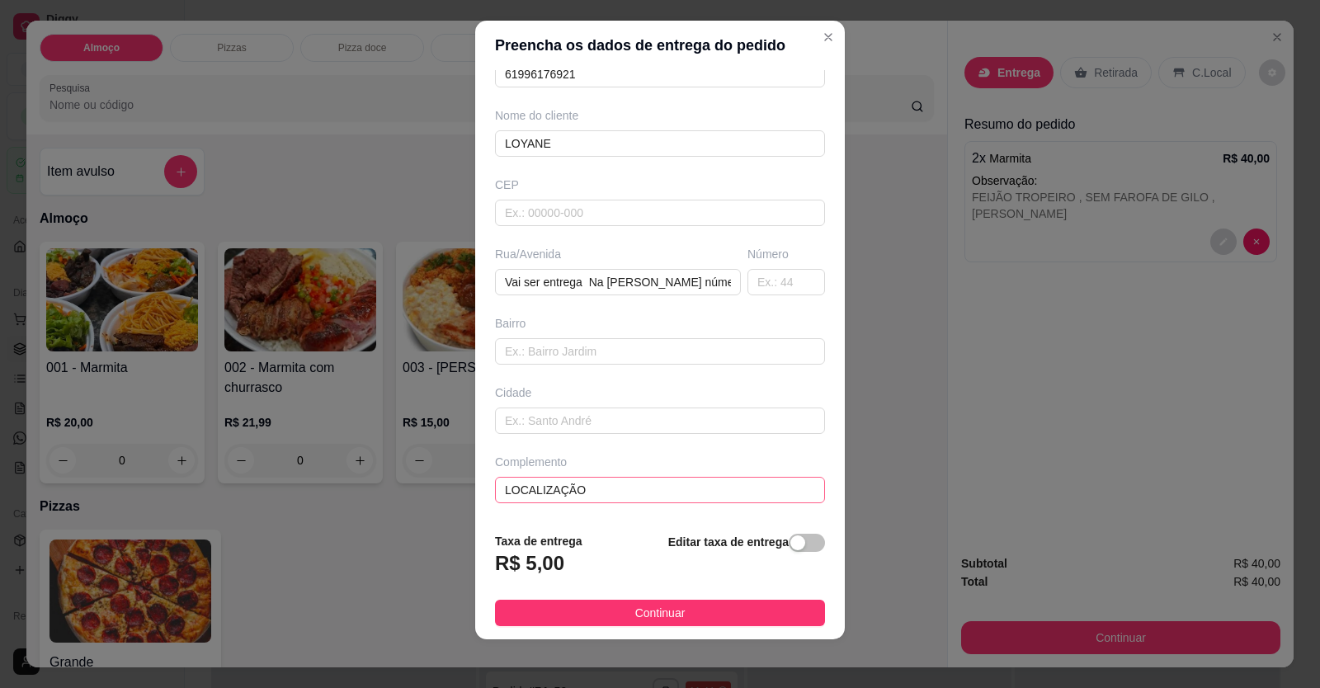
scroll to position [18, 0]
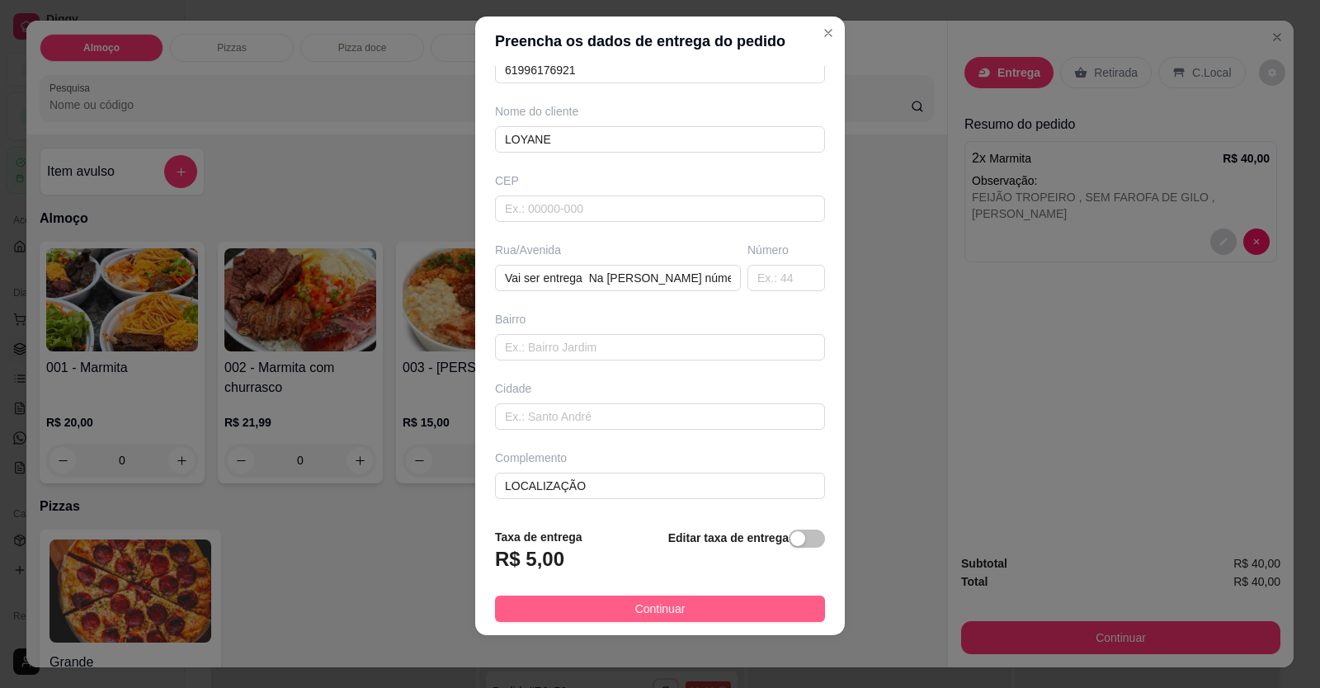
type input "LOYANE"
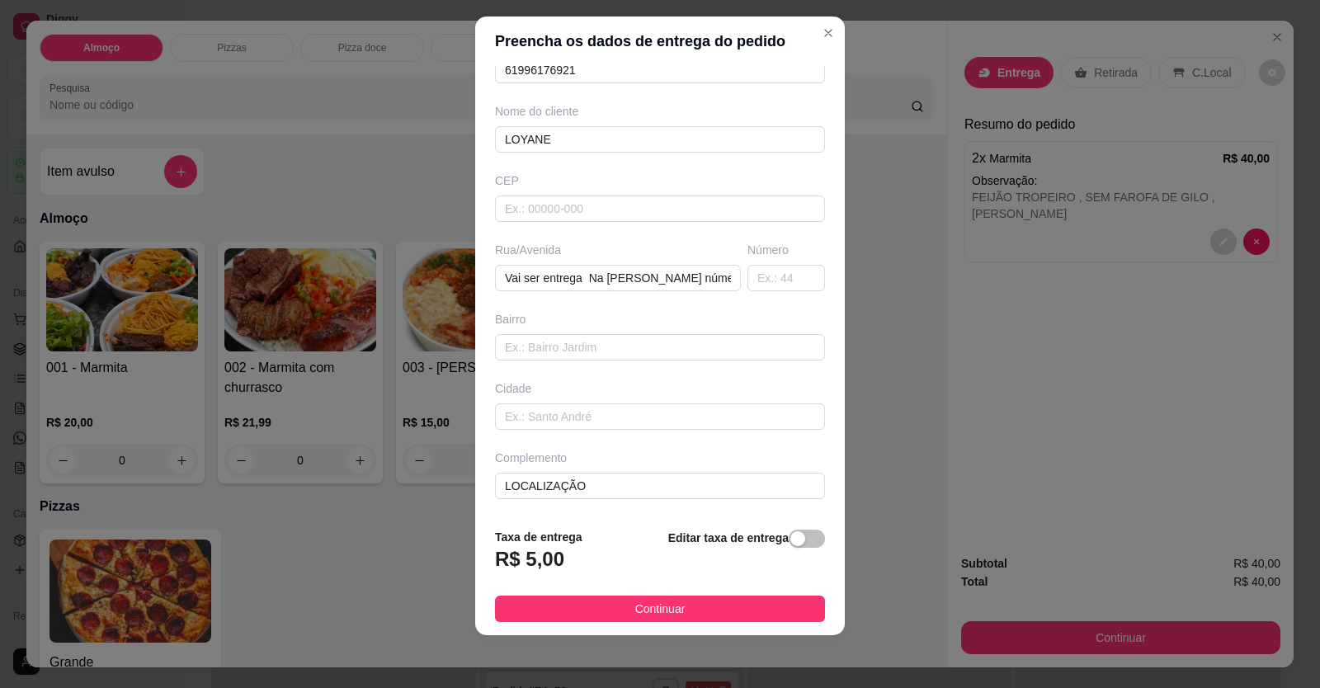
click at [735, 605] on button "Continuar" at bounding box center [660, 609] width 330 height 26
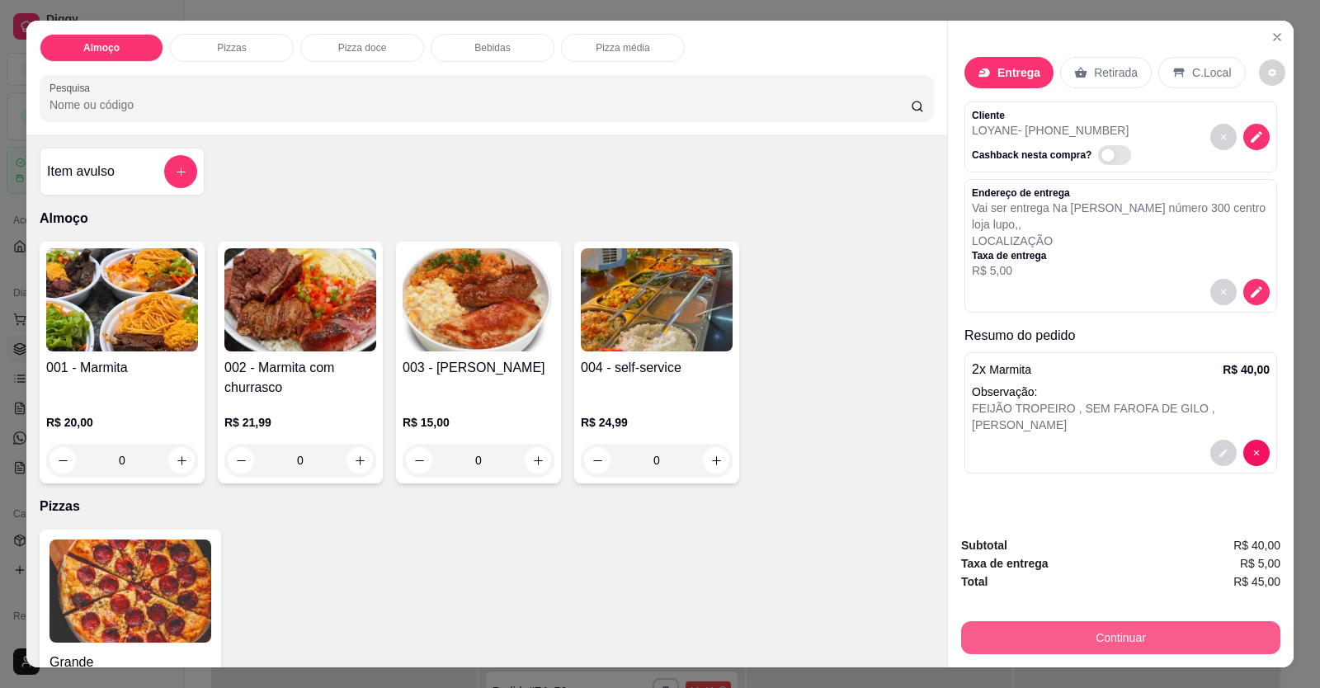
click at [1097, 636] on button "Continuar" at bounding box center [1120, 637] width 319 height 33
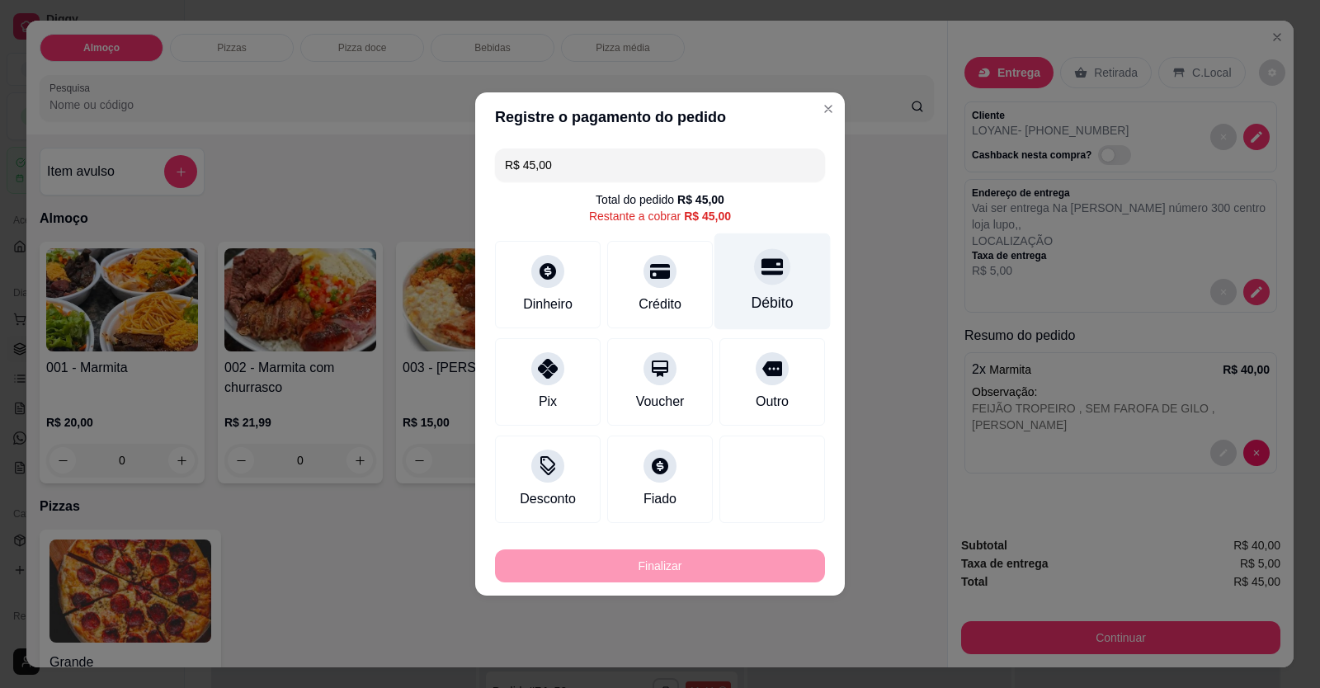
click at [776, 290] on div "Débito" at bounding box center [773, 282] width 116 height 97
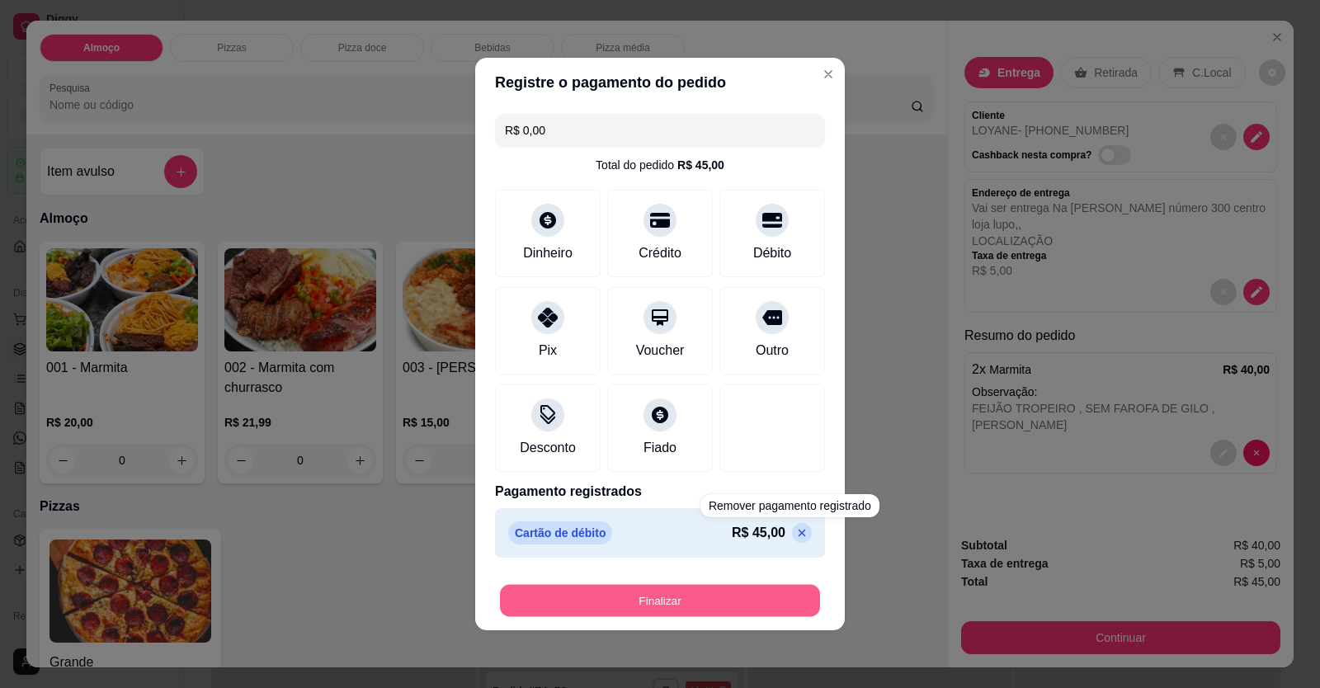
click at [672, 597] on button "Finalizar" at bounding box center [660, 601] width 320 height 32
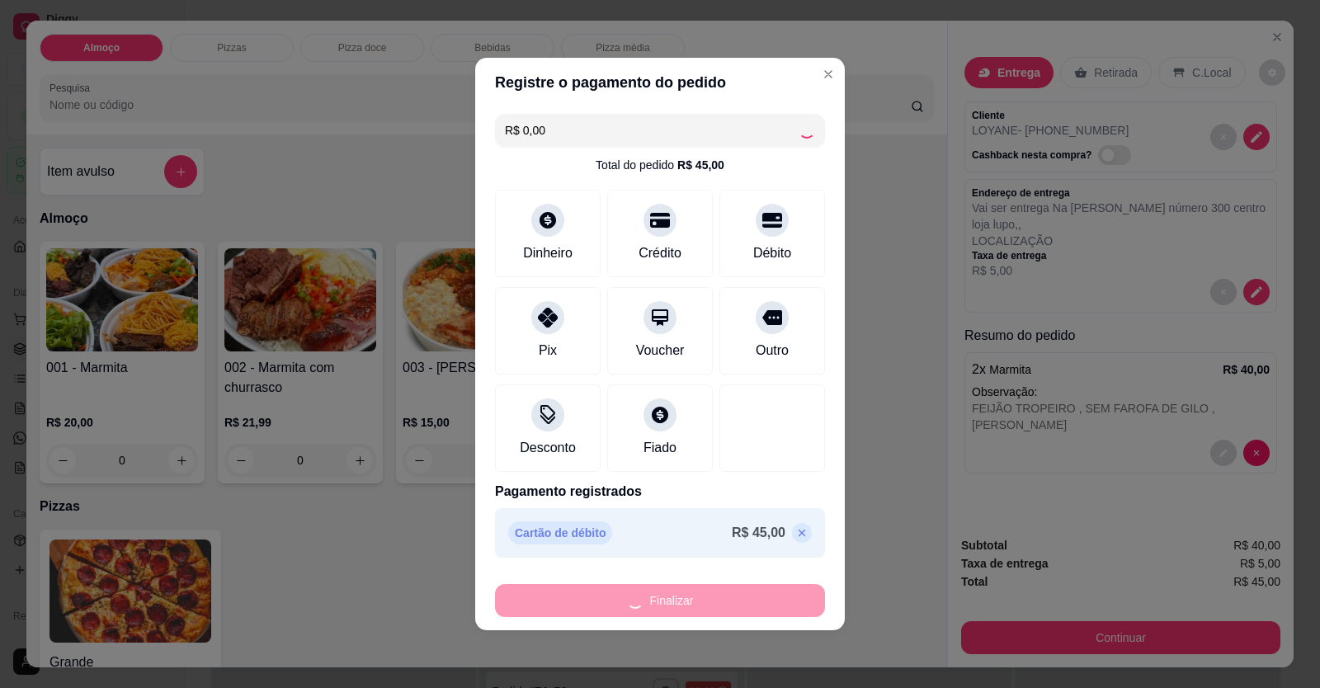
type input "-R$ 45,00"
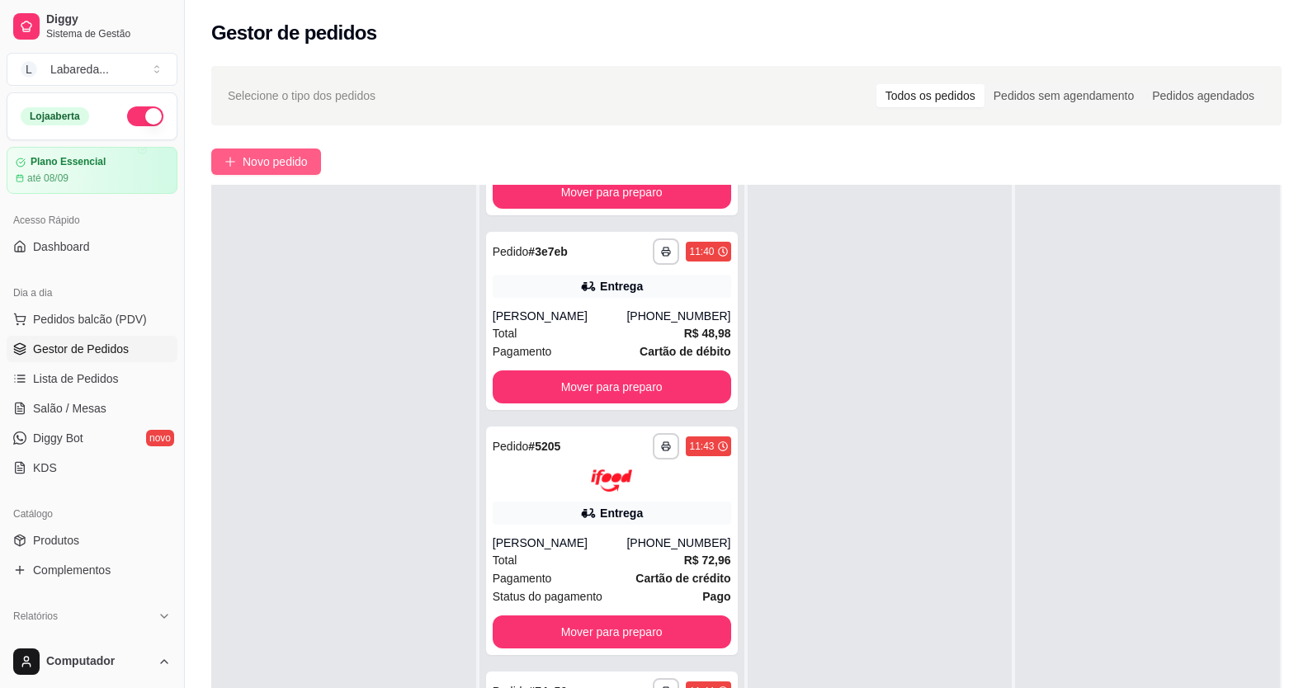
click at [257, 163] on span "Novo pedido" at bounding box center [275, 162] width 65 height 18
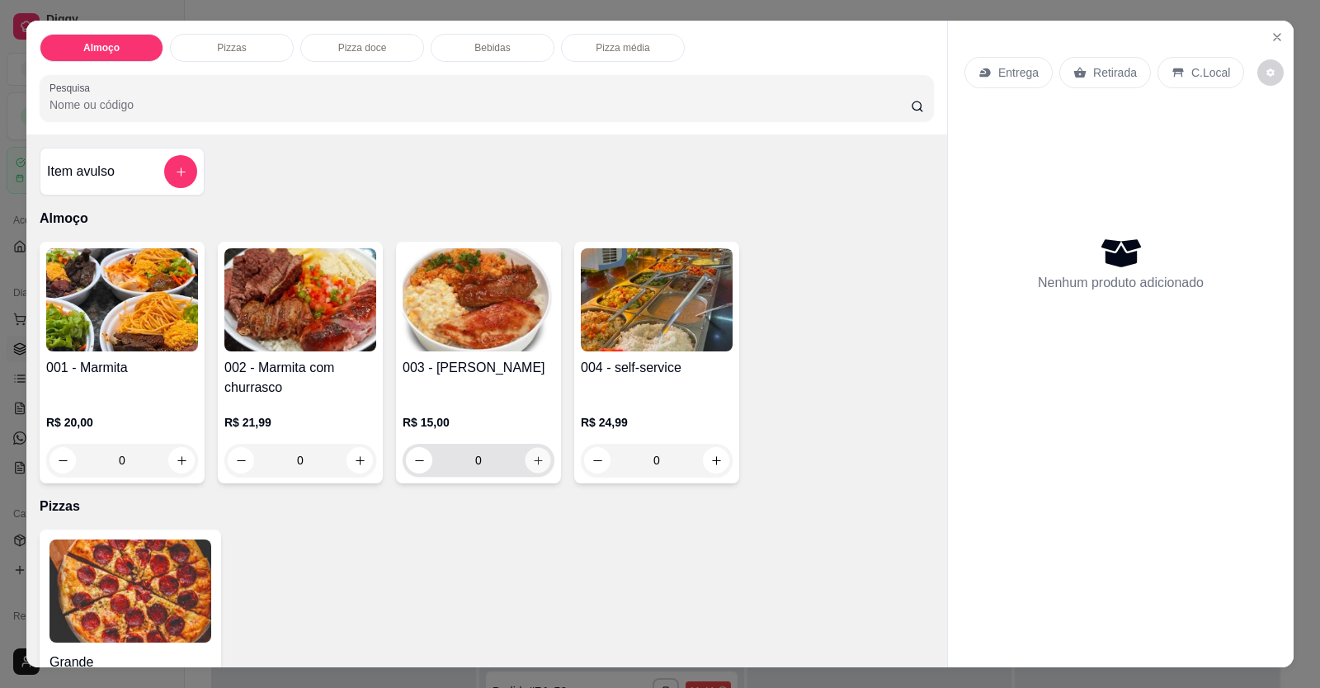
click at [536, 463] on icon "increase-product-quantity" at bounding box center [538, 461] width 12 height 12
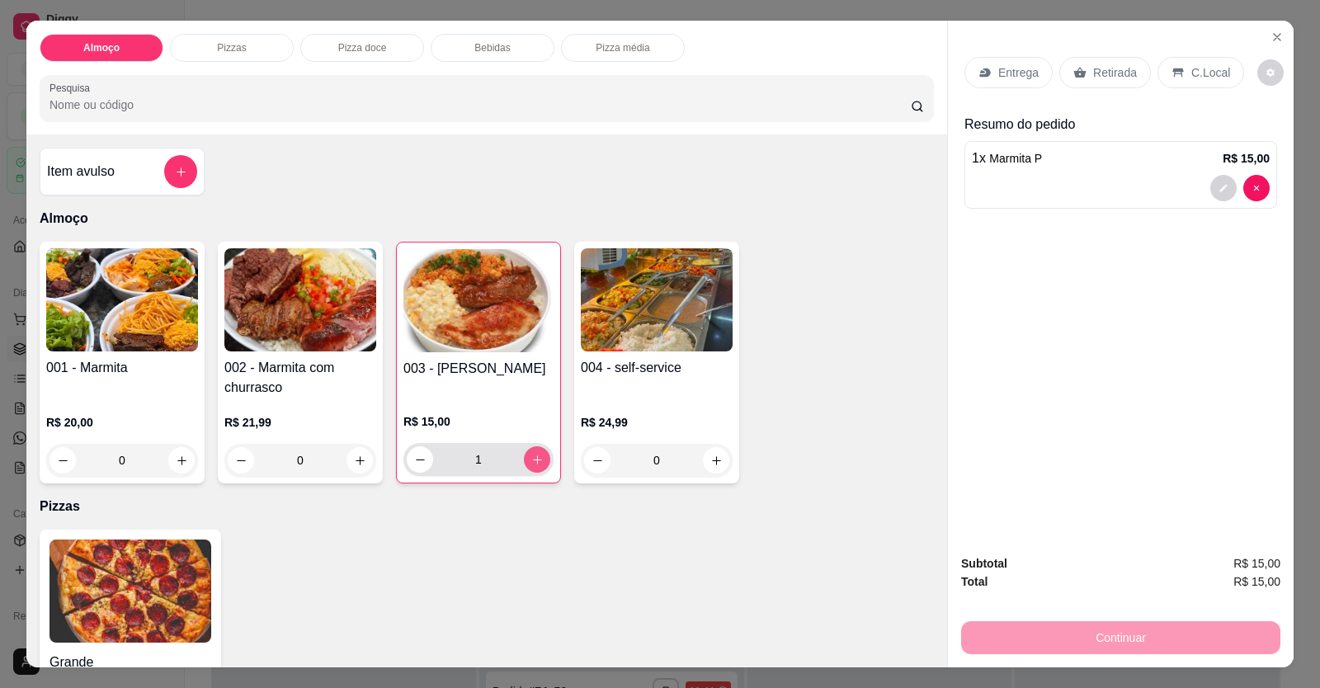
click at [536, 463] on icon "increase-product-quantity" at bounding box center [537, 460] width 12 height 12
type input "3"
click at [176, 458] on icon "increase-product-quantity" at bounding box center [182, 461] width 12 height 12
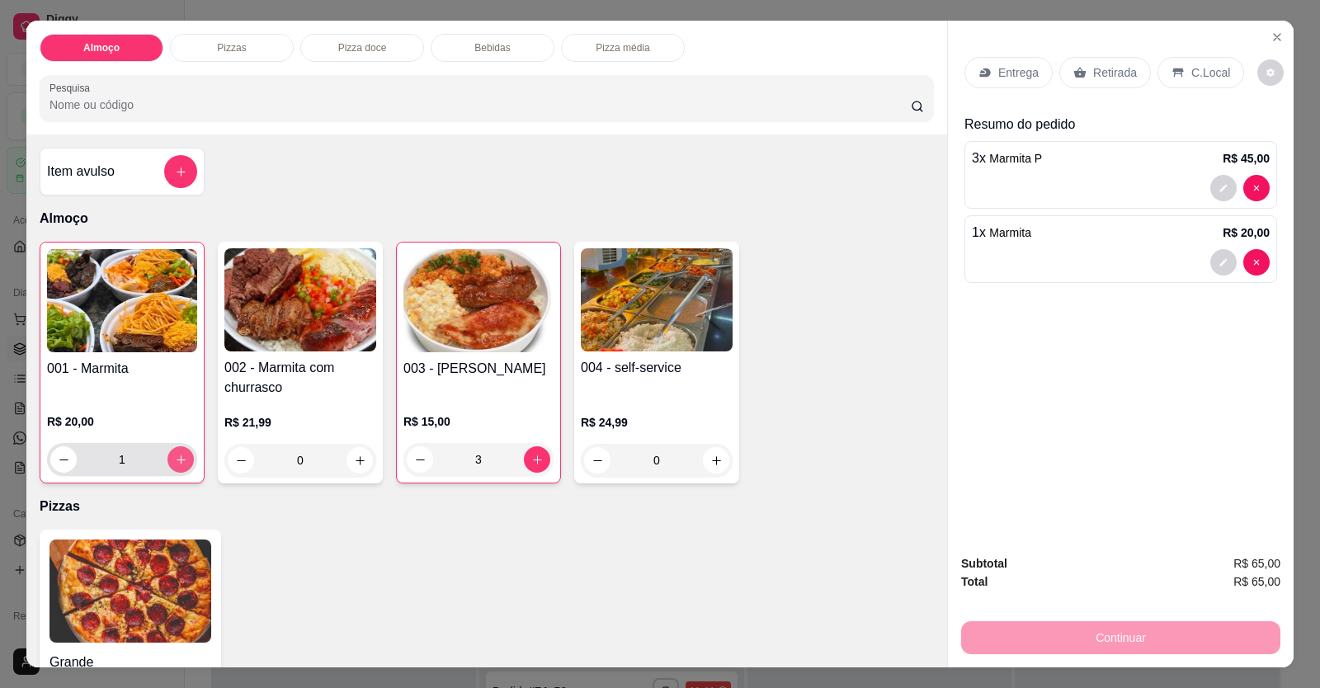
click at [179, 458] on icon "increase-product-quantity" at bounding box center [181, 460] width 12 height 12
type input "3"
click at [358, 472] on button "increase-product-quantity" at bounding box center [360, 461] width 26 height 26
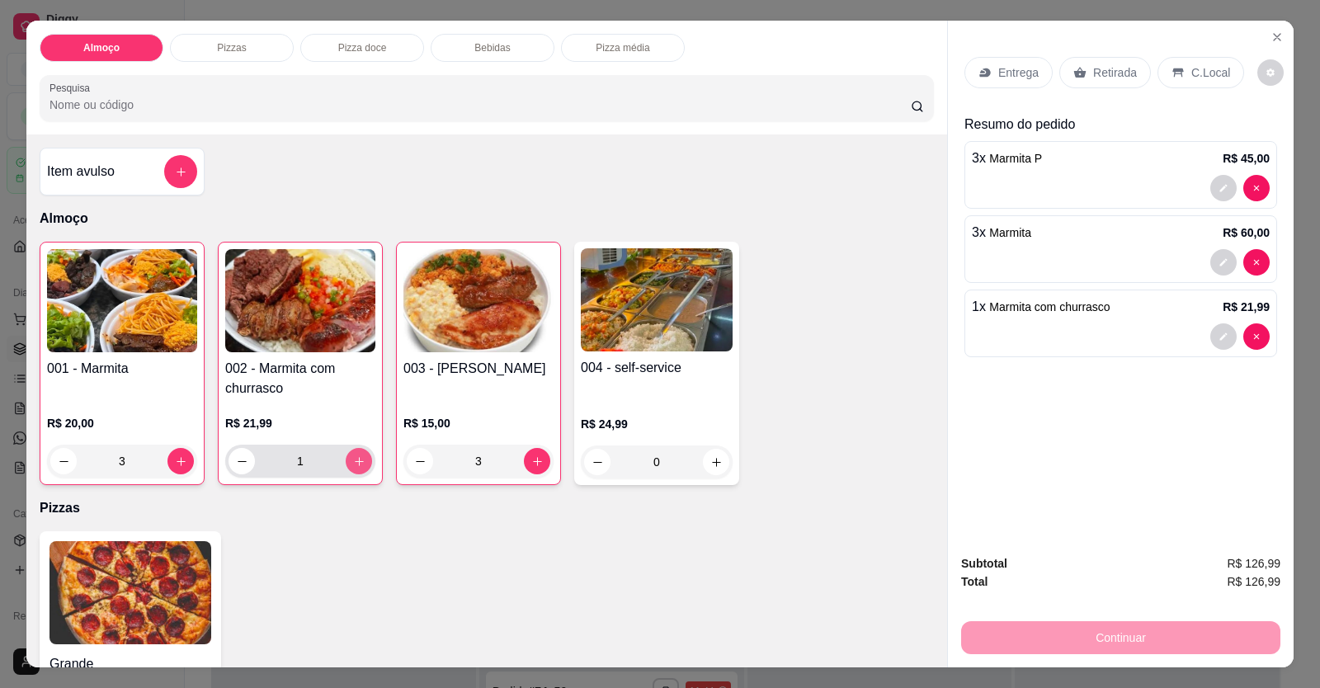
click at [358, 469] on button "increase-product-quantity" at bounding box center [359, 461] width 26 height 26
click at [358, 468] on button "increase-product-quantity" at bounding box center [359, 462] width 26 height 26
click at [359, 467] on button "increase-product-quantity" at bounding box center [359, 461] width 26 height 26
type input "4"
click at [1014, 73] on p "Entrega" at bounding box center [1018, 72] width 40 height 17
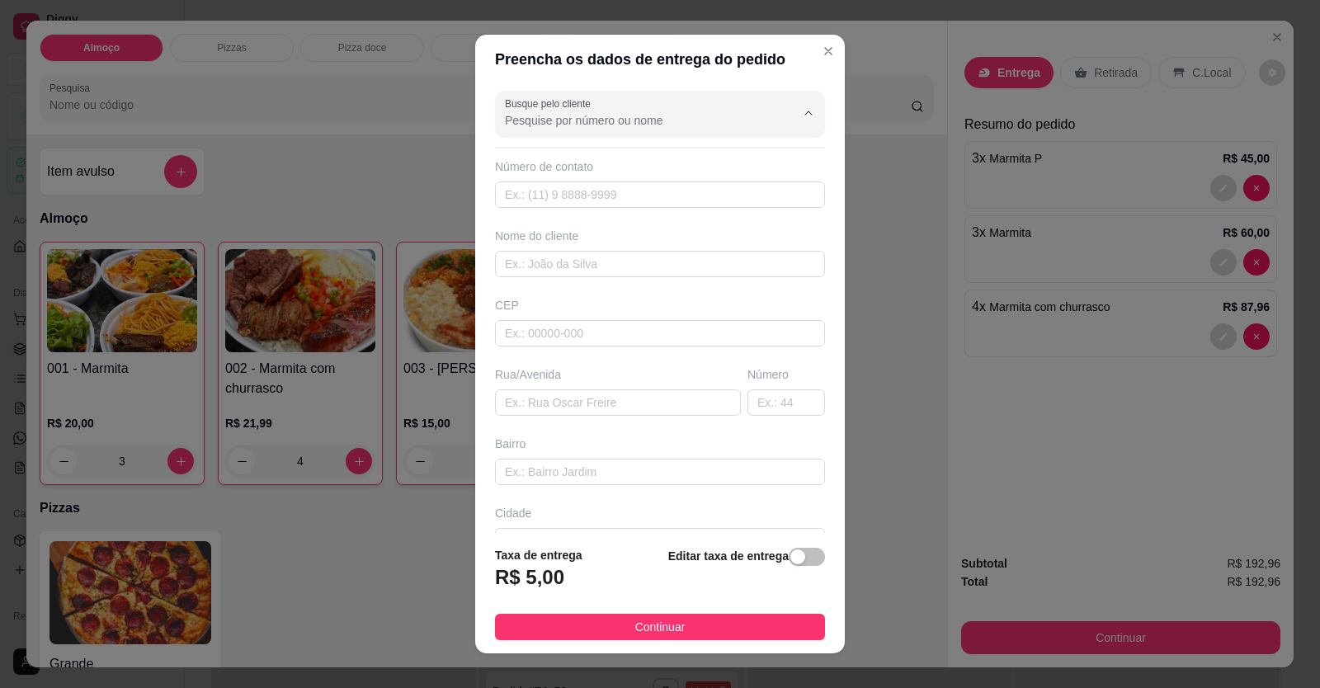
click at [675, 118] on input "Busque pelo cliente" at bounding box center [637, 120] width 264 height 17
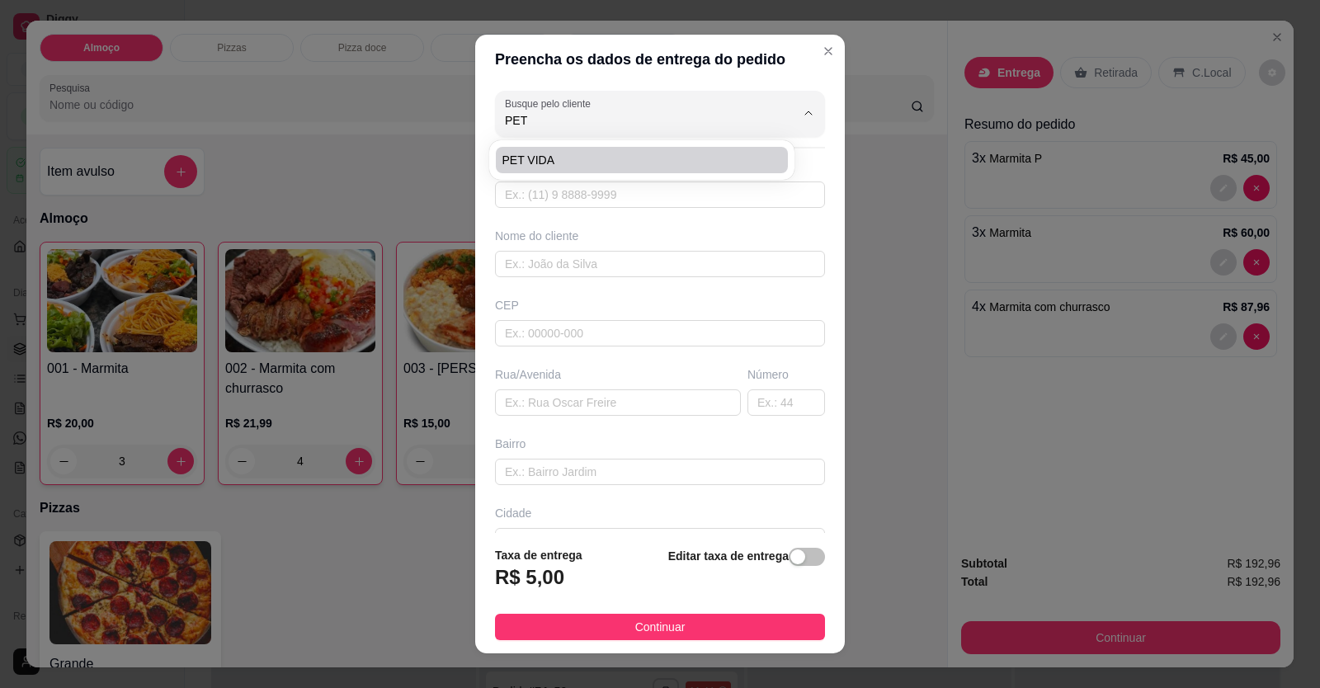
click at [588, 160] on span "PET VIDA" at bounding box center [634, 160] width 262 height 17
type input "PET VIDA"
type input "61998525064"
type input "PET VIDA"
type input "CENTRO"
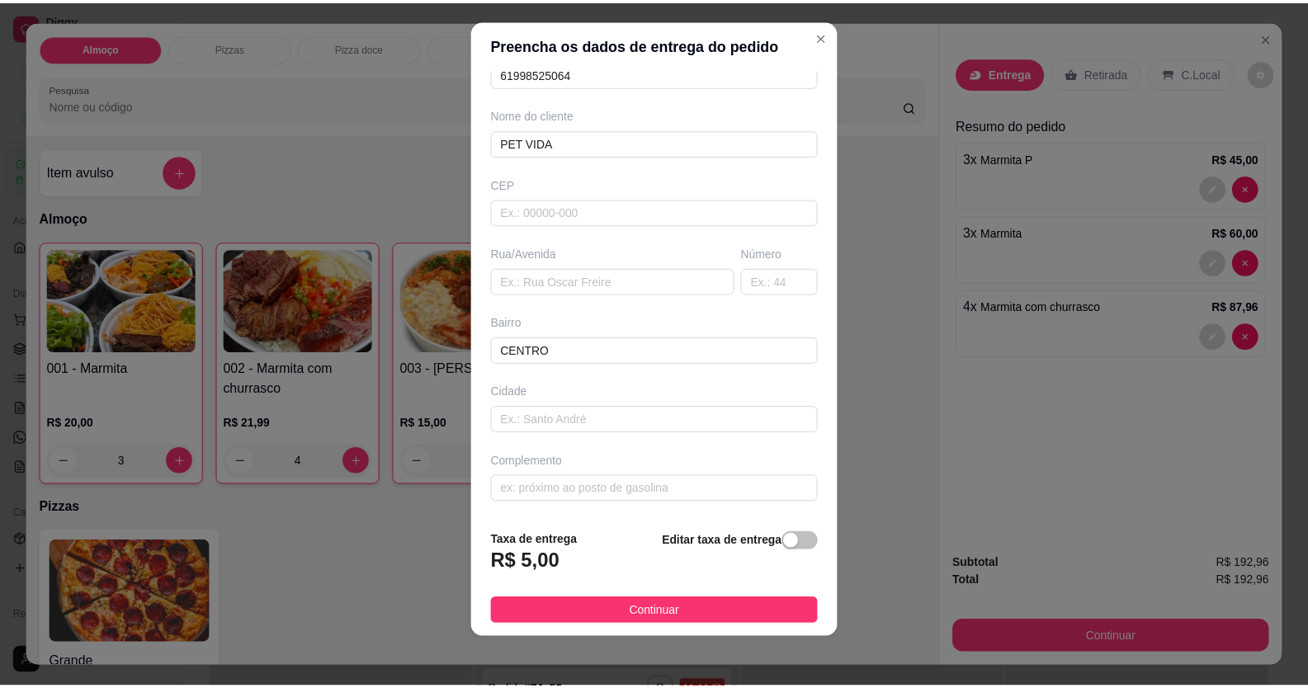
scroll to position [18, 0]
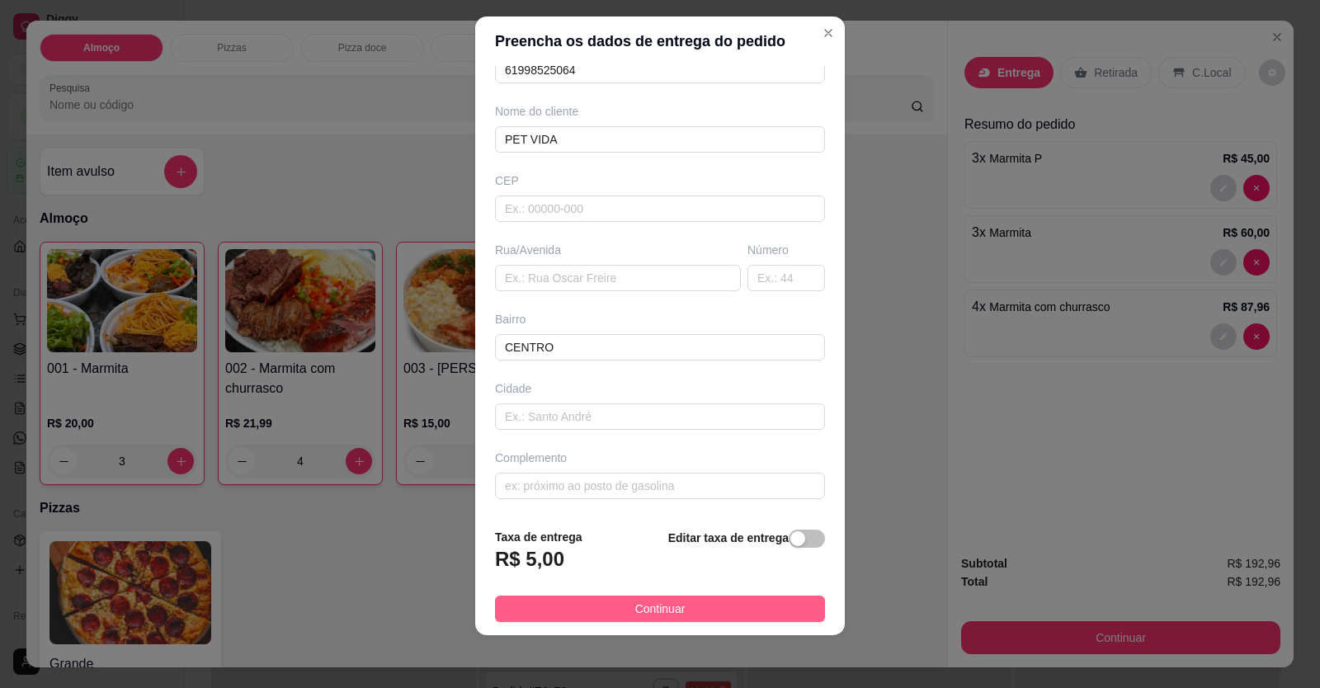
type input "PET VIDA"
drag, startPoint x: 651, startPoint y: 611, endPoint x: 679, endPoint y: 615, distance: 28.2
click at [653, 612] on span "Continuar" at bounding box center [660, 609] width 50 height 18
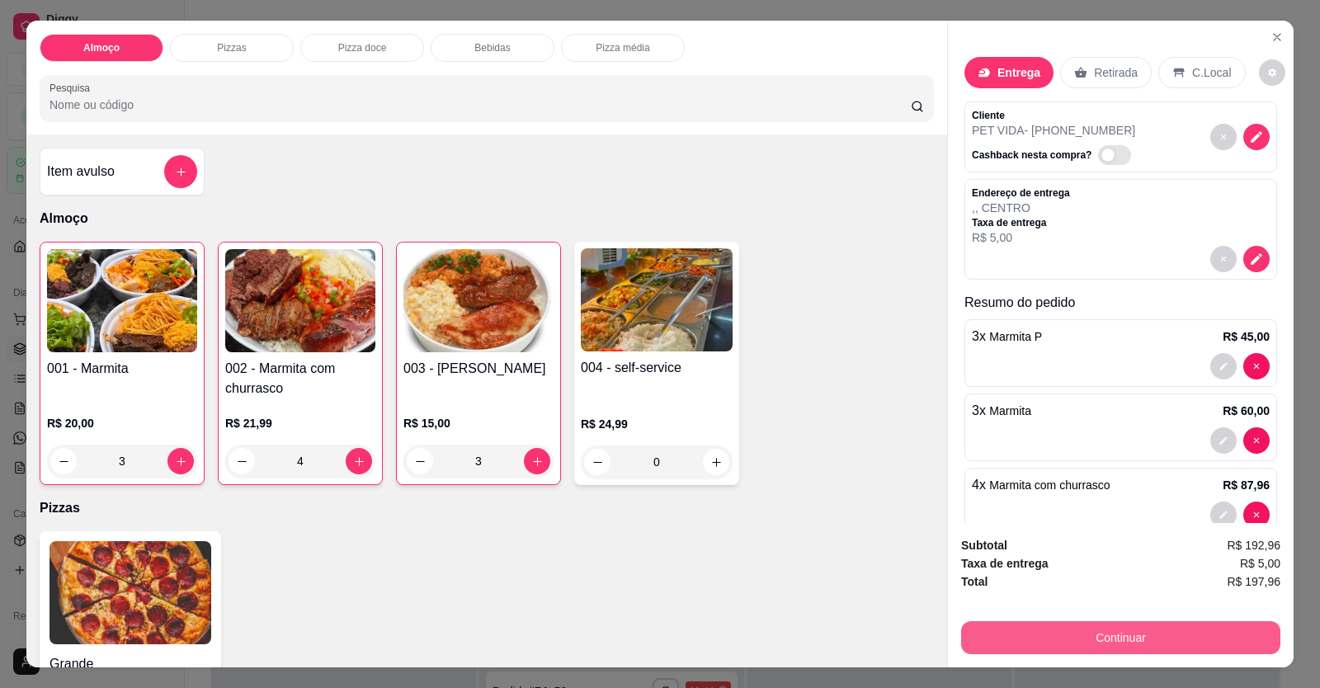
click at [1004, 635] on button "Continuar" at bounding box center [1120, 637] width 319 height 33
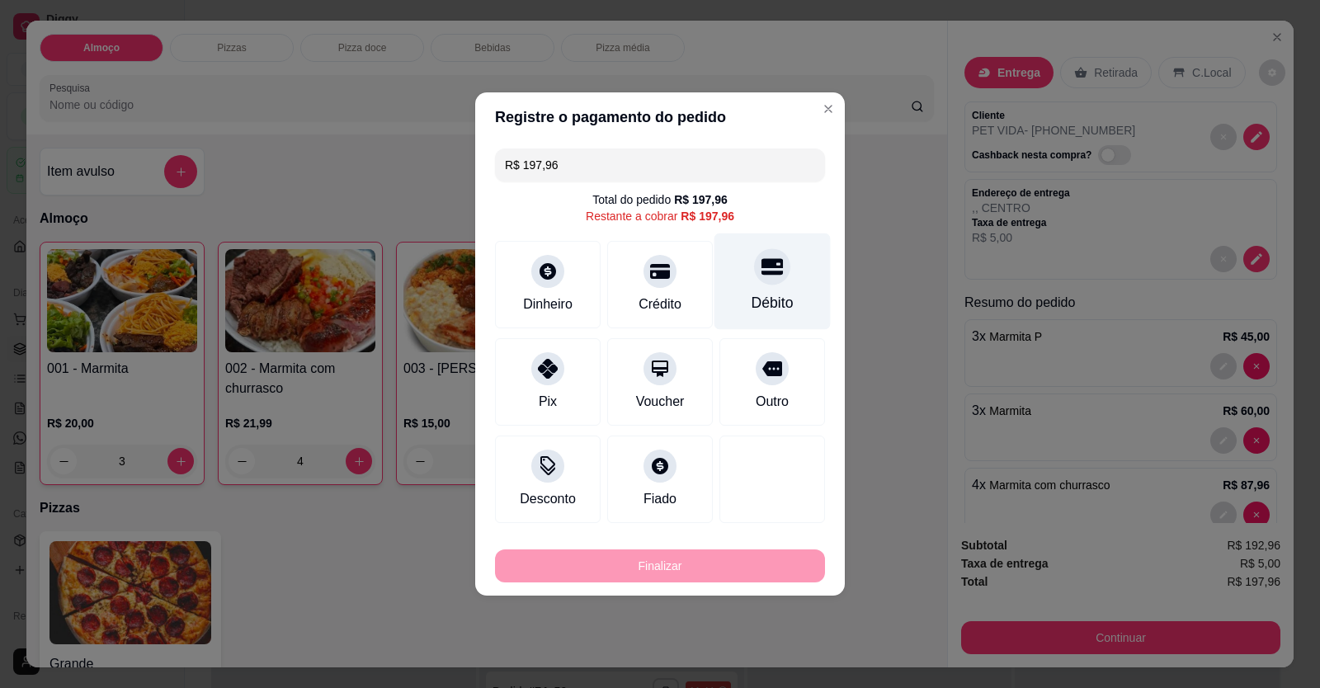
click at [772, 270] on icon at bounding box center [772, 266] width 21 height 21
type input "R$ 0,00"
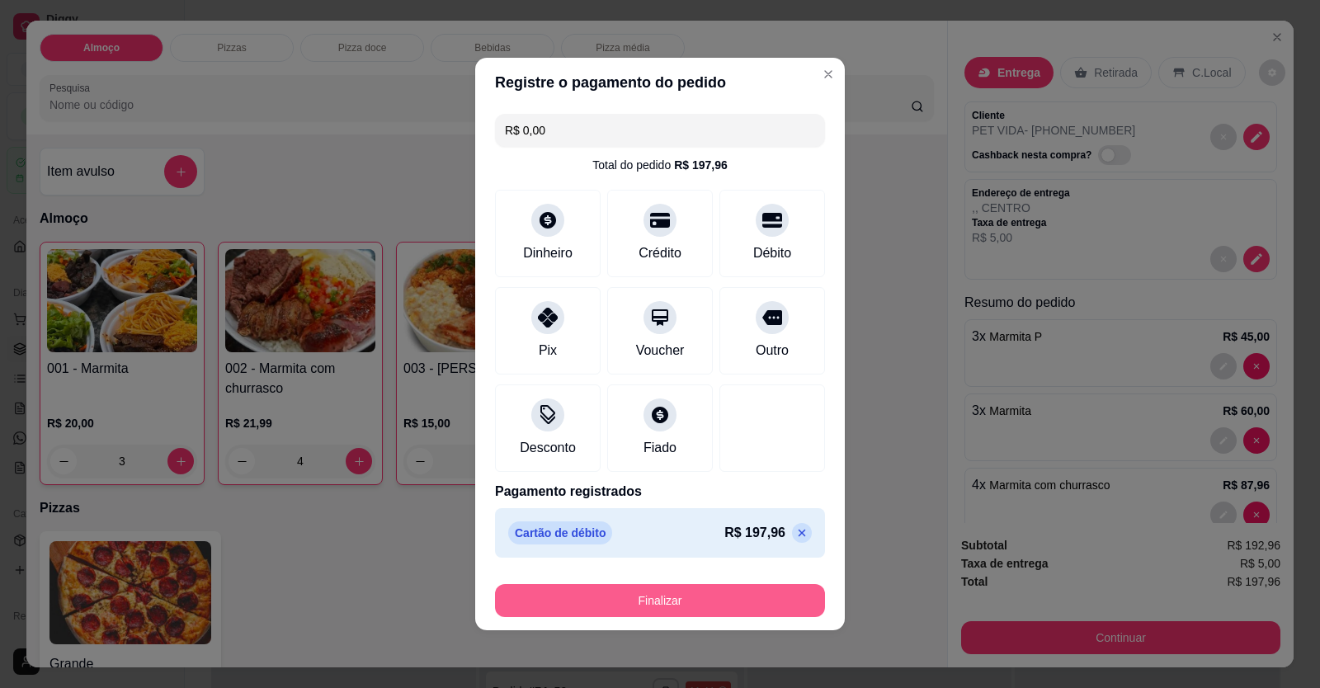
click at [773, 597] on button "Finalizar" at bounding box center [660, 600] width 330 height 33
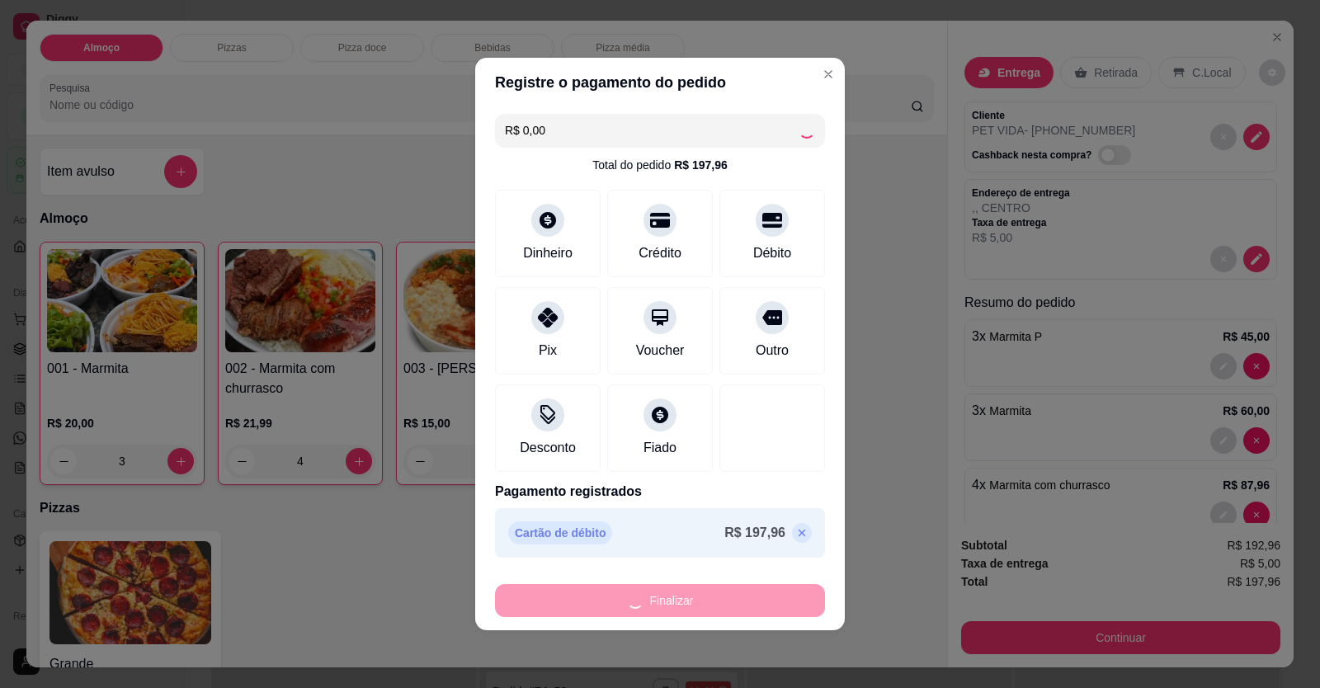
type input "0"
type input "-R$ 197,96"
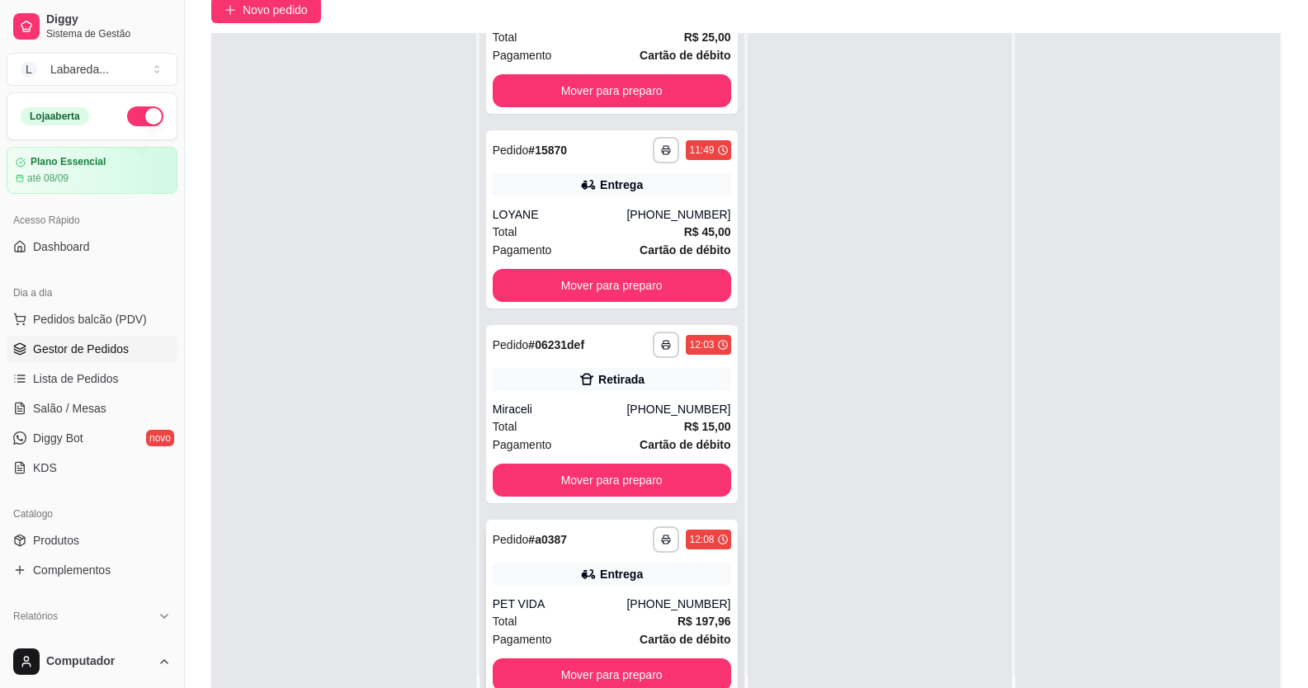
scroll to position [252, 0]
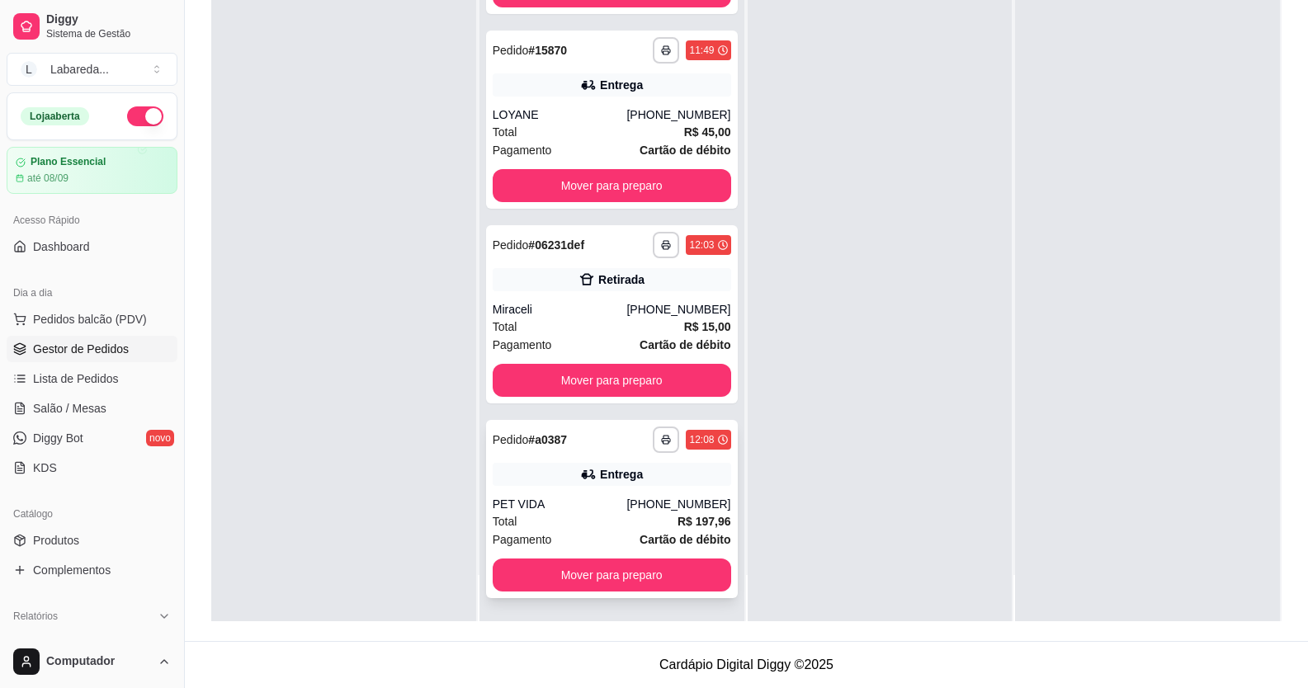
click at [623, 497] on div "PET VIDA" at bounding box center [560, 504] width 134 height 17
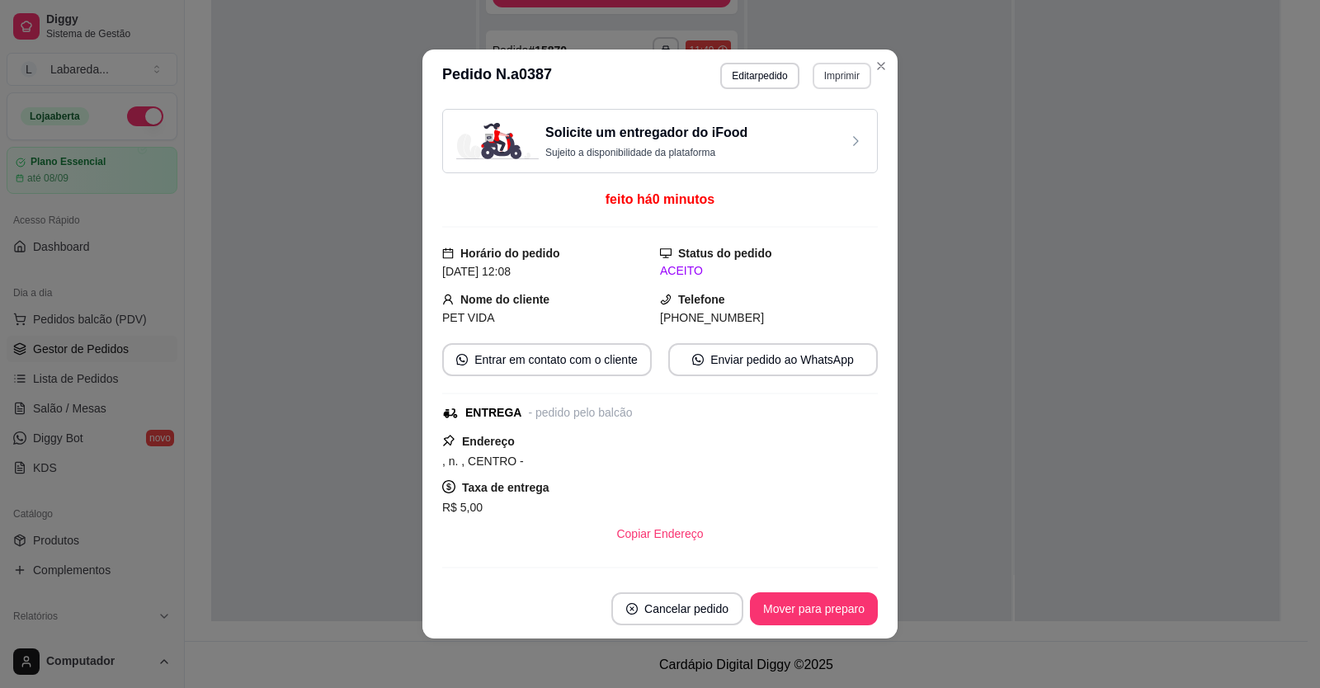
click at [827, 76] on button "Imprimir" at bounding box center [842, 76] width 59 height 26
click at [809, 135] on button "IMPRESSORA" at bounding box center [808, 133] width 120 height 26
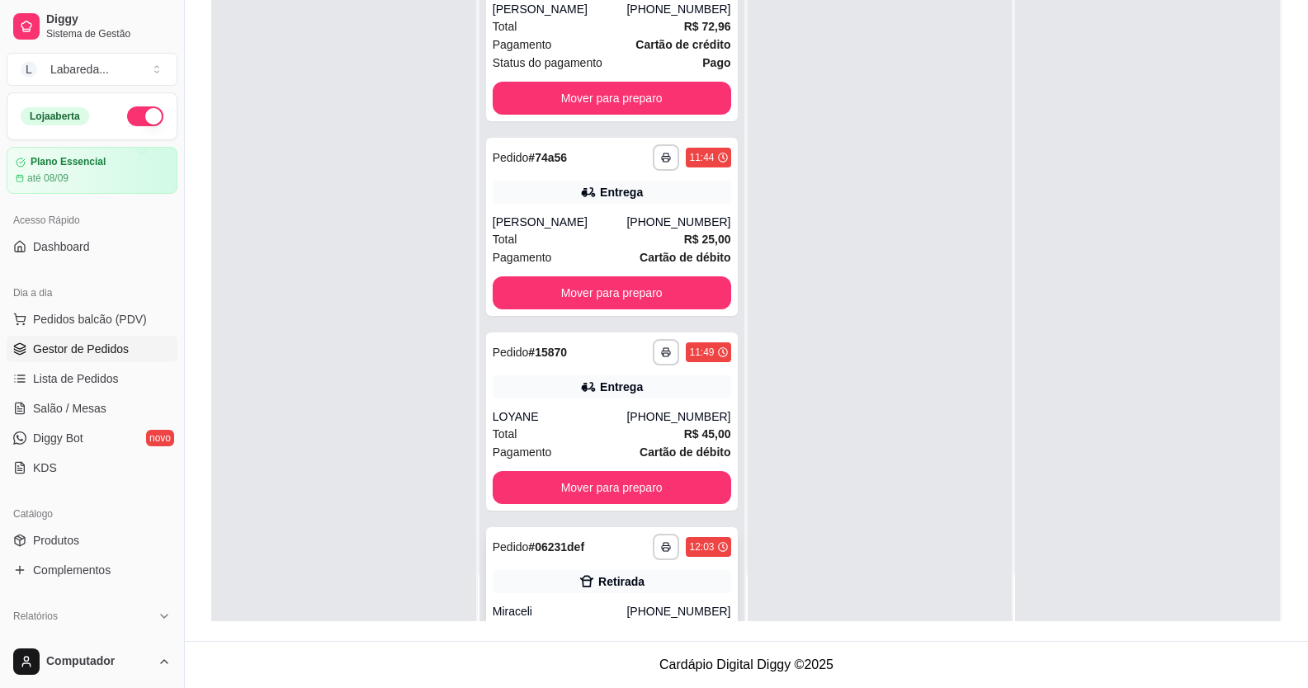
scroll to position [801, 0]
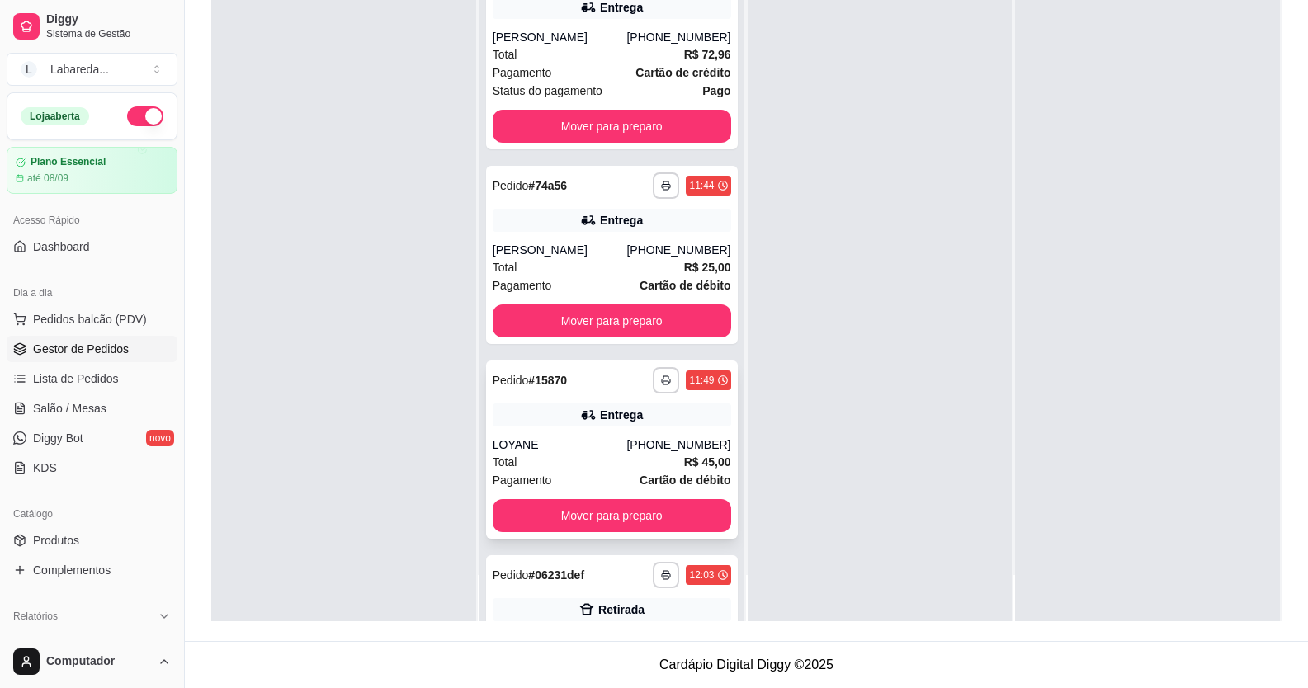
click at [555, 457] on div "Total R$ 45,00" at bounding box center [612, 462] width 238 height 18
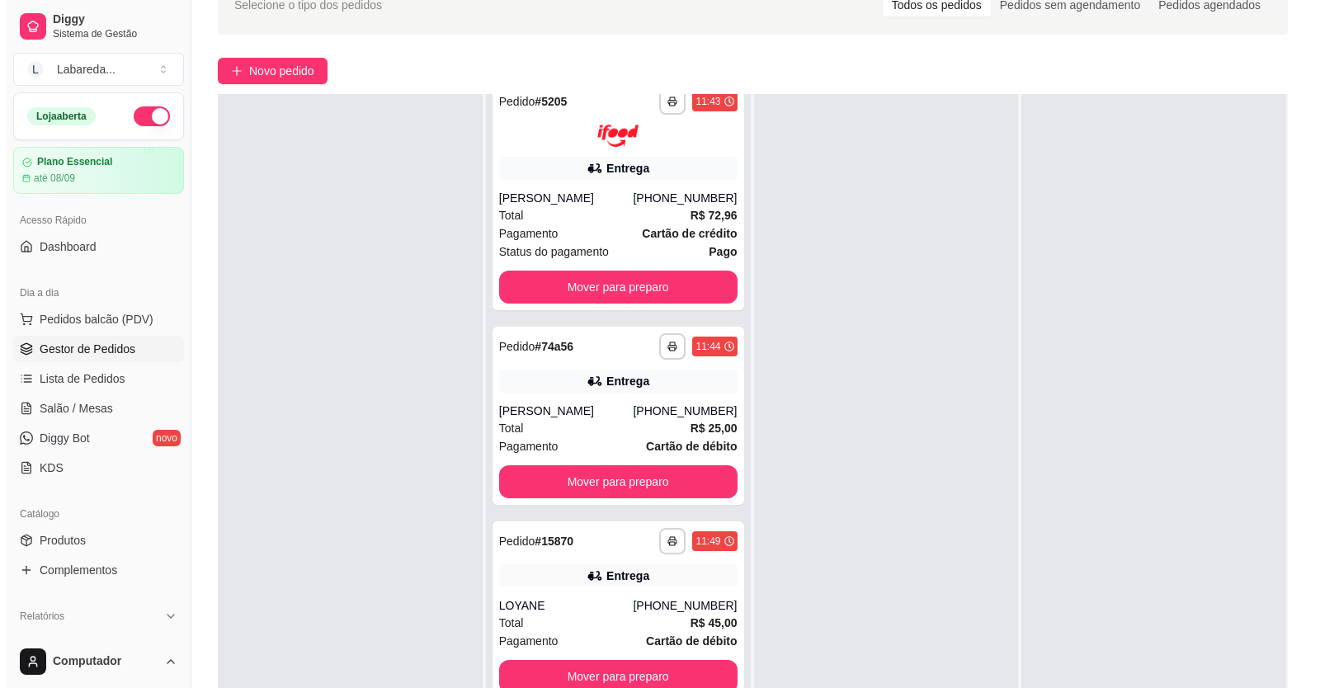
scroll to position [0, 0]
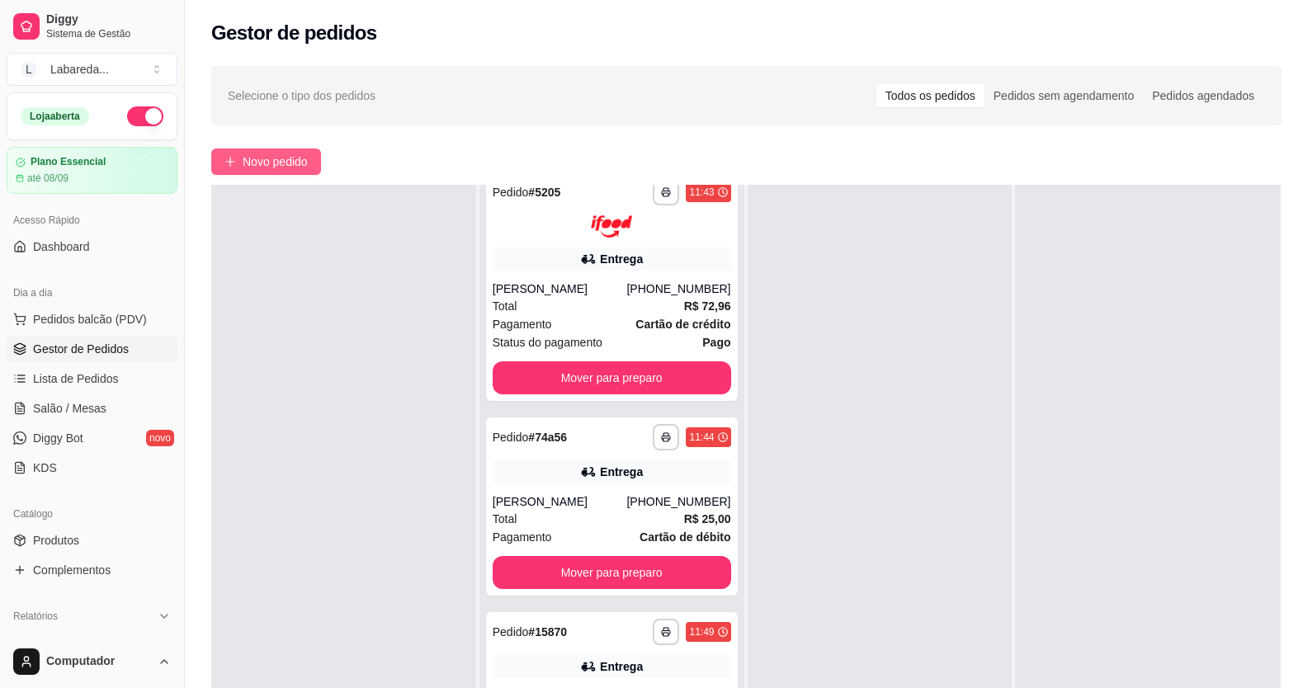
click at [295, 162] on span "Novo pedido" at bounding box center [275, 162] width 65 height 18
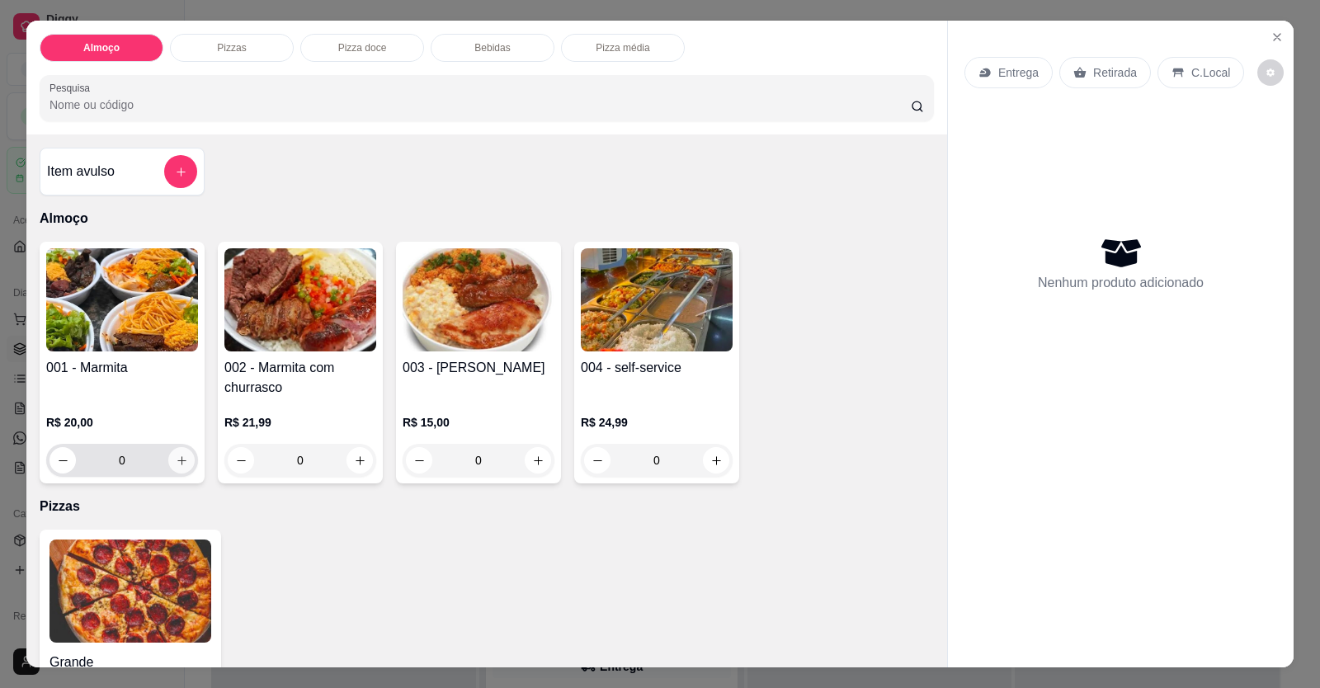
click at [182, 460] on button "increase-product-quantity" at bounding box center [181, 460] width 26 height 26
type input "1"
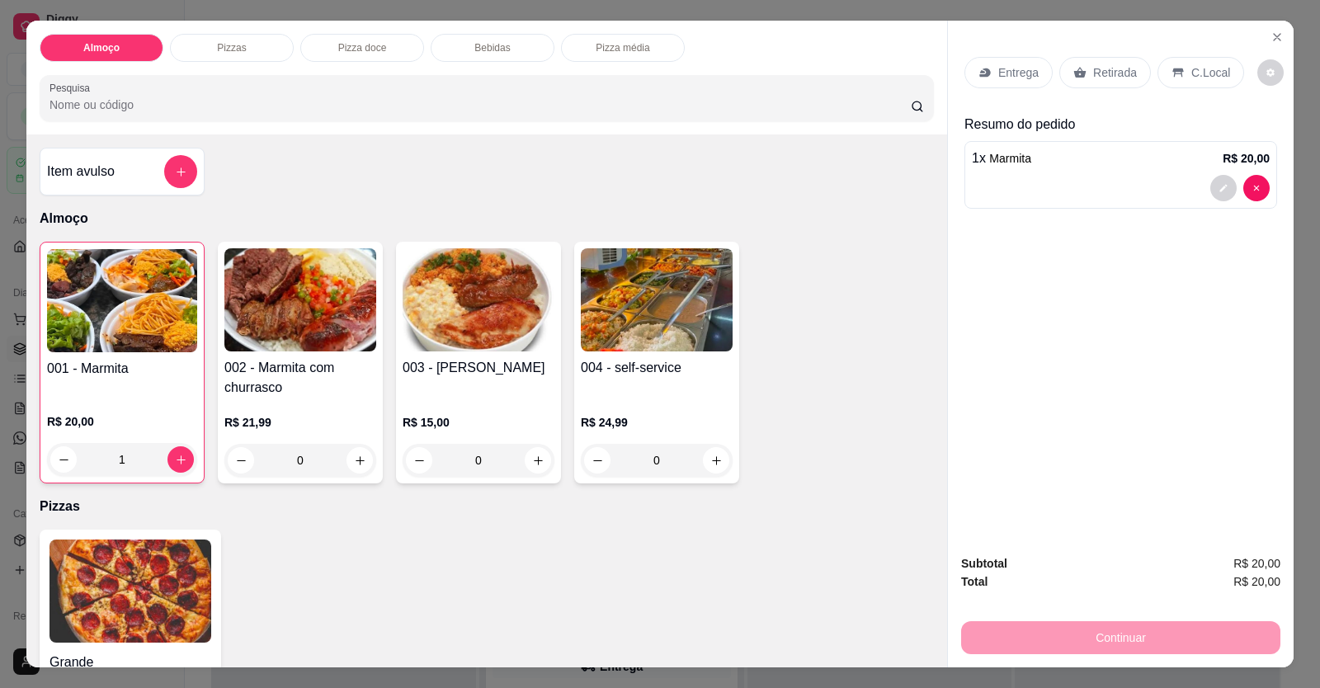
click at [998, 78] on p "Entrega" at bounding box center [1018, 72] width 40 height 17
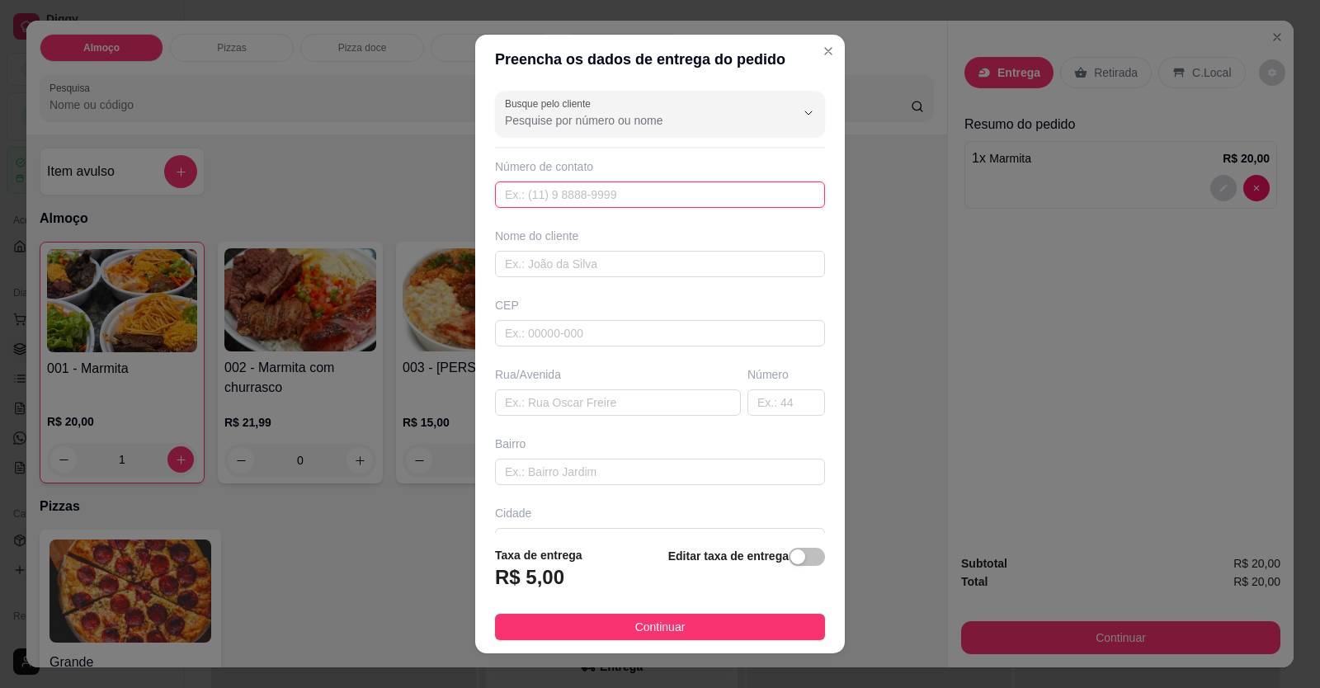
click at [770, 200] on input "text" at bounding box center [660, 195] width 330 height 26
type input "[PHONE_NUMBER]"
click at [757, 262] on input "text" at bounding box center [660, 264] width 330 height 26
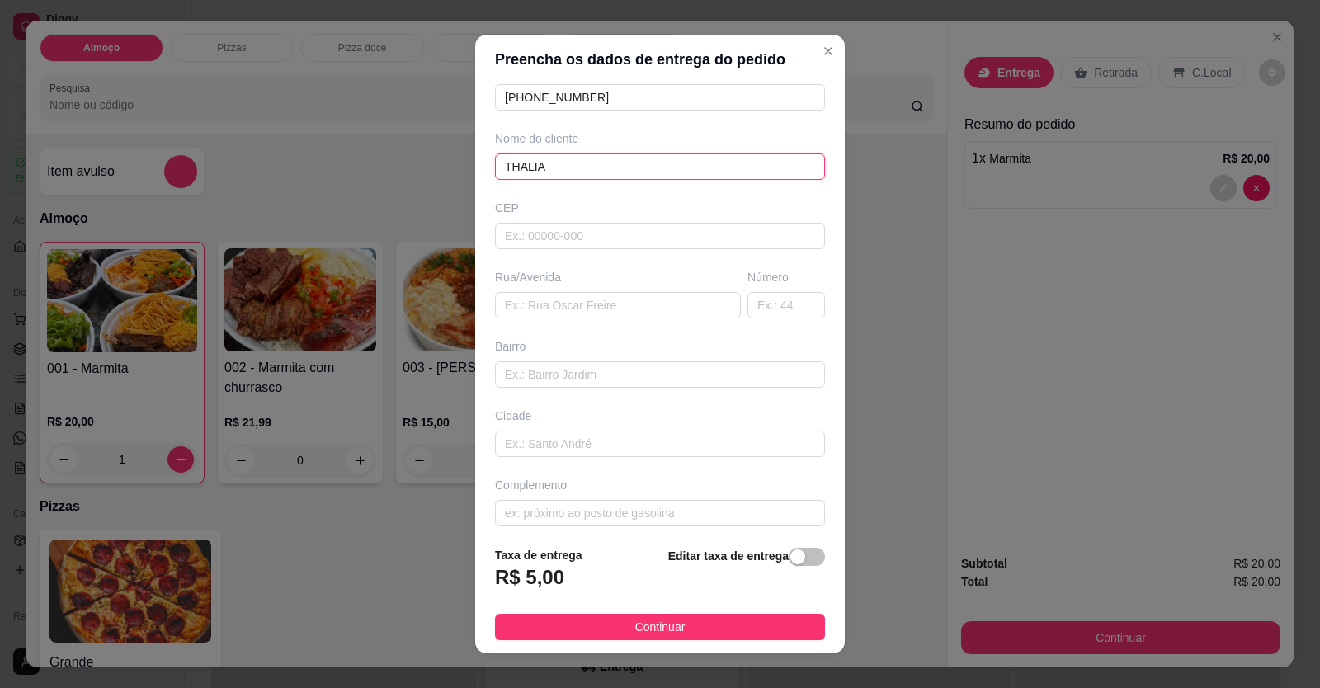
scroll to position [106, 0]
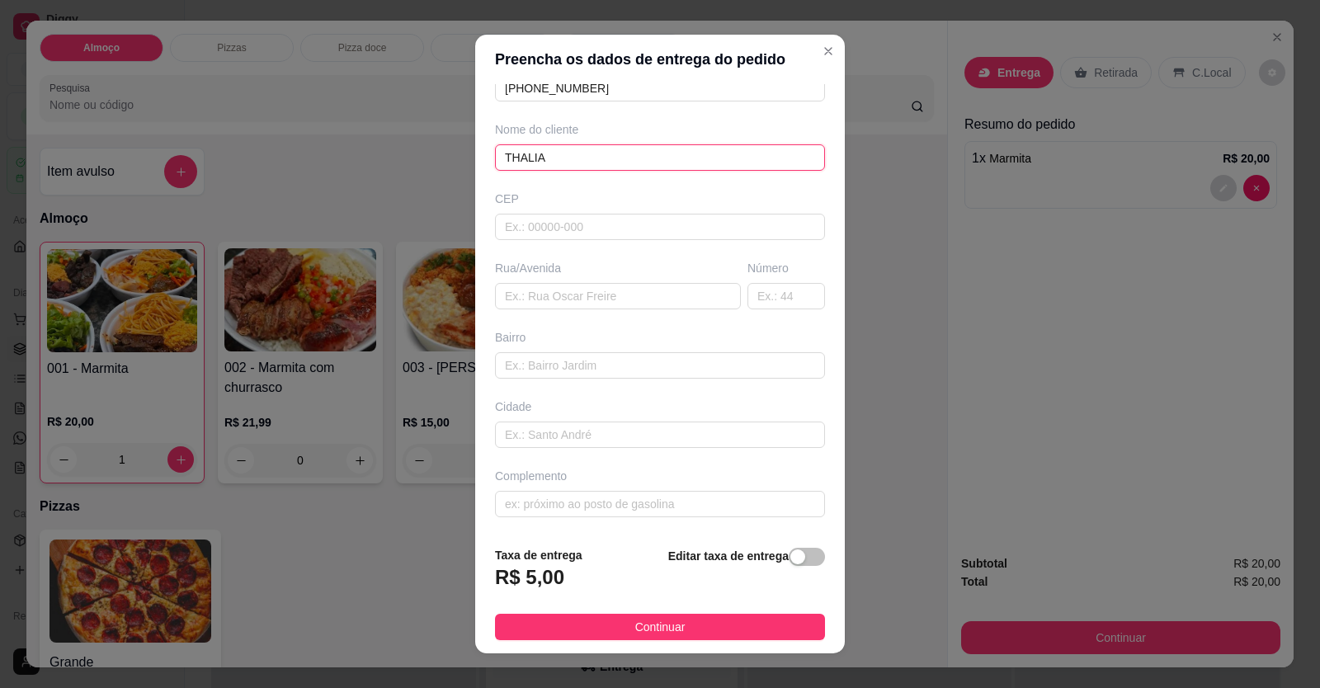
type input "THALIA"
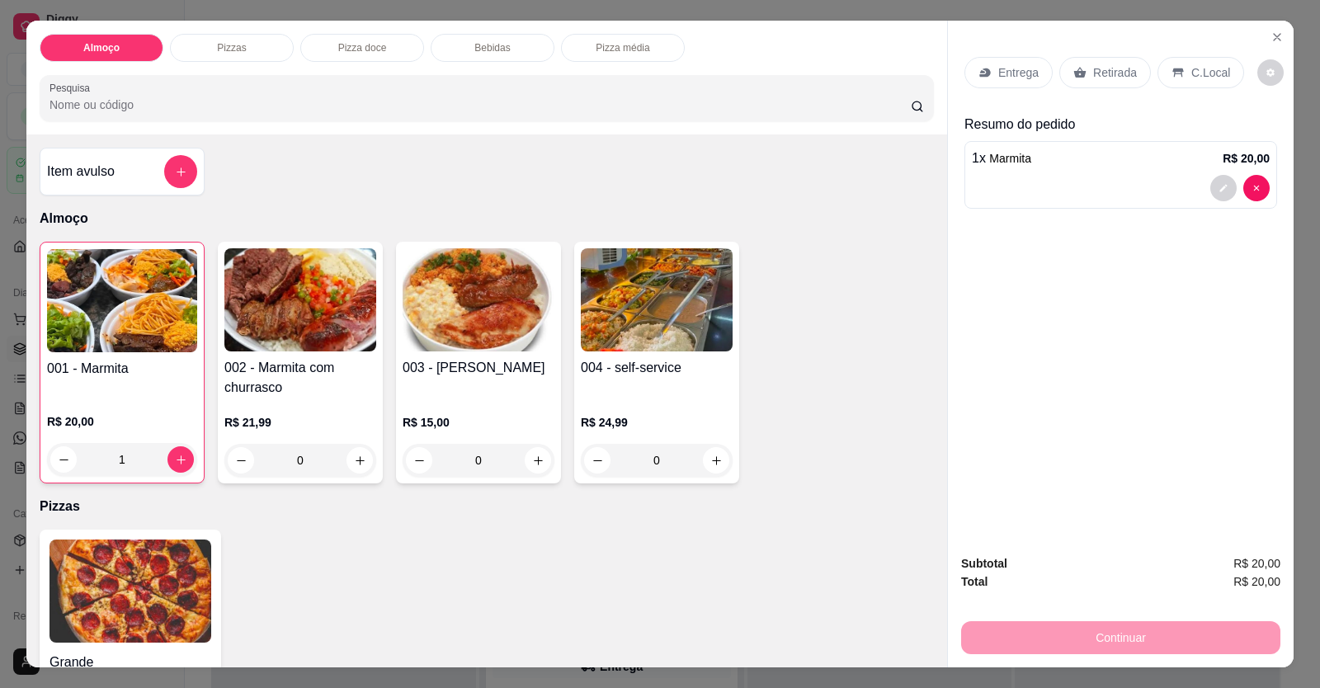
click at [1010, 170] on div "1 x Marmita R$ 20,00" at bounding box center [1121, 175] width 313 height 68
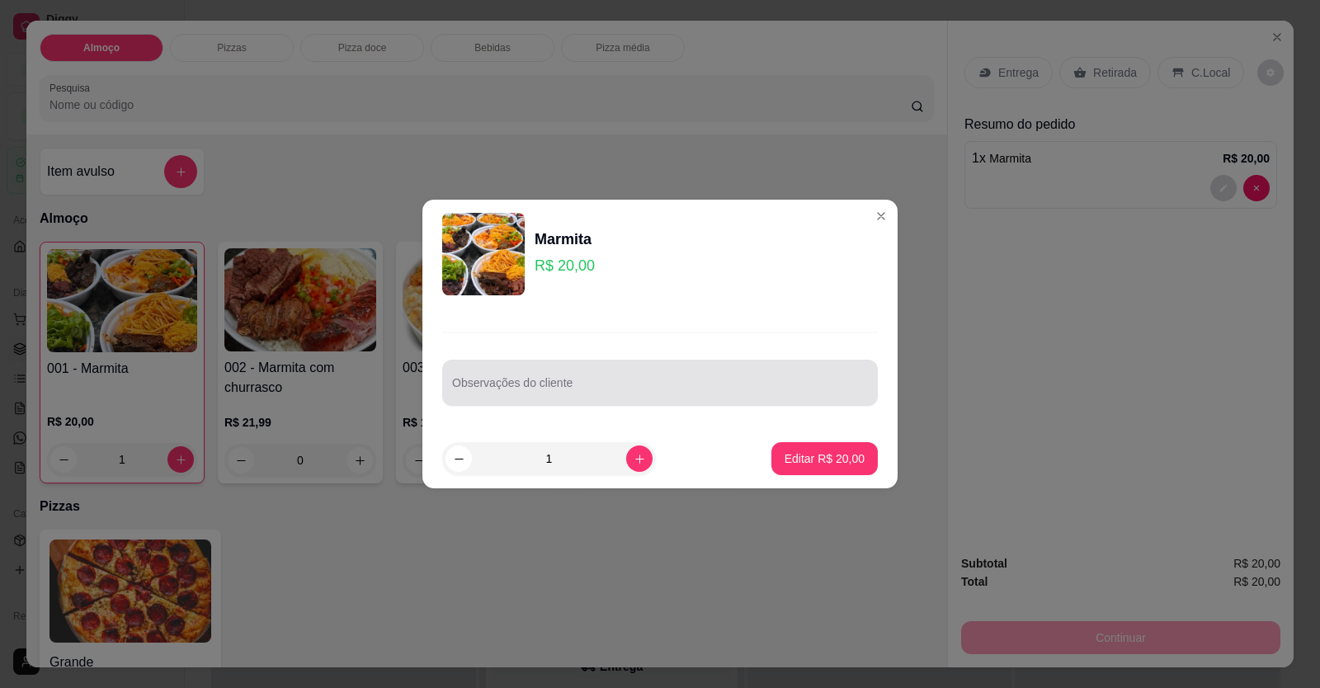
click at [620, 392] on input "Observações do cliente" at bounding box center [660, 389] width 416 height 17
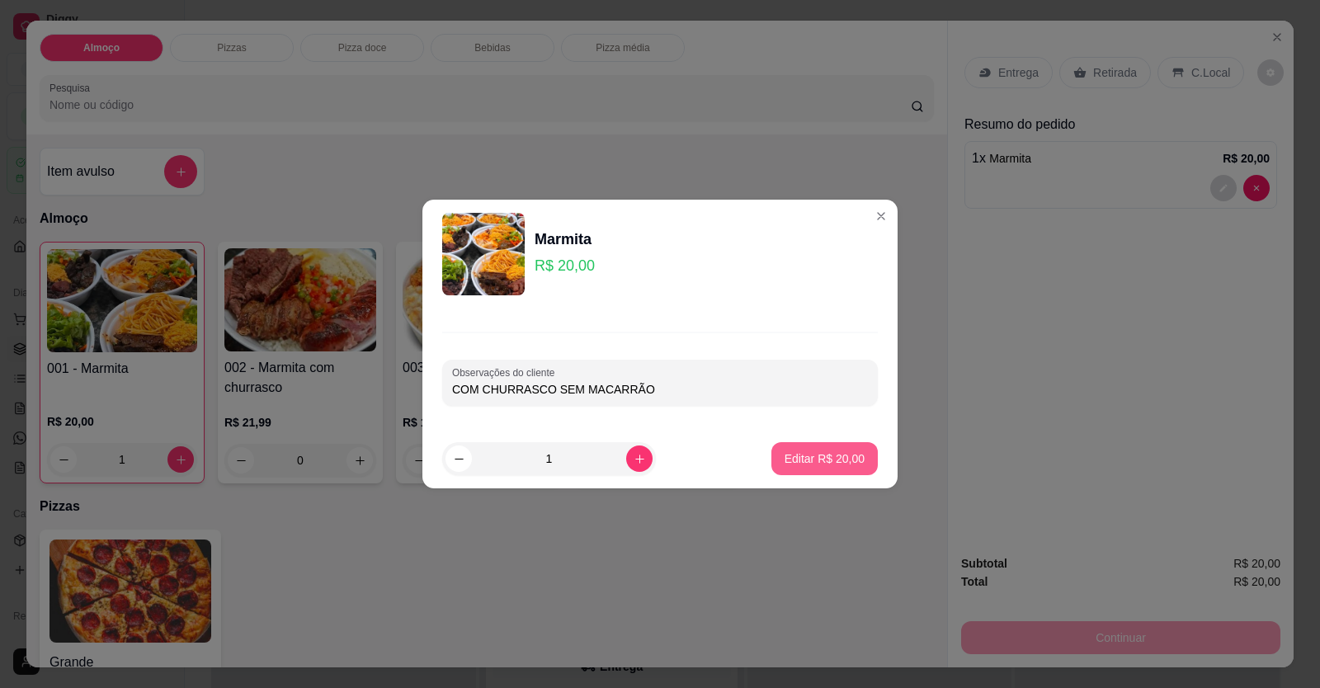
type input "COM CHURRASCO SEM MACARRÃO"
click at [807, 458] on p "Editar R$ 20,00" at bounding box center [825, 459] width 80 height 17
type input "0"
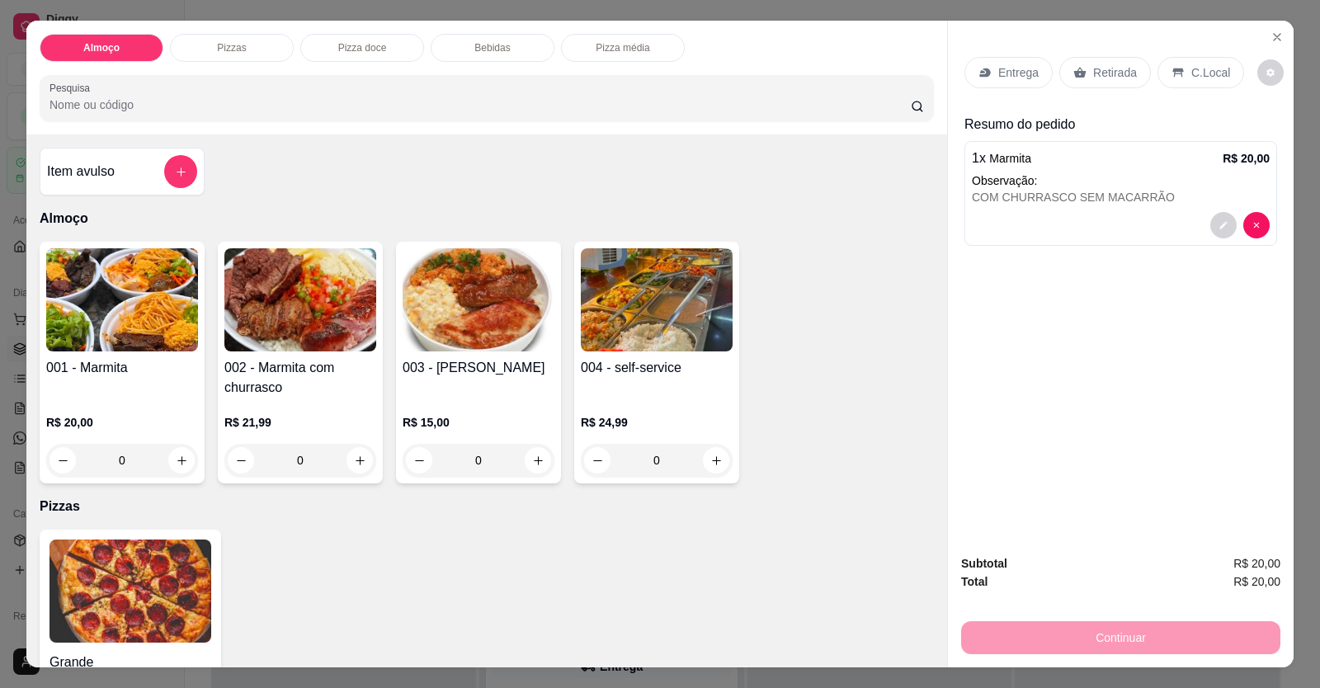
click at [1017, 62] on div "Entrega" at bounding box center [1009, 72] width 88 height 31
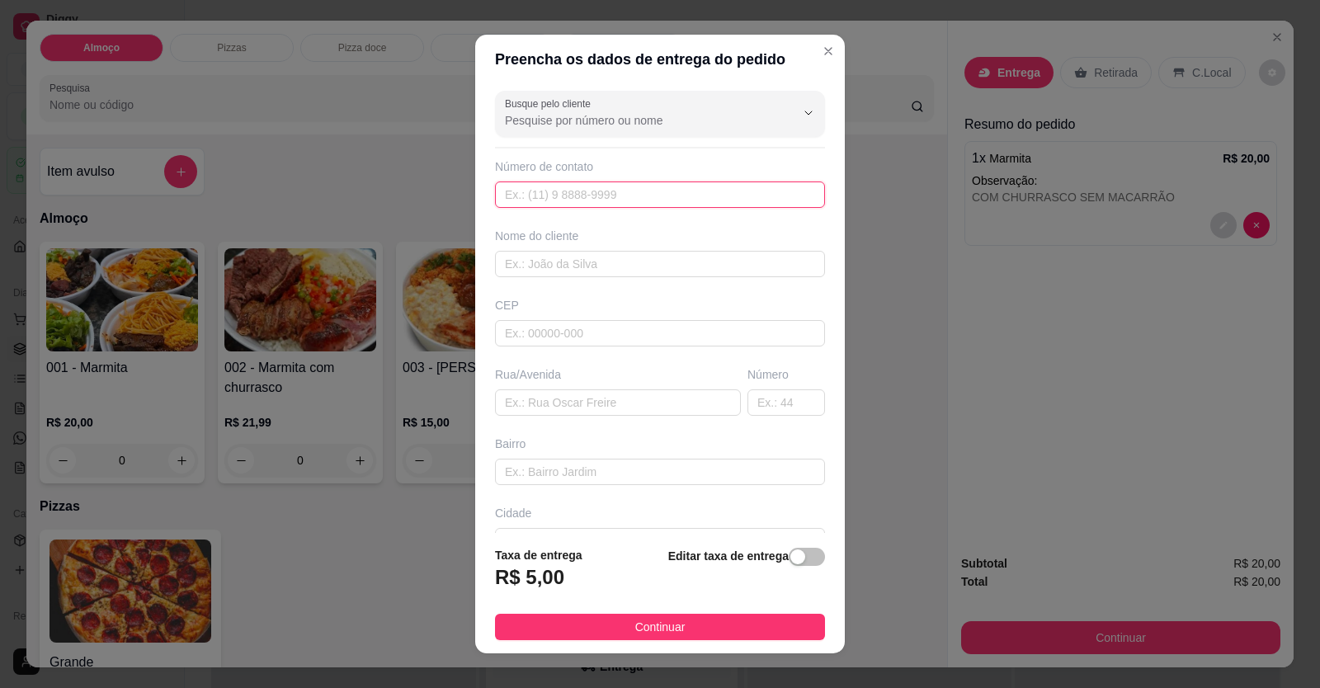
click at [710, 204] on input "text" at bounding box center [660, 195] width 330 height 26
type input "[PHONE_NUMBER]"
click at [688, 251] on div "Nome do cliente" at bounding box center [660, 253] width 337 height 50
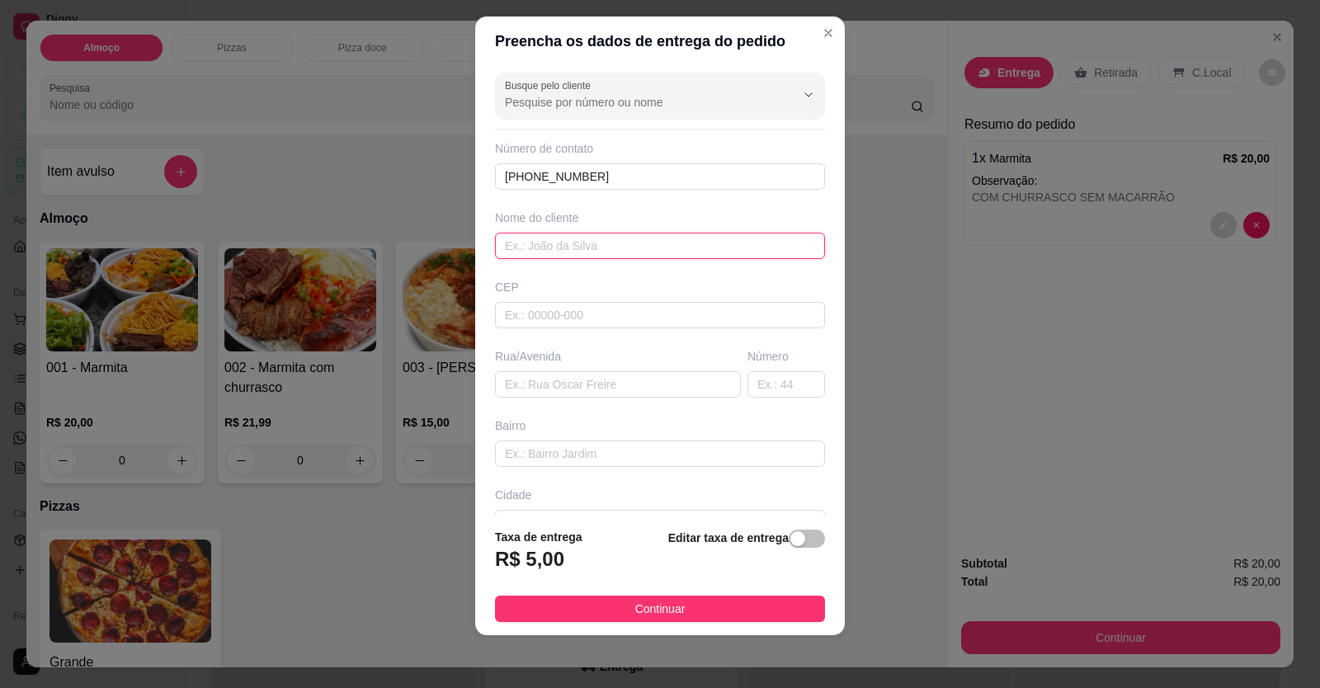
click at [609, 243] on input "text" at bounding box center [660, 246] width 330 height 26
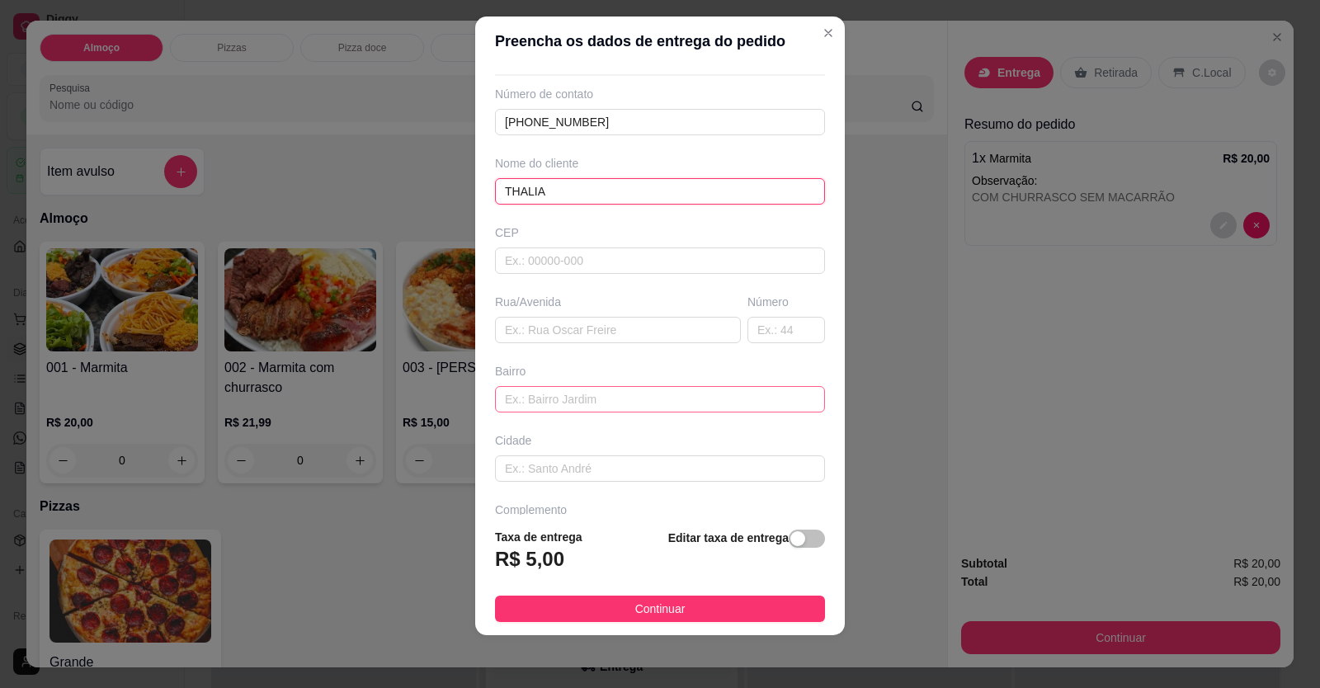
scroll to position [106, 0]
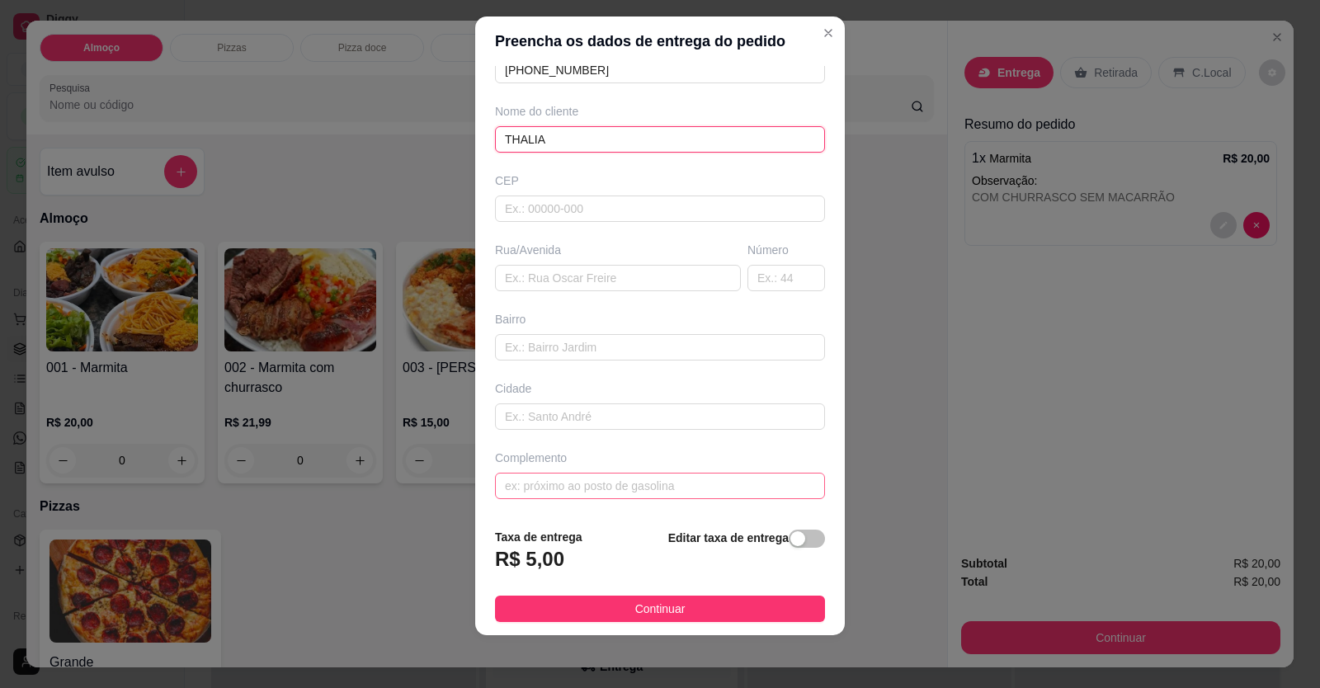
type input "THALIA"
click at [546, 482] on input "text" at bounding box center [660, 486] width 330 height 26
paste input "Rua [GEOGRAPHIC_DATA]"
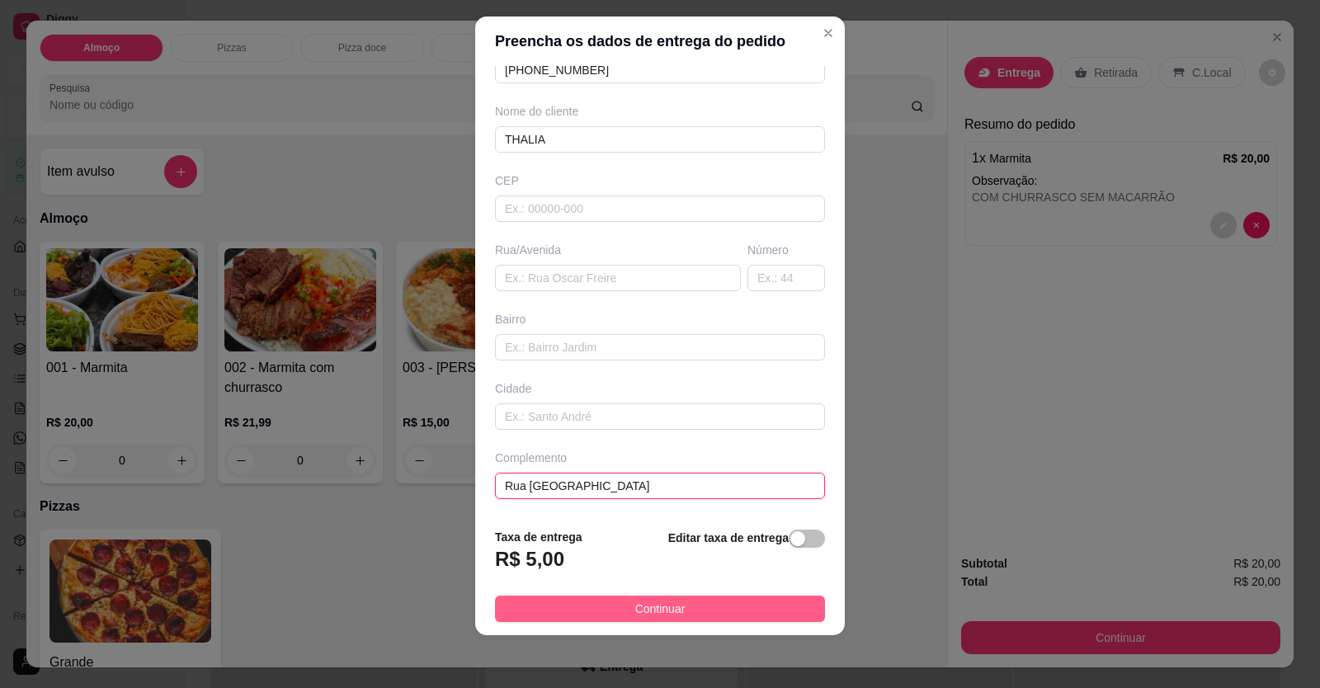
type input "Rua [GEOGRAPHIC_DATA]"
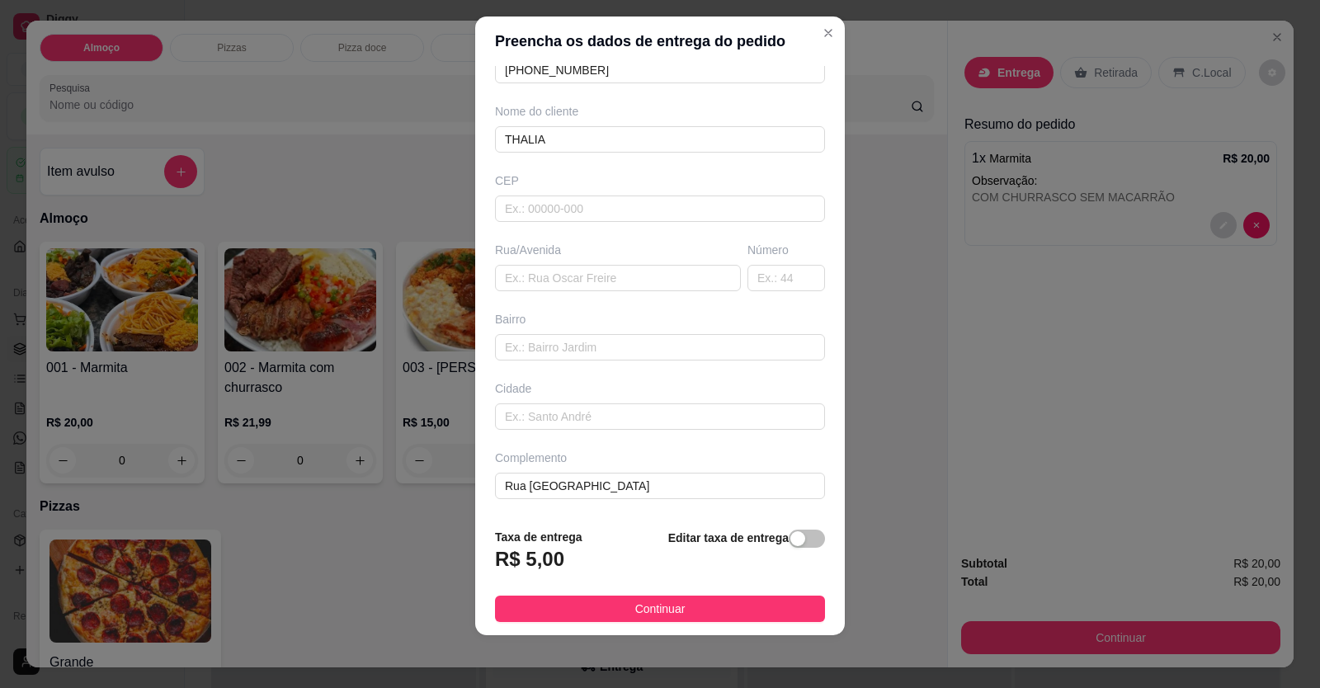
drag, startPoint x: 697, startPoint y: 600, endPoint x: 709, endPoint y: 604, distance: 12.3
click at [699, 600] on button "Continuar" at bounding box center [660, 609] width 330 height 26
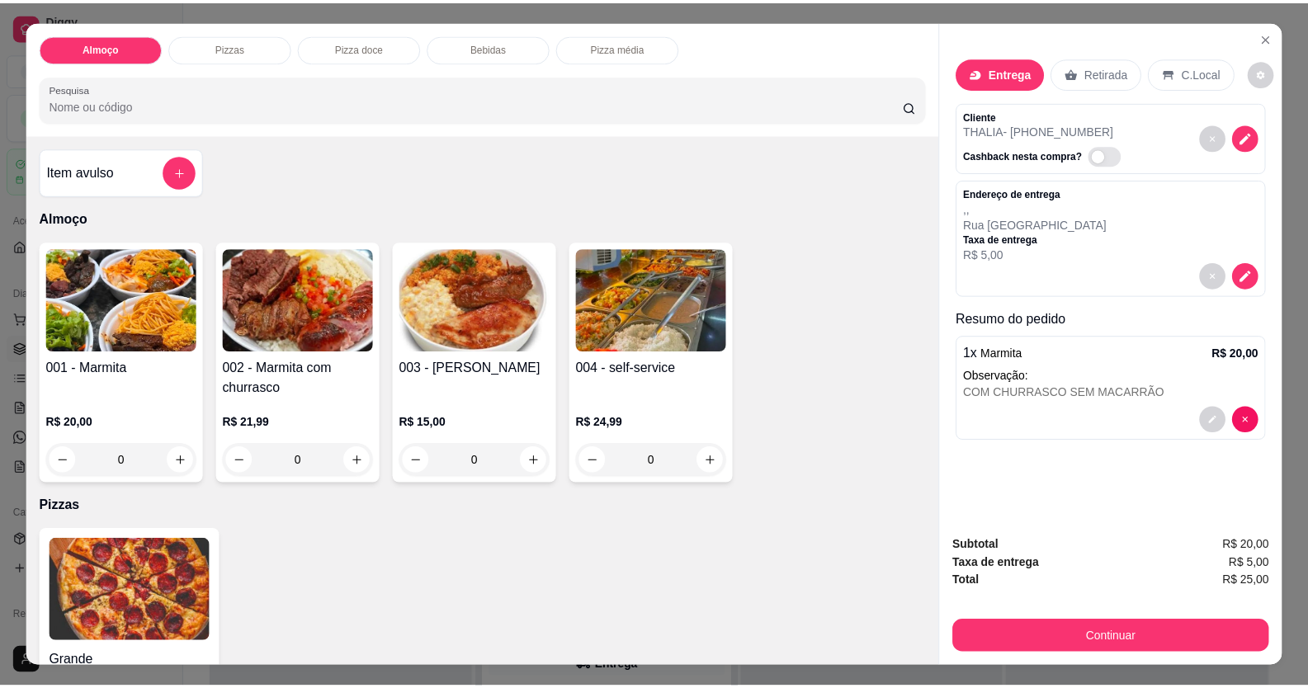
scroll to position [466, 0]
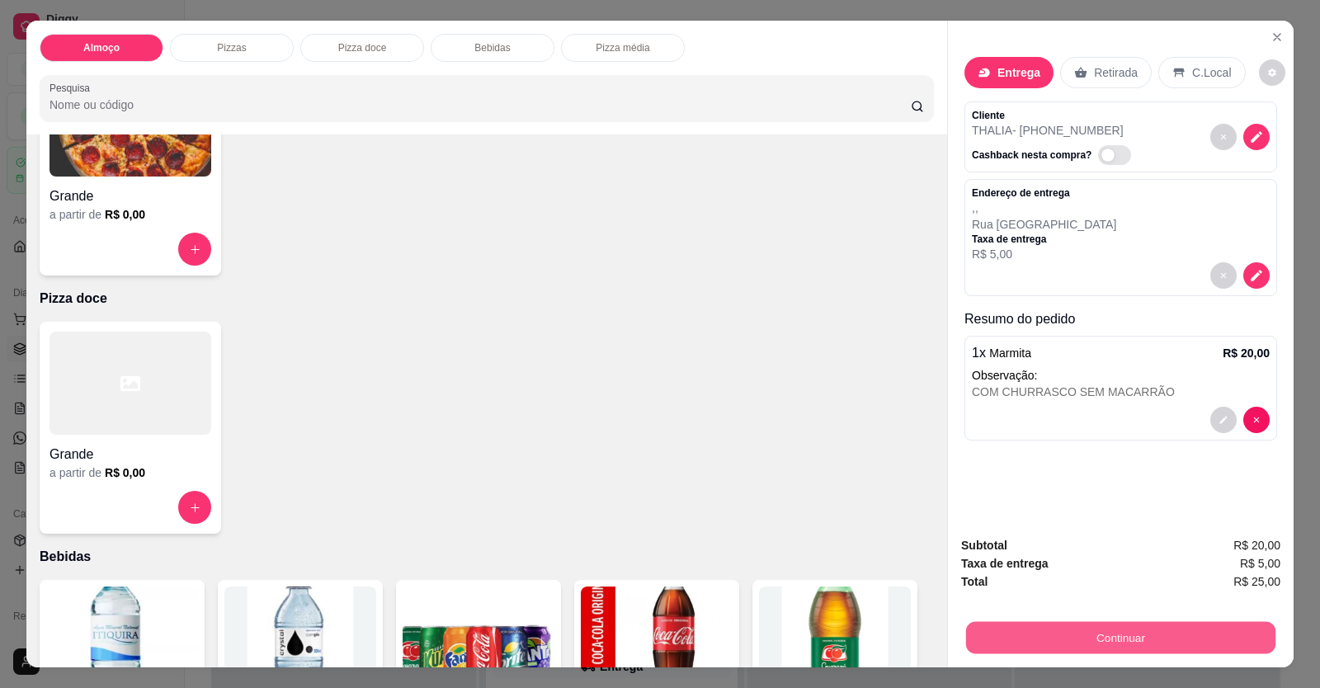
click at [982, 643] on button "Continuar" at bounding box center [1120, 638] width 309 height 32
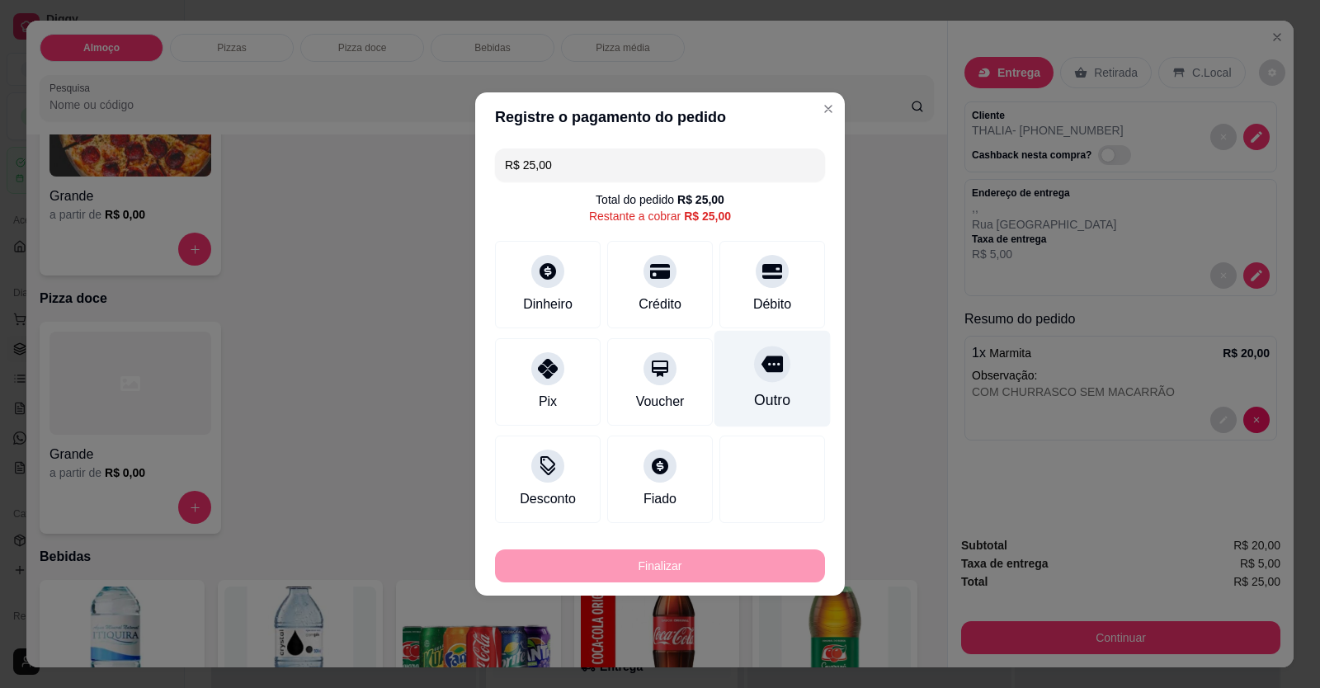
drag, startPoint x: 777, startPoint y: 283, endPoint x: 778, endPoint y: 300, distance: 17.3
click at [778, 285] on div "Débito" at bounding box center [773, 284] width 106 height 87
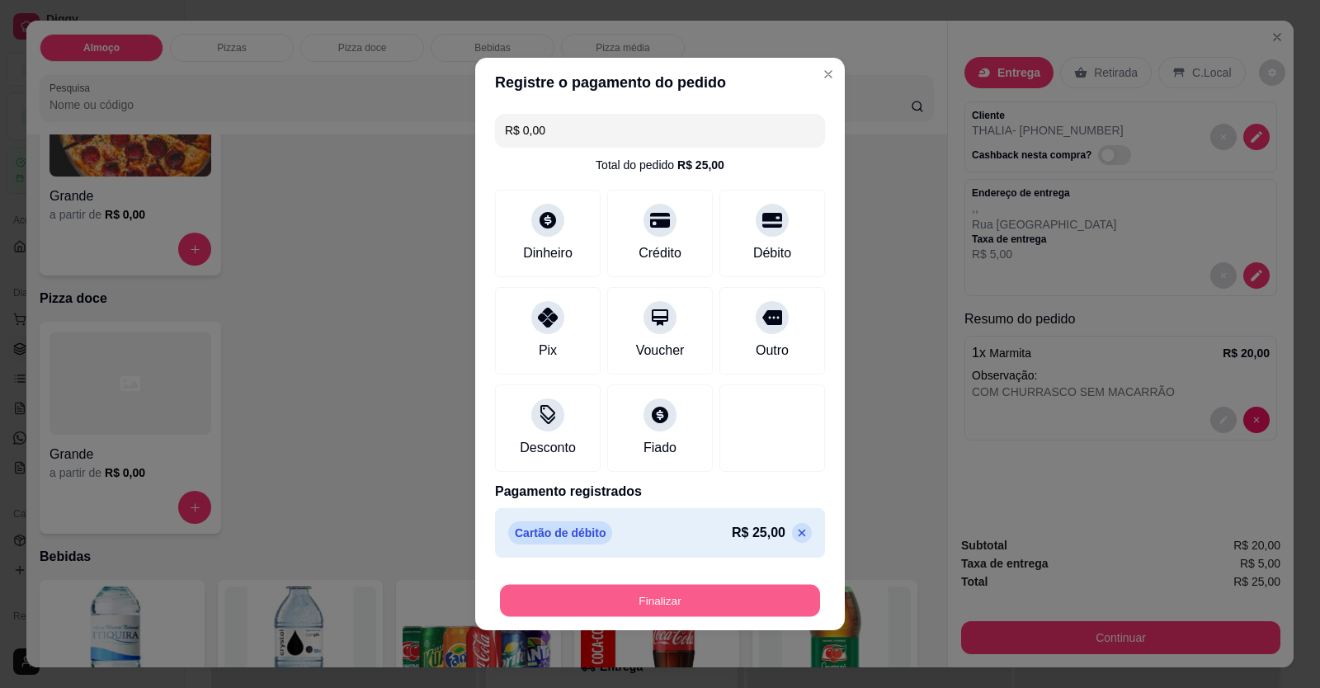
click at [707, 592] on button "Finalizar" at bounding box center [660, 601] width 320 height 32
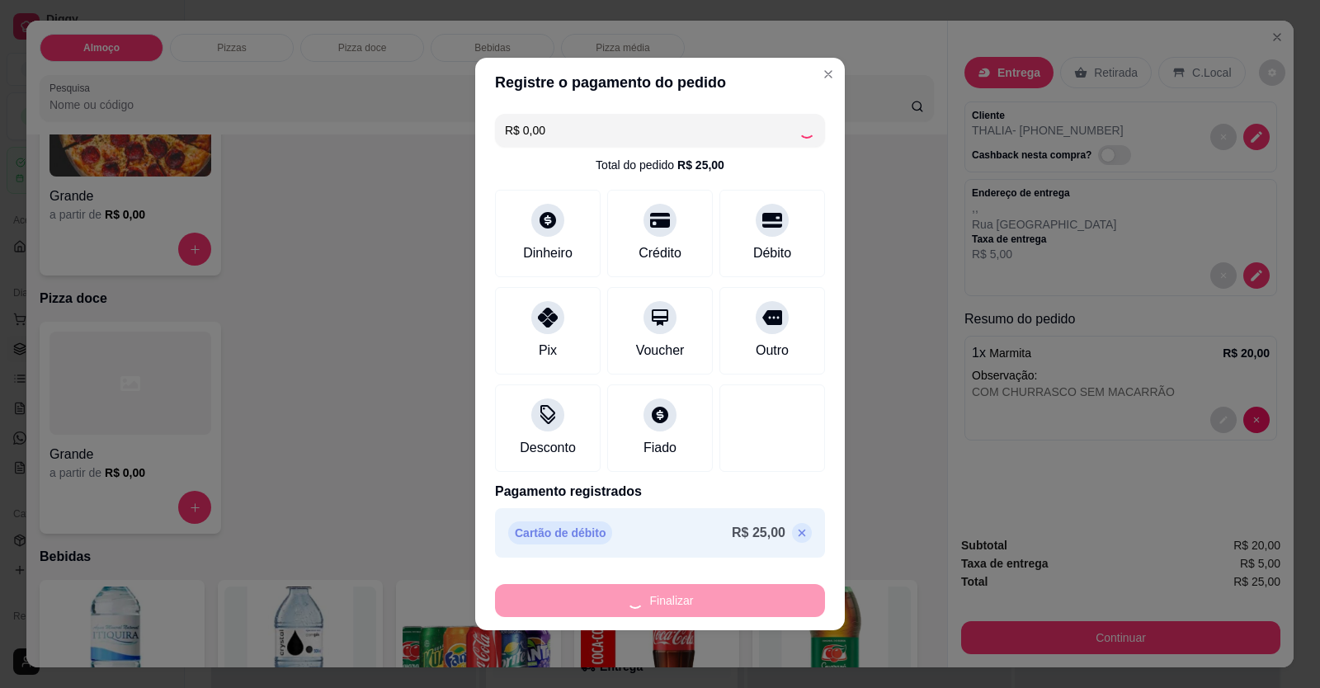
type input "-R$ 25,00"
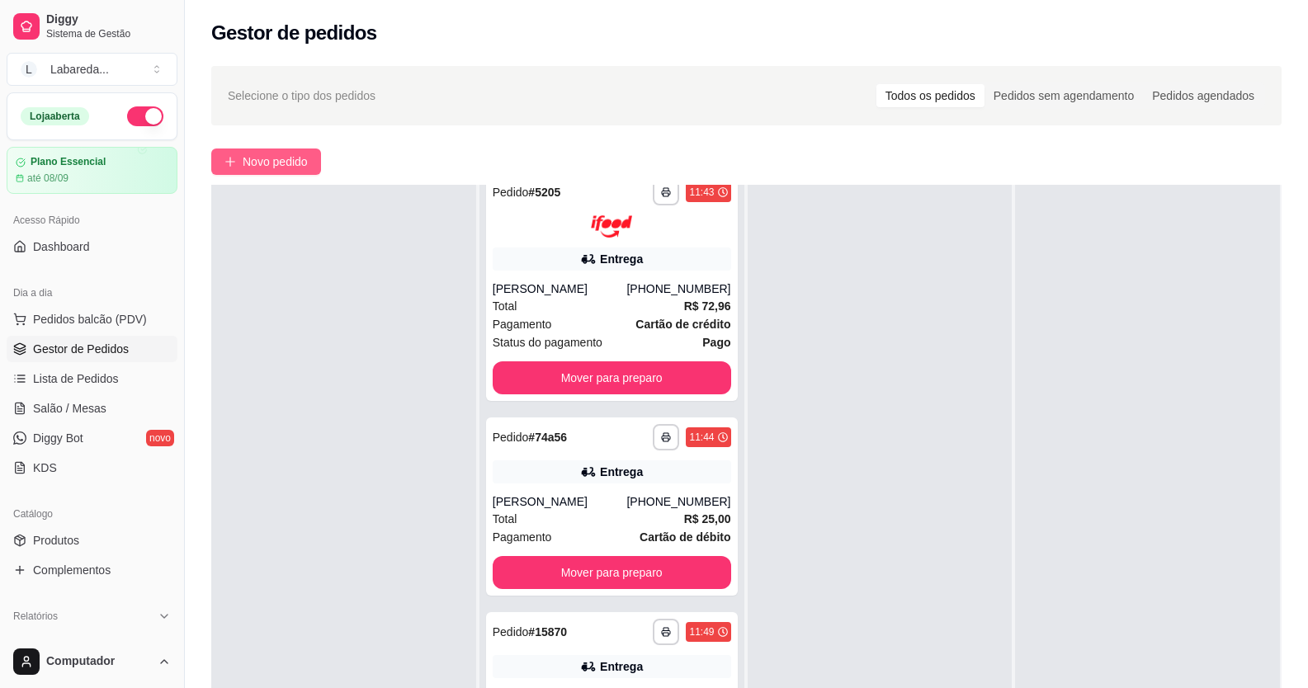
click at [291, 165] on span "Novo pedido" at bounding box center [275, 162] width 65 height 18
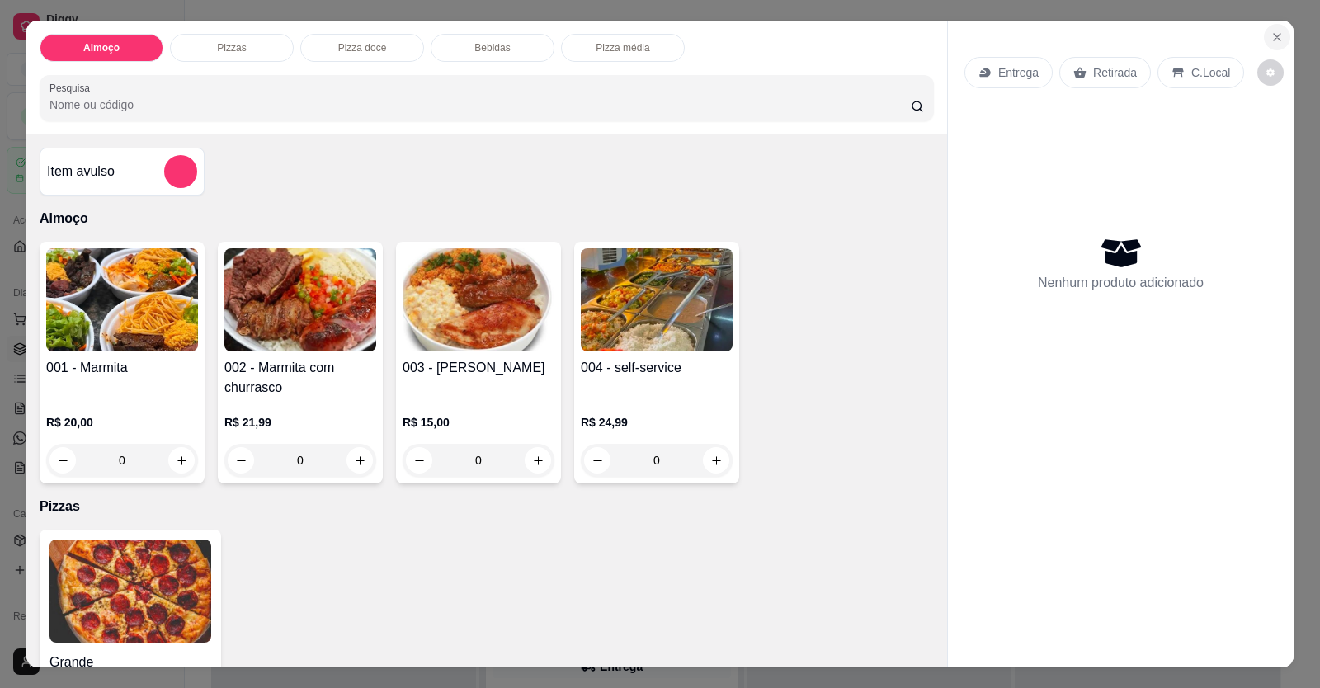
click at [1274, 33] on icon "Close" at bounding box center [1277, 37] width 13 height 13
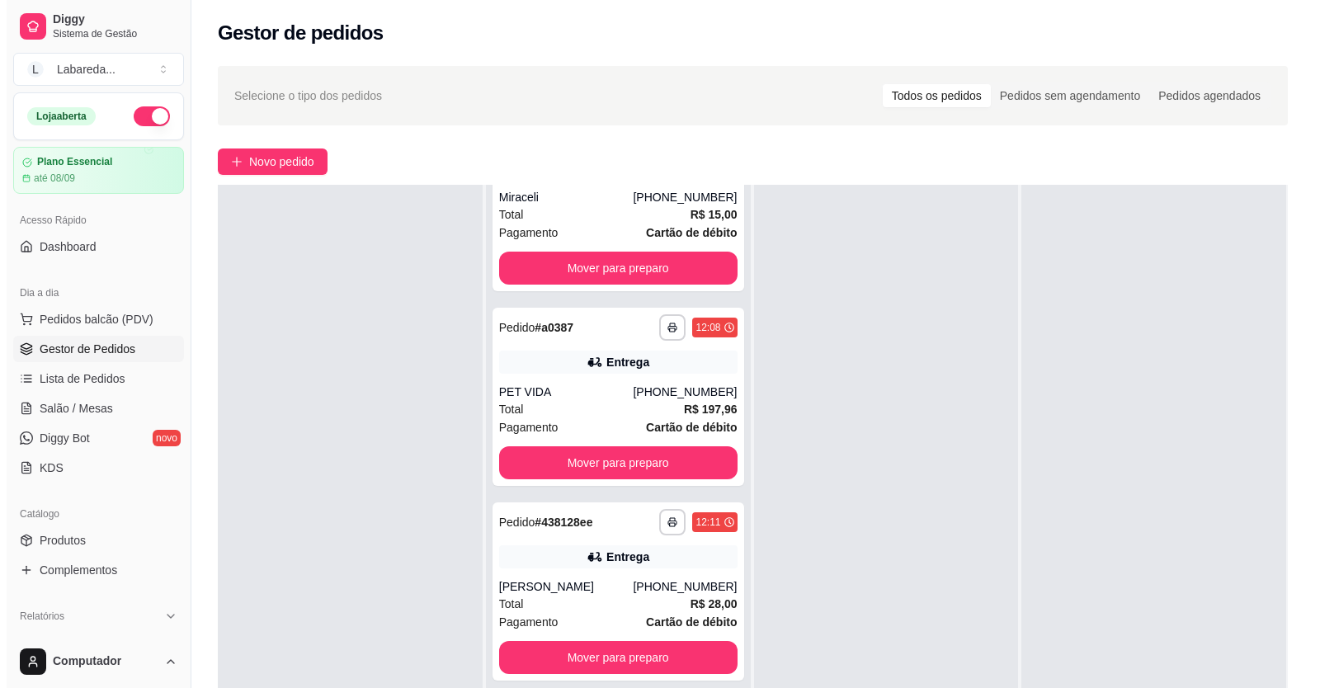
scroll to position [1521, 0]
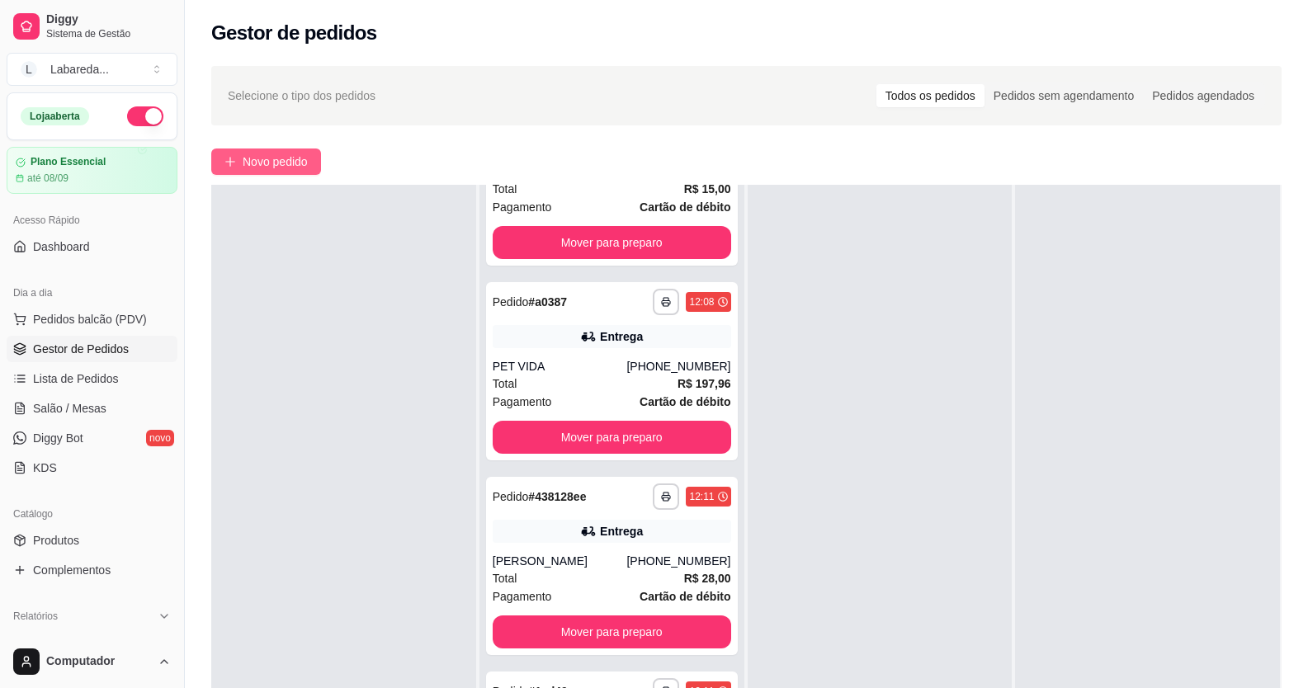
click at [308, 162] on span "Novo pedido" at bounding box center [275, 162] width 65 height 18
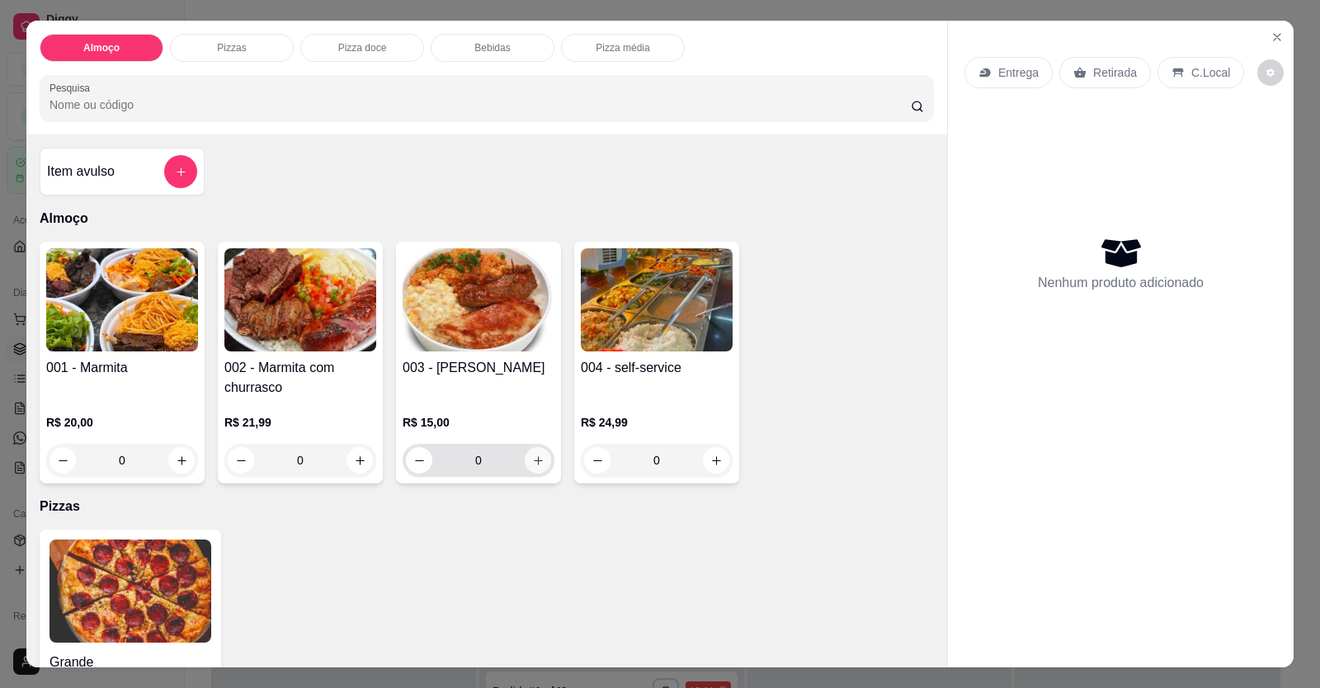
click at [538, 463] on icon "increase-product-quantity" at bounding box center [538, 461] width 12 height 12
type input "1"
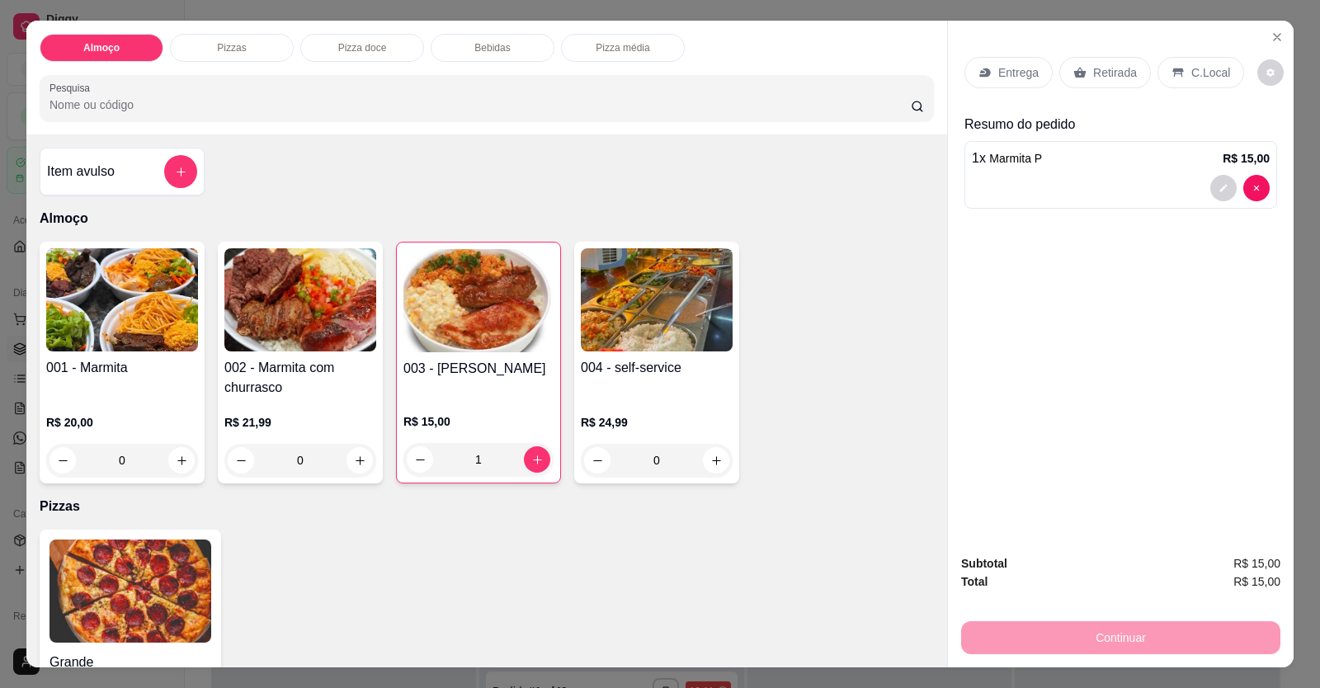
click at [1025, 75] on p "Entrega" at bounding box center [1018, 72] width 40 height 17
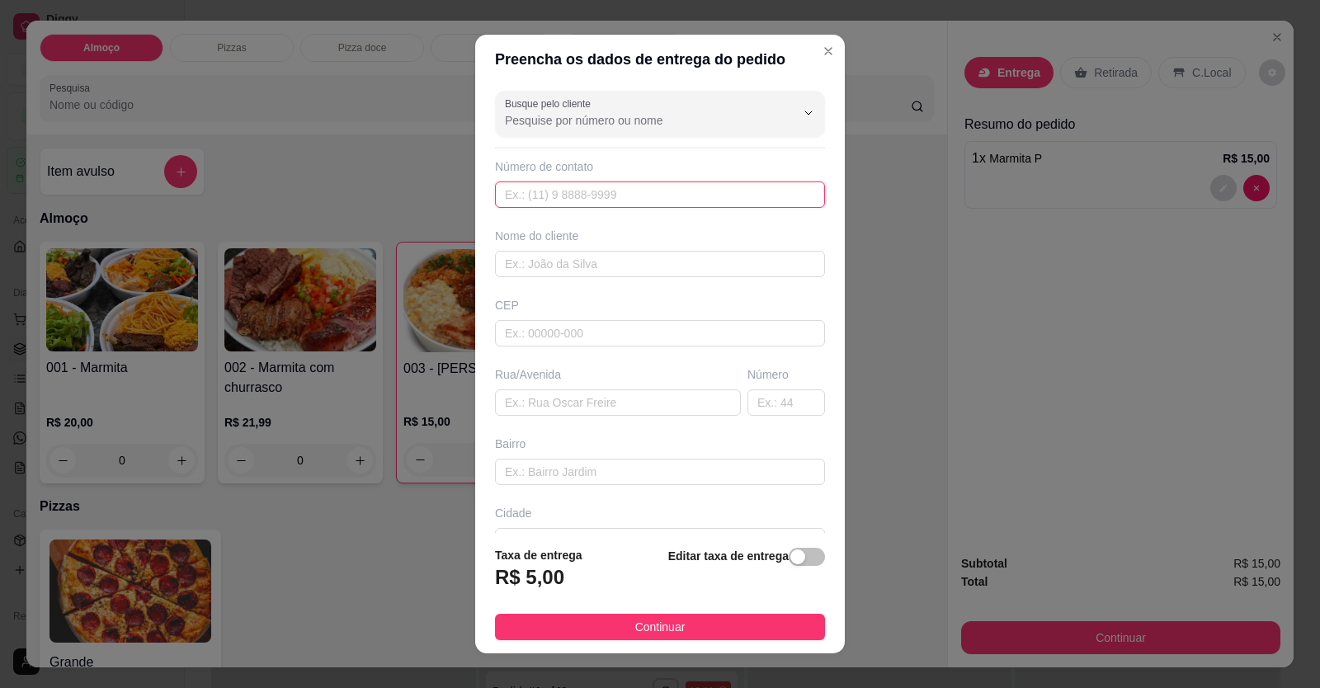
click at [575, 195] on input "text" at bounding box center [660, 195] width 330 height 26
type input "[PHONE_NUMBER]"
click at [570, 261] on input "text" at bounding box center [660, 264] width 330 height 26
type input "[PERSON_NAME]"
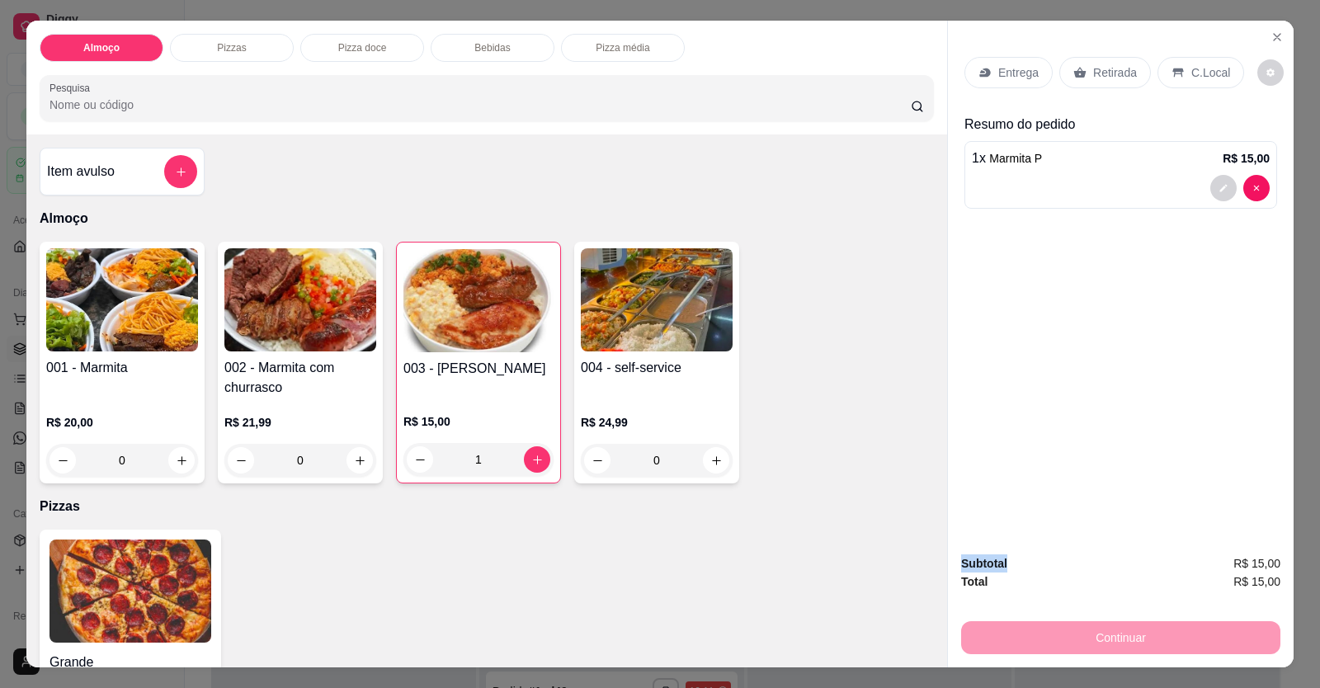
click at [1088, 189] on div at bounding box center [1121, 188] width 298 height 26
click at [1022, 72] on p "Entrega" at bounding box center [1018, 72] width 40 height 17
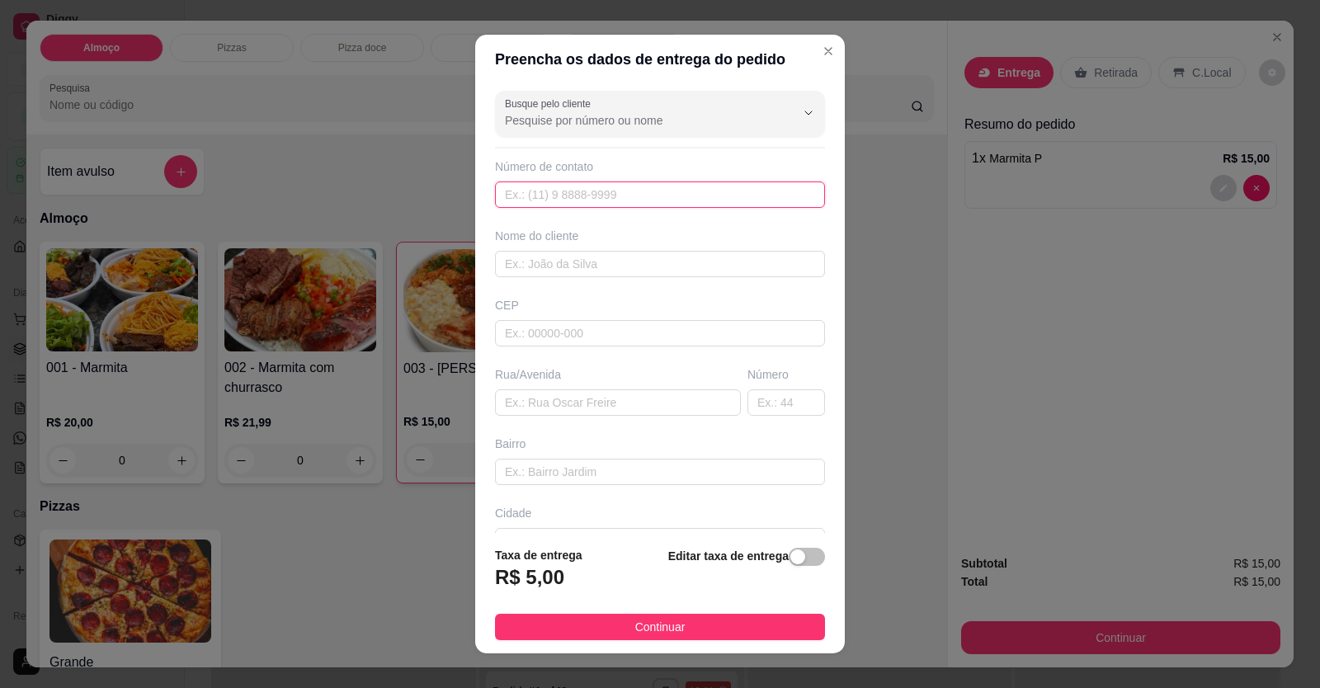
click at [656, 204] on input "text" at bounding box center [660, 195] width 330 height 26
type input "[PHONE_NUMBER]"
drag, startPoint x: 545, startPoint y: 267, endPoint x: 575, endPoint y: 276, distance: 31.9
click at [546, 267] on input "text" at bounding box center [660, 264] width 330 height 26
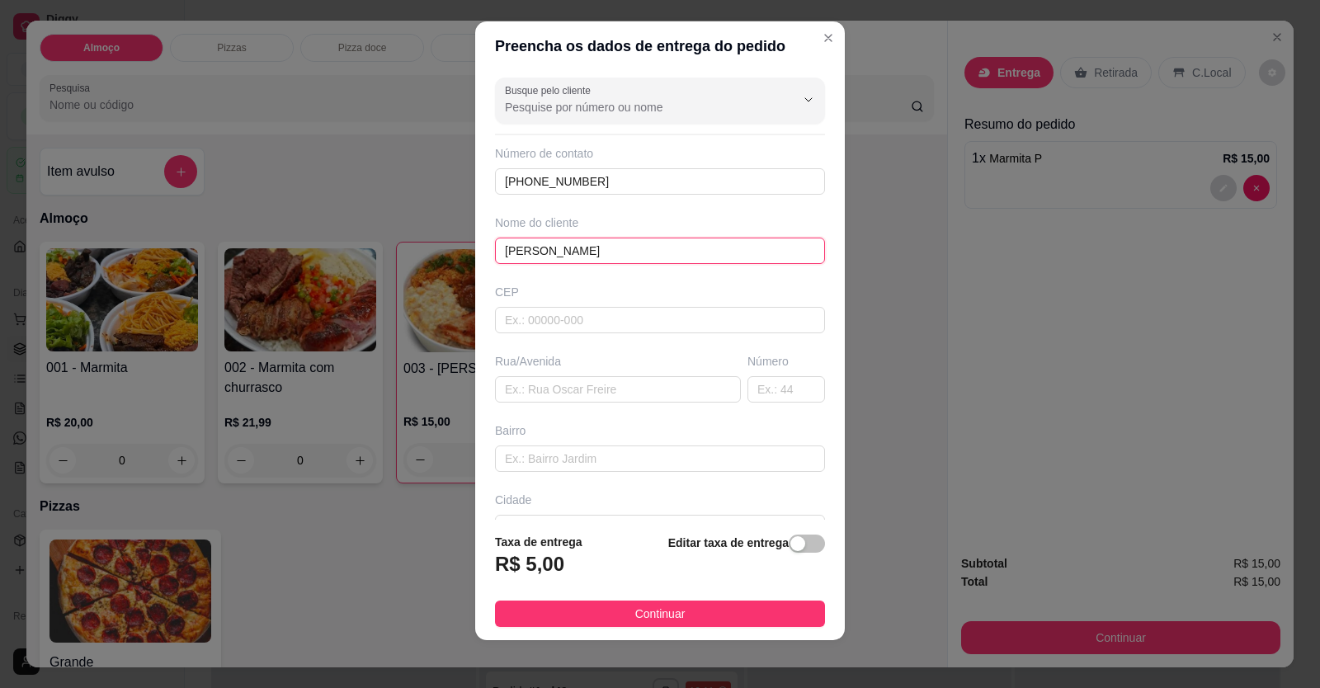
scroll to position [18, 0]
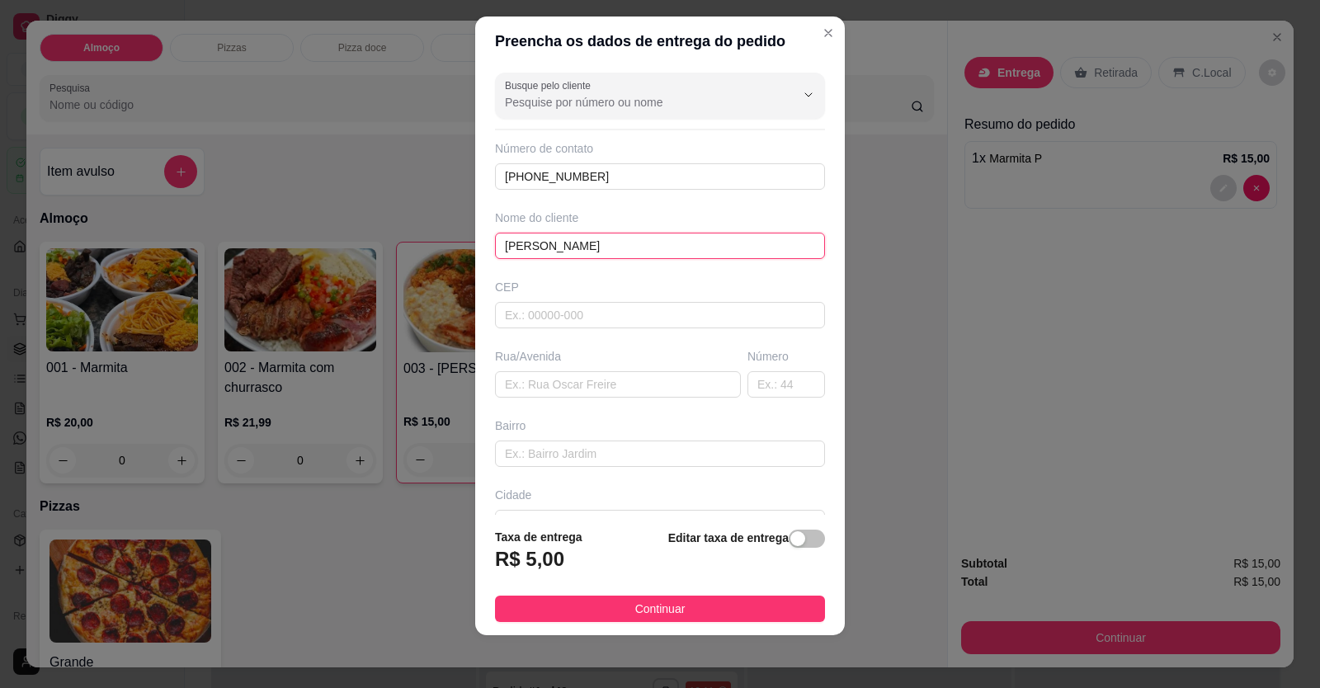
type input "[PERSON_NAME]"
click at [561, 369] on div "Rua/Avenida" at bounding box center [618, 373] width 252 height 50
click at [569, 376] on input "text" at bounding box center [618, 384] width 246 height 26
click at [568, 383] on input "text" at bounding box center [618, 384] width 246 height 26
paste input "[STREET_ADDRESS] casa 09 [GEOGRAPHIC_DATA] ... Rua estreita entre a 8 ea 9..."
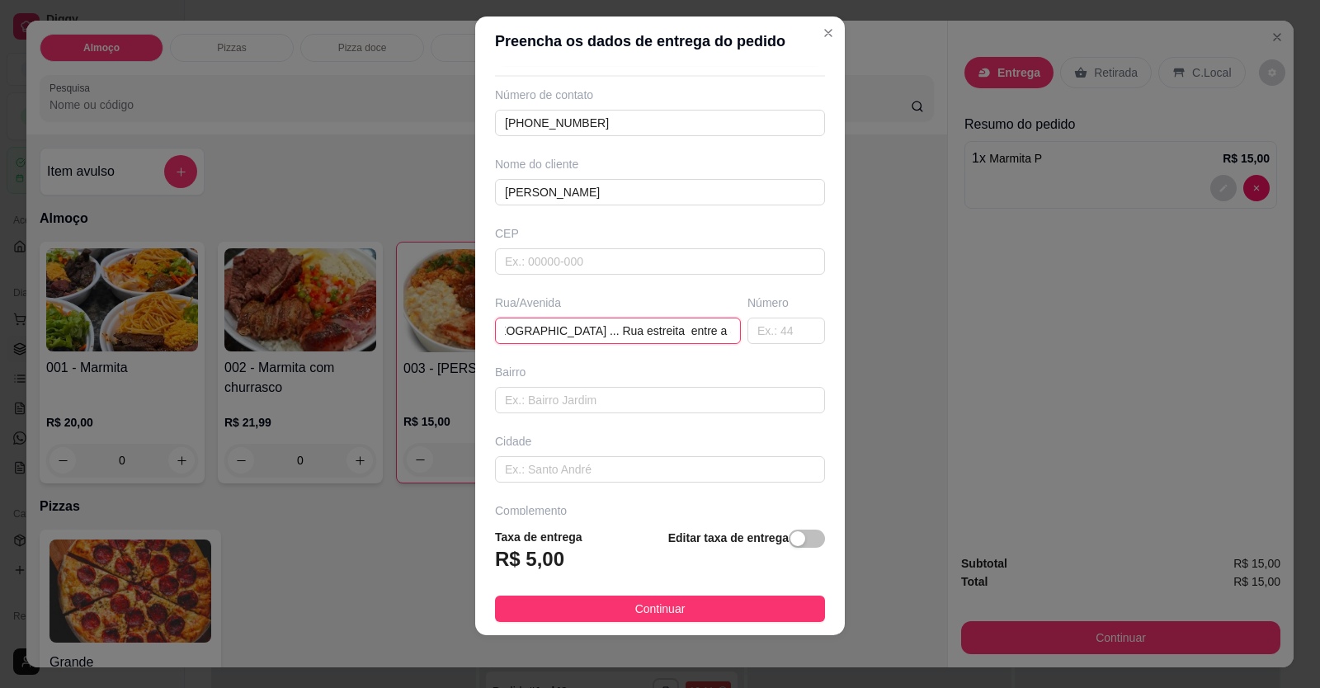
scroll to position [106, 0]
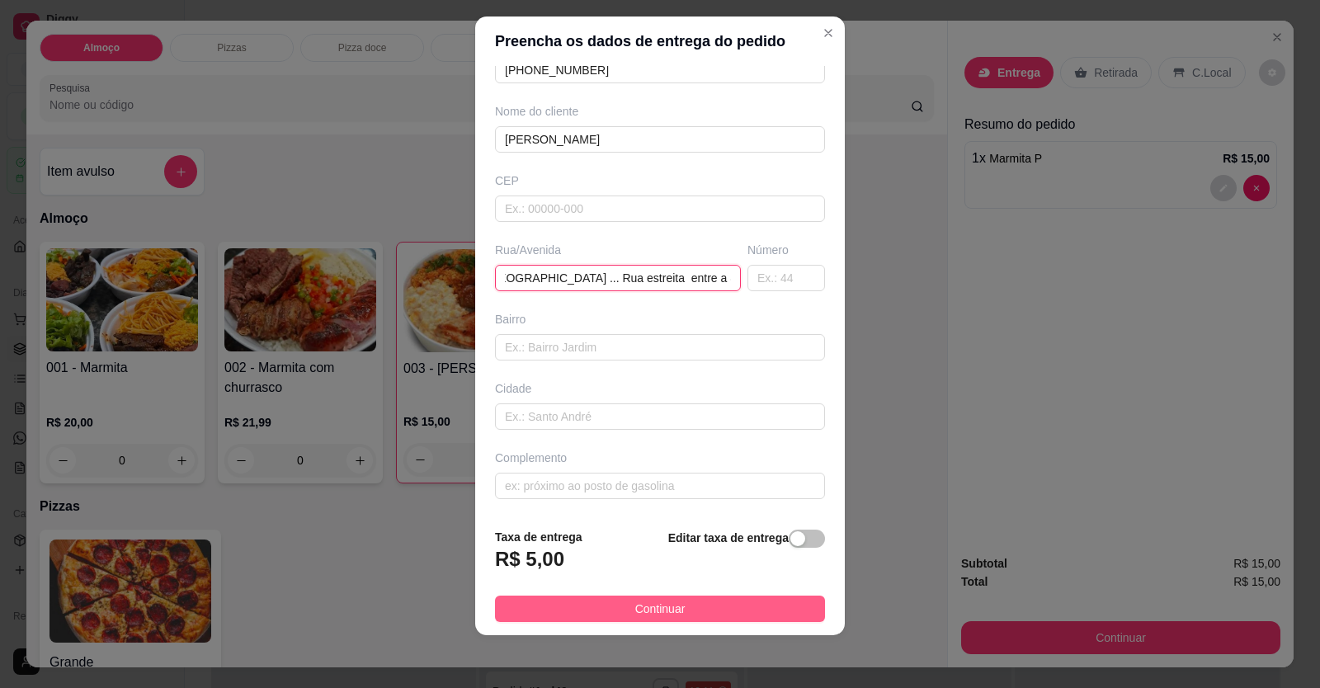
type input "[STREET_ADDRESS] casa 09 [GEOGRAPHIC_DATA] ... Rua estreita entre a 8 ea 9..."
click at [691, 597] on button "Continuar" at bounding box center [660, 609] width 330 height 26
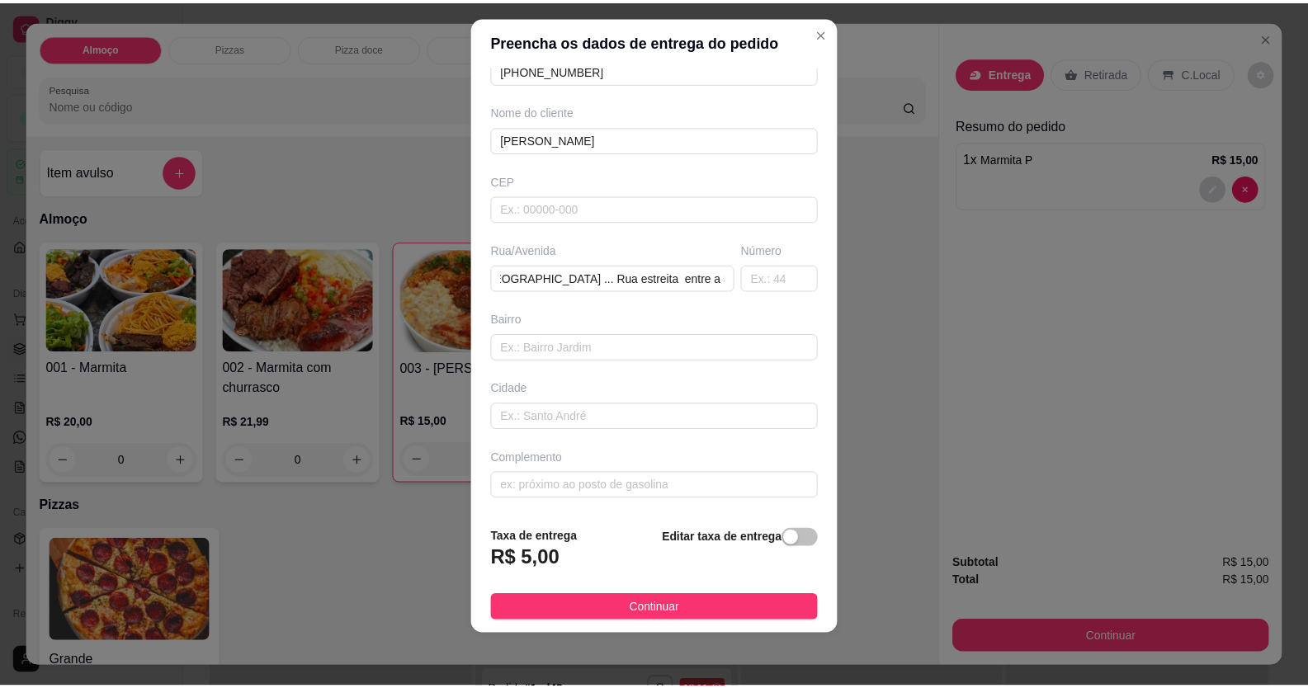
scroll to position [0, 0]
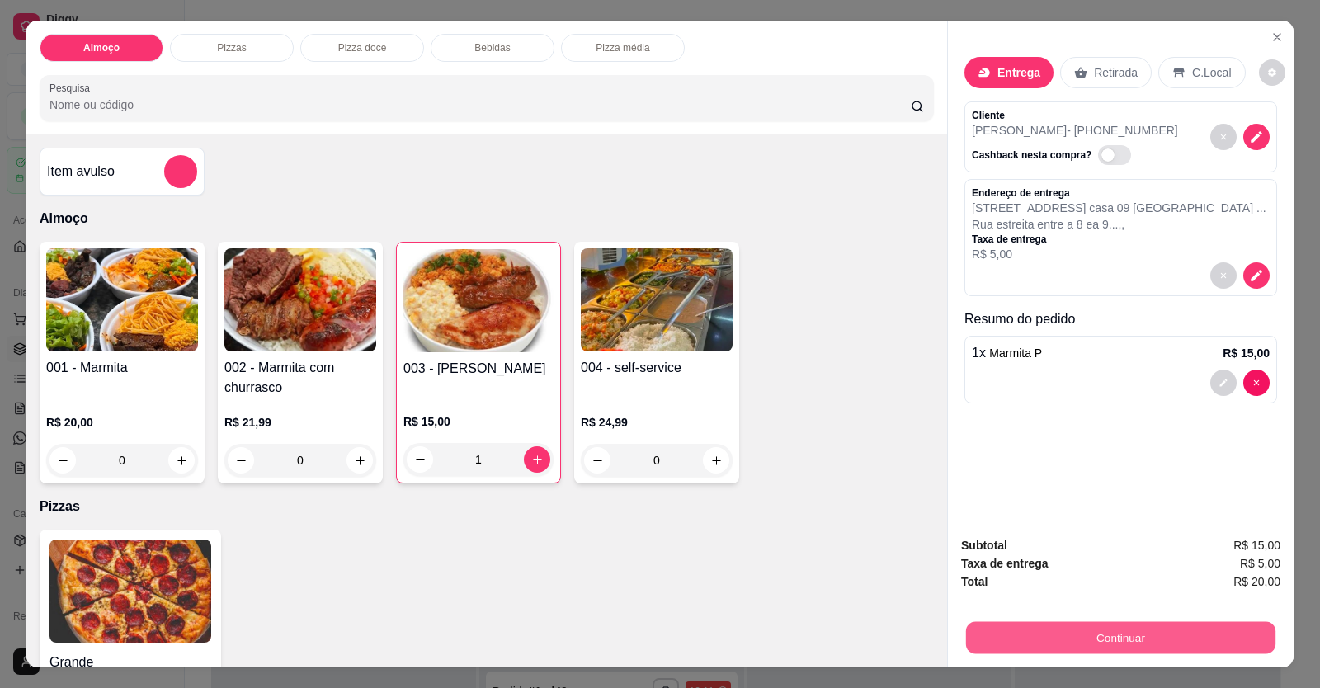
click at [997, 625] on button "Continuar" at bounding box center [1120, 638] width 309 height 32
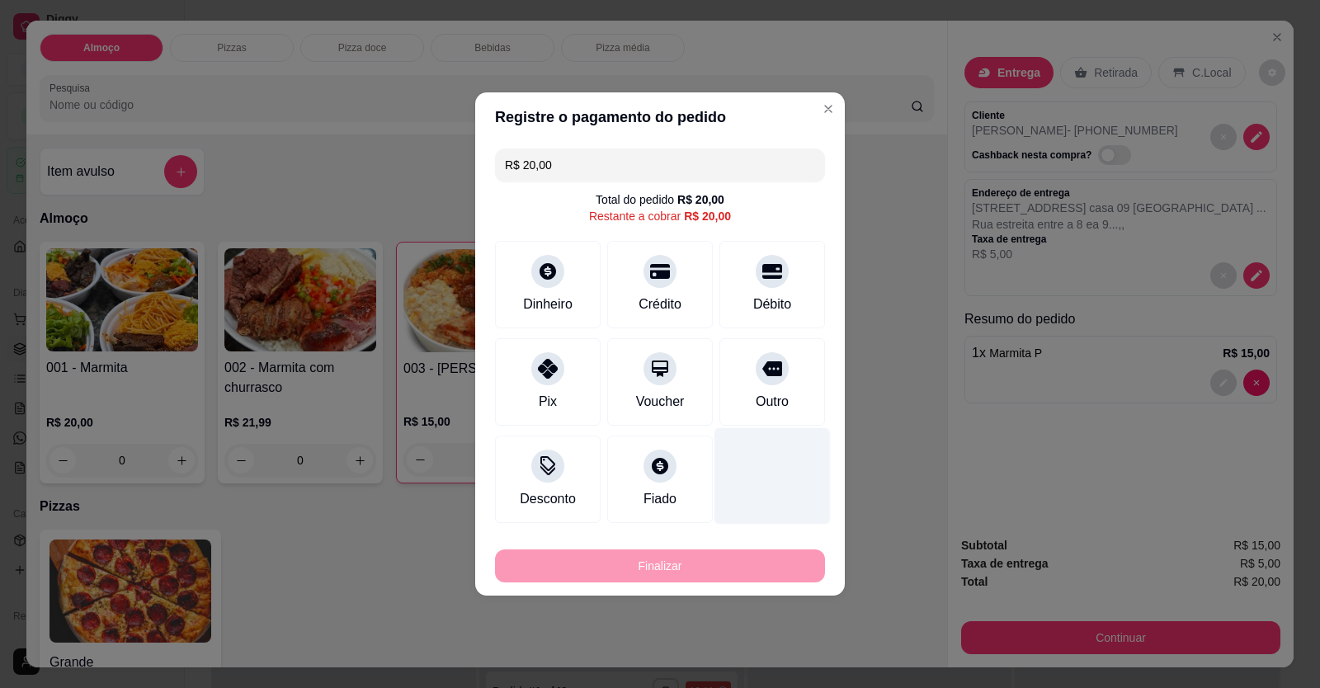
drag, startPoint x: 765, startPoint y: 267, endPoint x: 748, endPoint y: 438, distance: 171.6
click at [765, 268] on icon at bounding box center [772, 271] width 20 height 15
type input "R$ 0,00"
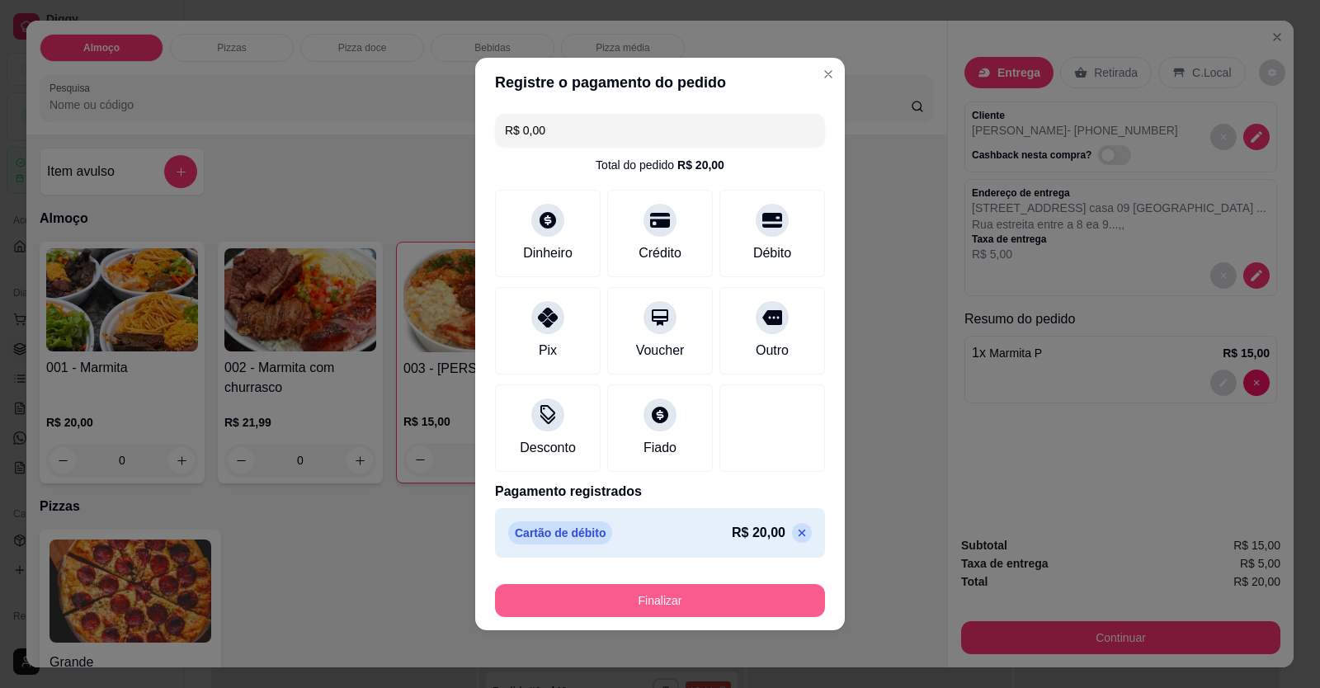
click at [732, 589] on button "Finalizar" at bounding box center [660, 600] width 330 height 33
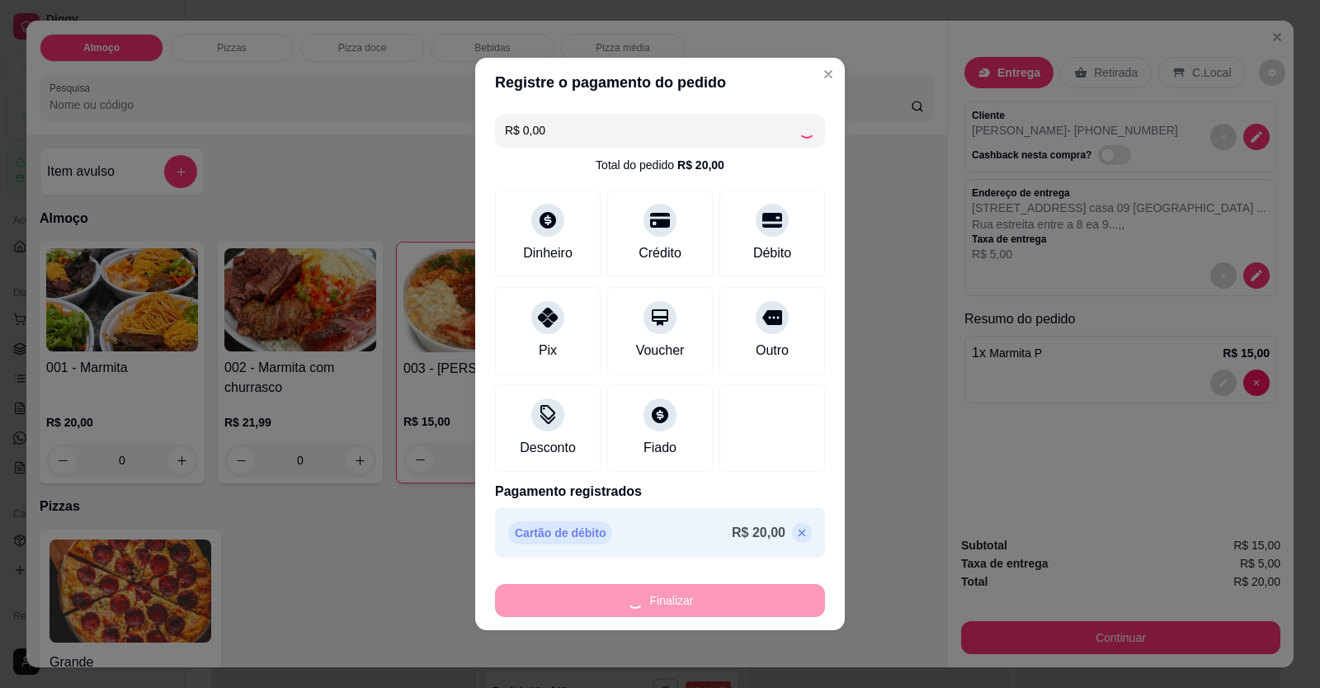
type input "0"
type input "-R$ 20,00"
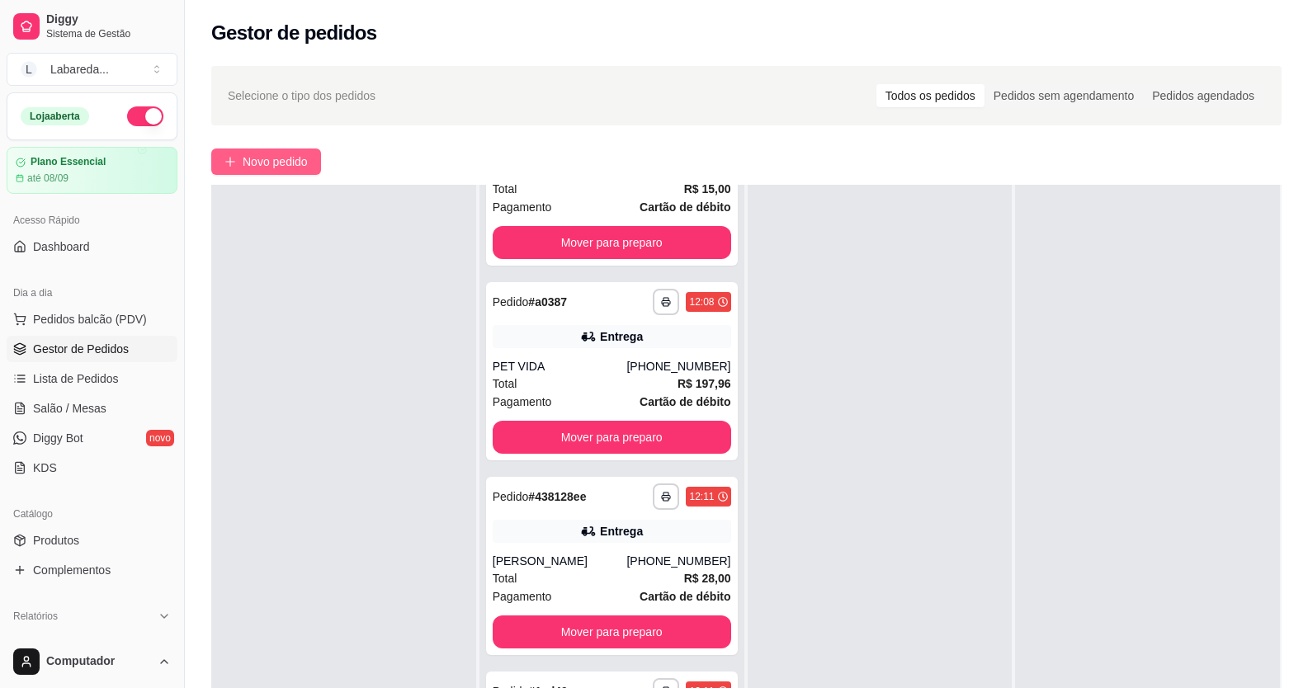
click at [272, 163] on span "Novo pedido" at bounding box center [275, 162] width 65 height 18
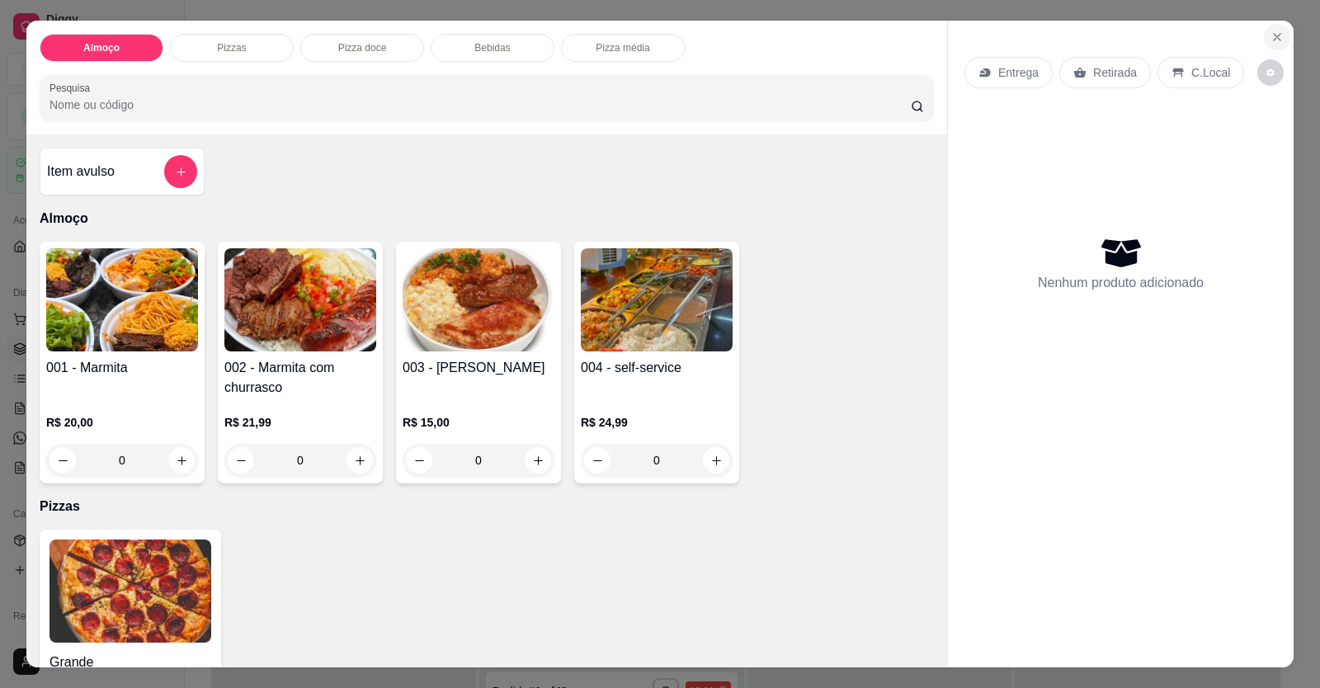
click at [1273, 34] on icon "Close" at bounding box center [1277, 37] width 13 height 13
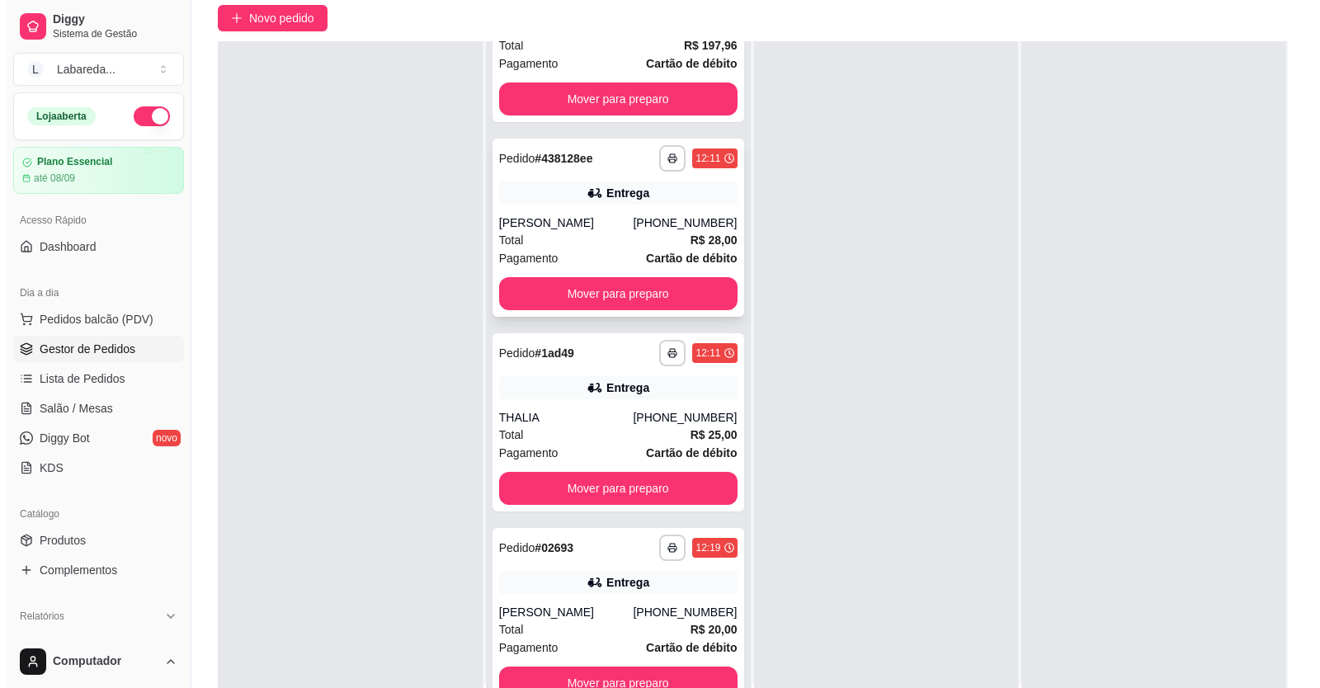
scroll to position [165, 0]
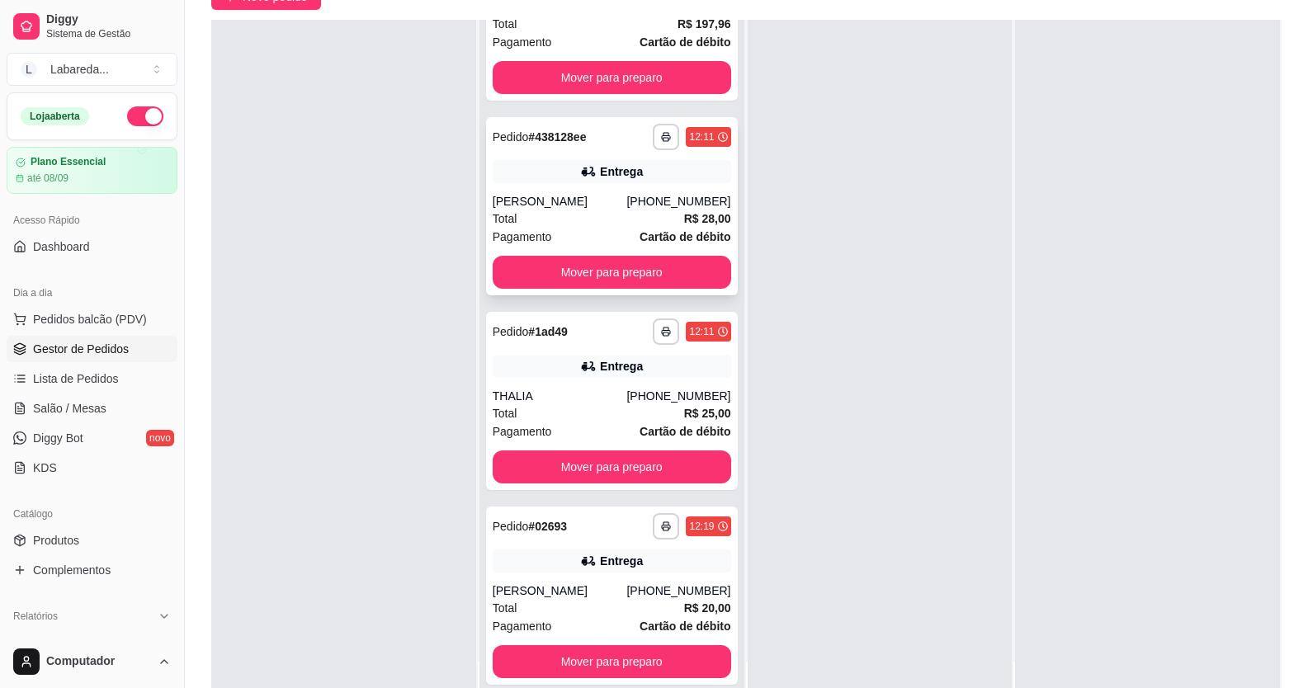
click at [584, 182] on div "Entrega" at bounding box center [612, 171] width 238 height 23
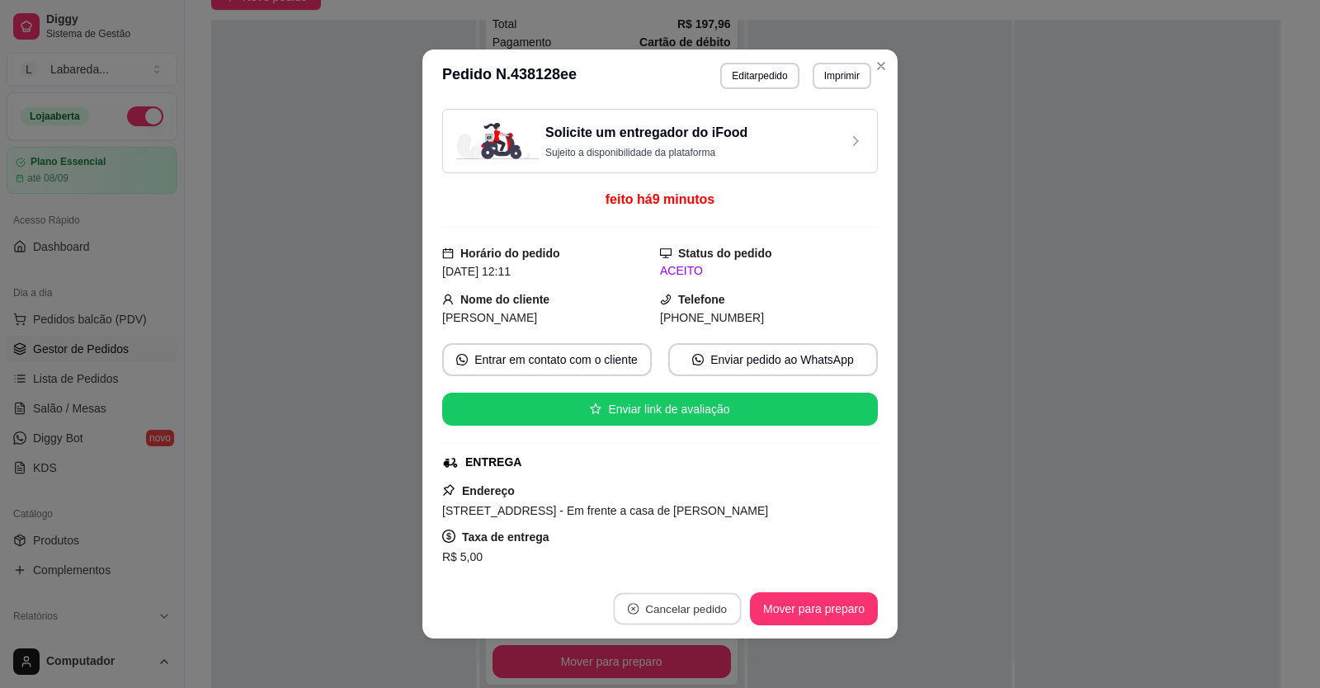
click at [691, 611] on button "Cancelar pedido" at bounding box center [677, 609] width 128 height 32
click at [707, 570] on button "Sim" at bounding box center [717, 567] width 66 height 33
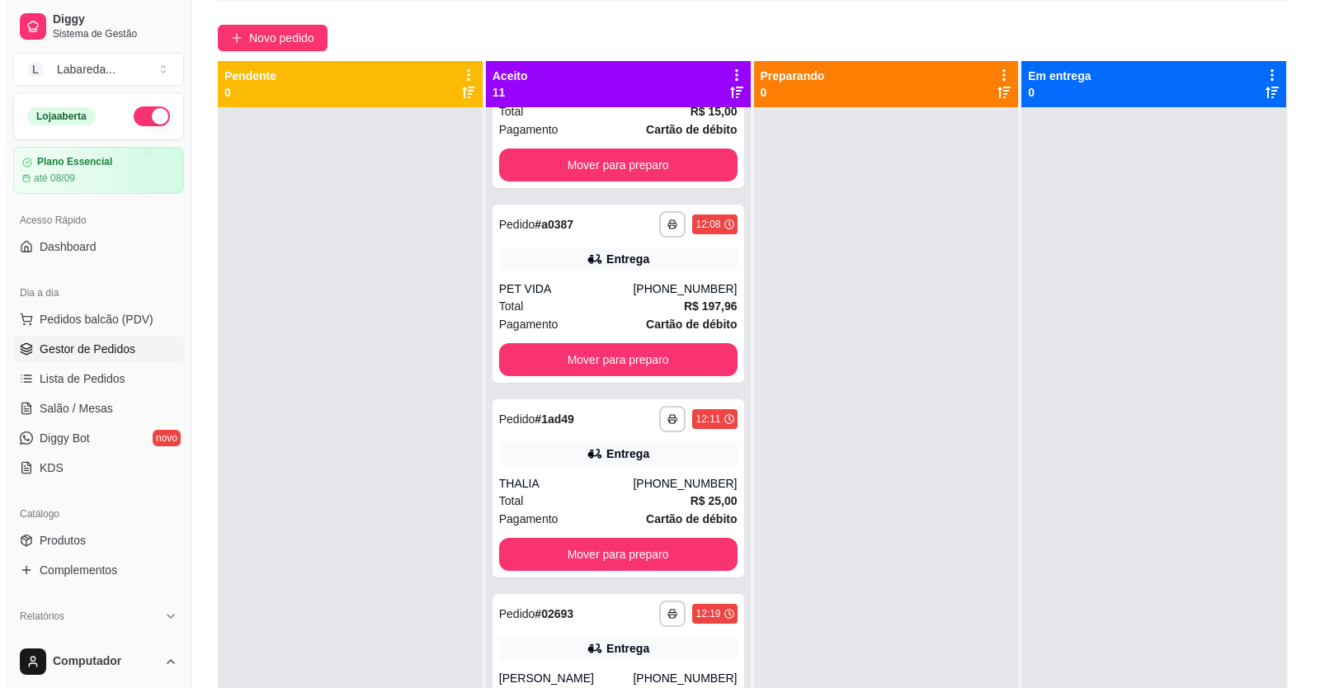
scroll to position [0, 0]
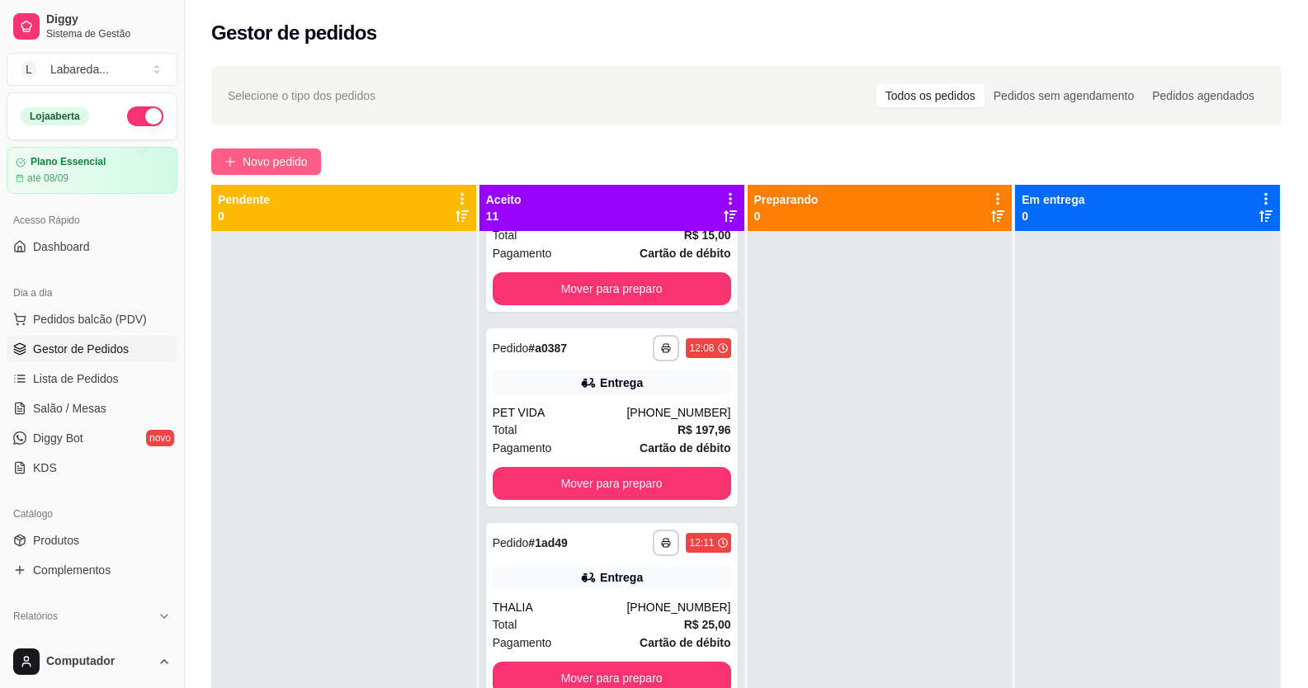
click at [285, 164] on span "Novo pedido" at bounding box center [275, 162] width 65 height 18
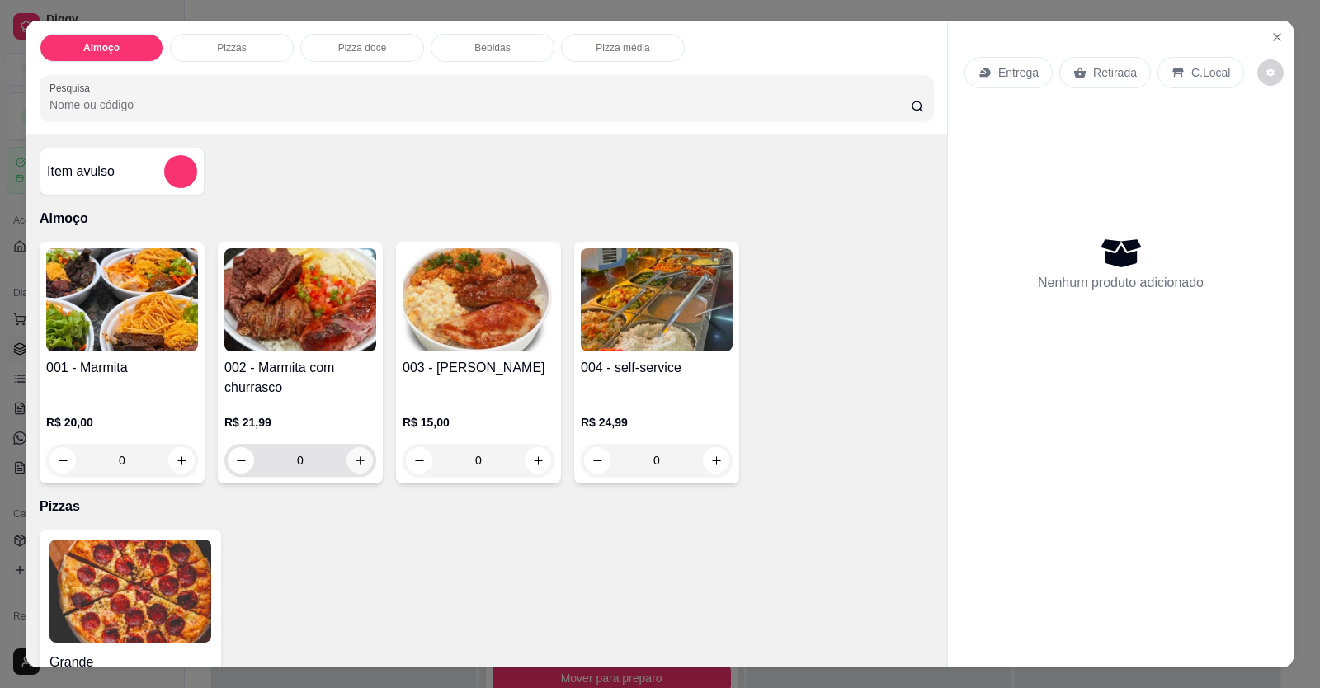
click at [361, 465] on button "increase-product-quantity" at bounding box center [360, 460] width 26 height 26
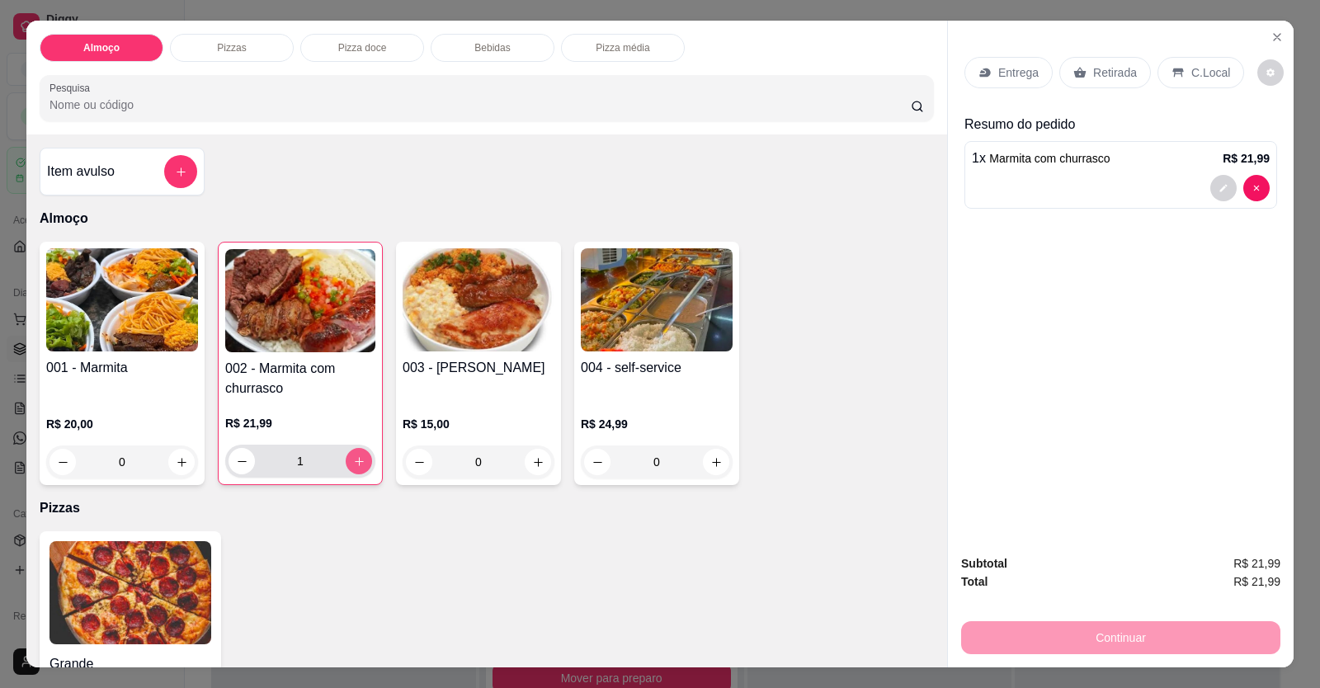
click at [361, 465] on button "increase-product-quantity" at bounding box center [359, 461] width 26 height 26
type input "4"
click at [1020, 78] on p "Entrega" at bounding box center [1018, 72] width 40 height 17
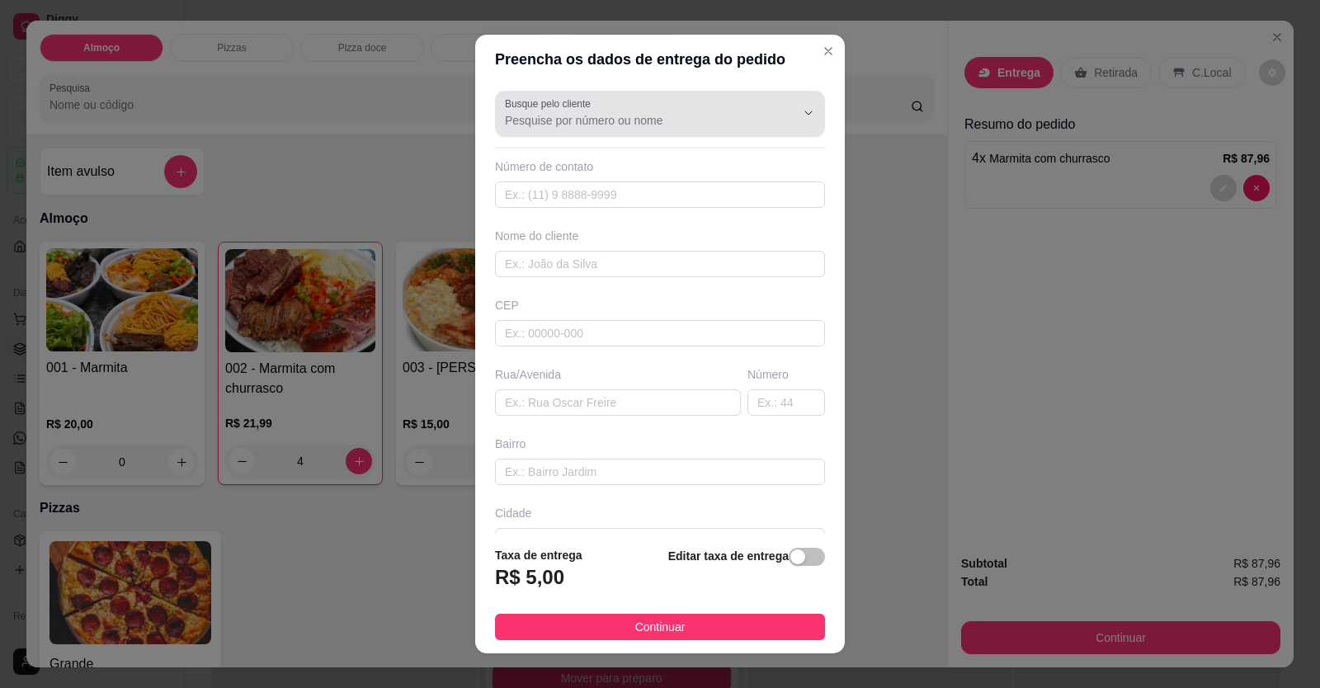
click at [707, 129] on div at bounding box center [660, 113] width 310 height 33
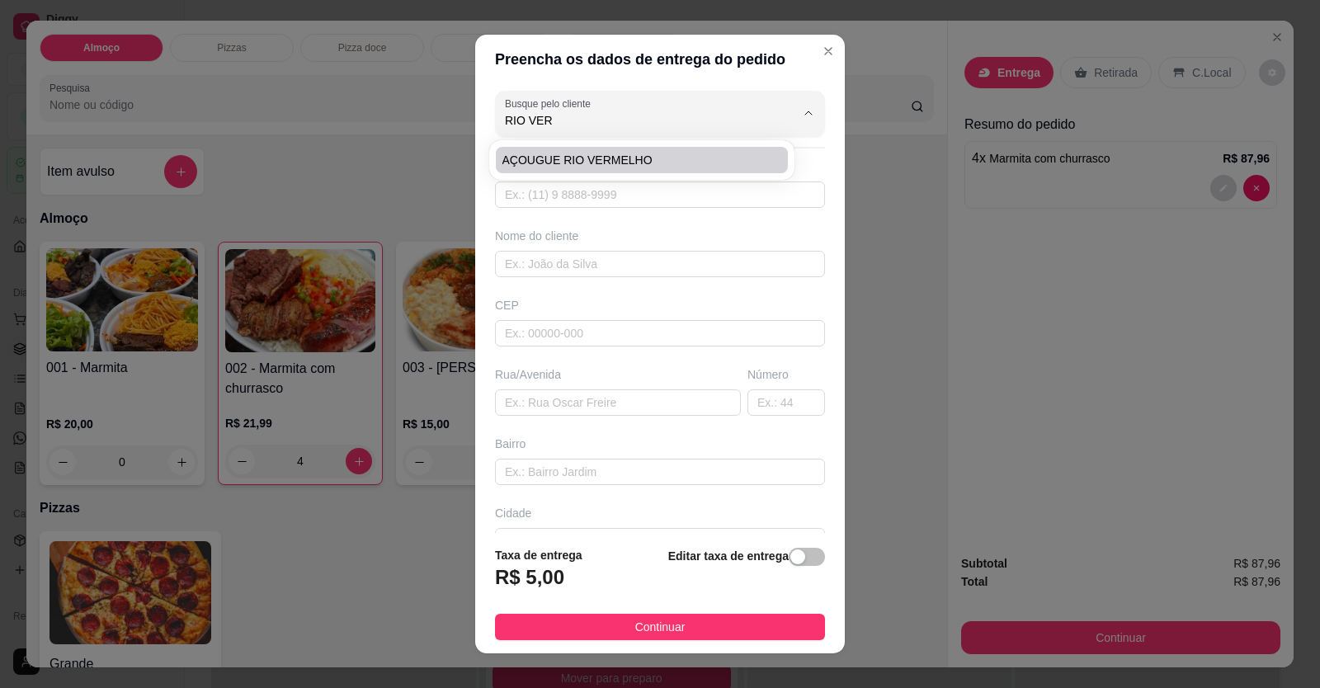
click at [553, 148] on li "AÇOUGUE RIO VERMELHO" at bounding box center [642, 160] width 292 height 26
type input "AÇOUGUE RIO VERMELHO"
type input "61996769279"
type input "AÇOUGUE RIO VERMELHO"
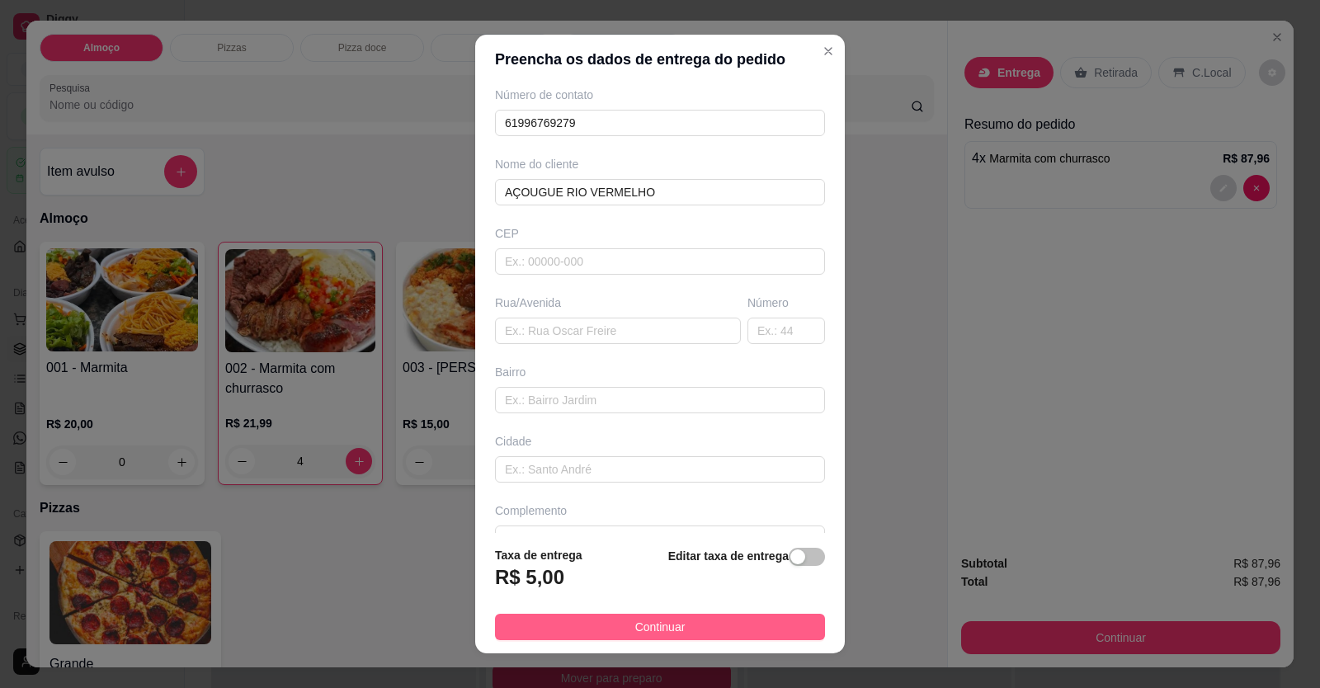
scroll to position [106, 0]
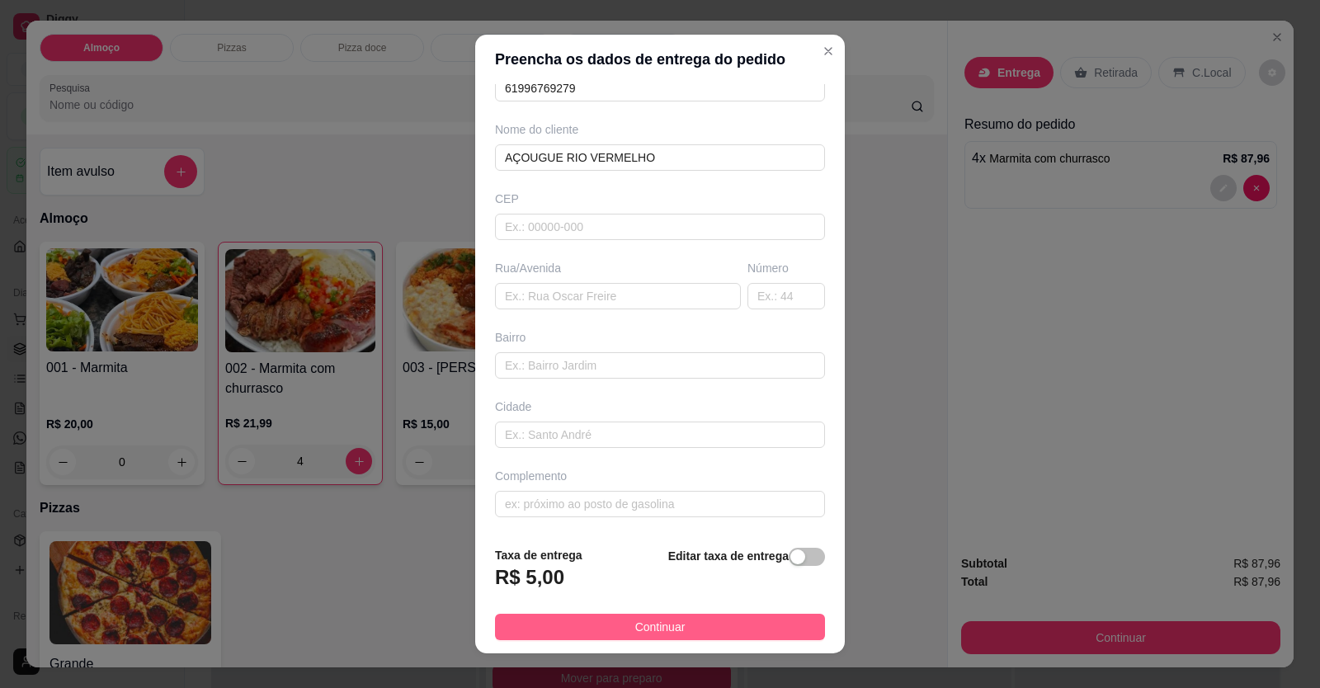
type input "AÇOUGUE RIO VERMELHO"
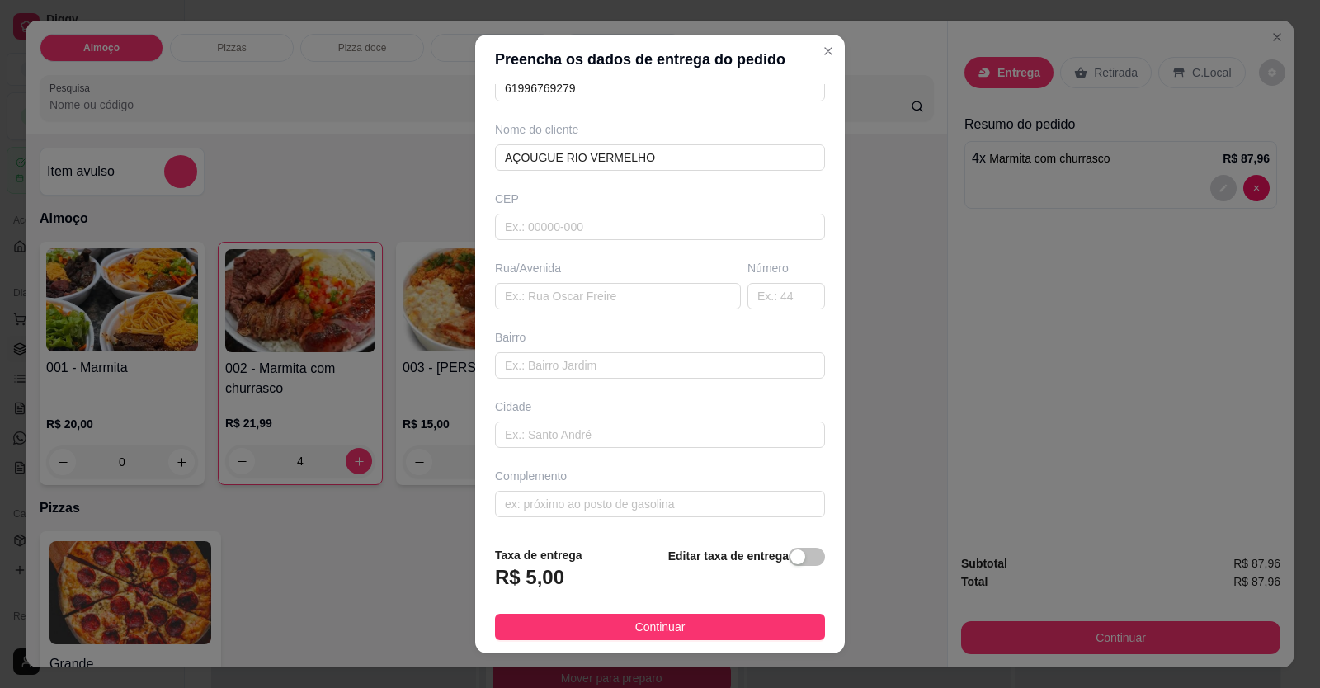
drag, startPoint x: 674, startPoint y: 627, endPoint x: 701, endPoint y: 635, distance: 28.2
click at [680, 628] on button "Continuar" at bounding box center [660, 627] width 330 height 26
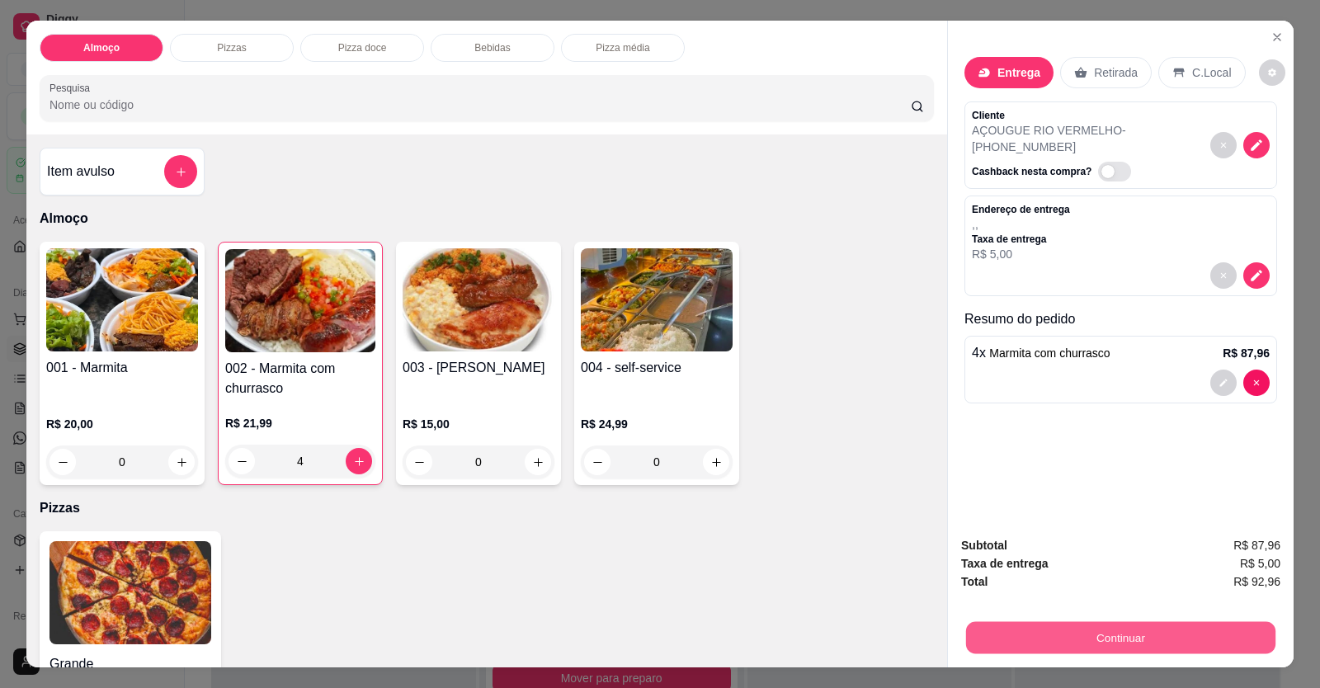
click at [1108, 635] on button "Continuar" at bounding box center [1120, 638] width 309 height 32
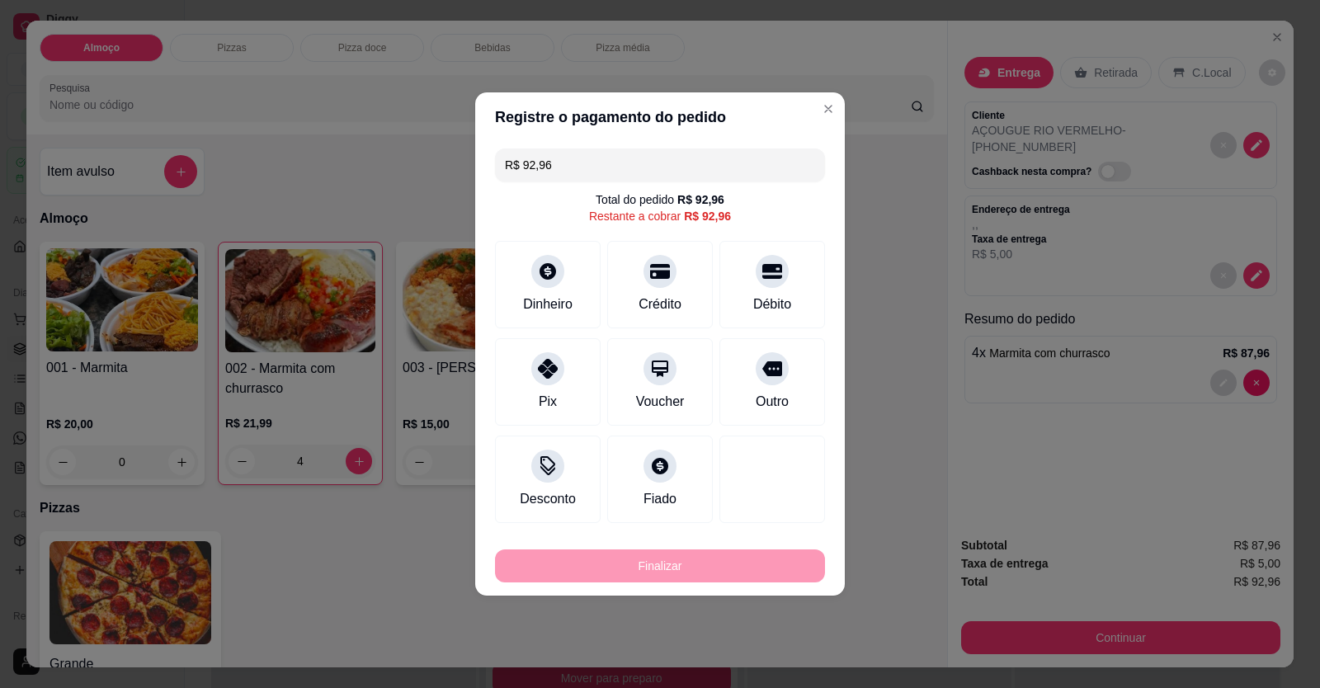
click at [756, 280] on div at bounding box center [772, 271] width 33 height 33
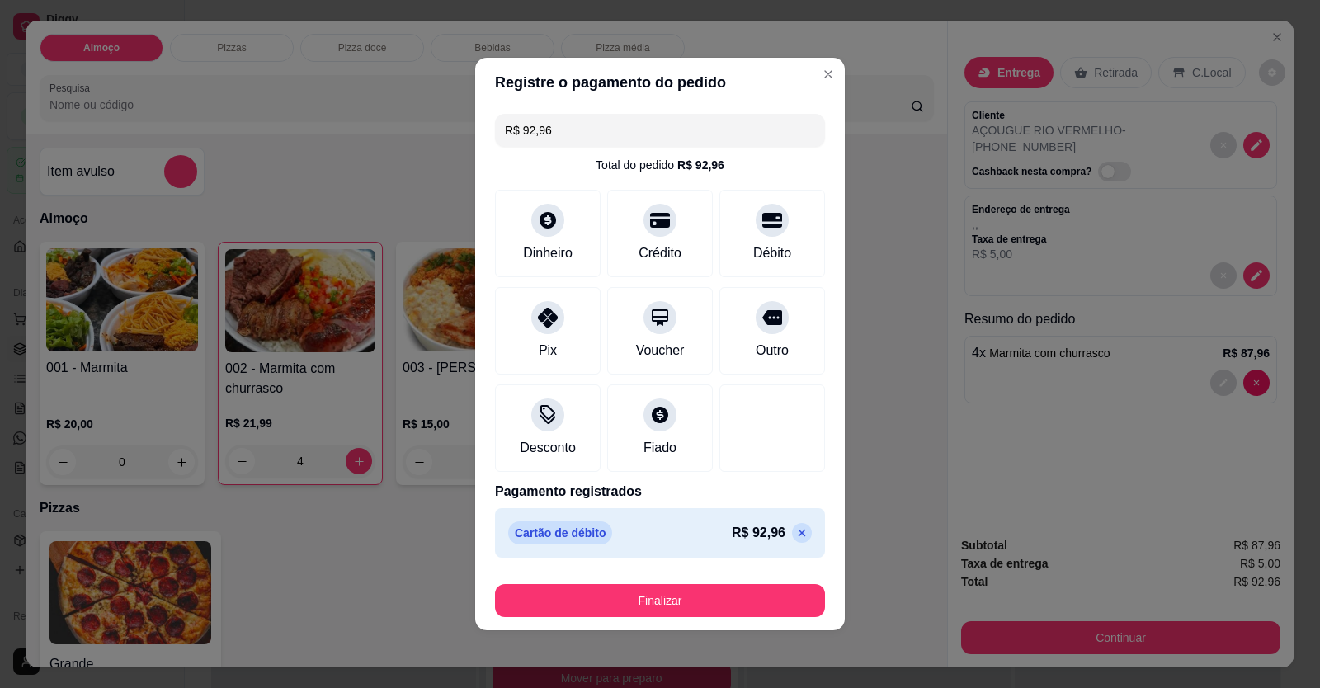
type input "R$ 0,00"
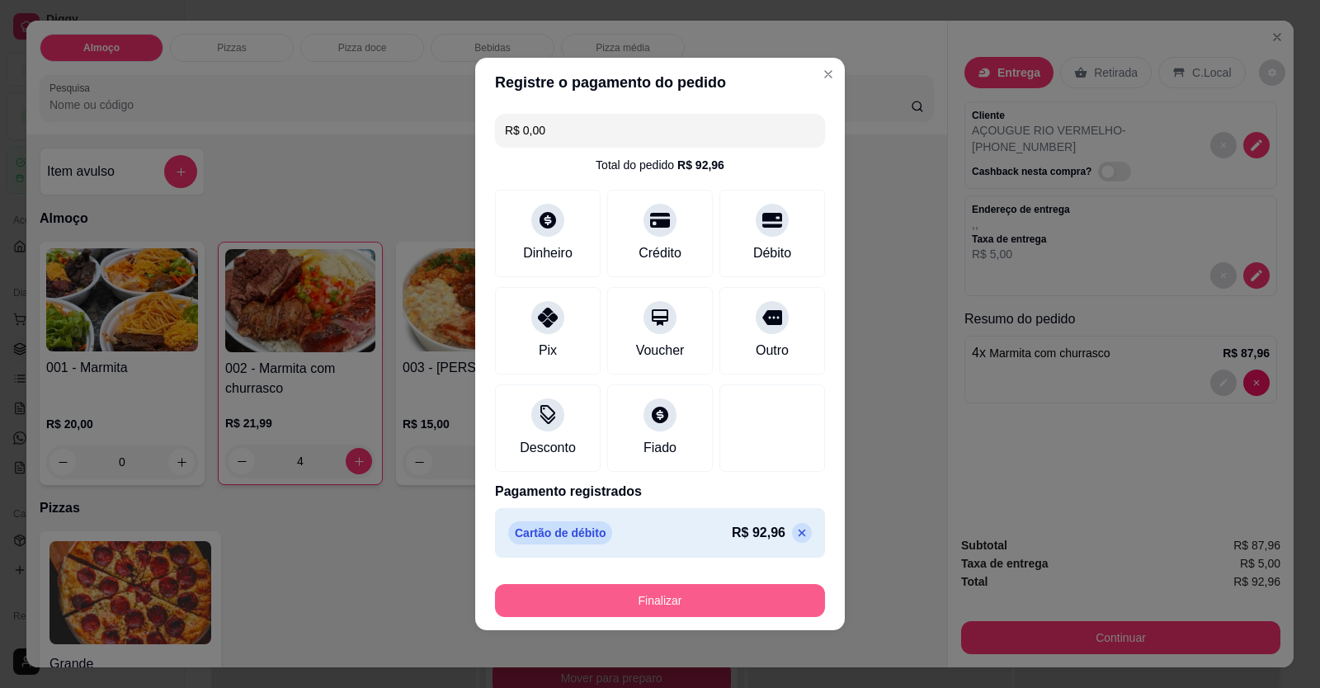
click at [749, 609] on button "Finalizar" at bounding box center [660, 600] width 330 height 33
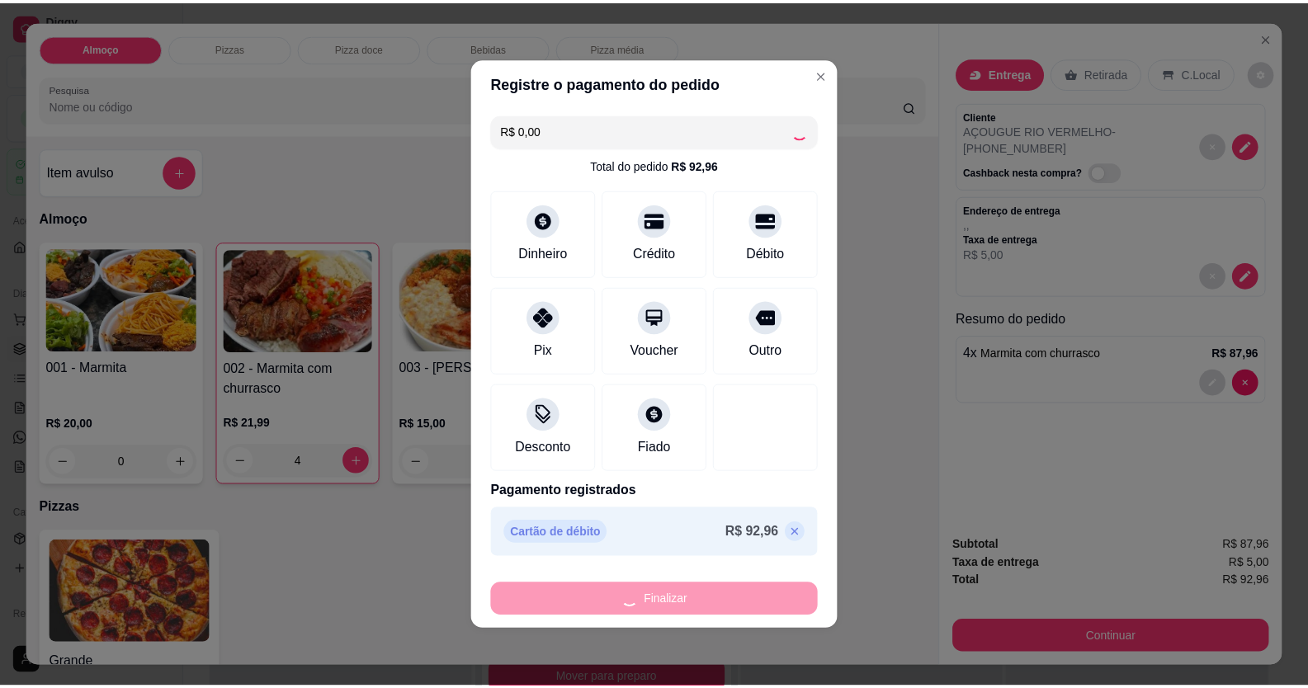
scroll to position [1715, 0]
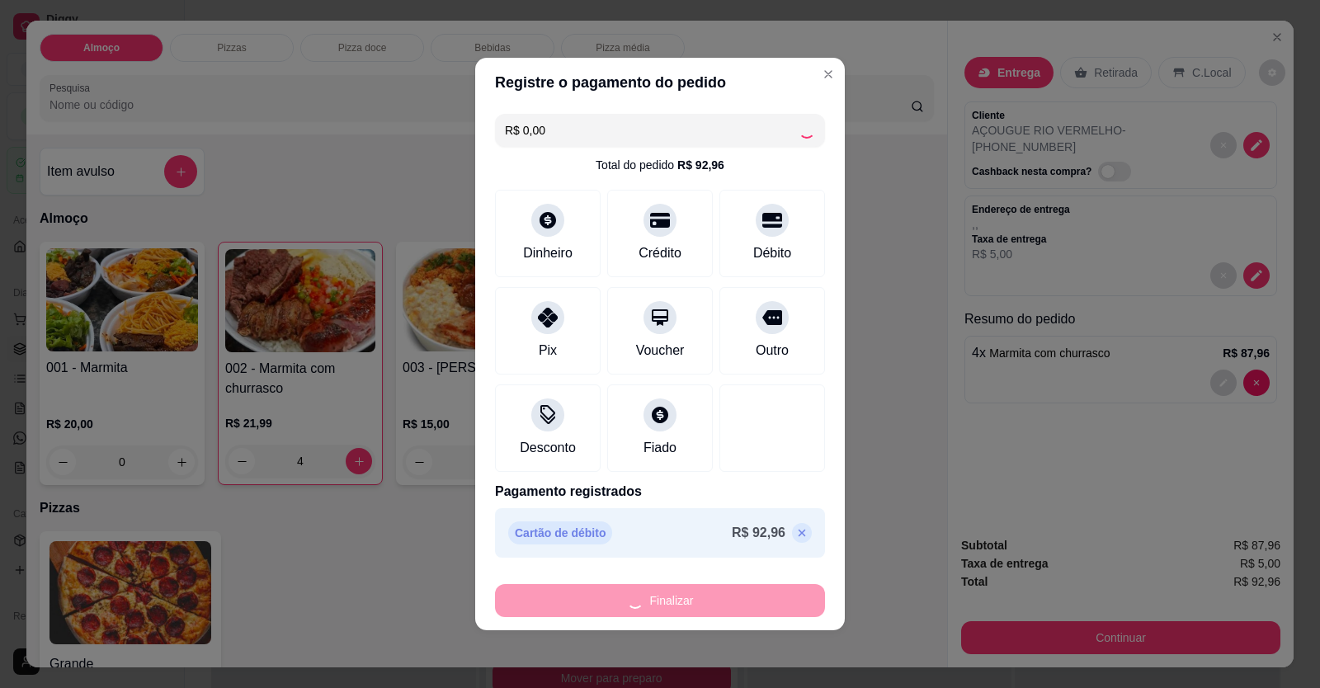
type input "0"
type input "-R$ 92,96"
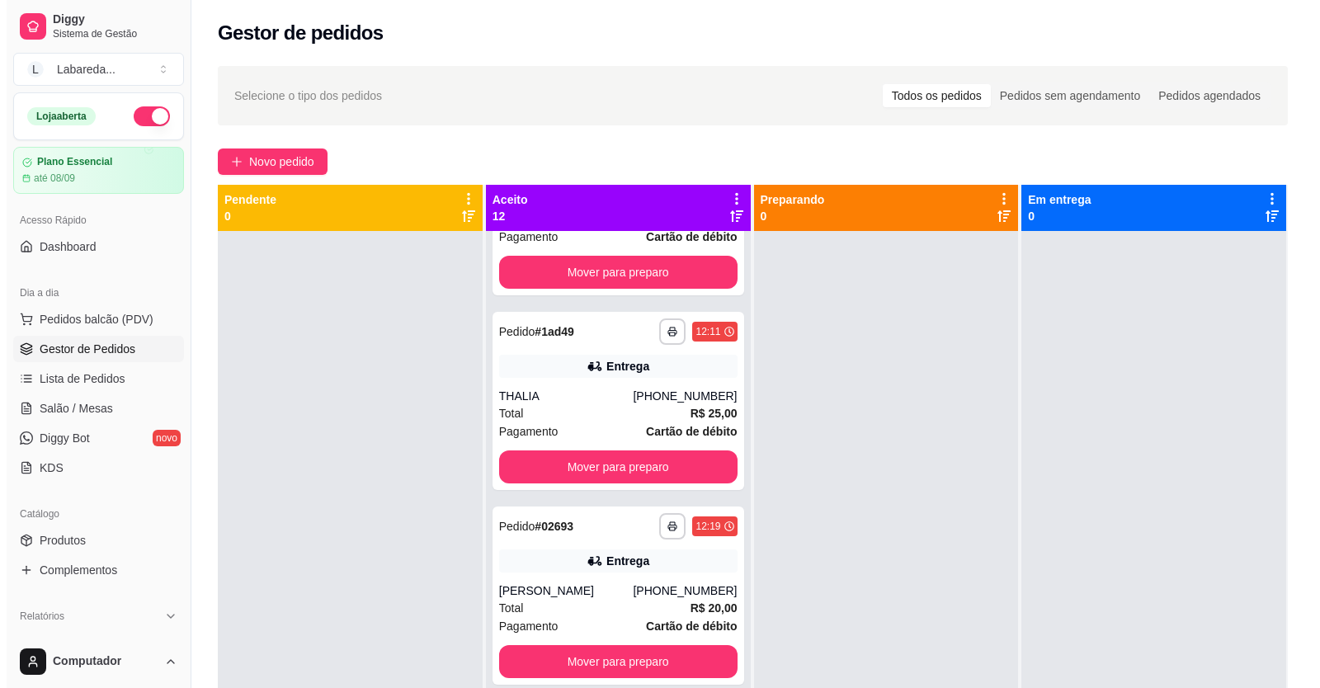
scroll to position [1715, 0]
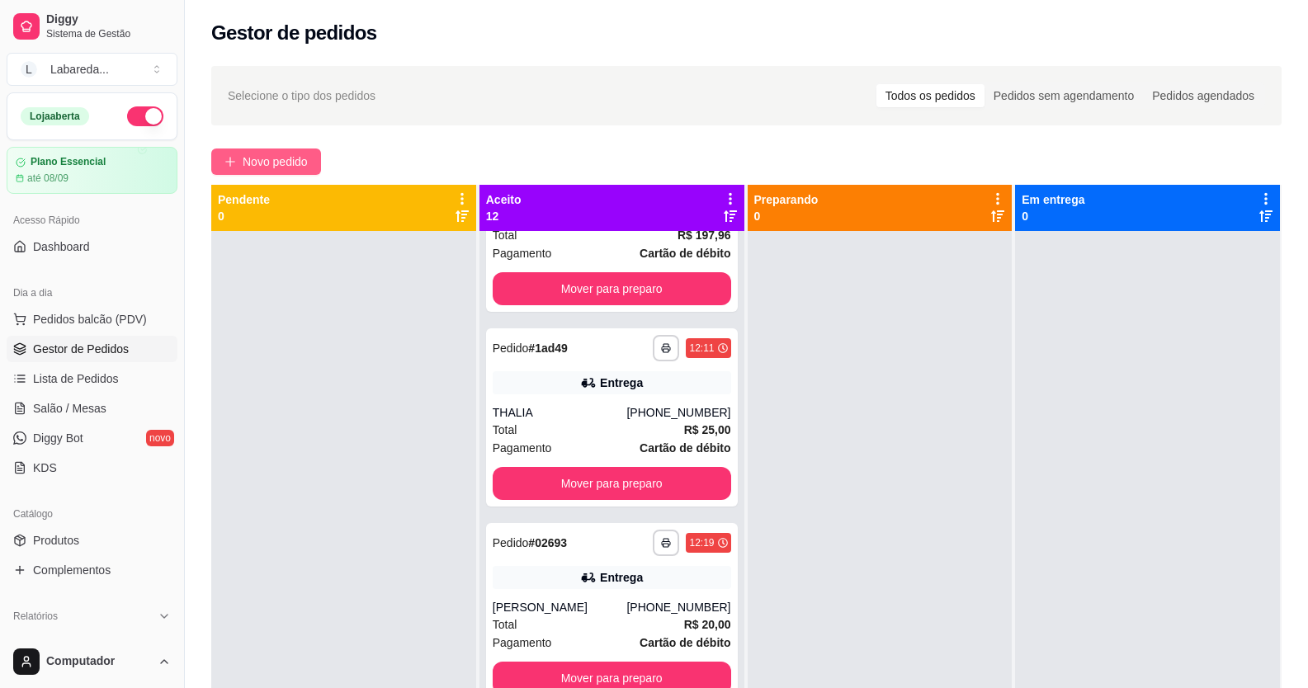
click at [298, 160] on span "Novo pedido" at bounding box center [275, 162] width 65 height 18
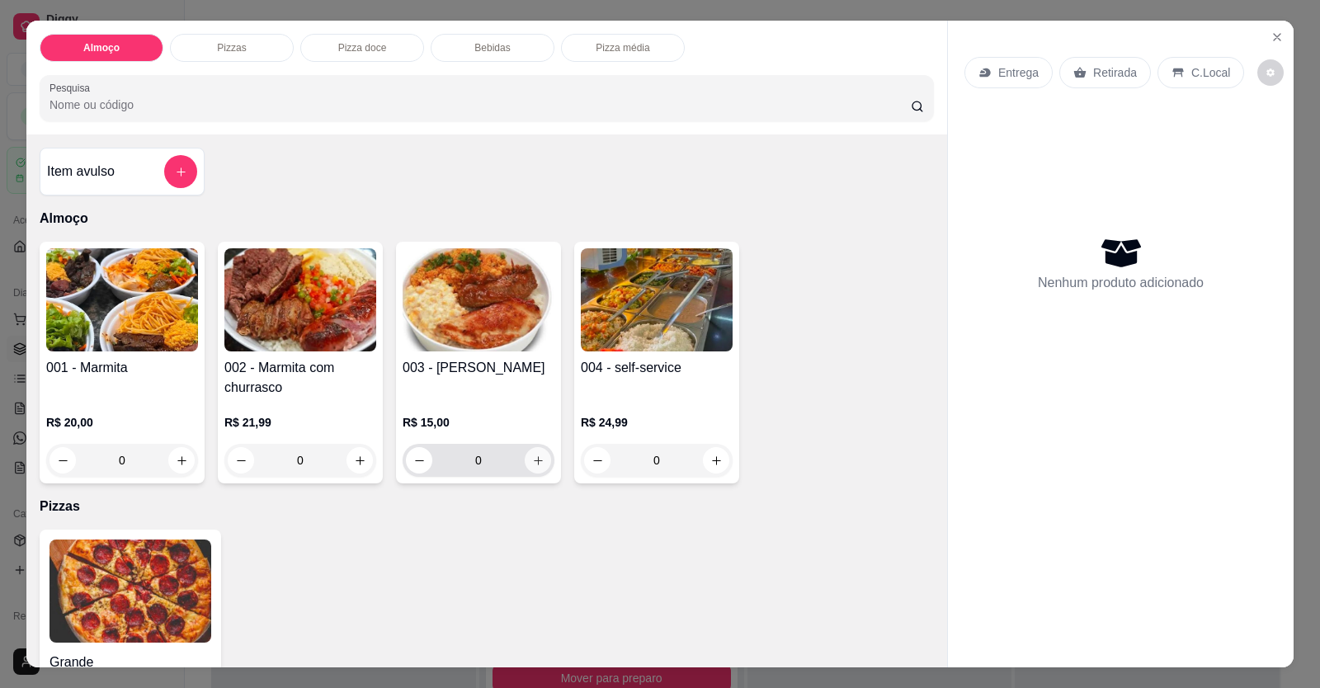
click at [527, 460] on button "increase-product-quantity" at bounding box center [538, 460] width 26 height 26
type input "1"
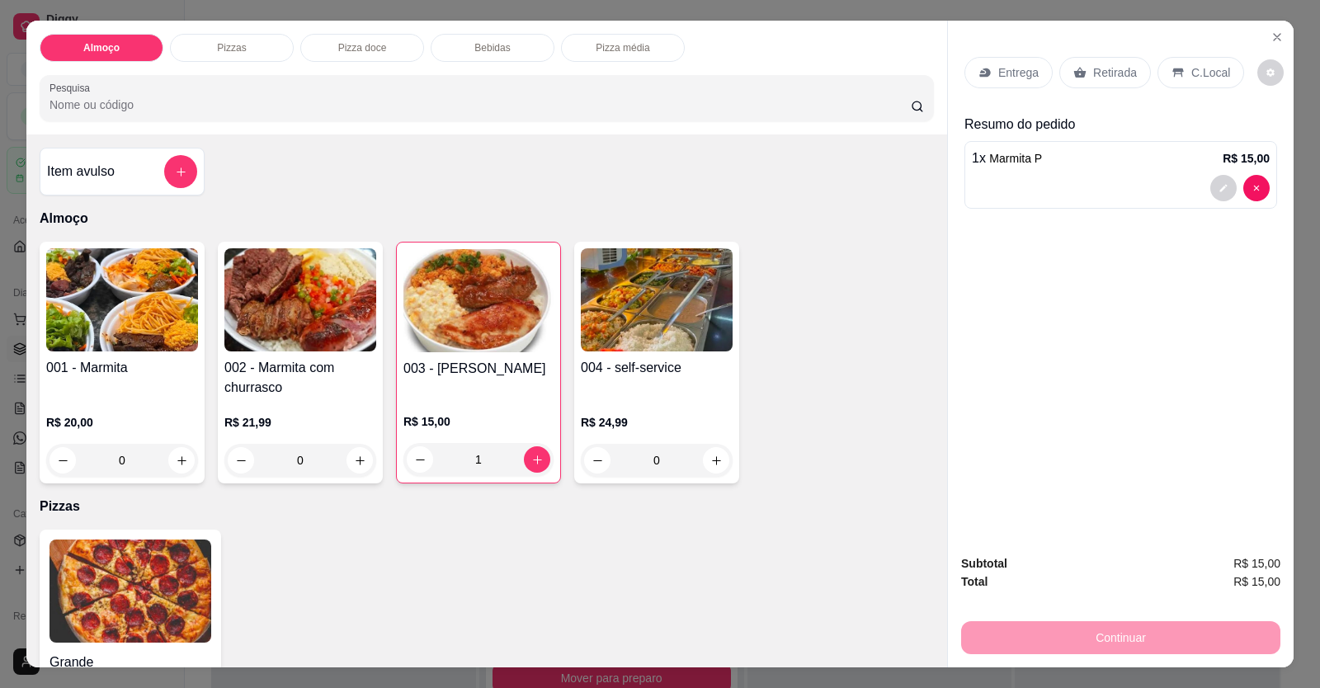
click at [998, 74] on p "Entrega" at bounding box center [1018, 72] width 40 height 17
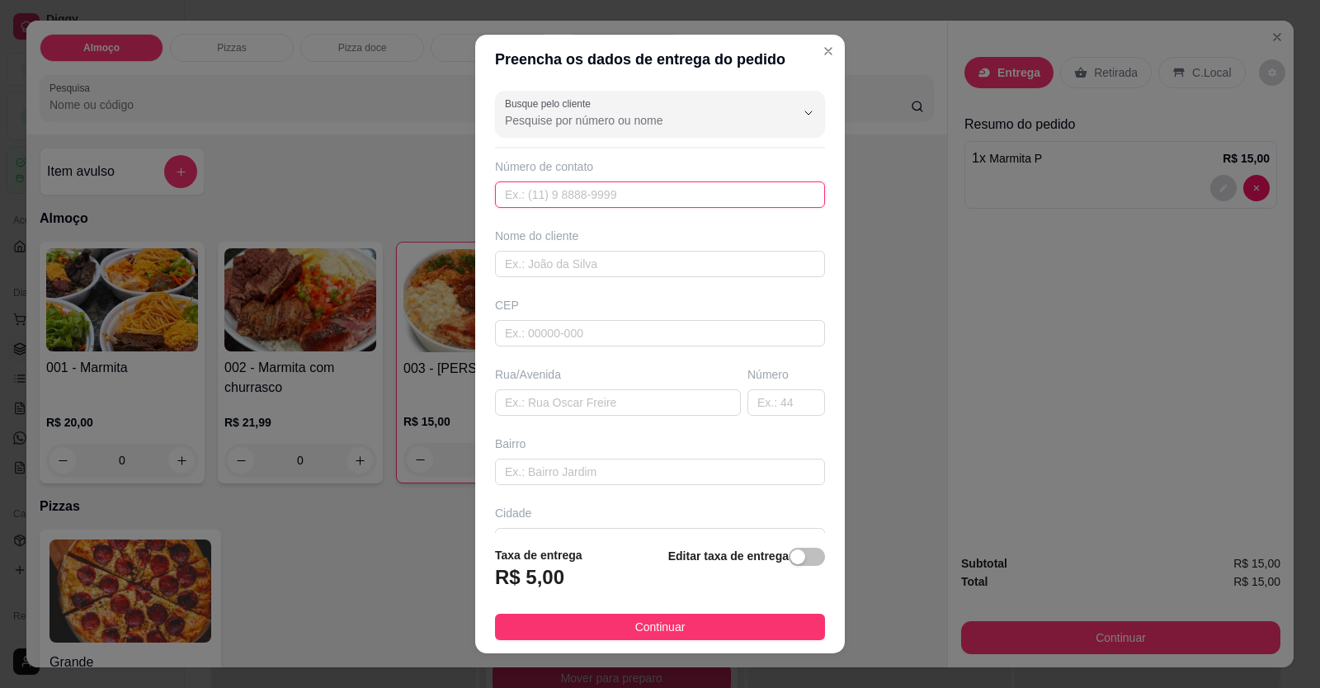
drag, startPoint x: 649, startPoint y: 196, endPoint x: 639, endPoint y: 185, distance: 15.2
click at [649, 194] on input "text" at bounding box center [660, 195] width 330 height 26
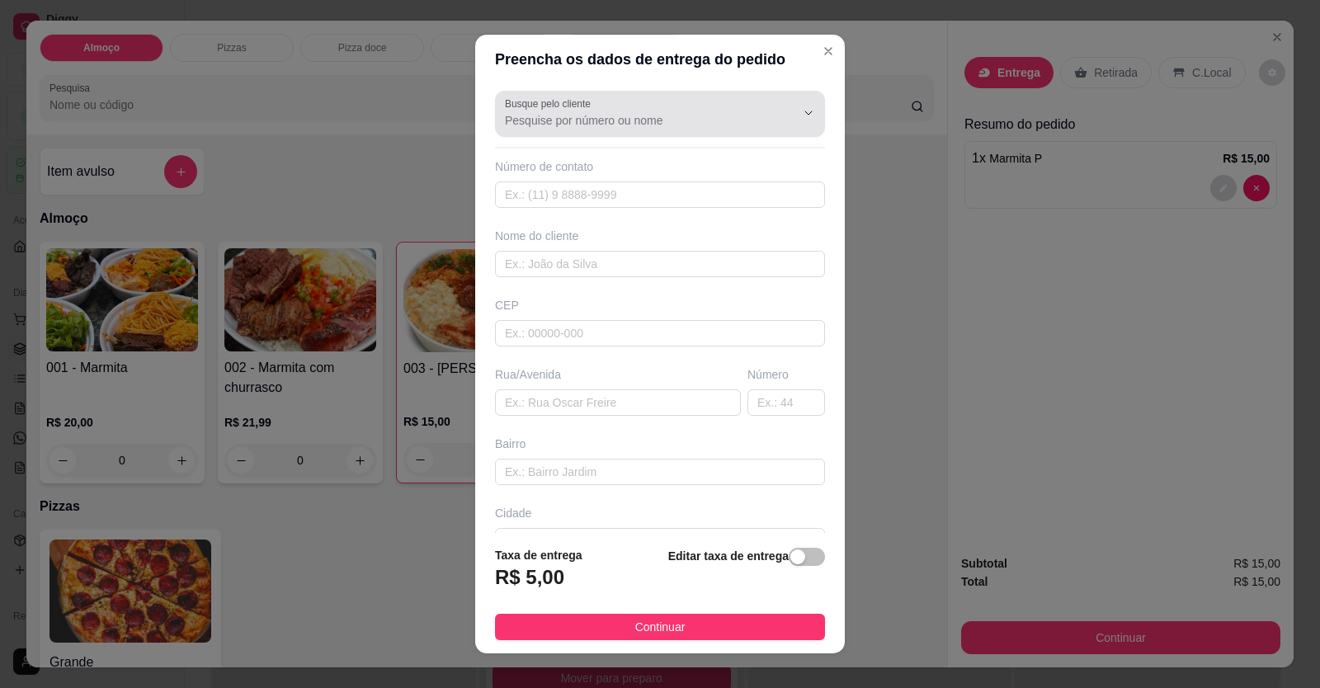
click at [584, 125] on input "Busque pelo cliente" at bounding box center [637, 120] width 264 height 17
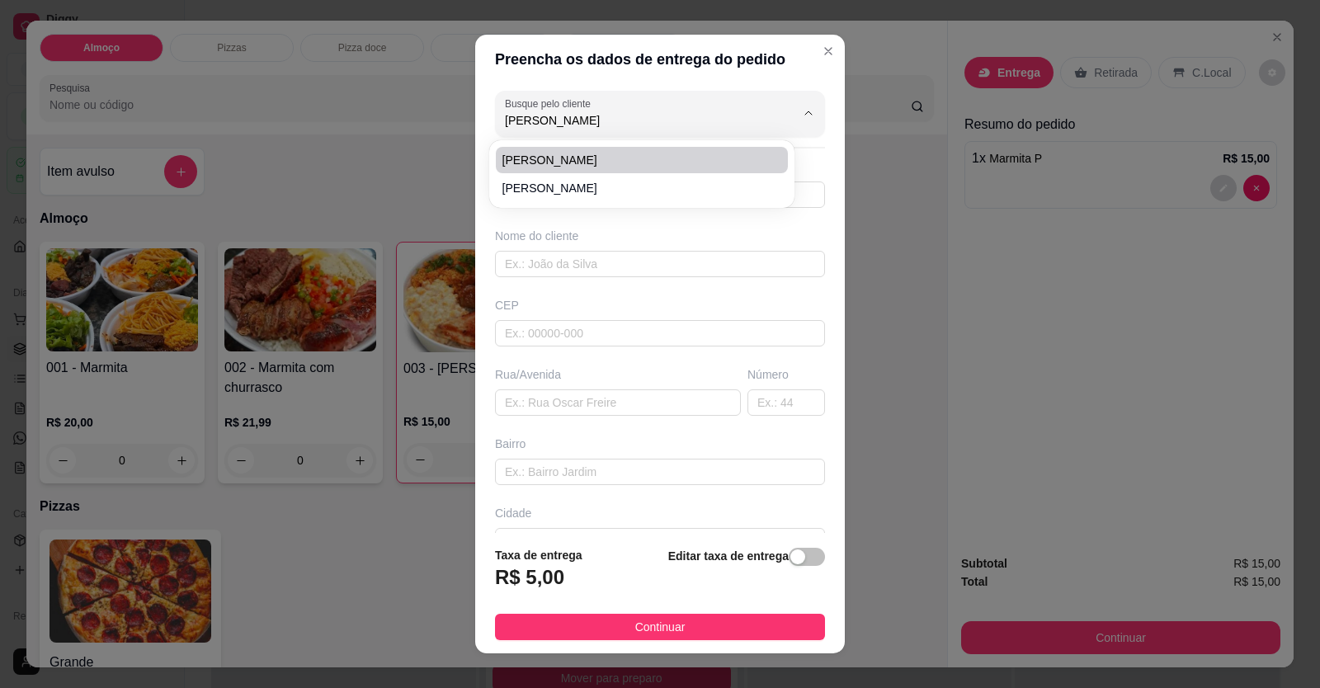
click at [573, 153] on span "[PERSON_NAME]" at bounding box center [634, 160] width 262 height 17
type input "[PERSON_NAME]"
type input "61998444930"
type input "[PERSON_NAME]"
type input "LOCALIZAÇÃO"
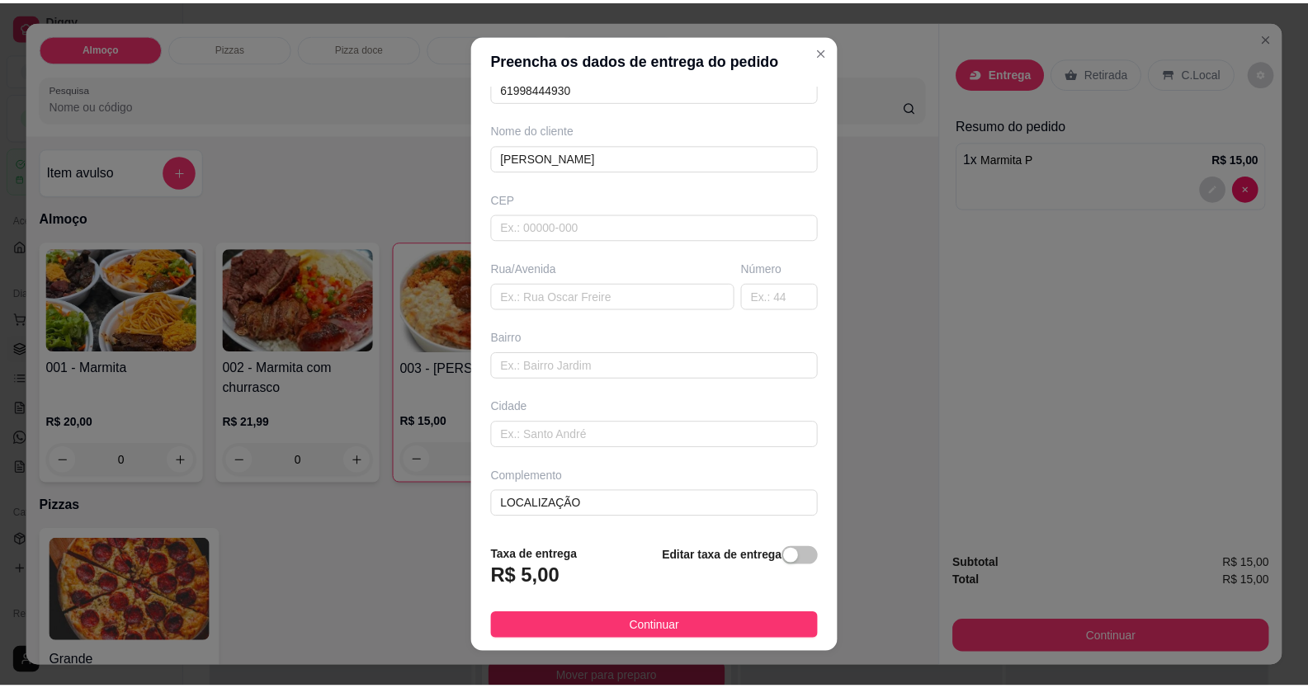
scroll to position [18, 0]
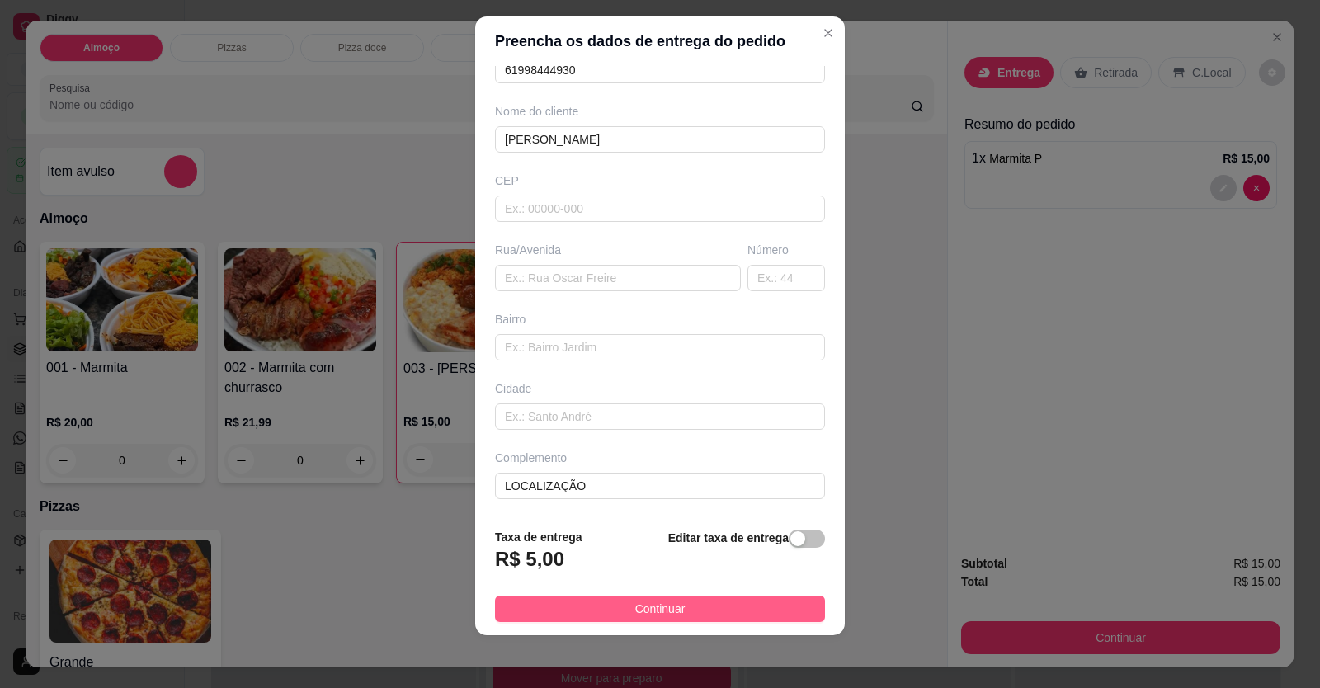
type input "[PERSON_NAME]"
click at [692, 619] on button "Continuar" at bounding box center [660, 609] width 330 height 26
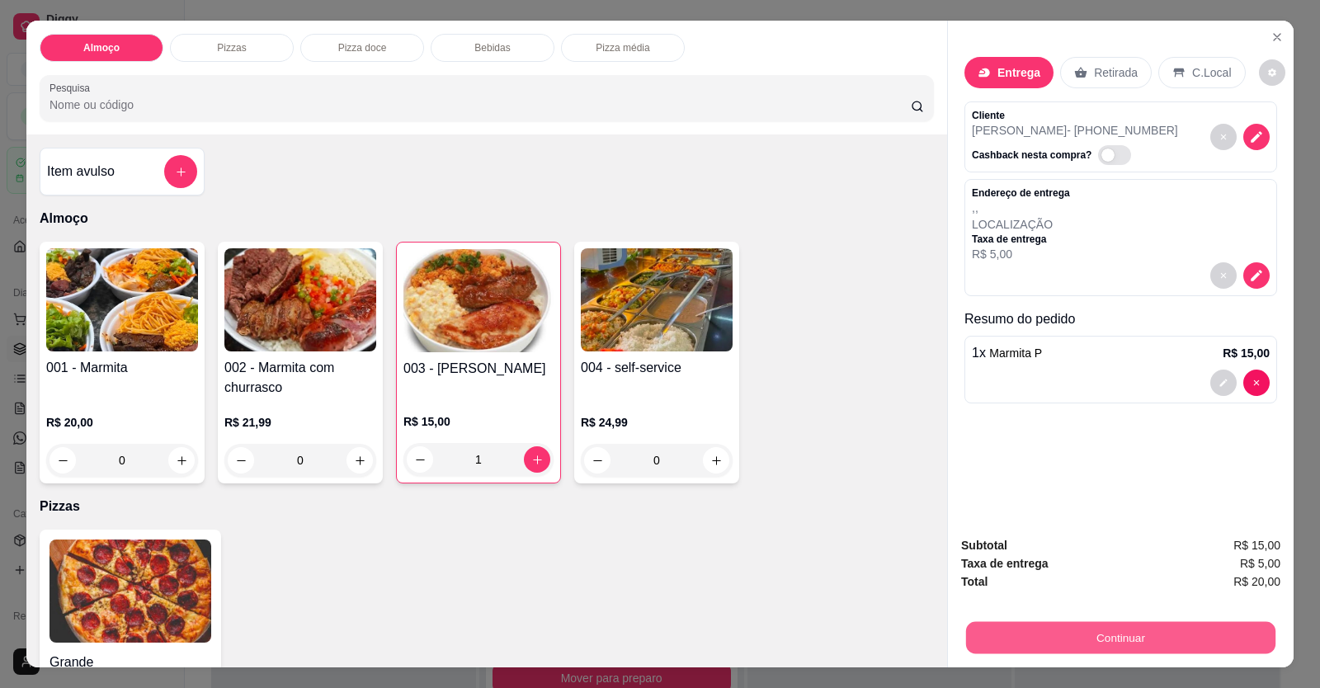
click at [1053, 643] on button "Continuar" at bounding box center [1120, 638] width 309 height 32
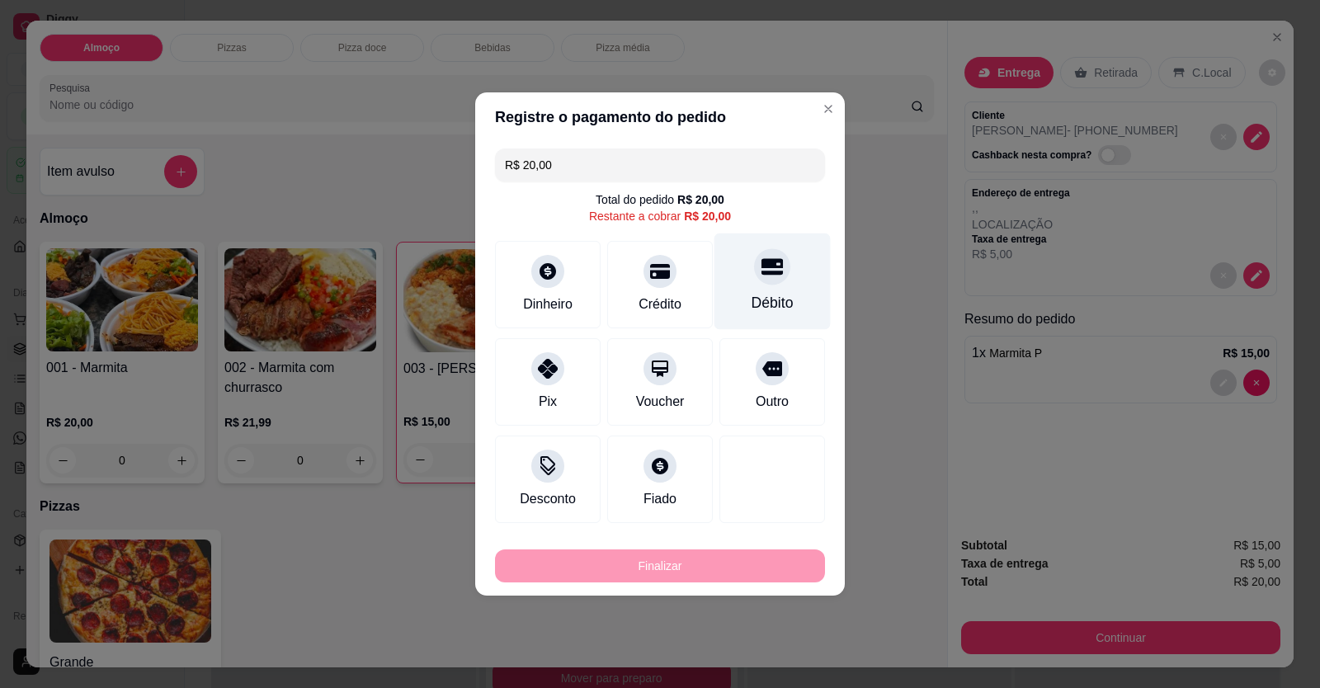
drag, startPoint x: 762, startPoint y: 304, endPoint x: 769, endPoint y: 415, distance: 110.8
click at [762, 304] on div "Débito" at bounding box center [773, 302] width 42 height 21
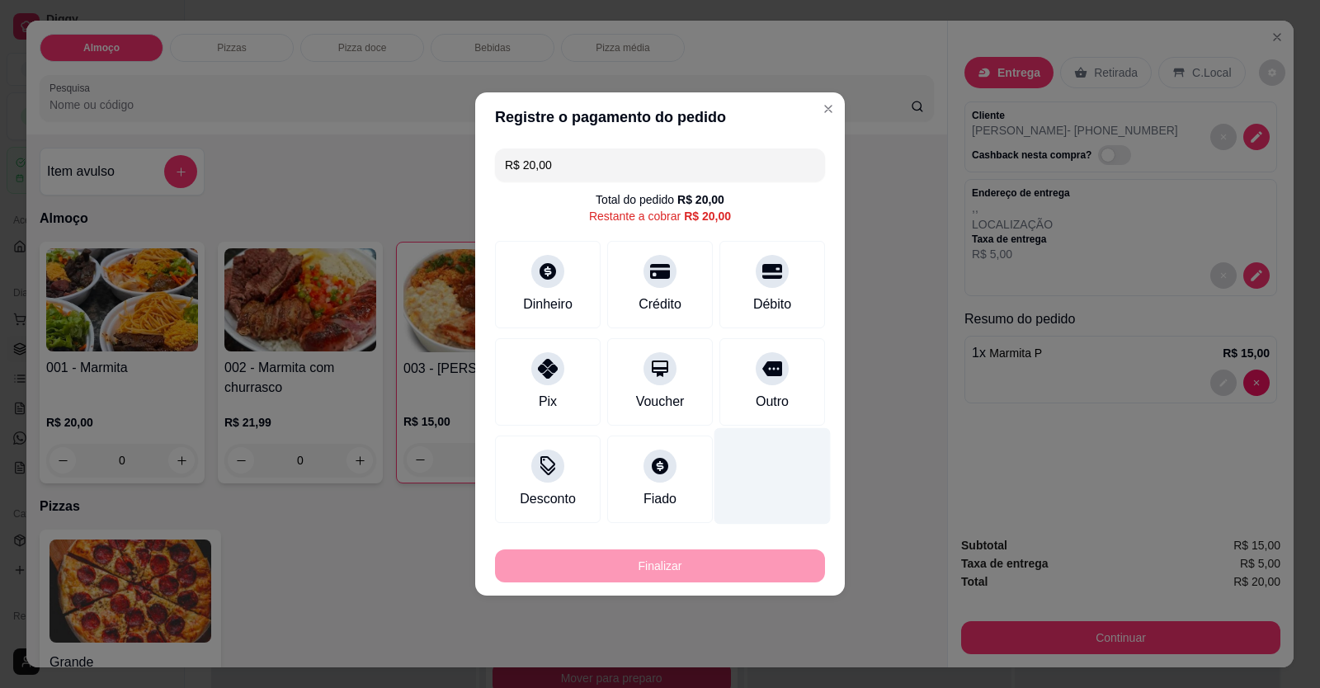
type input "R$ 0,00"
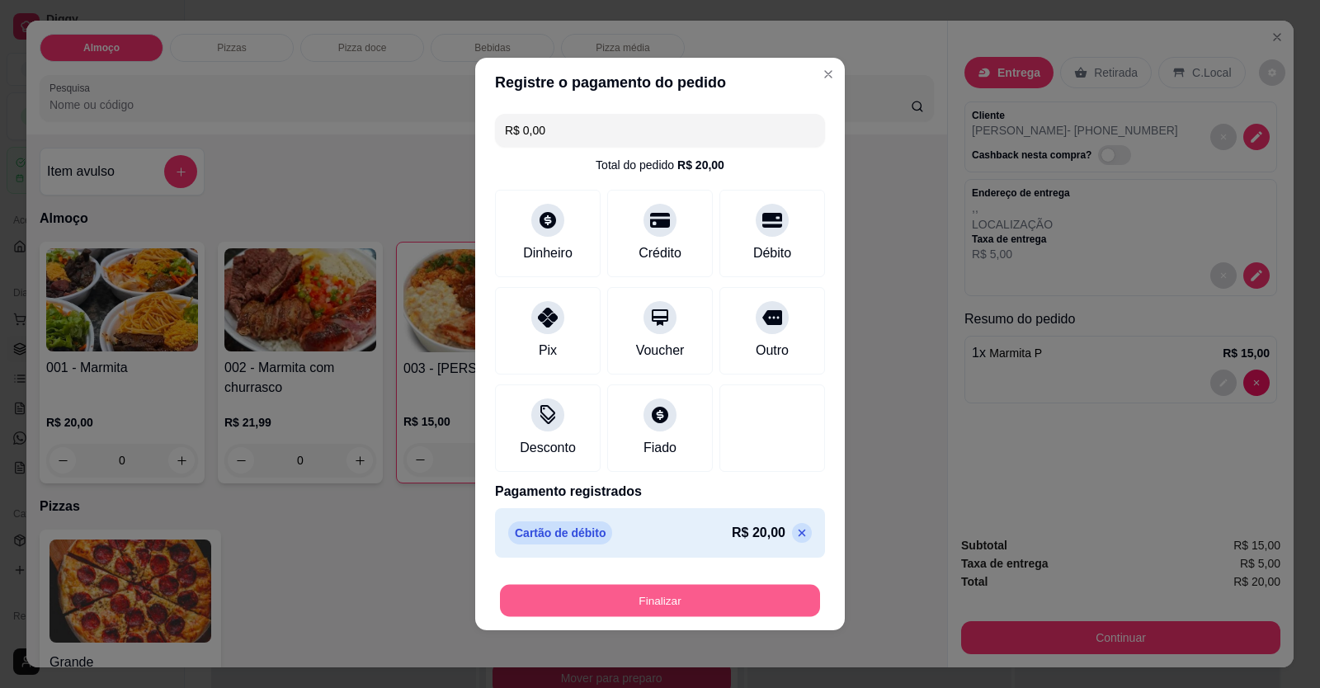
click at [743, 602] on button "Finalizar" at bounding box center [660, 601] width 320 height 32
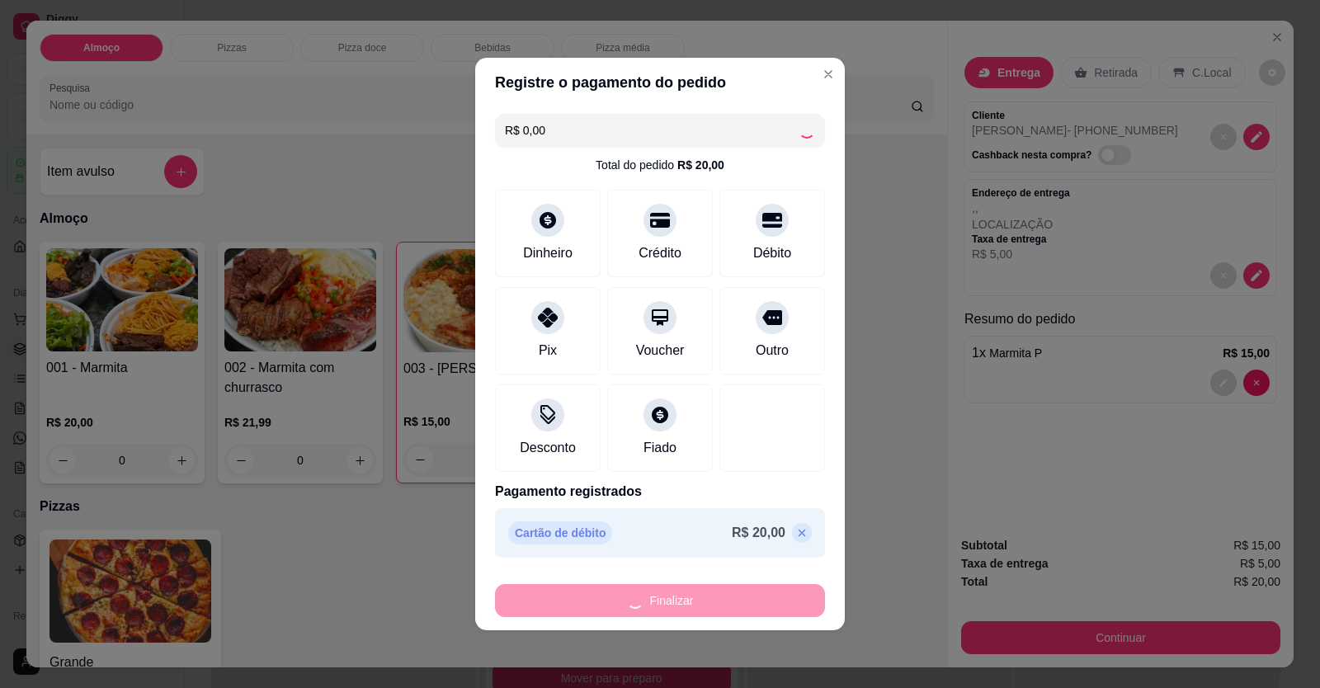
type input "0"
type input "-R$ 20,00"
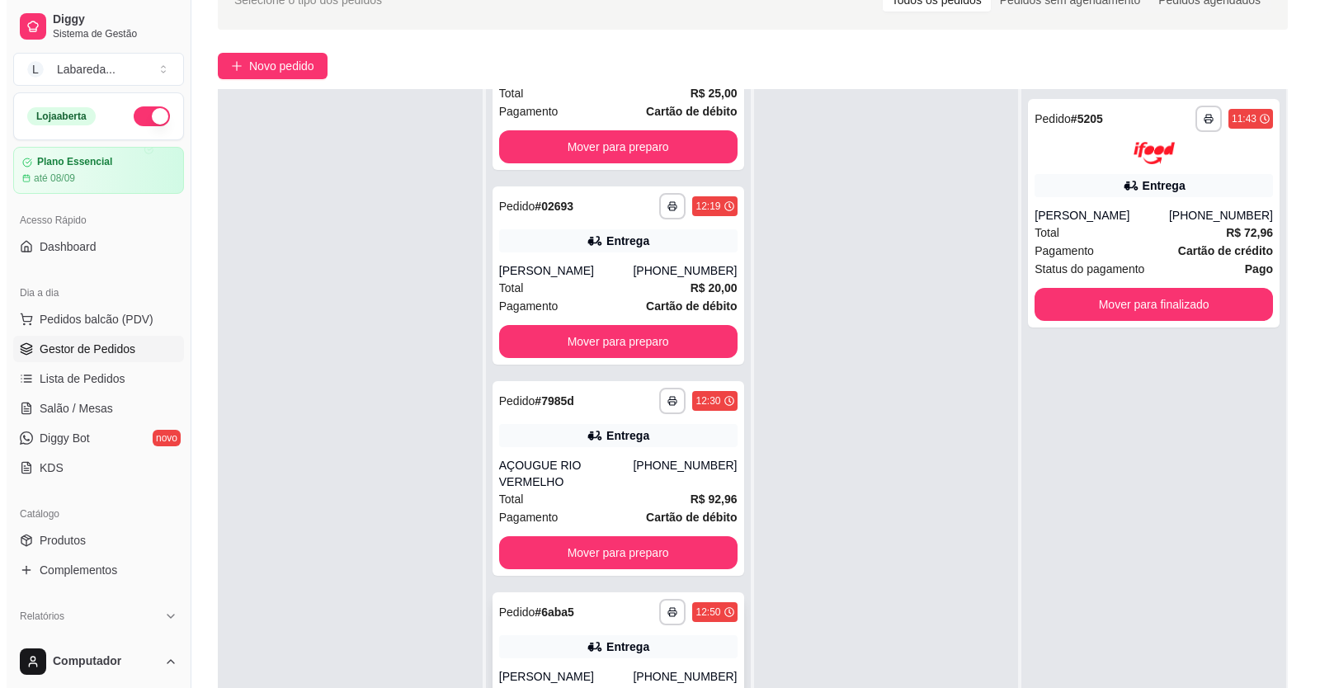
scroll to position [252, 0]
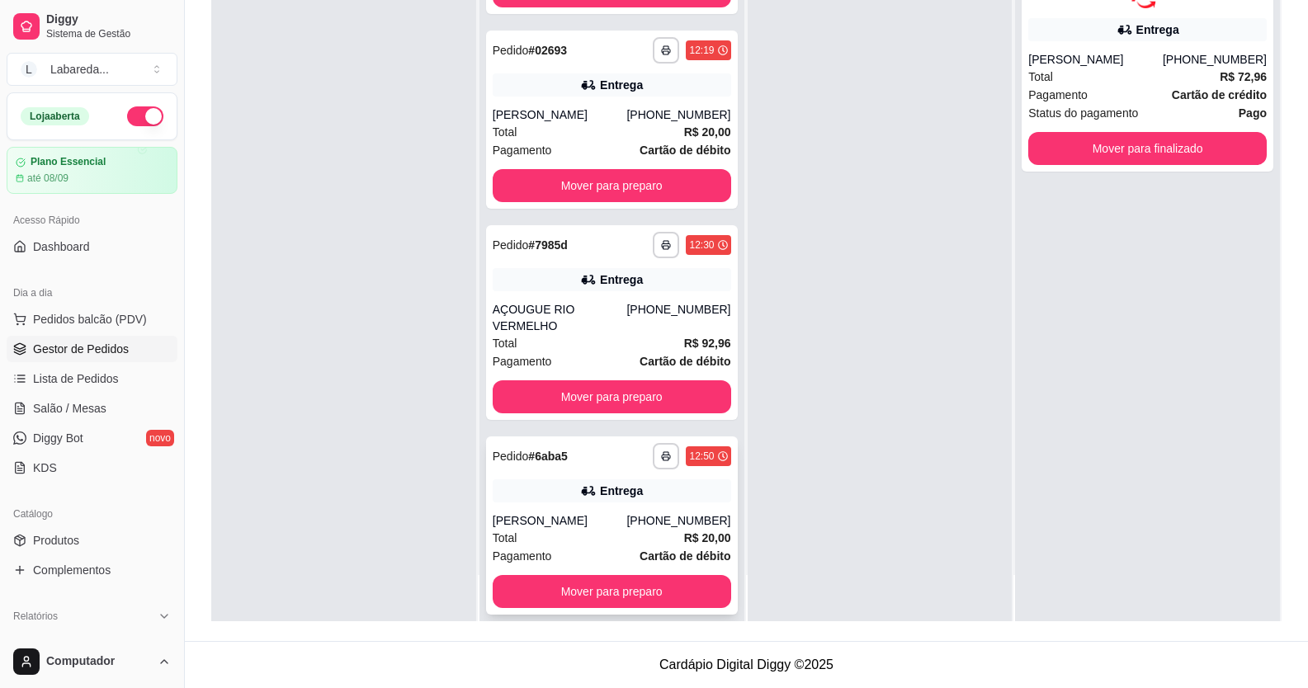
click at [573, 547] on div "Pagamento Cartão de débito" at bounding box center [612, 556] width 238 height 18
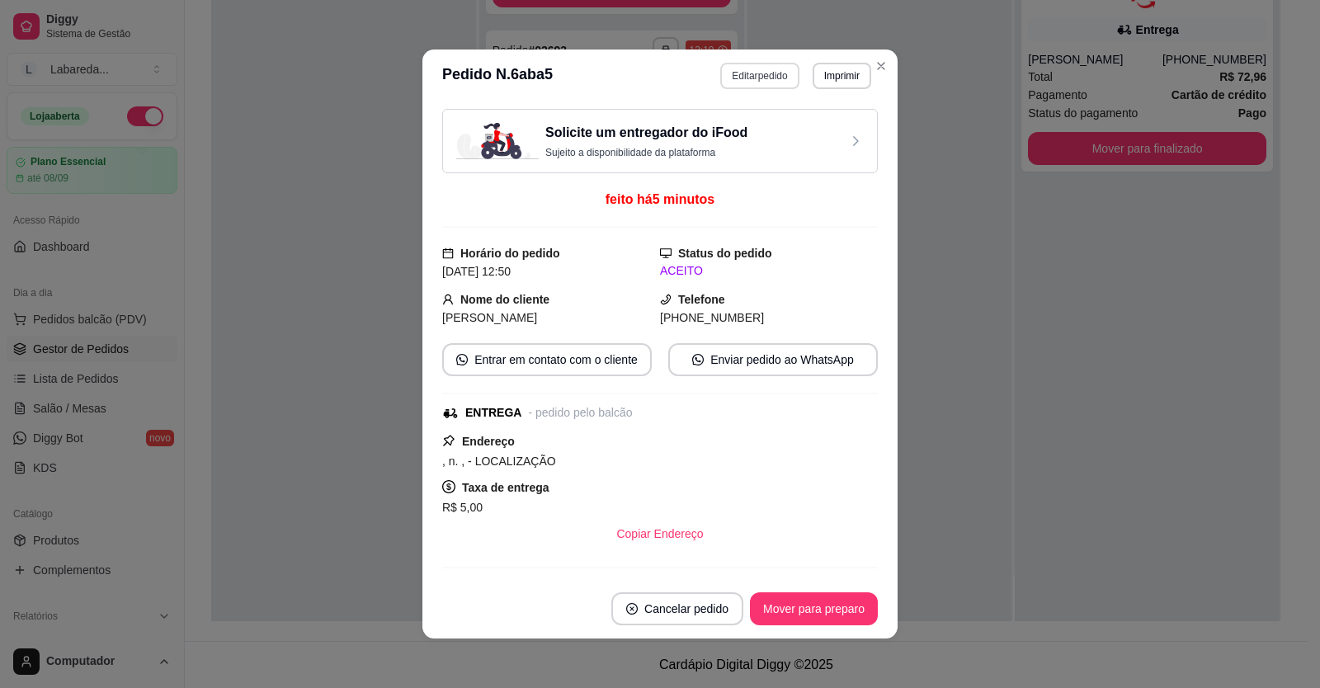
click at [758, 92] on header "**********" at bounding box center [659, 76] width 475 height 53
click at [756, 81] on button "Editar pedido" at bounding box center [759, 76] width 78 height 26
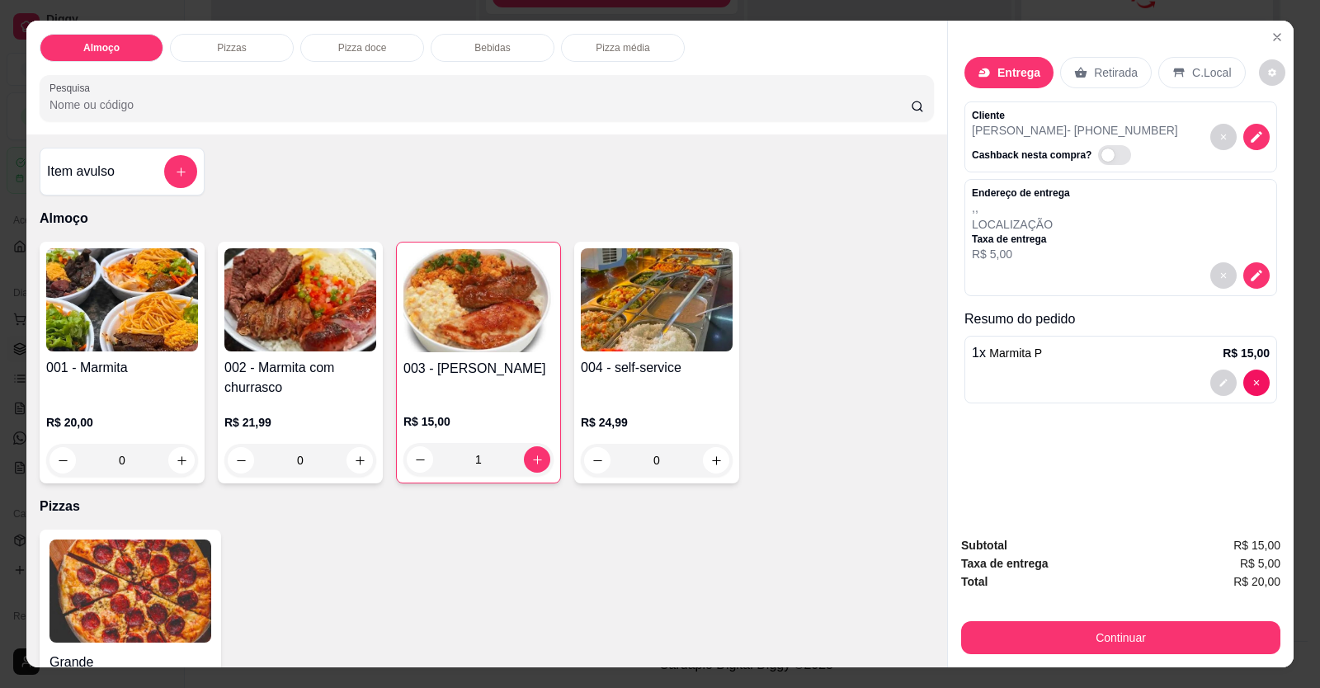
click at [1069, 380] on div at bounding box center [1121, 383] width 298 height 26
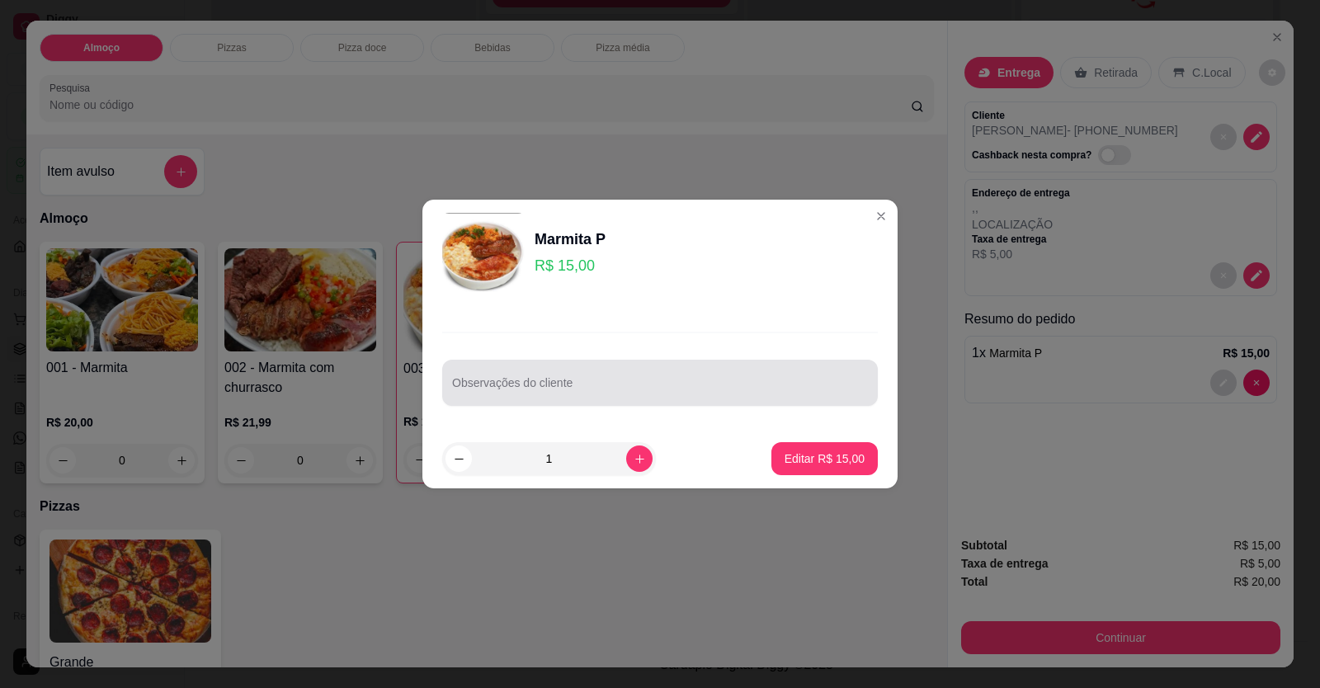
click at [615, 387] on input "Observações do cliente" at bounding box center [660, 389] width 416 height 17
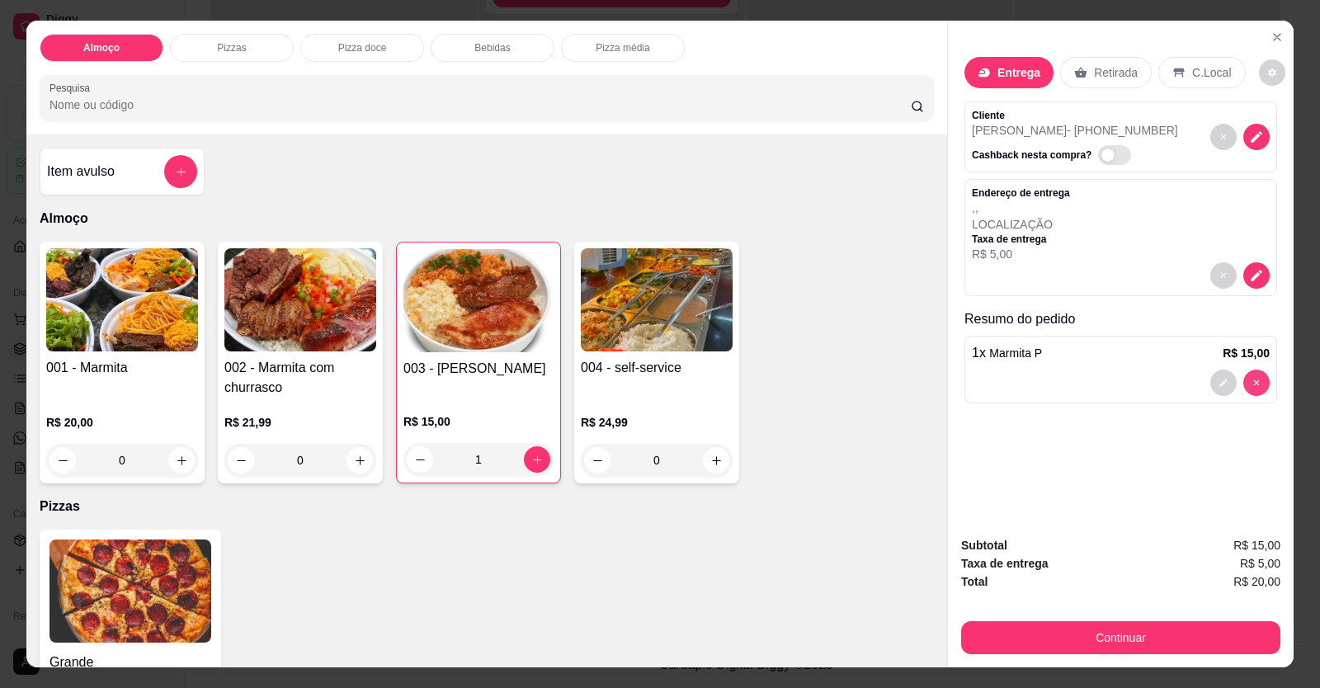
type input "0"
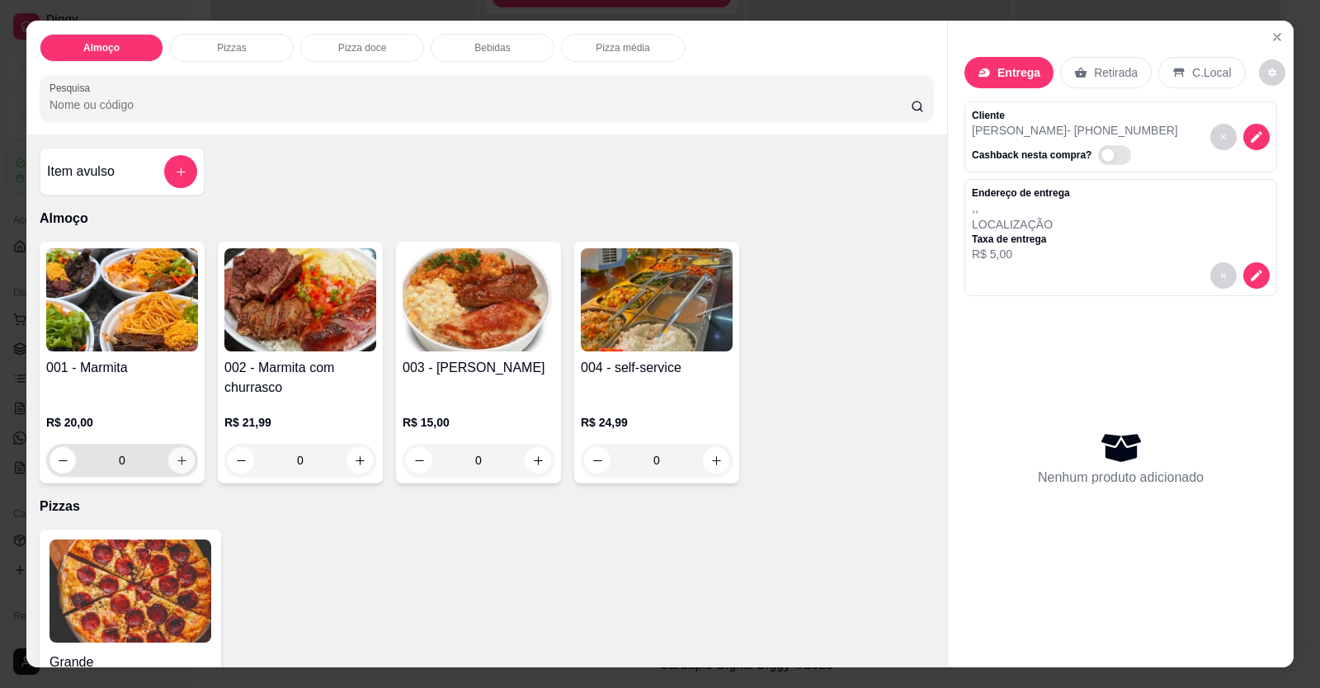
click at [178, 460] on icon "increase-product-quantity" at bounding box center [181, 460] width 9 height 9
type input "1"
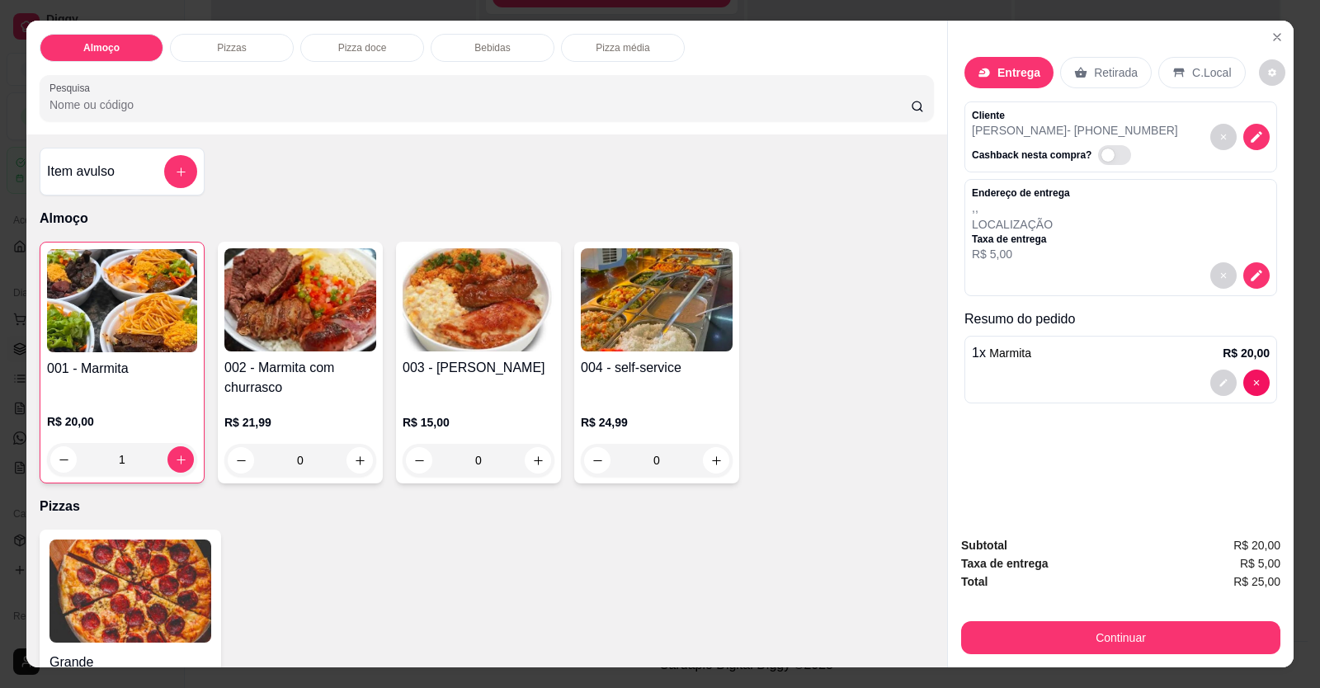
click at [1099, 389] on div at bounding box center [1121, 383] width 298 height 26
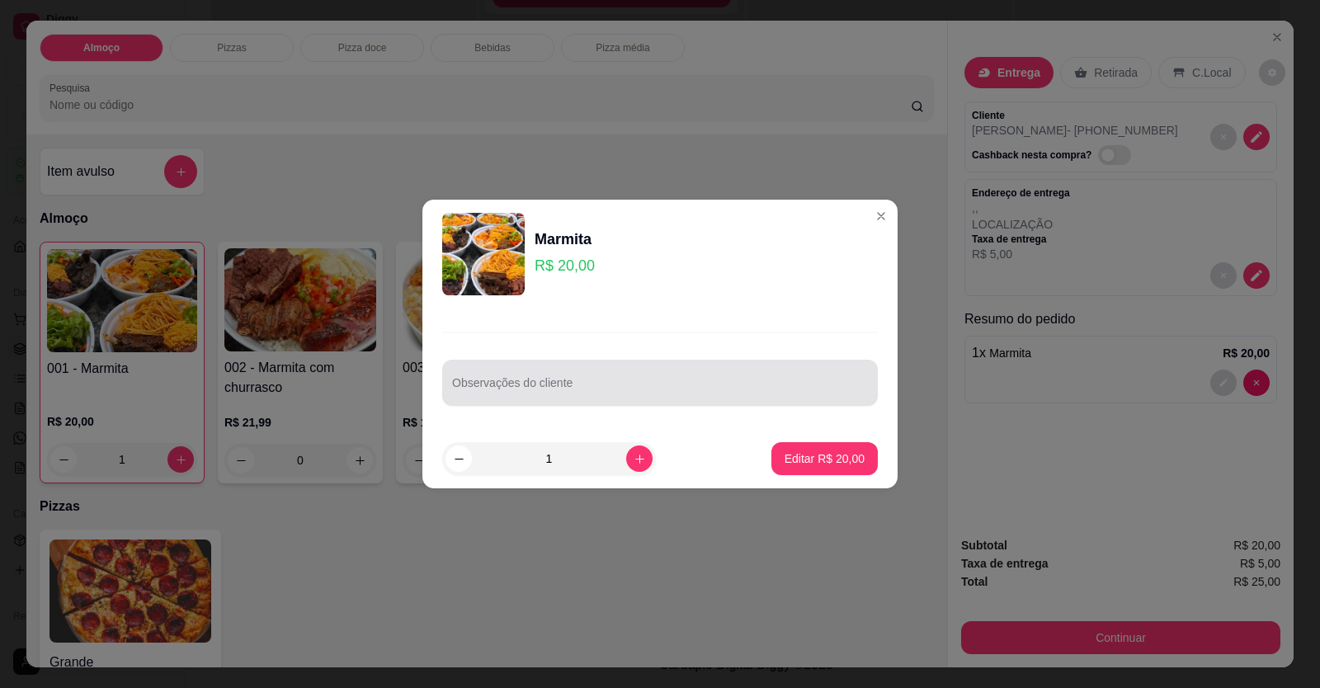
click at [569, 385] on input "Observações do cliente" at bounding box center [660, 389] width 416 height 17
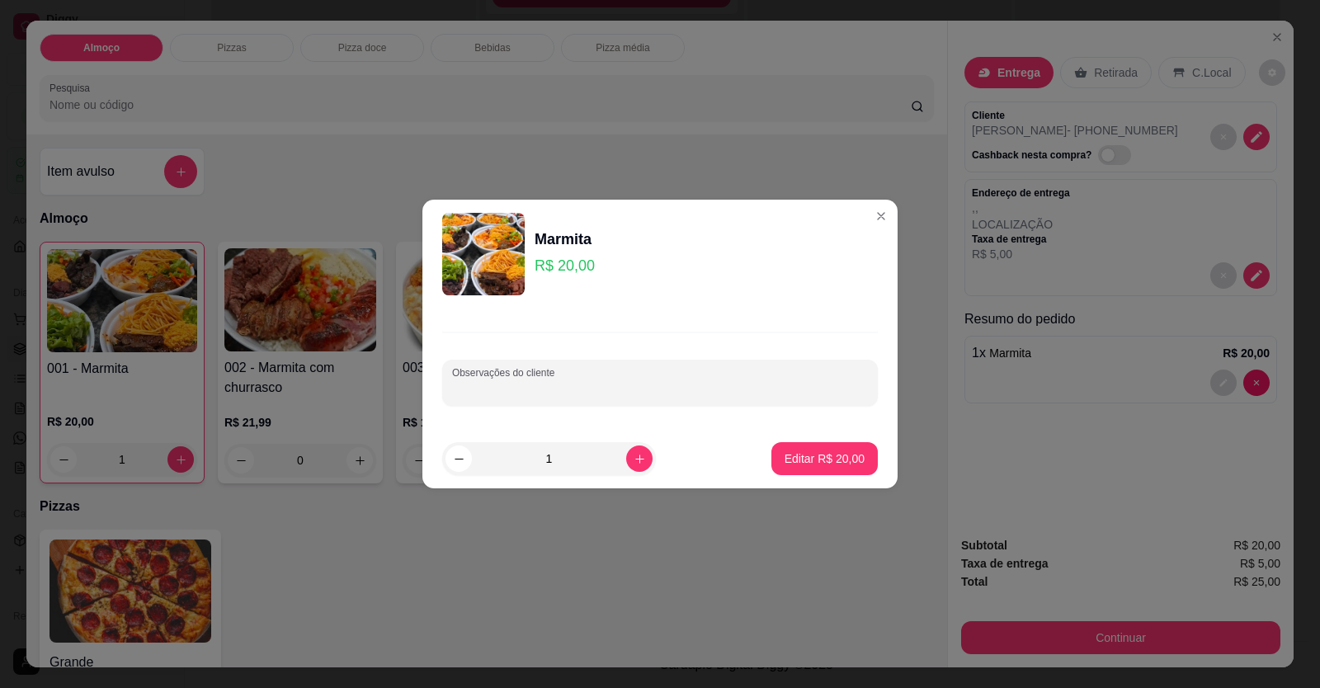
paste input "[12:54[DATE]] [PERSON_NAME]: Vou querer arroz feijão tropeiro, lasanha,churrasc…"
drag, startPoint x: 703, startPoint y: 380, endPoint x: 586, endPoint y: 389, distance: 117.5
click at [586, 389] on input "[12:54[DATE]] [PERSON_NAME]: Vou querer arroz feijão tropeiro, lasanha,churrasc…" at bounding box center [660, 389] width 416 height 17
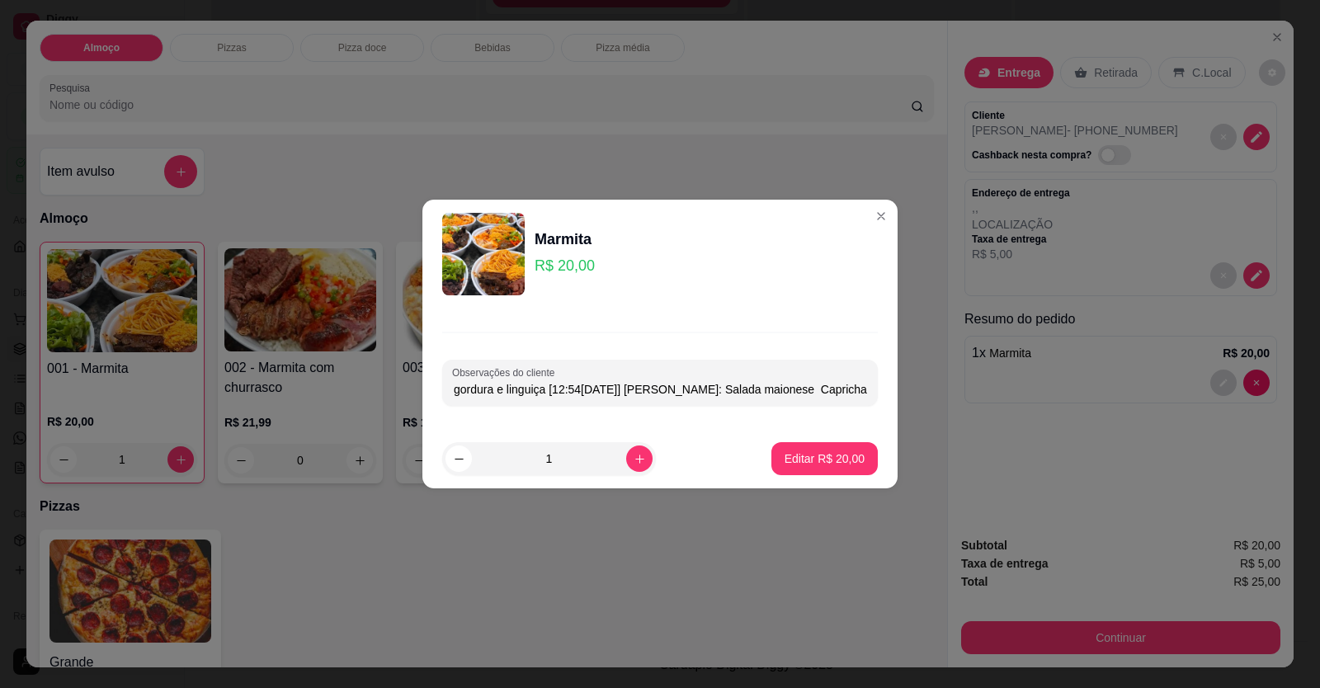
drag, startPoint x: 620, startPoint y: 385, endPoint x: 706, endPoint y: 387, distance: 85.8
click at [706, 387] on input "[12:54[DATE]] [PERSON_NAME]: Vou querer arroz feijão tropeiro, lasanha,churrasc…" at bounding box center [660, 389] width 416 height 17
drag, startPoint x: 624, startPoint y: 389, endPoint x: 488, endPoint y: 391, distance: 135.3
click at [489, 394] on input "[12:54[DATE]] [PERSON_NAME]: Vou querer arroz feijão tropeiro, lasanha,churrasc…" at bounding box center [660, 389] width 416 height 17
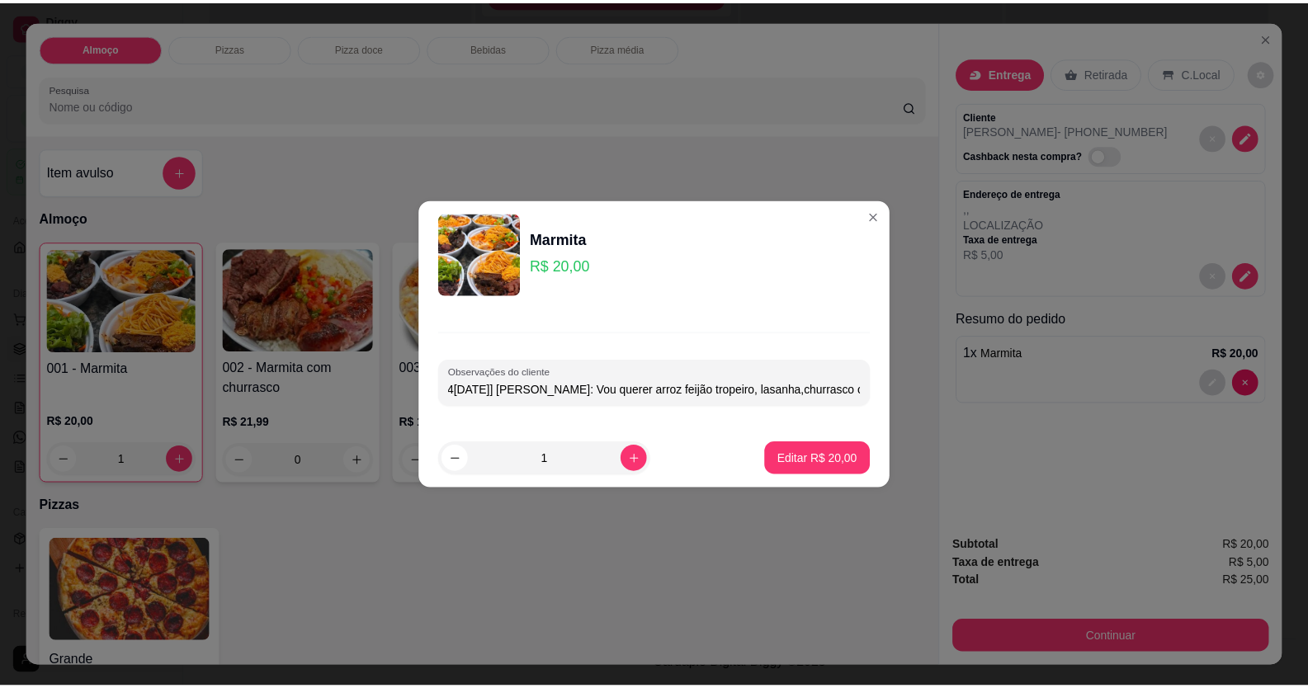
scroll to position [0, 0]
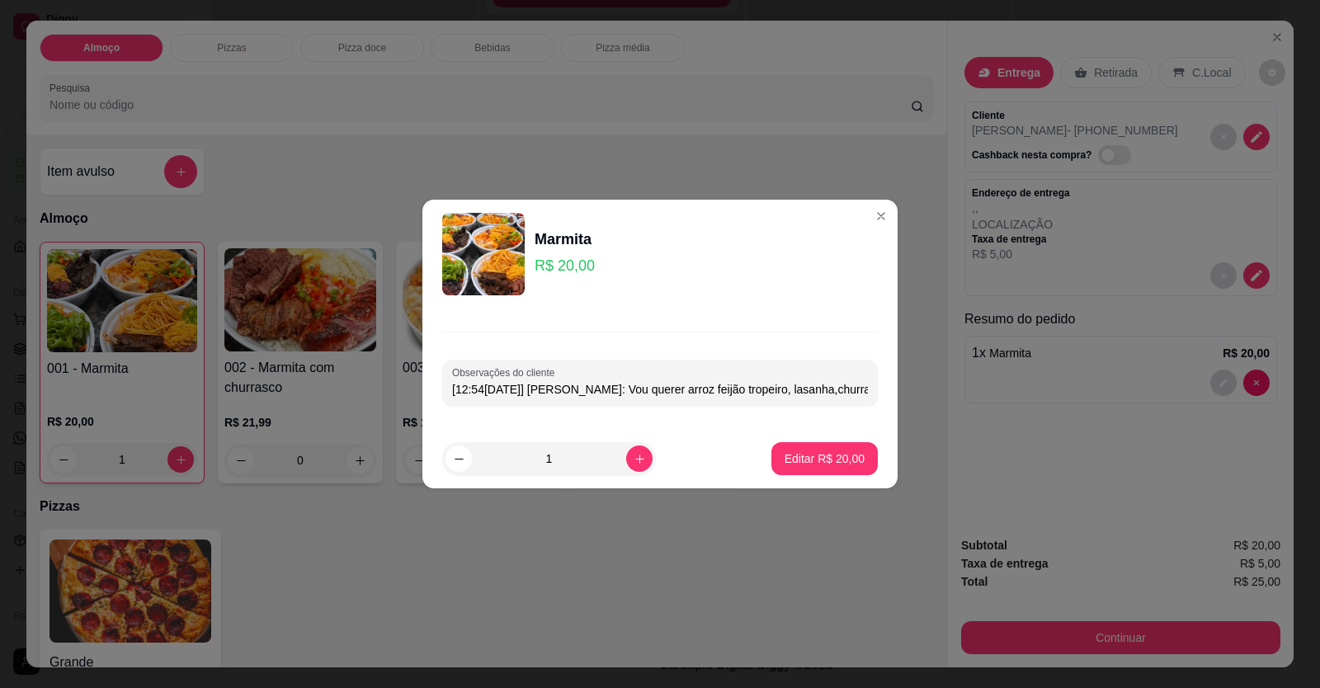
drag, startPoint x: 476, startPoint y: 389, endPoint x: 445, endPoint y: 396, distance: 32.0
click at [434, 396] on div "Observações do cliente [12:54[DATE]] [PERSON_NAME]: Vou querer arroz feijão tro…" at bounding box center [659, 369] width 475 height 120
click at [460, 392] on input "[12:54[DATE]] [PERSON_NAME]: Vou querer arroz feijão tropeiro, lasanha,churrasc…" at bounding box center [660, 389] width 416 height 17
drag, startPoint x: 550, startPoint y: 389, endPoint x: 576, endPoint y: 394, distance: 26.7
click at [549, 389] on input "[12:54[DATE]] [PERSON_NAME]: Vou querer arroz feijão tropeiro, lasanha,churrasc…" at bounding box center [660, 389] width 416 height 17
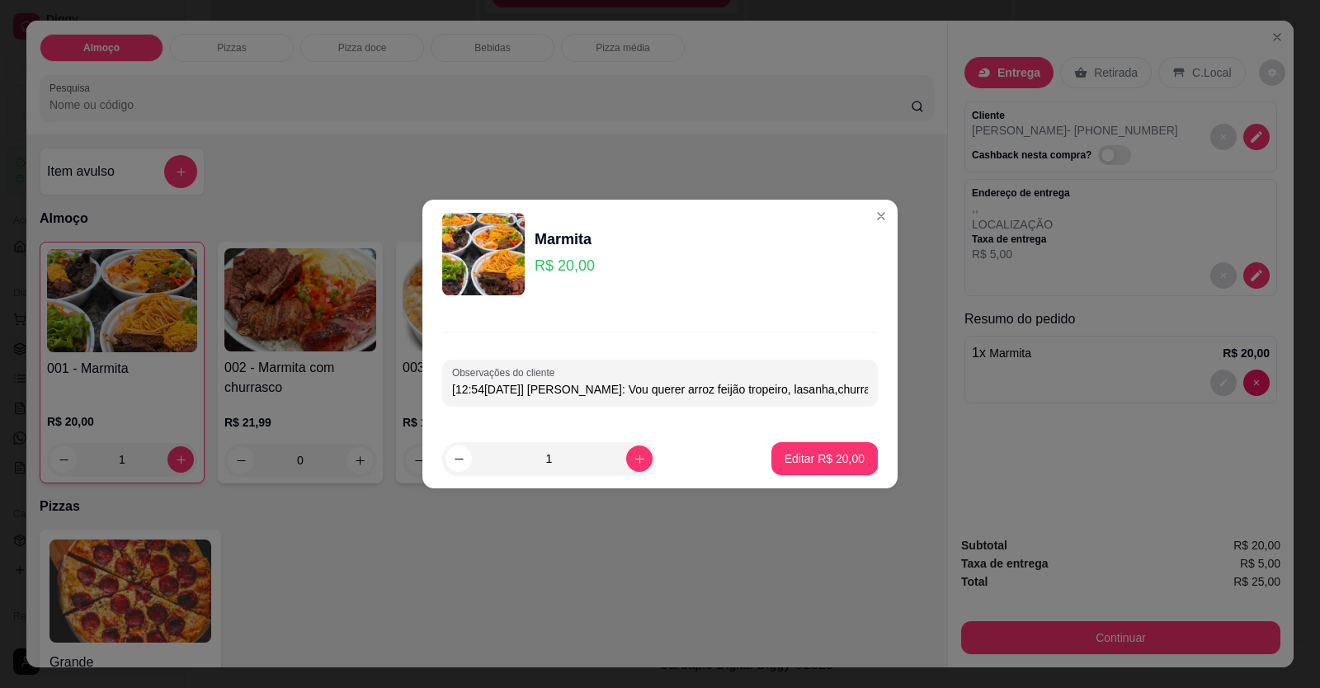
click at [580, 392] on input "[12:54[DATE]] [PERSON_NAME]: Vou querer arroz feijão tropeiro, lasanha,churrasc…" at bounding box center [660, 389] width 416 height 17
click at [580, 393] on input "[12:54[DATE]] [PERSON_NAME]: Vou querer arroz feijão tropeiro, lasanha,churrasc…" at bounding box center [660, 389] width 416 height 17
click at [575, 393] on input "[12:54[DATE]] [PERSON_NAME]: Vou querer arroz feijão tropeiro, lasanha,churrasc…" at bounding box center [660, 389] width 416 height 17
drag, startPoint x: 573, startPoint y: 391, endPoint x: 417, endPoint y: 385, distance: 156.1
click at [418, 385] on div "Marmita R$ 20,00 Observações do cliente [12:54[DATE]] [PERSON_NAME]: Vou querer…" at bounding box center [660, 344] width 1320 height 688
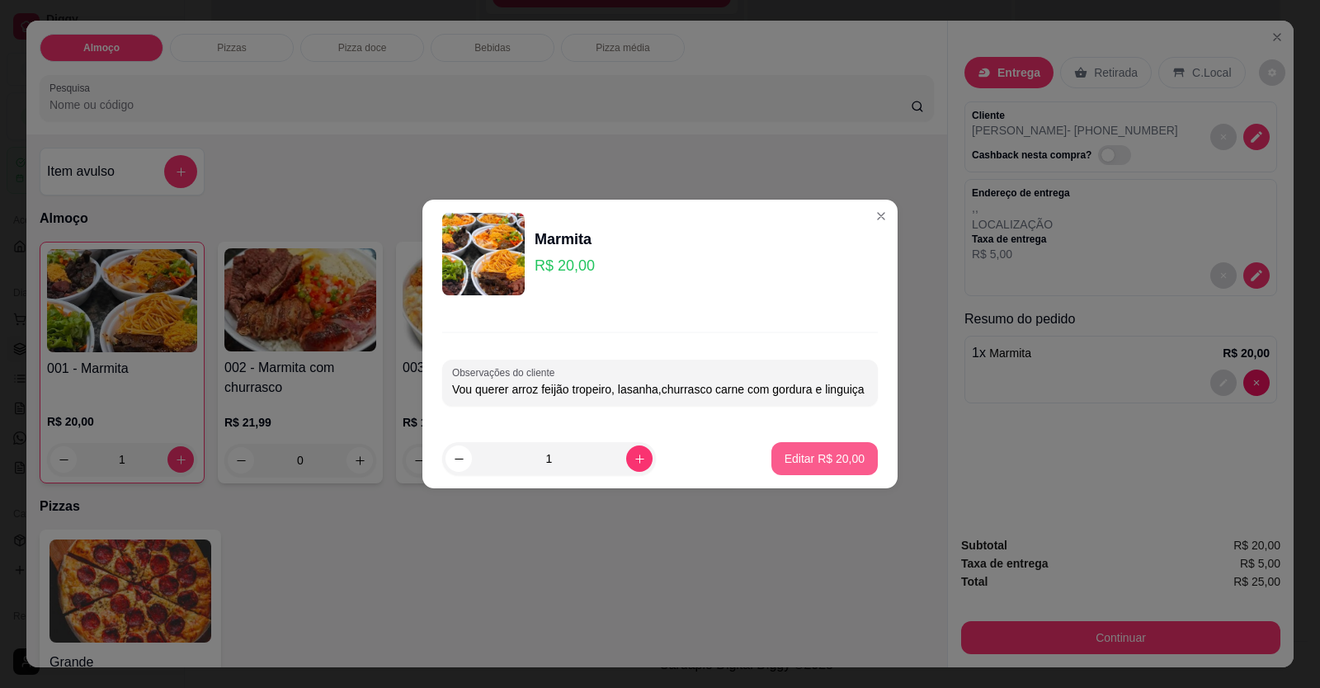
type input "Vou querer arroz feijão tropeiro, lasanha,churrasco carne com gordura e linguiç…"
click at [799, 462] on p "Editar R$ 20,00" at bounding box center [825, 459] width 78 height 16
type input "0"
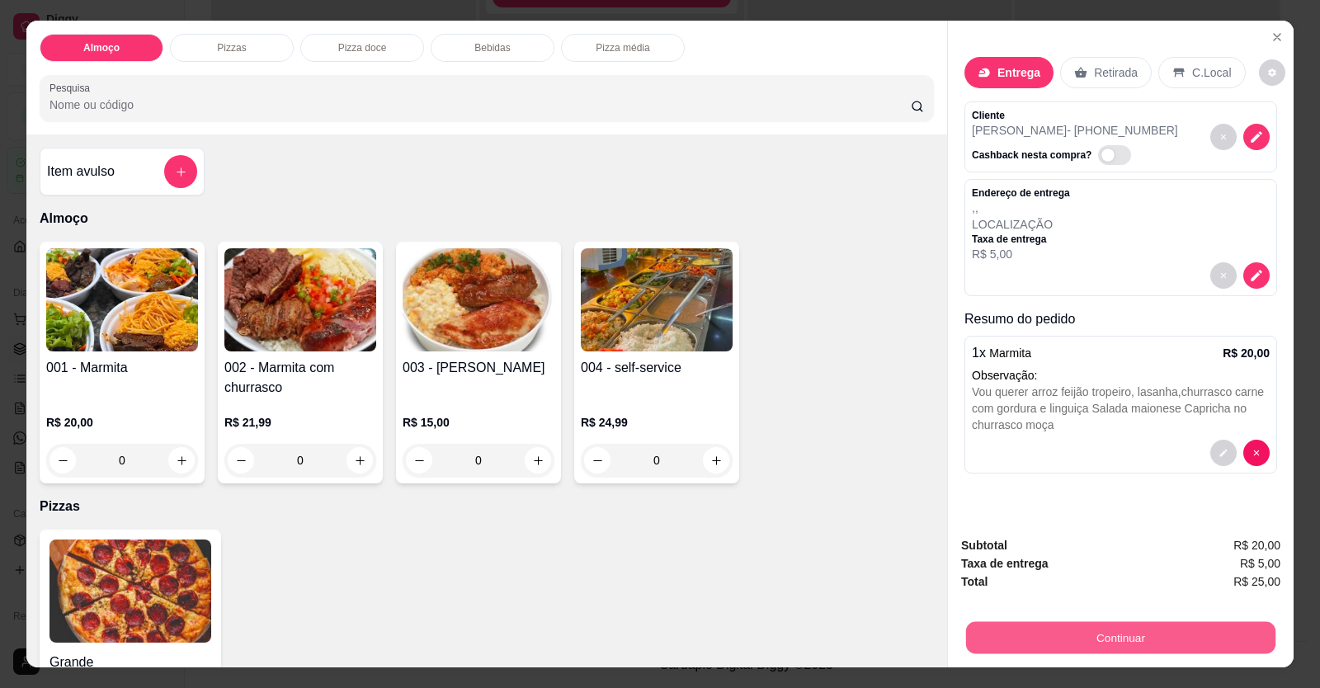
click at [1100, 630] on button "Continuar" at bounding box center [1120, 638] width 309 height 32
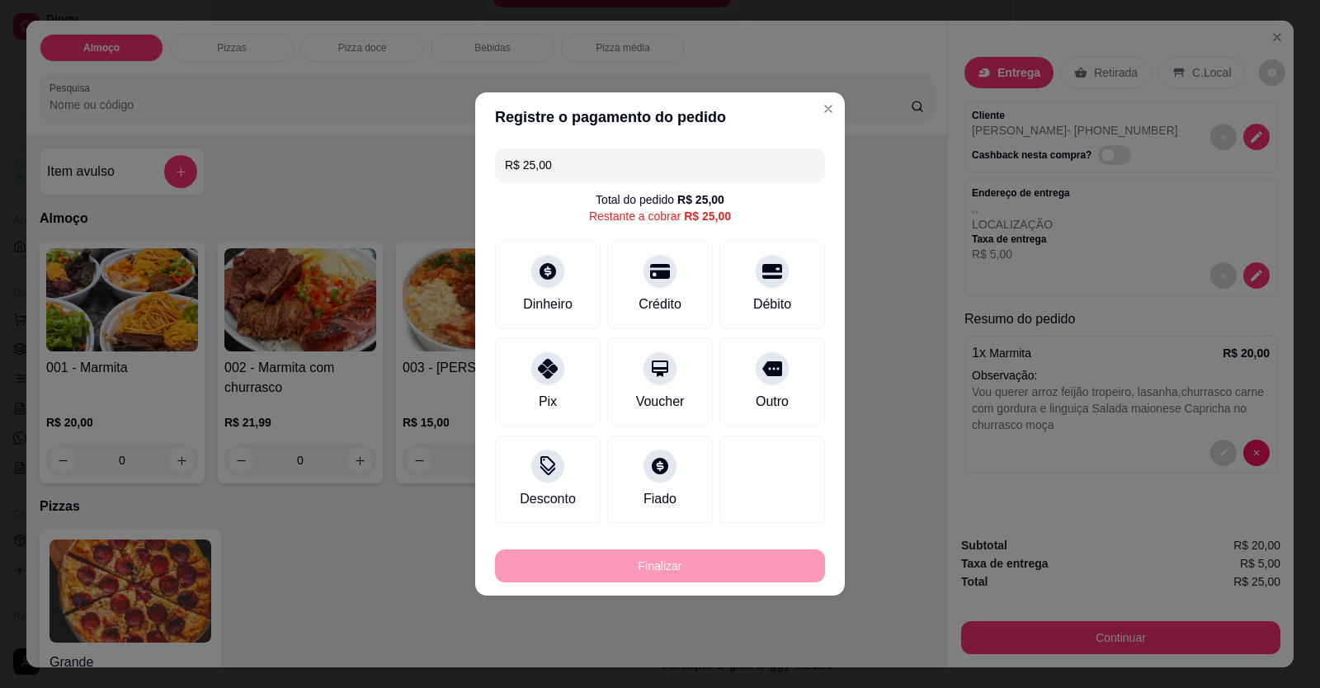
drag, startPoint x: 784, startPoint y: 283, endPoint x: 775, endPoint y: 285, distance: 9.4
click at [780, 282] on div "Débito" at bounding box center [773, 284] width 106 height 87
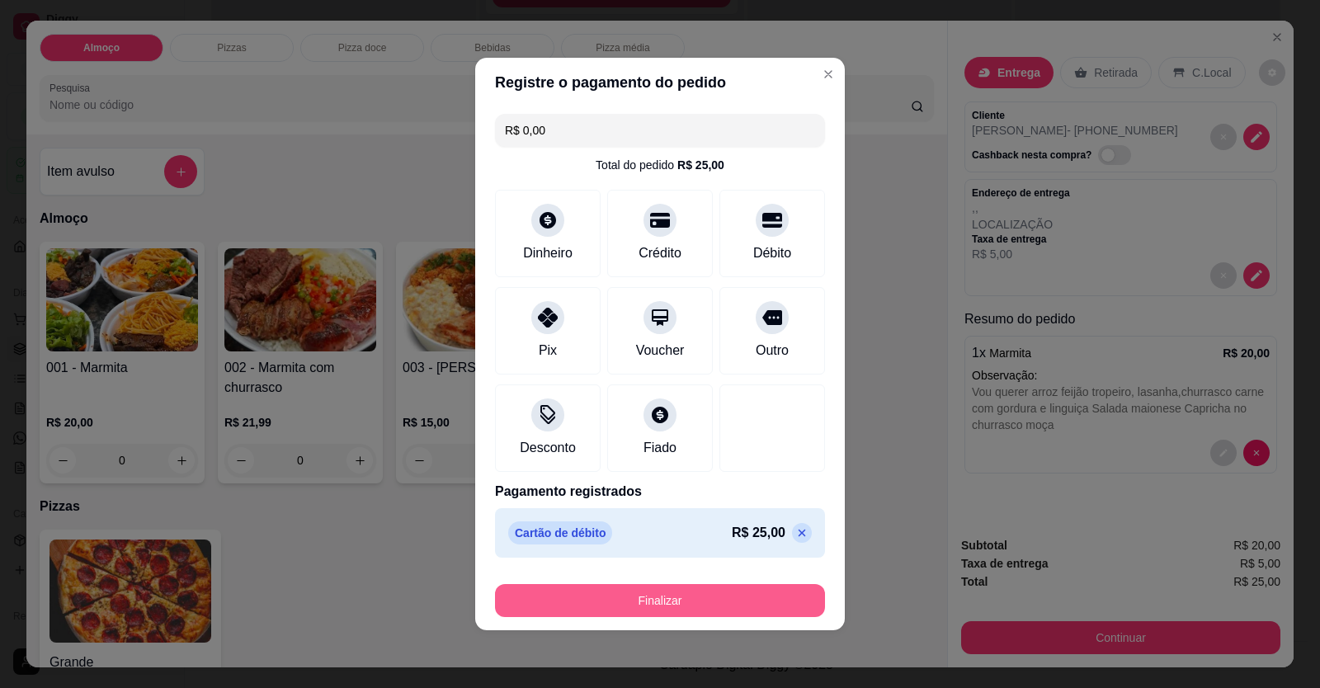
click at [719, 599] on button "Finalizar" at bounding box center [660, 600] width 330 height 33
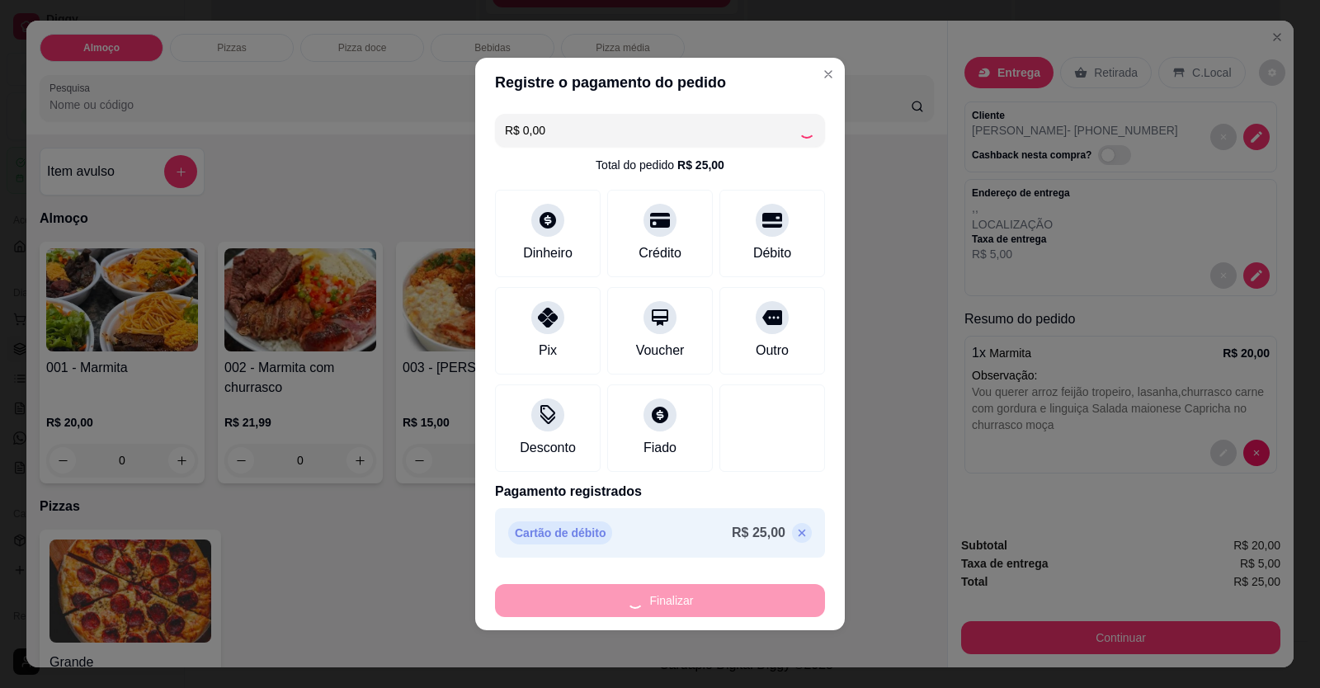
type input "-R$ 25,00"
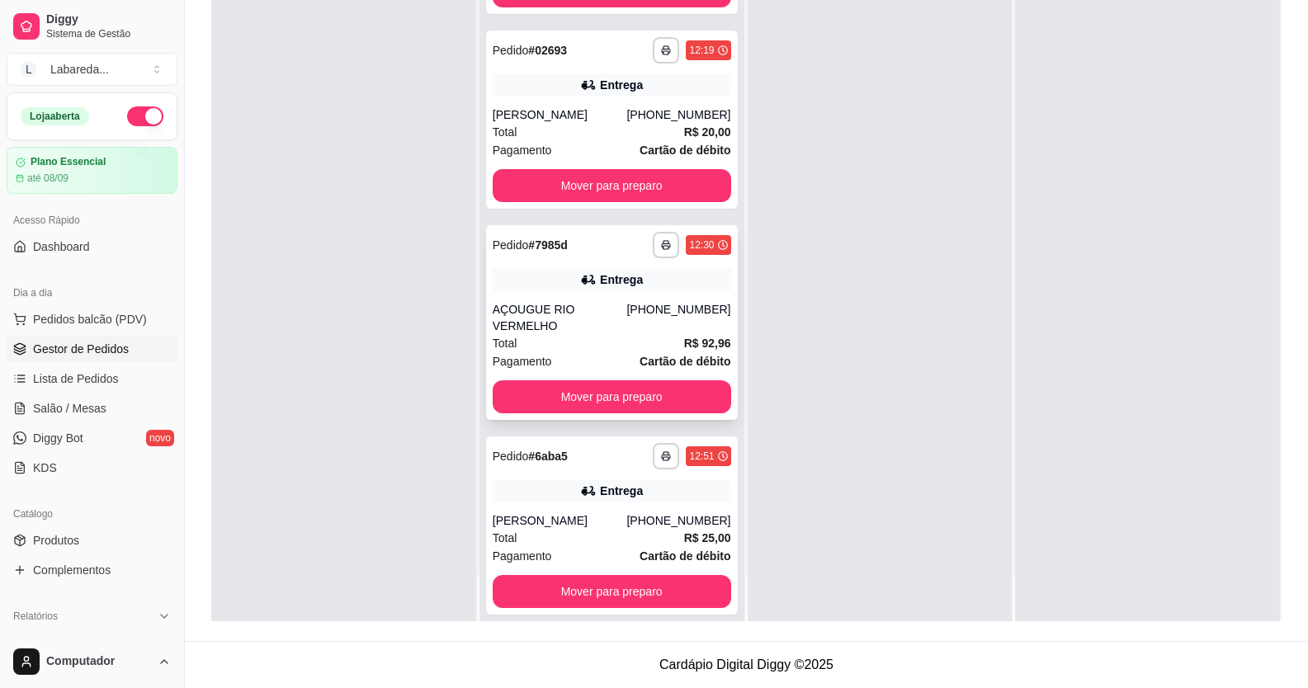
click at [579, 334] on div "Total R$ 92,96" at bounding box center [612, 343] width 238 height 18
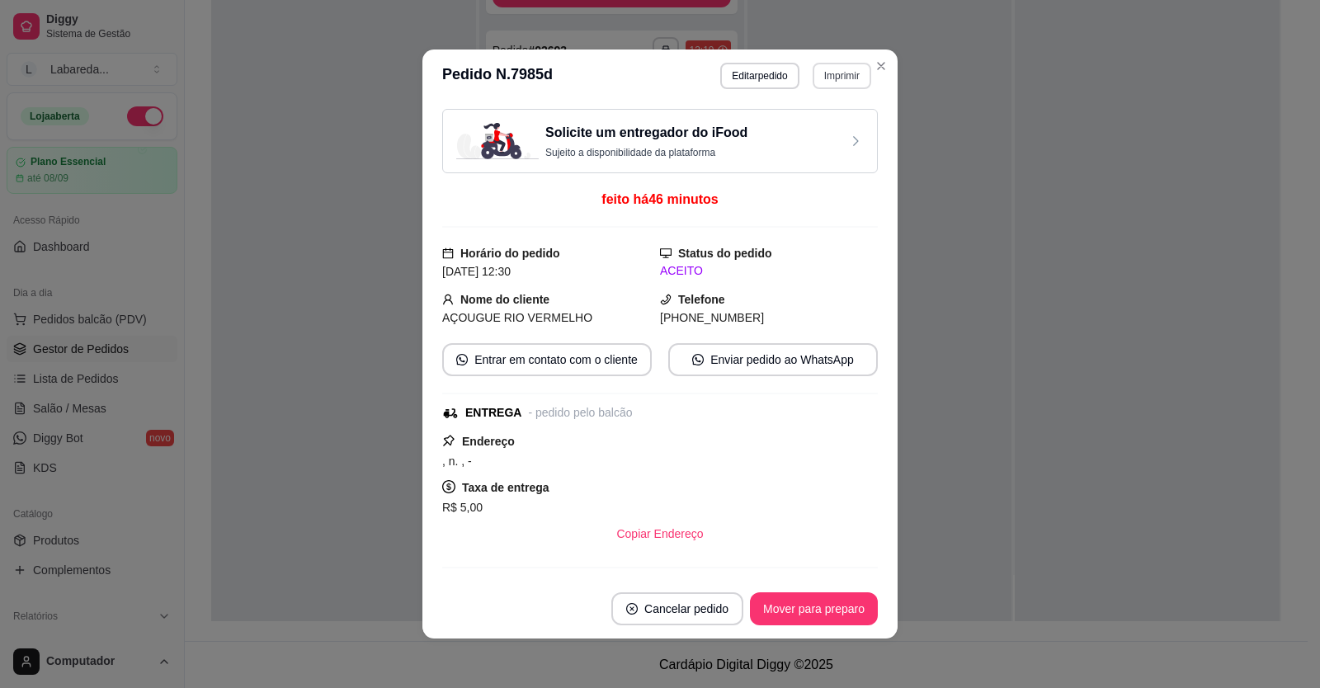
click at [839, 78] on button "Imprimir" at bounding box center [842, 76] width 59 height 26
click at [837, 131] on button "IMPRESSORA" at bounding box center [807, 133] width 116 height 26
click at [839, 72] on button "Imprimir" at bounding box center [842, 76] width 59 height 26
click at [828, 139] on button "IMPRESSORA" at bounding box center [808, 133] width 120 height 26
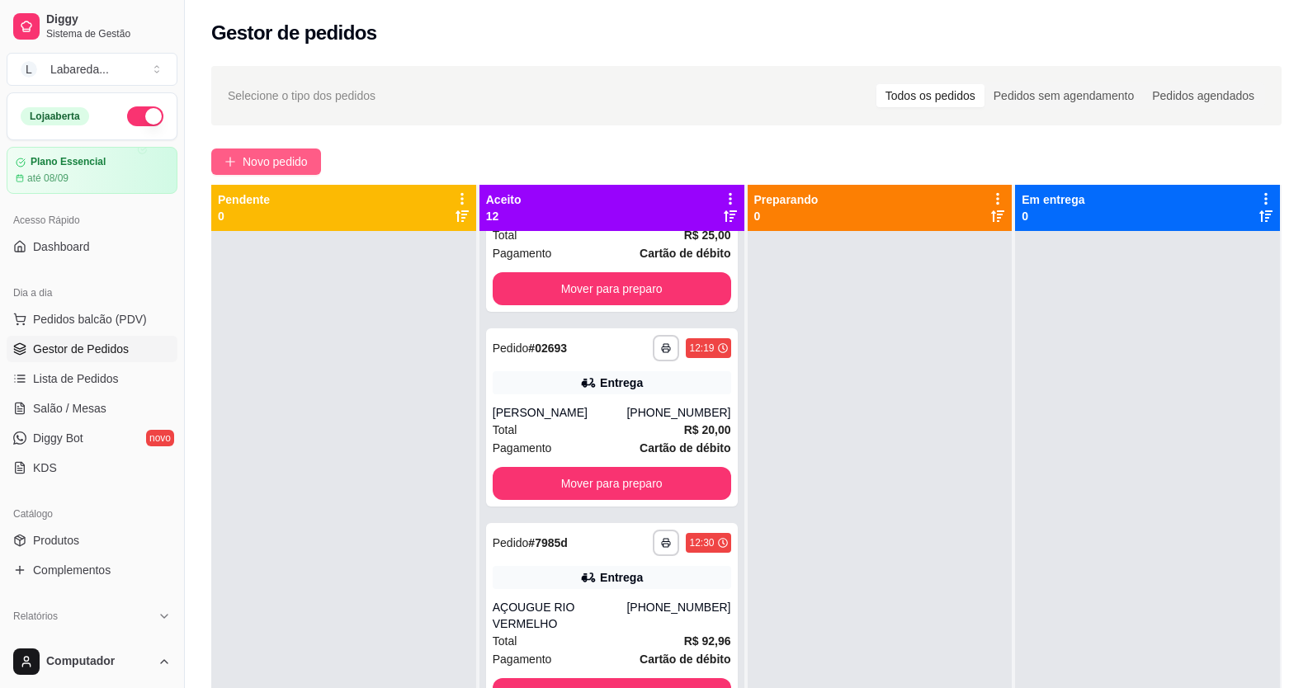
click at [237, 166] on button "Novo pedido" at bounding box center [266, 162] width 110 height 26
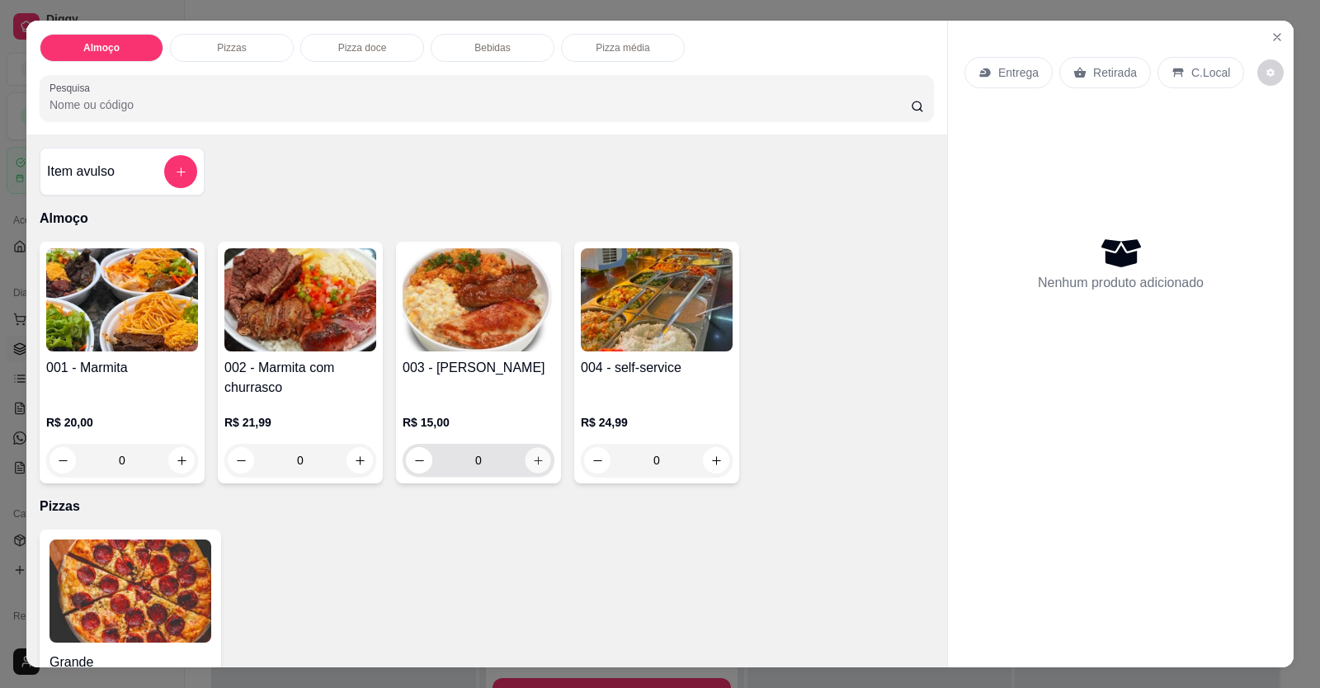
click at [533, 461] on icon "increase-product-quantity" at bounding box center [538, 461] width 12 height 12
type input "1"
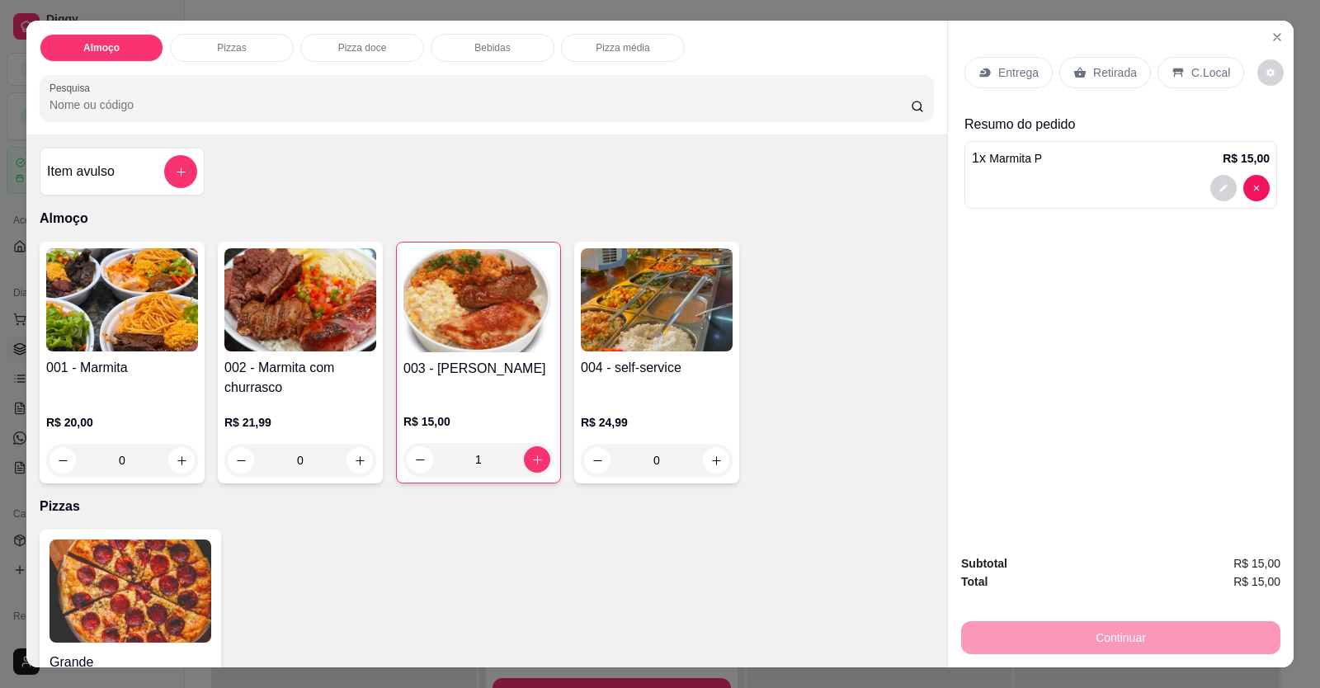
click at [1031, 78] on div "Entrega" at bounding box center [1009, 72] width 88 height 31
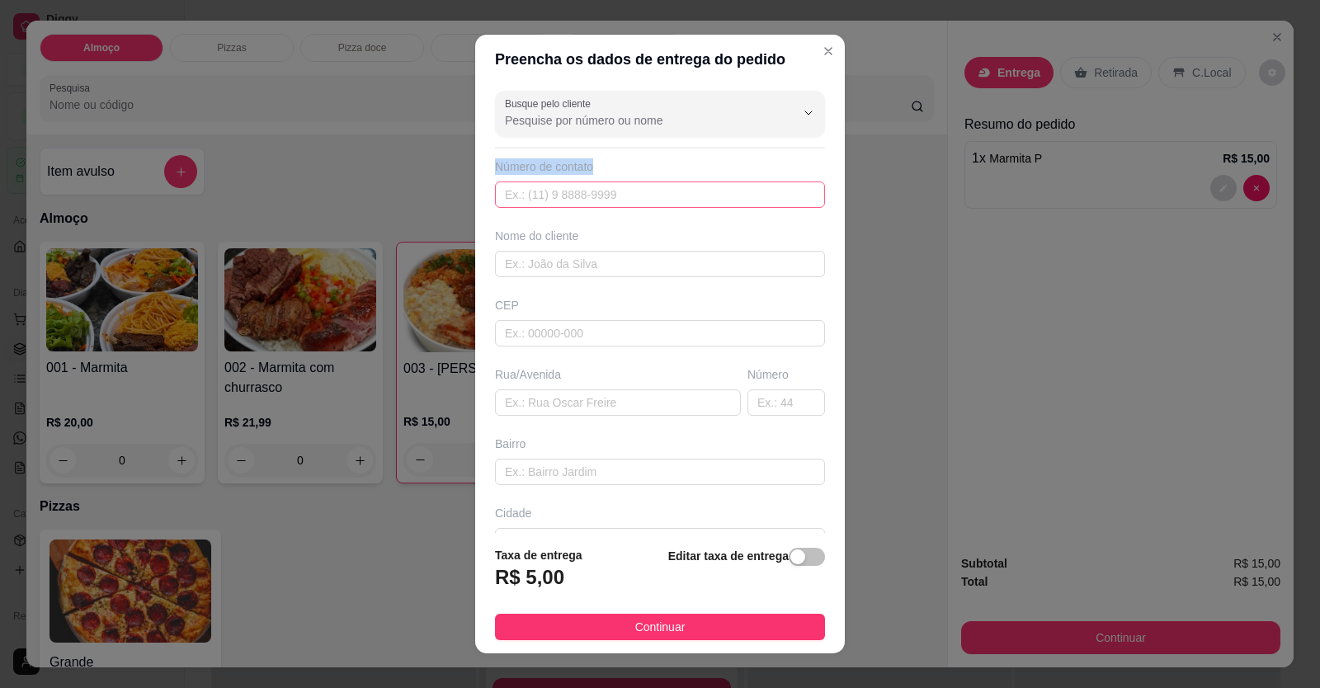
drag, startPoint x: 704, startPoint y: 210, endPoint x: 699, endPoint y: 197, distance: 13.3
click at [700, 198] on div "Busque pelo cliente Número de contato Nome do cliente CEP Rua/[GEOGRAPHIC_DATA]" at bounding box center [660, 309] width 370 height 450
click at [620, 199] on input "text" at bounding box center [660, 195] width 330 height 26
type input "[PHONE_NUMBER]"
click at [532, 270] on input "text" at bounding box center [660, 264] width 330 height 26
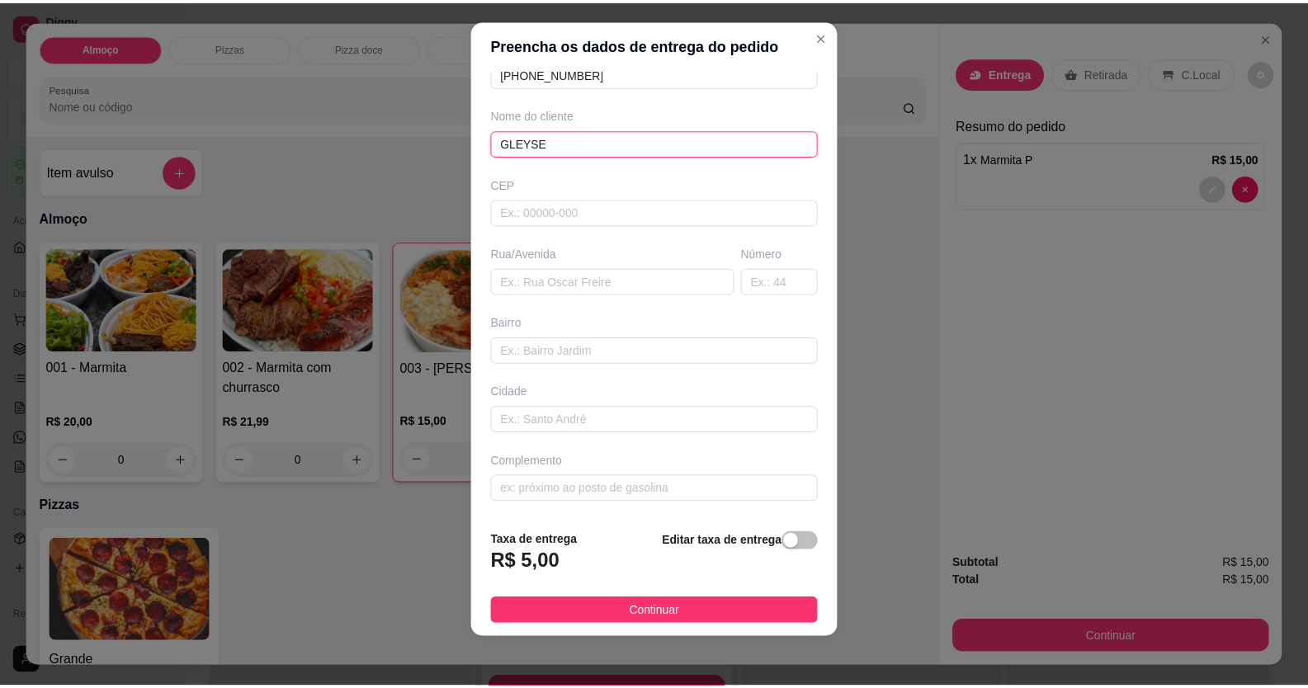
scroll to position [18, 0]
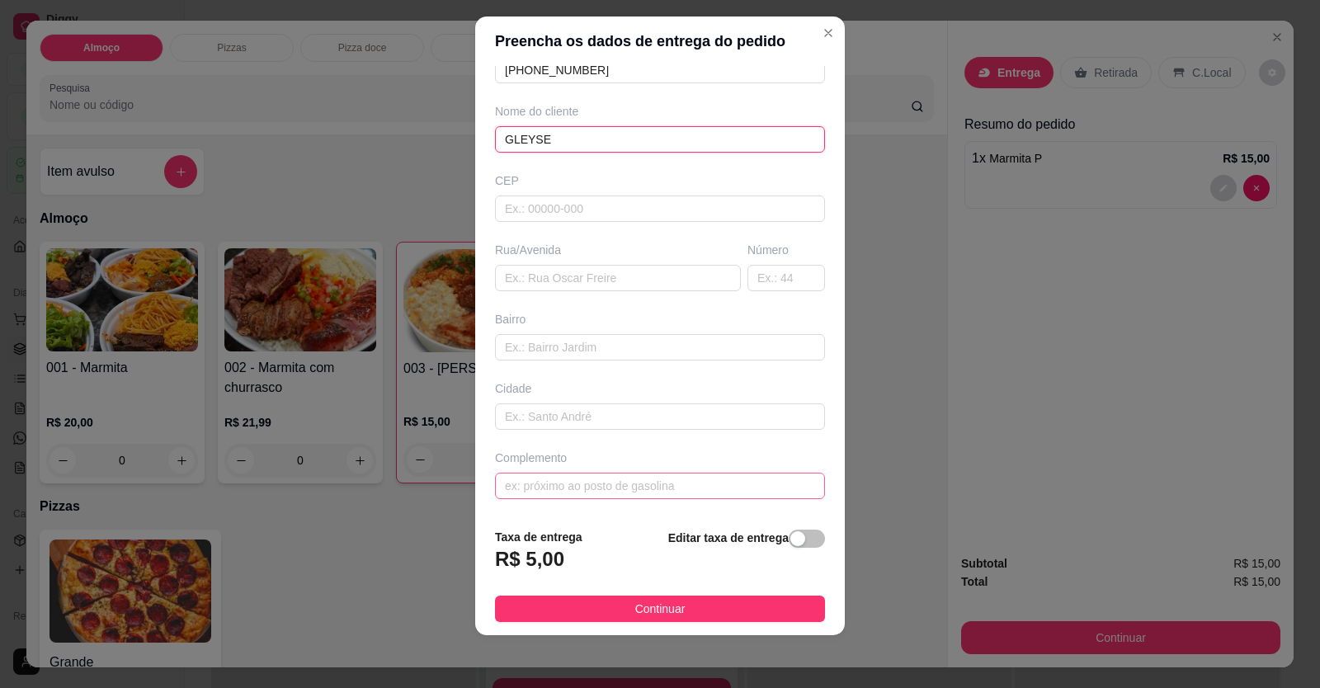
type input "GLEYSE"
click at [597, 494] on input "text" at bounding box center [660, 486] width 330 height 26
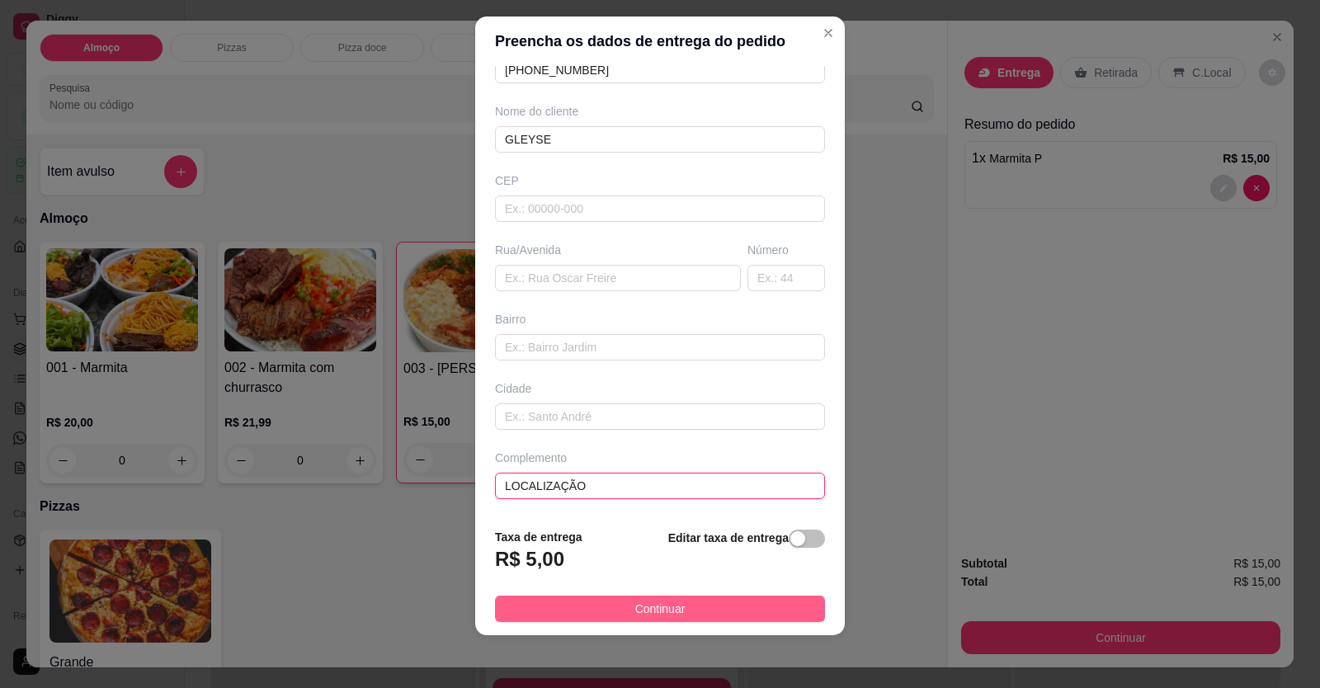
type input "LOCALIZAÇÃO"
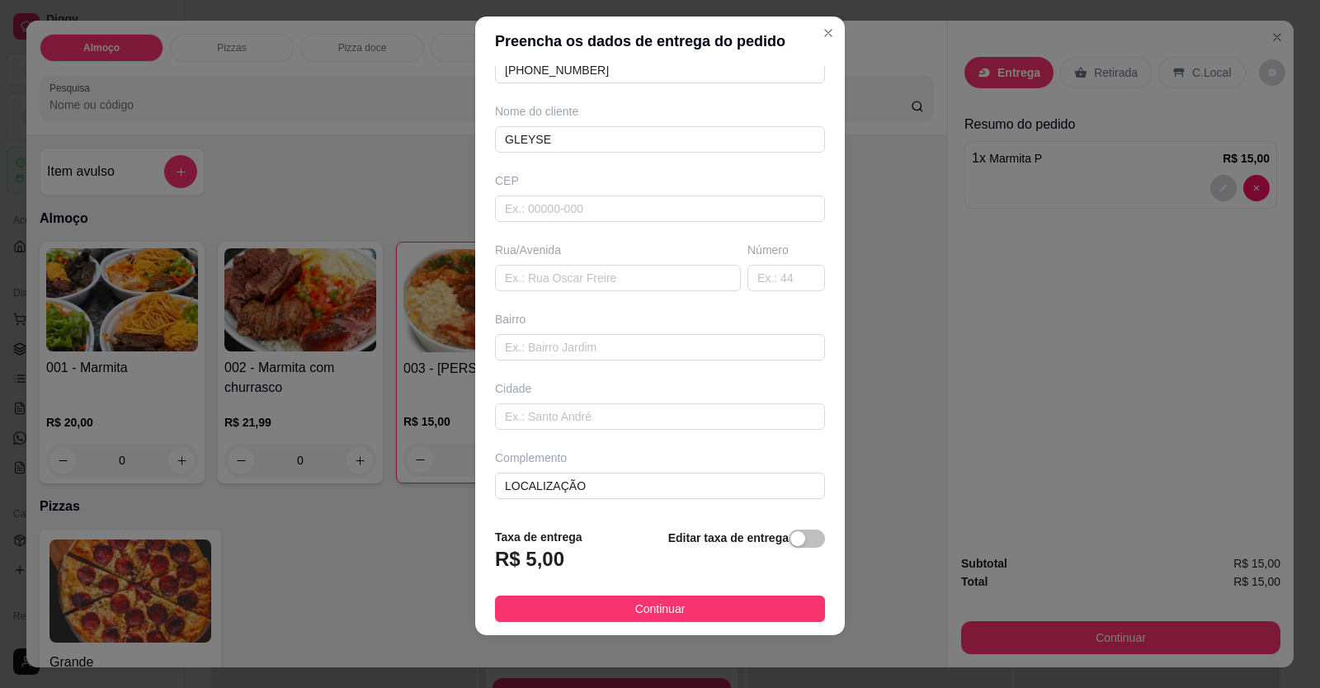
drag, startPoint x: 768, startPoint y: 612, endPoint x: 828, endPoint y: 649, distance: 69.6
click at [769, 615] on button "Continuar" at bounding box center [660, 609] width 330 height 26
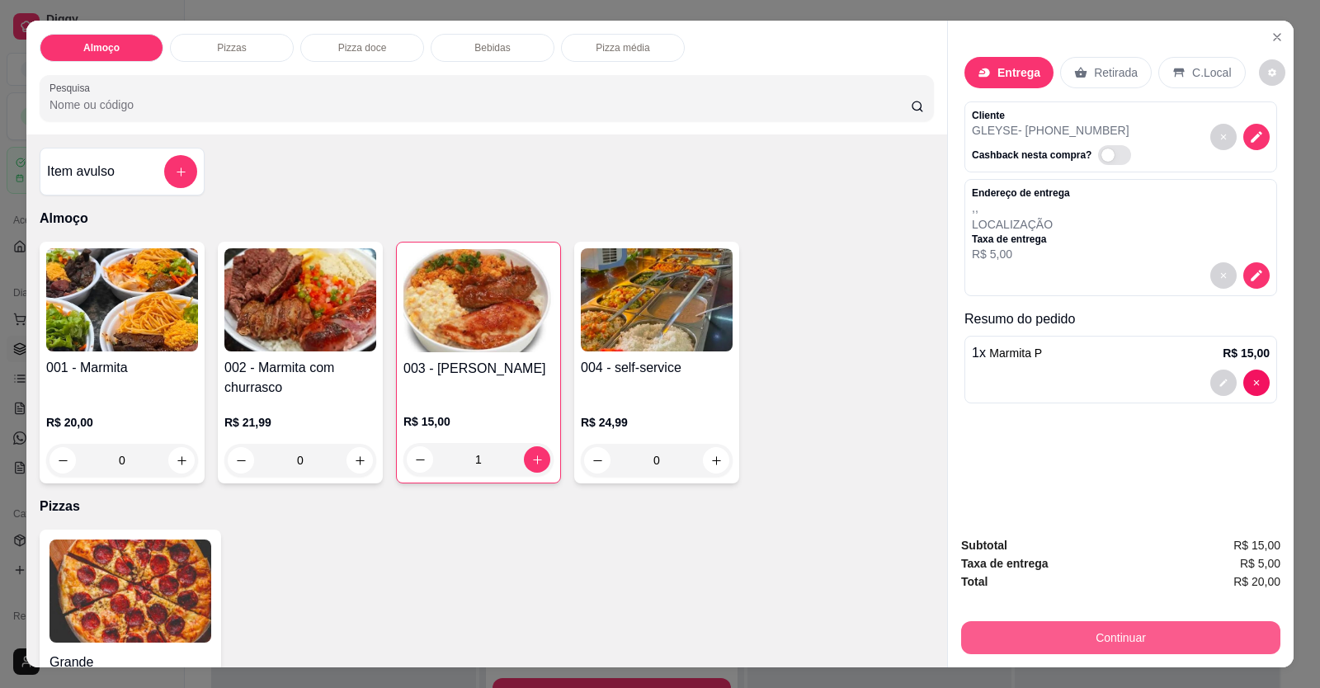
click at [1073, 644] on button "Continuar" at bounding box center [1120, 637] width 319 height 33
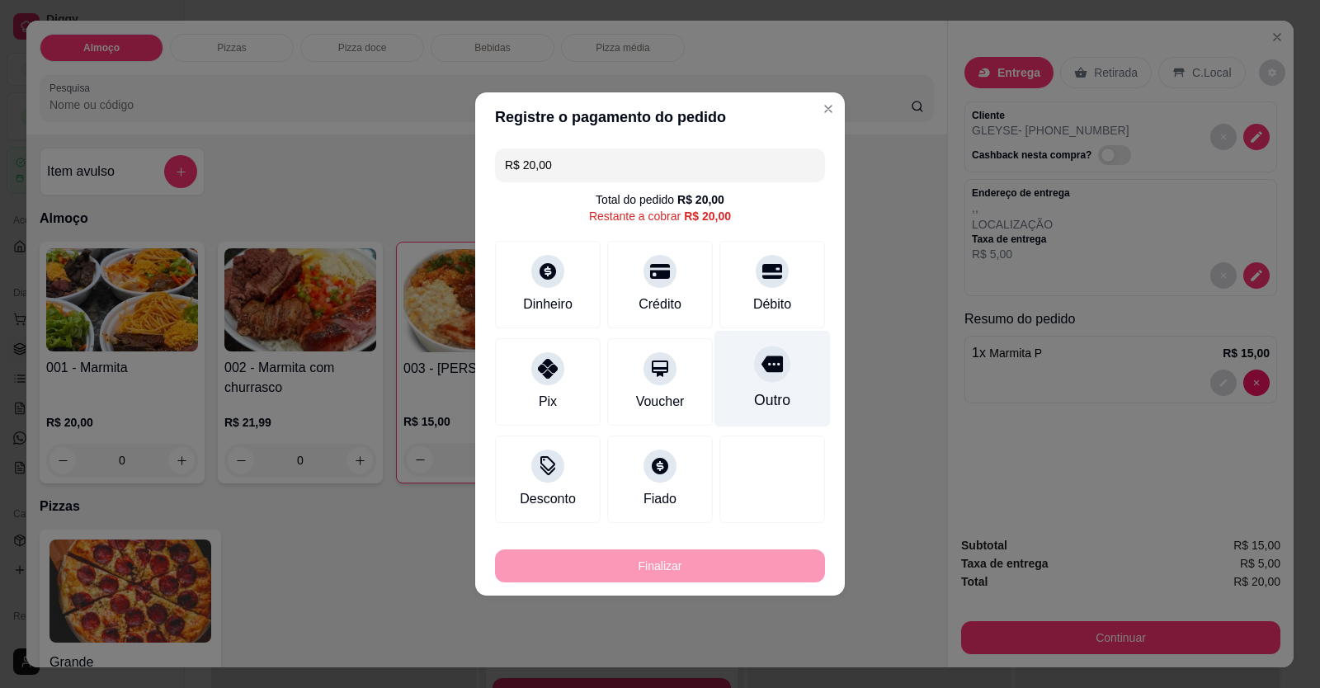
click at [775, 309] on div "Débito" at bounding box center [772, 305] width 38 height 20
type input "R$ 0,00"
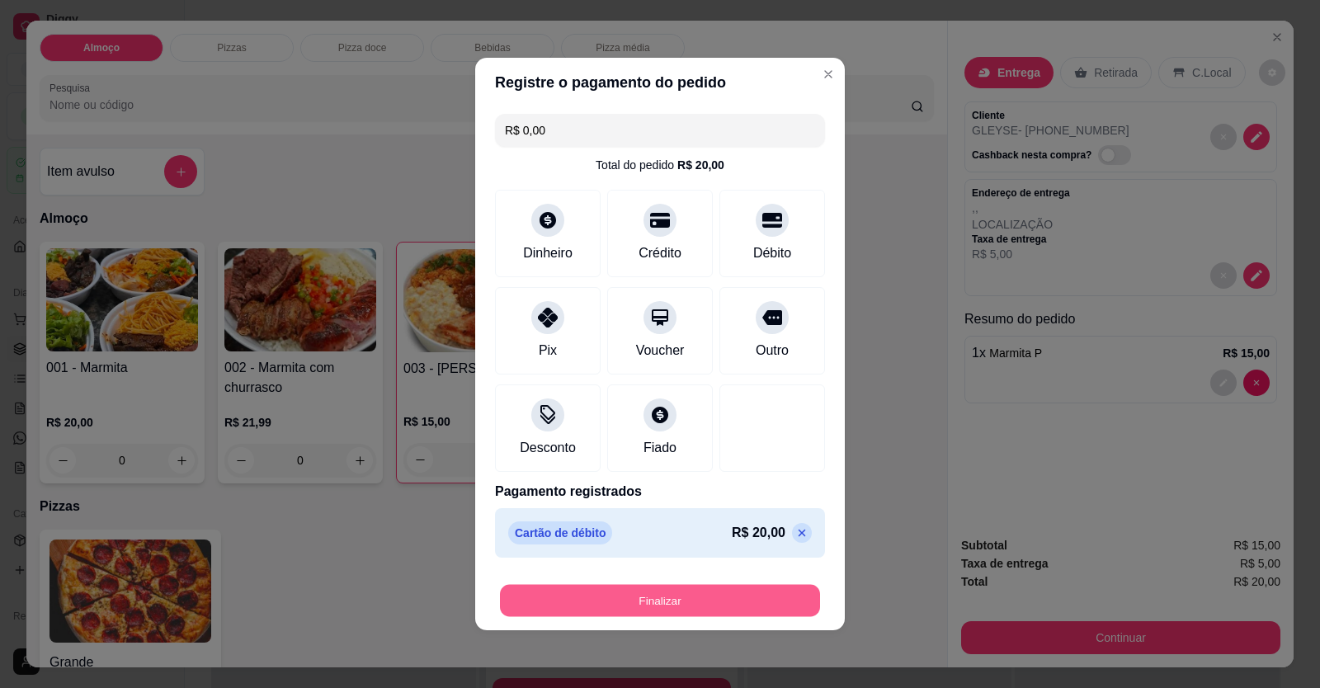
click at [764, 601] on button "Finalizar" at bounding box center [660, 601] width 320 height 32
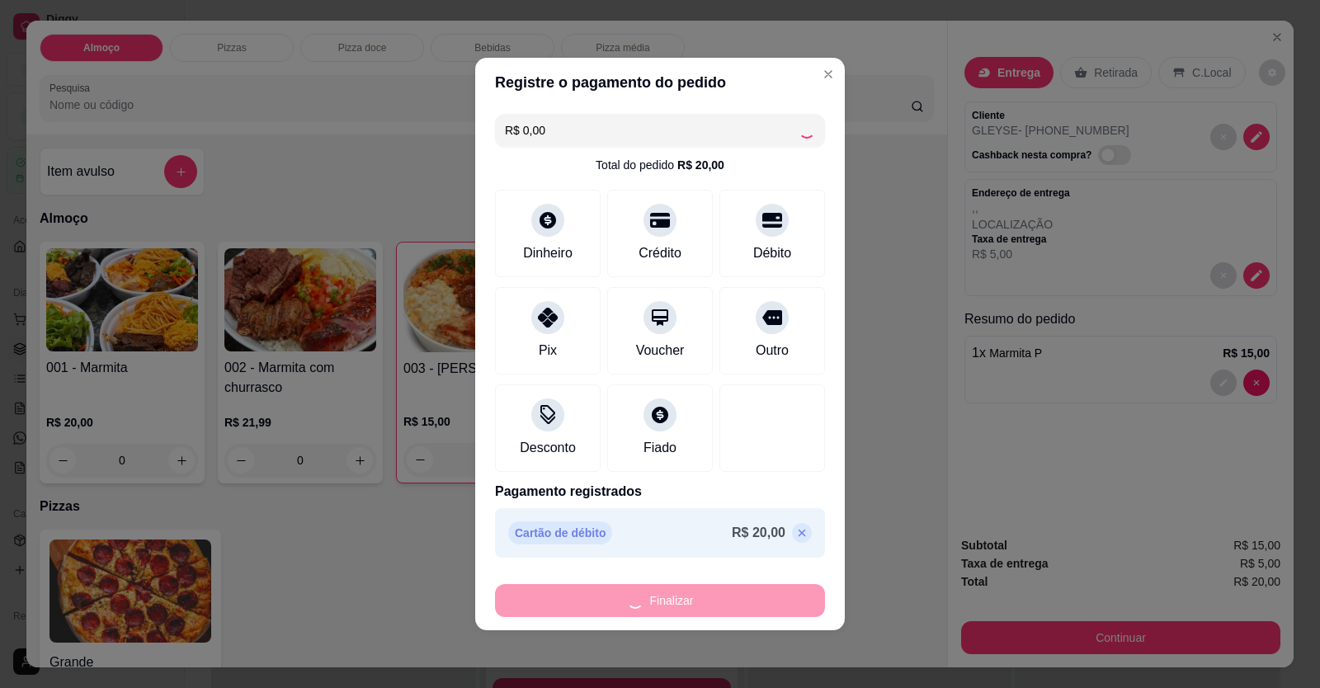
type input "0"
type input "-R$ 20,00"
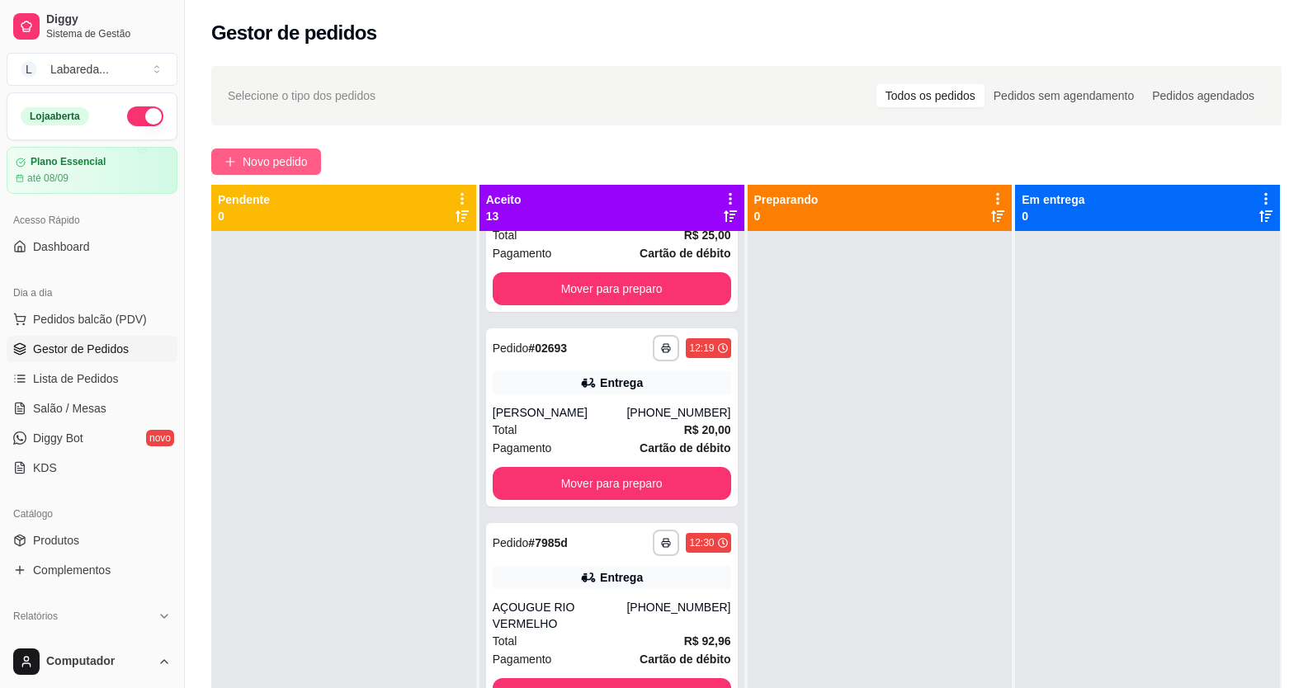
click at [276, 168] on span "Novo pedido" at bounding box center [275, 162] width 65 height 18
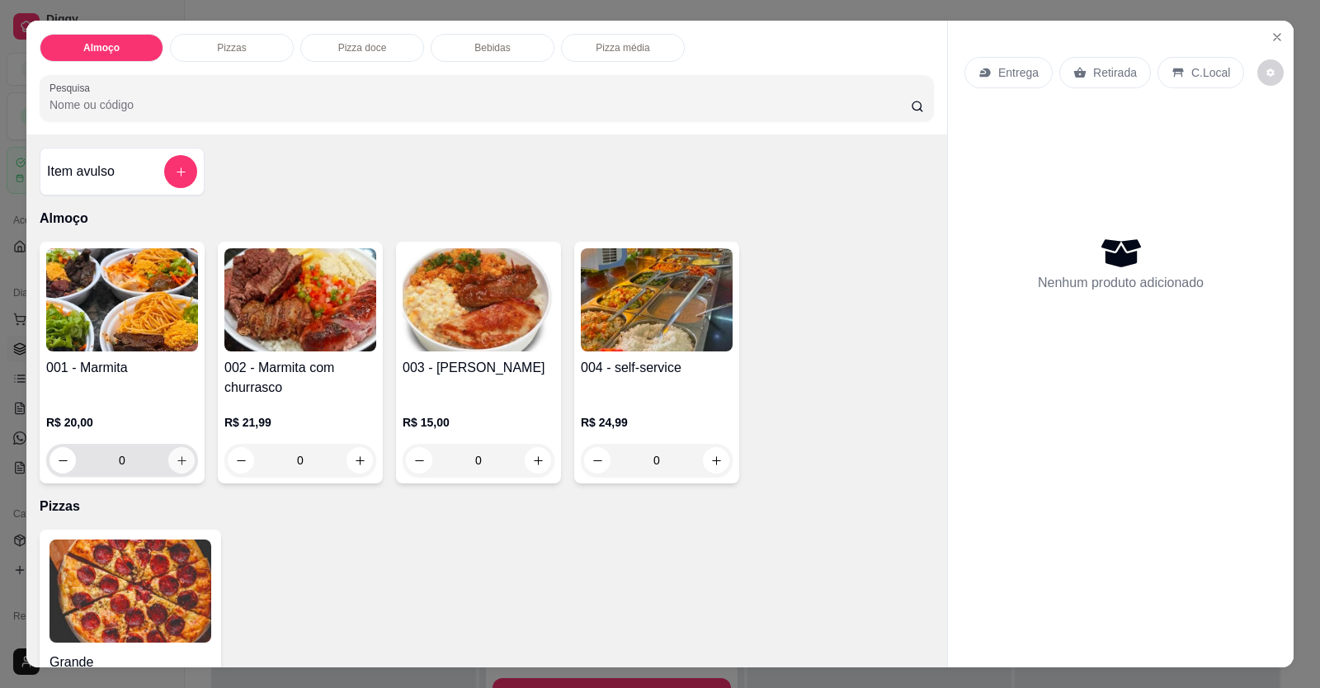
click at [176, 461] on icon "increase-product-quantity" at bounding box center [182, 461] width 12 height 12
type input "1"
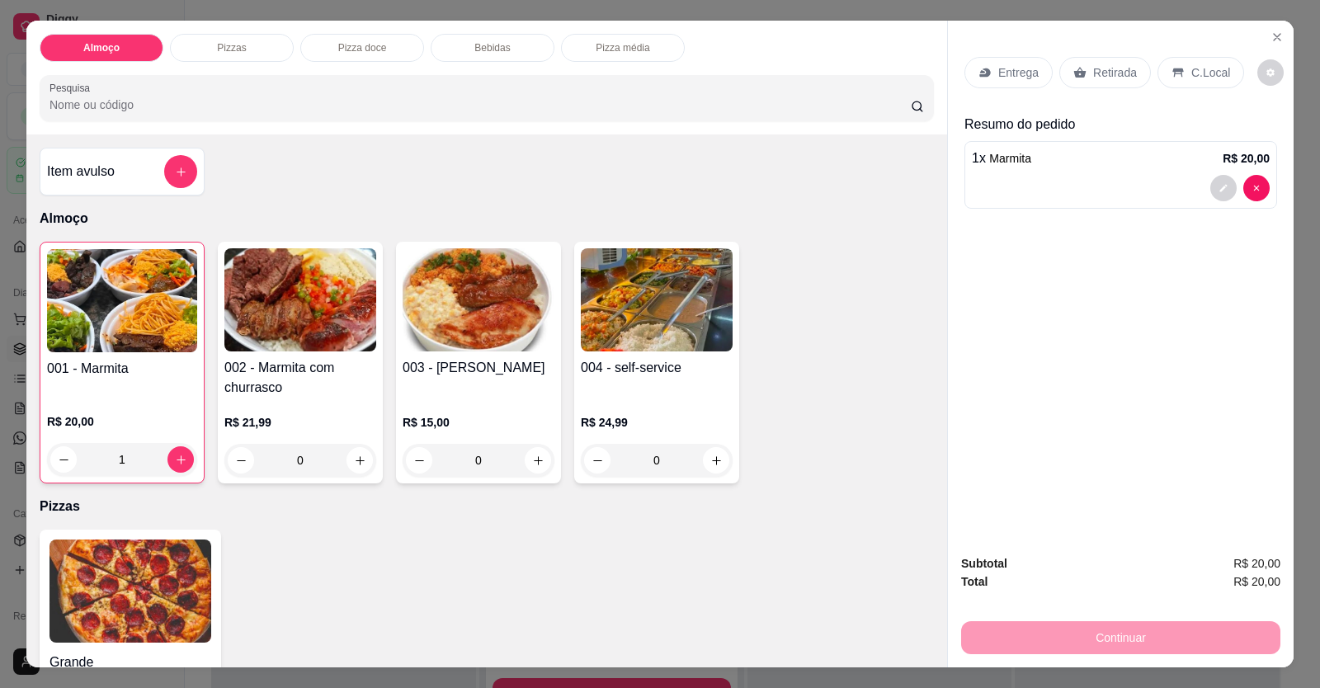
click at [1012, 85] on div "Entrega" at bounding box center [1009, 72] width 88 height 31
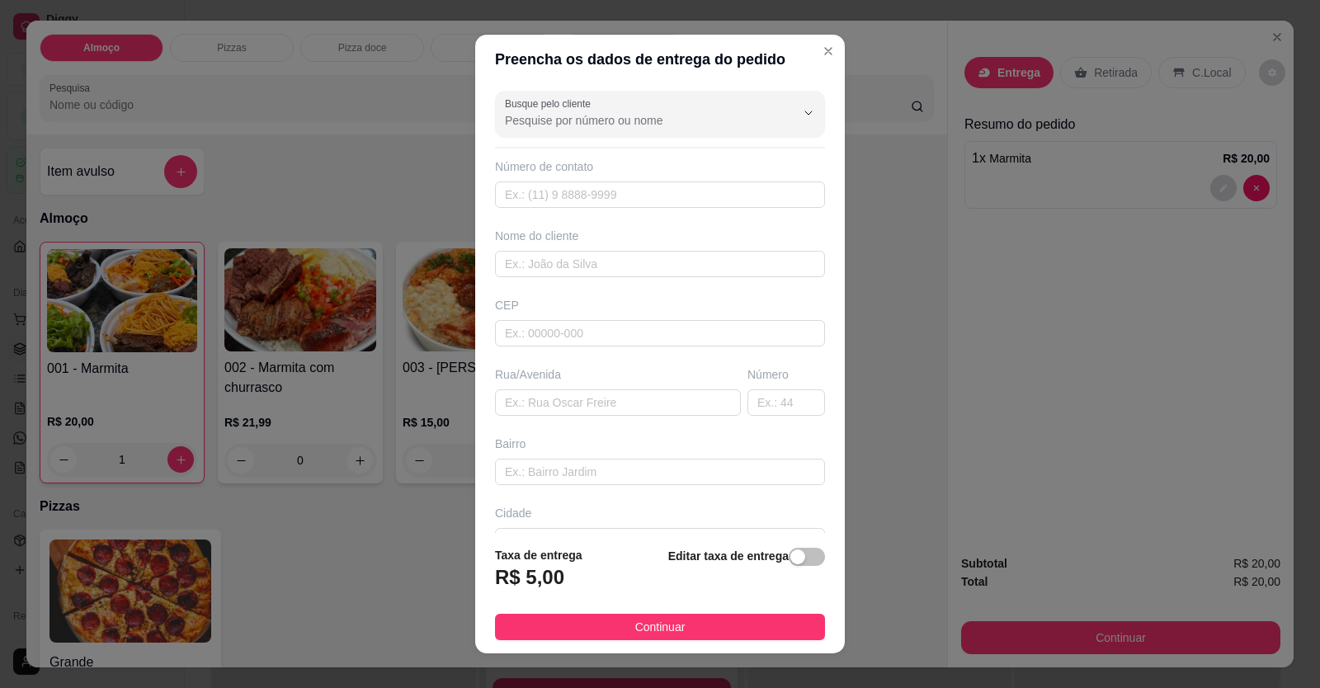
drag, startPoint x: 704, startPoint y: 208, endPoint x: 717, endPoint y: 144, distance: 65.7
click at [704, 206] on div "Busque pelo cliente Número de contato Nome do cliente CEP Rua/[GEOGRAPHIC_DATA]" at bounding box center [660, 309] width 370 height 450
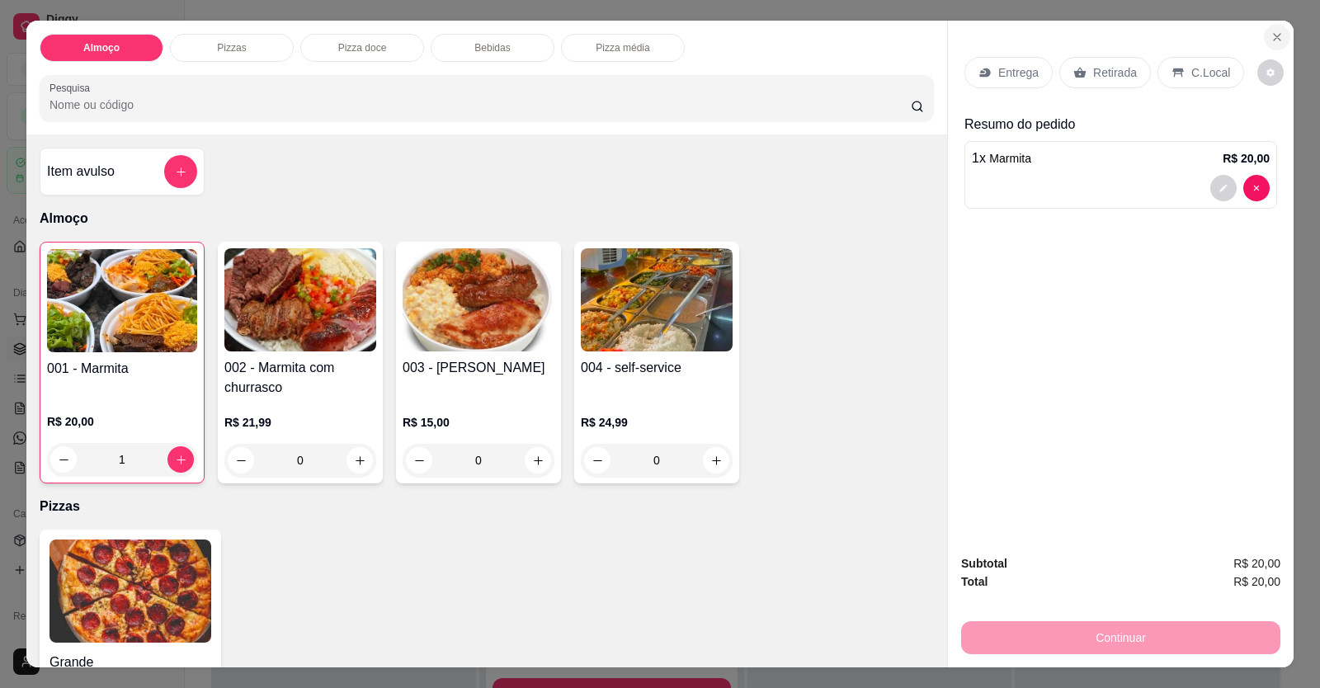
click at [1271, 34] on icon "Close" at bounding box center [1277, 37] width 13 height 13
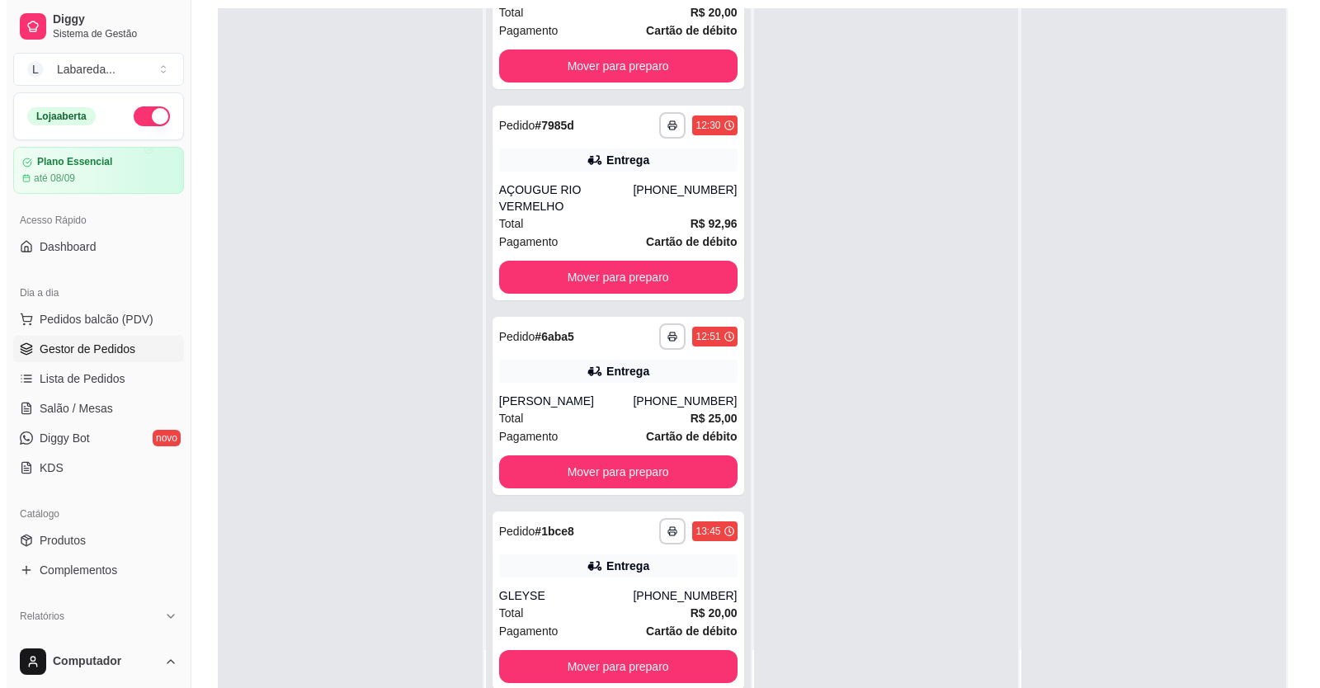
scroll to position [252, 0]
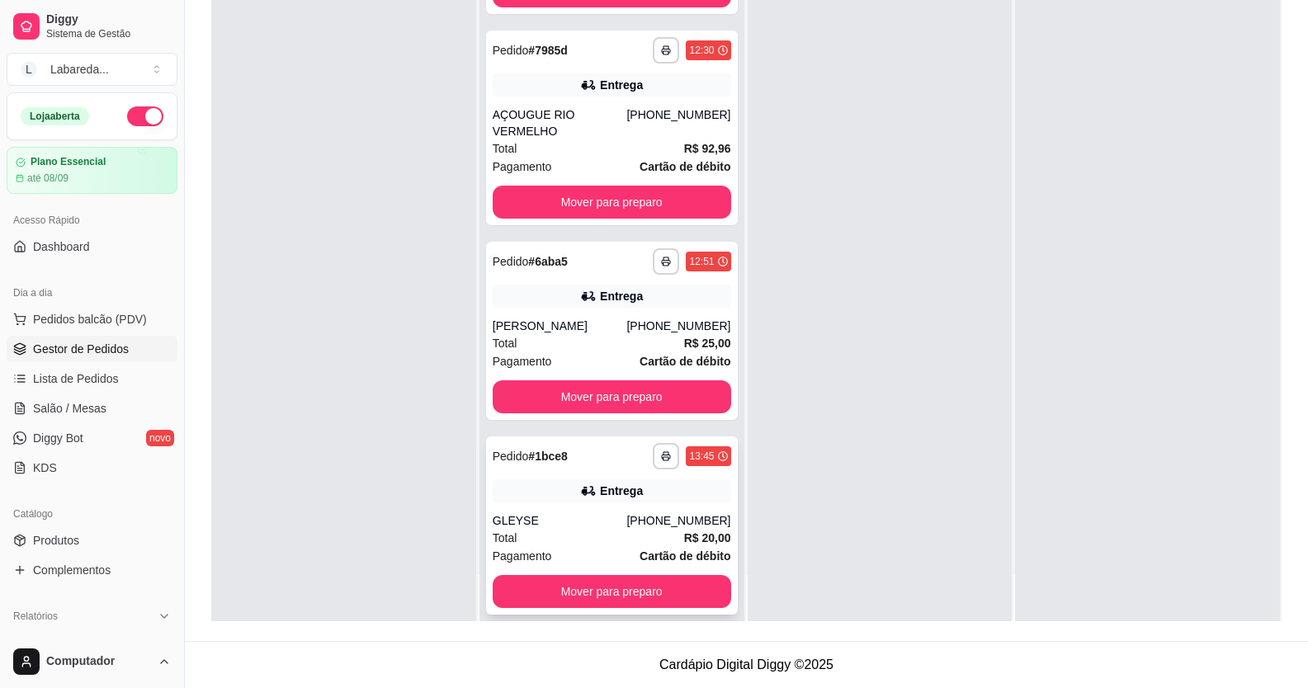
click at [603, 512] on div "GLEYSE" at bounding box center [560, 520] width 134 height 17
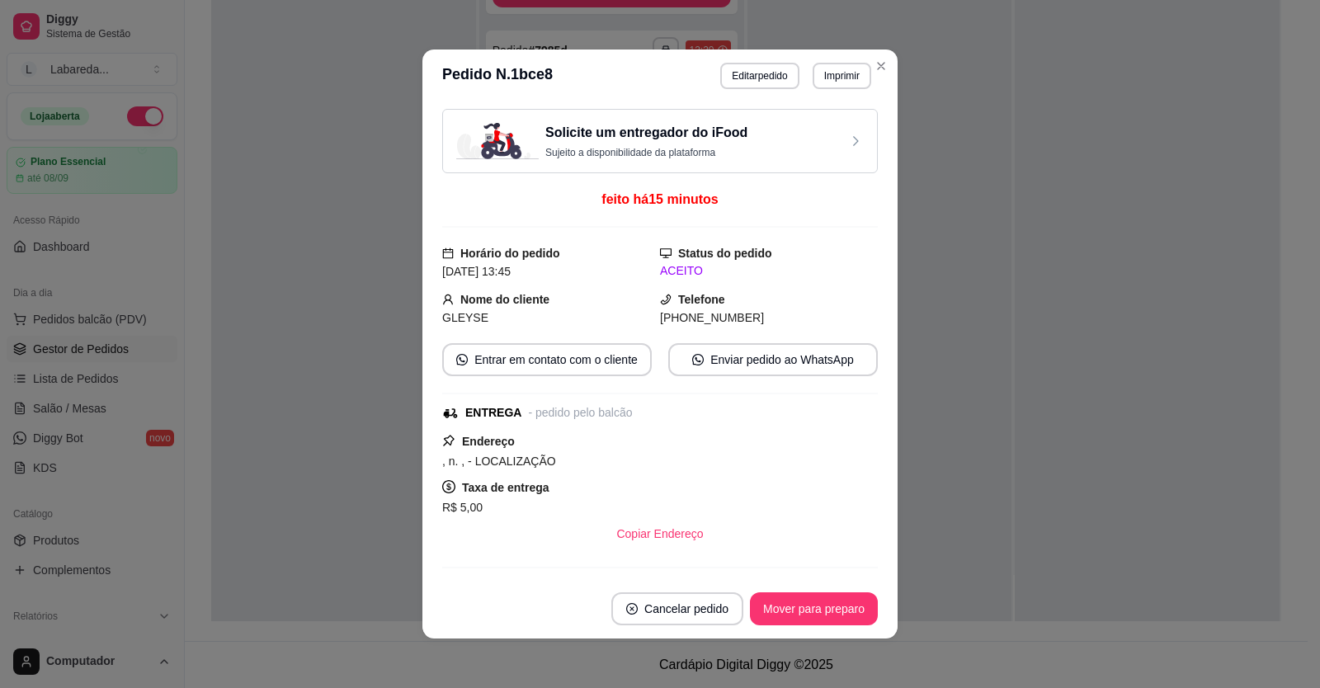
click at [755, 61] on header "**********" at bounding box center [659, 76] width 475 height 53
click at [794, 77] on div "**********" at bounding box center [795, 76] width 151 height 26
click at [781, 82] on button "Editar pedido" at bounding box center [759, 76] width 78 height 26
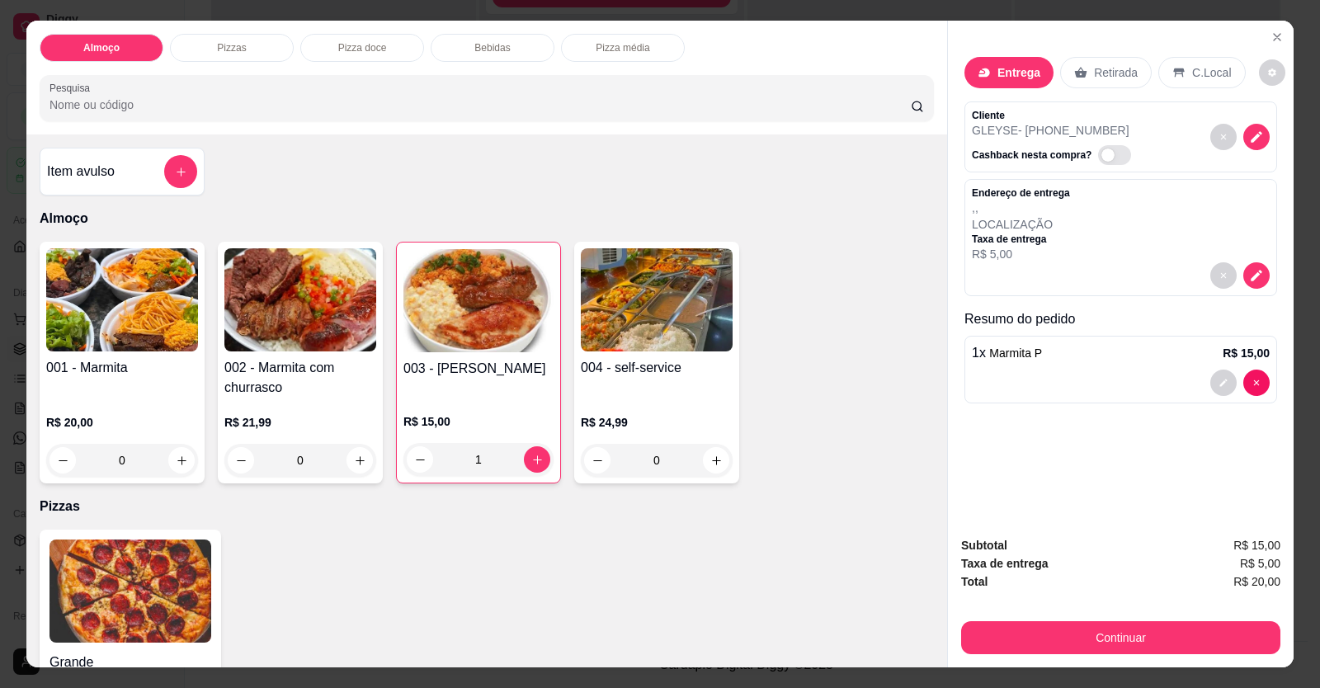
drag, startPoint x: 1235, startPoint y: 579, endPoint x: 1220, endPoint y: 576, distance: 16.0
click at [1236, 578] on span "R$ 20,00" at bounding box center [1257, 582] width 47 height 18
click at [998, 77] on p "Entrega" at bounding box center [1019, 72] width 43 height 17
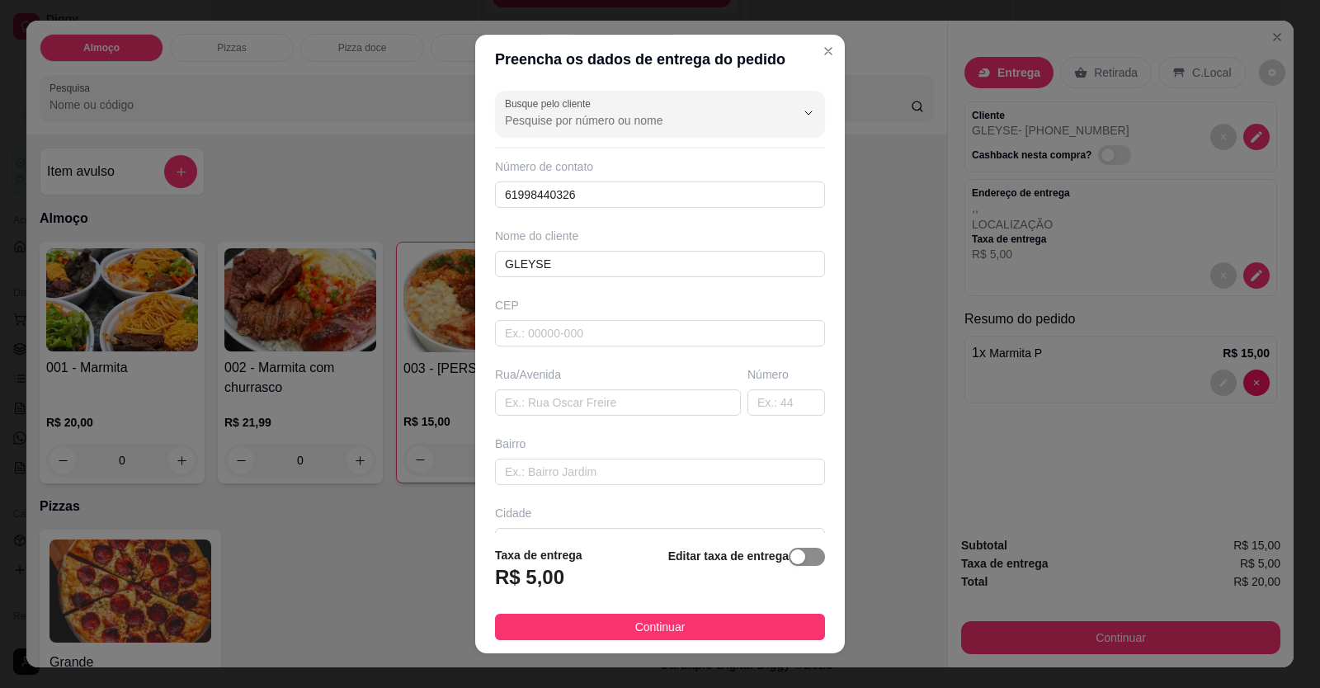
click at [790, 559] on div "button" at bounding box center [797, 557] width 15 height 15
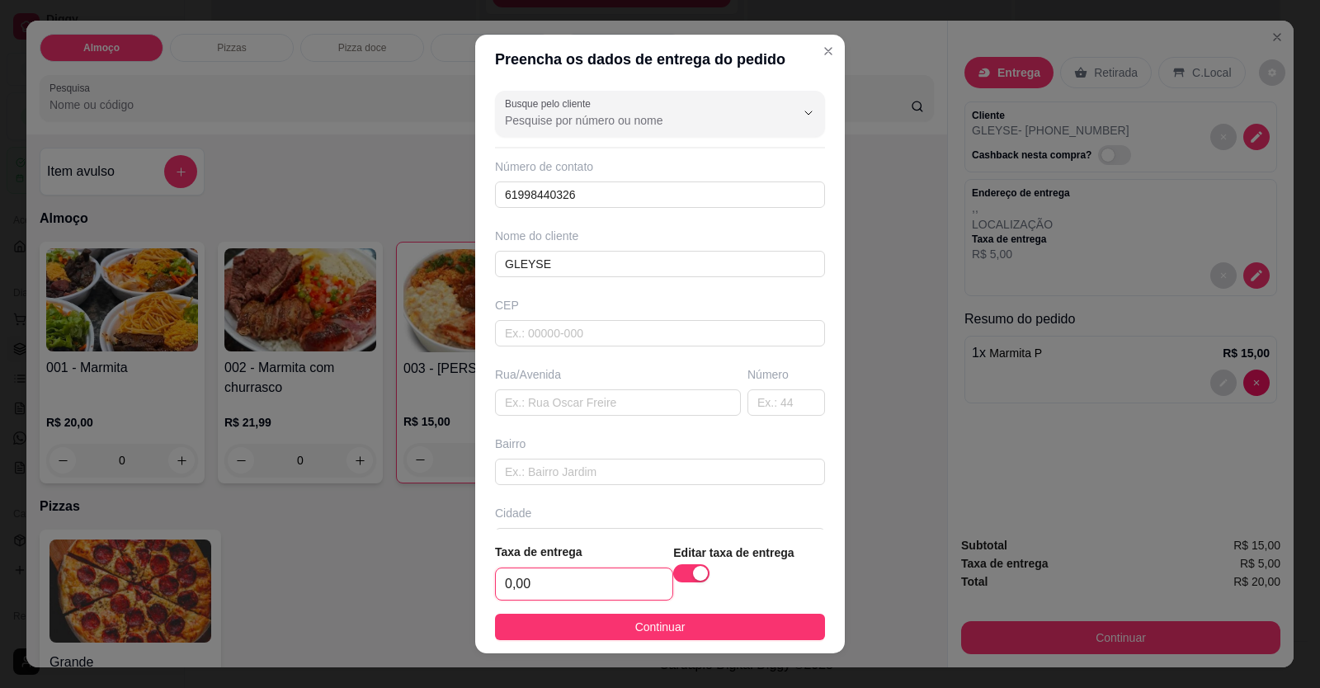
click at [593, 578] on input "0,00" at bounding box center [584, 584] width 177 height 31
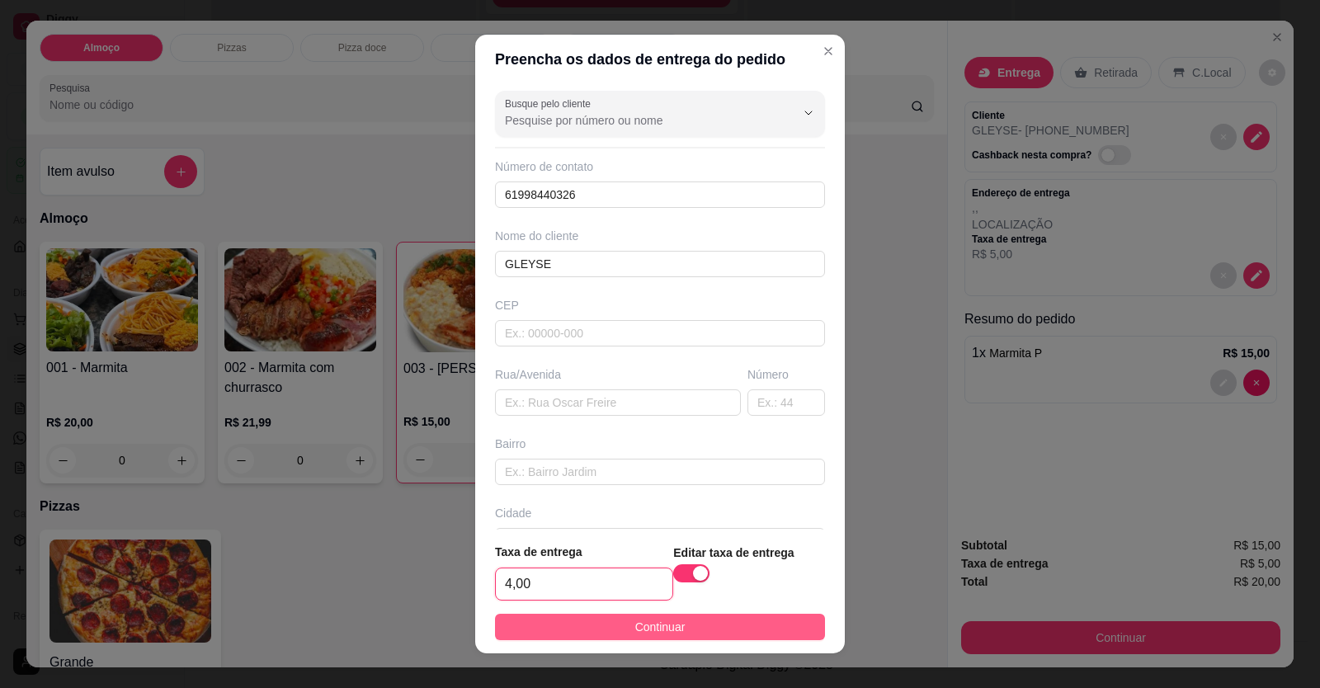
type input "4,00"
drag, startPoint x: 640, startPoint y: 631, endPoint x: 906, endPoint y: 634, distance: 265.7
click at [643, 630] on span "Continuar" at bounding box center [660, 627] width 50 height 18
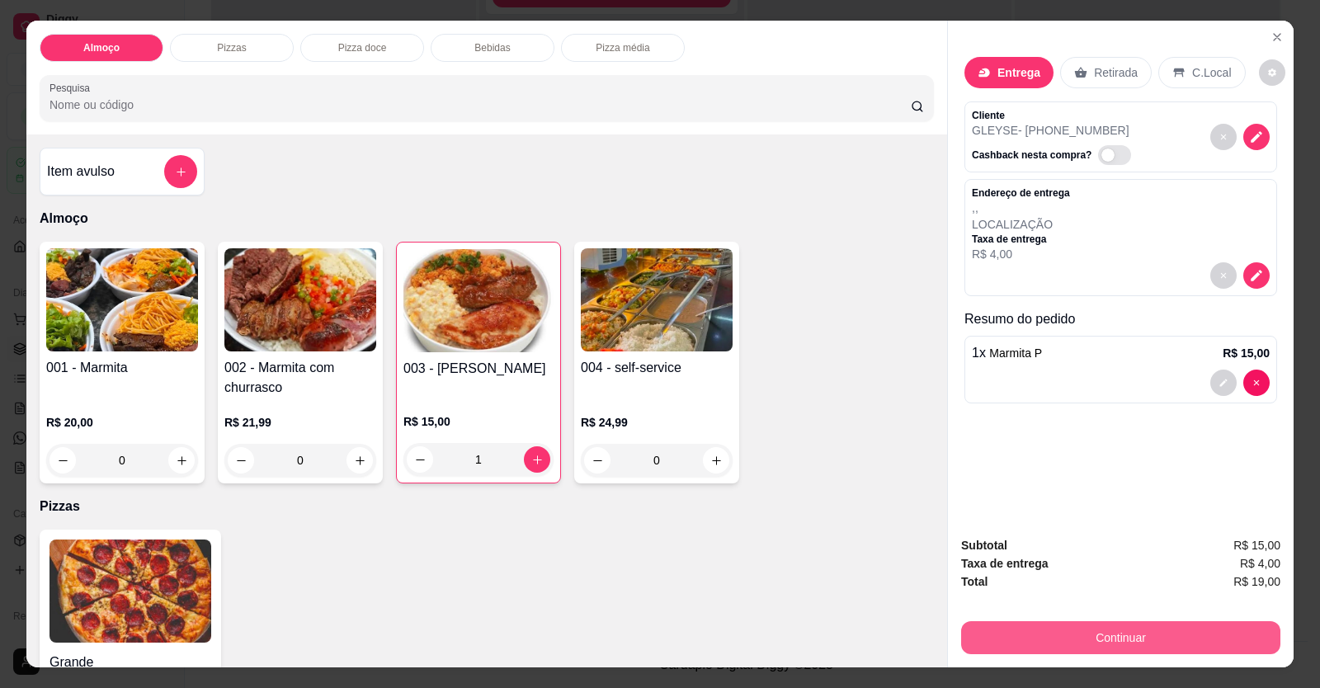
click at [1118, 639] on button "Continuar" at bounding box center [1120, 637] width 319 height 33
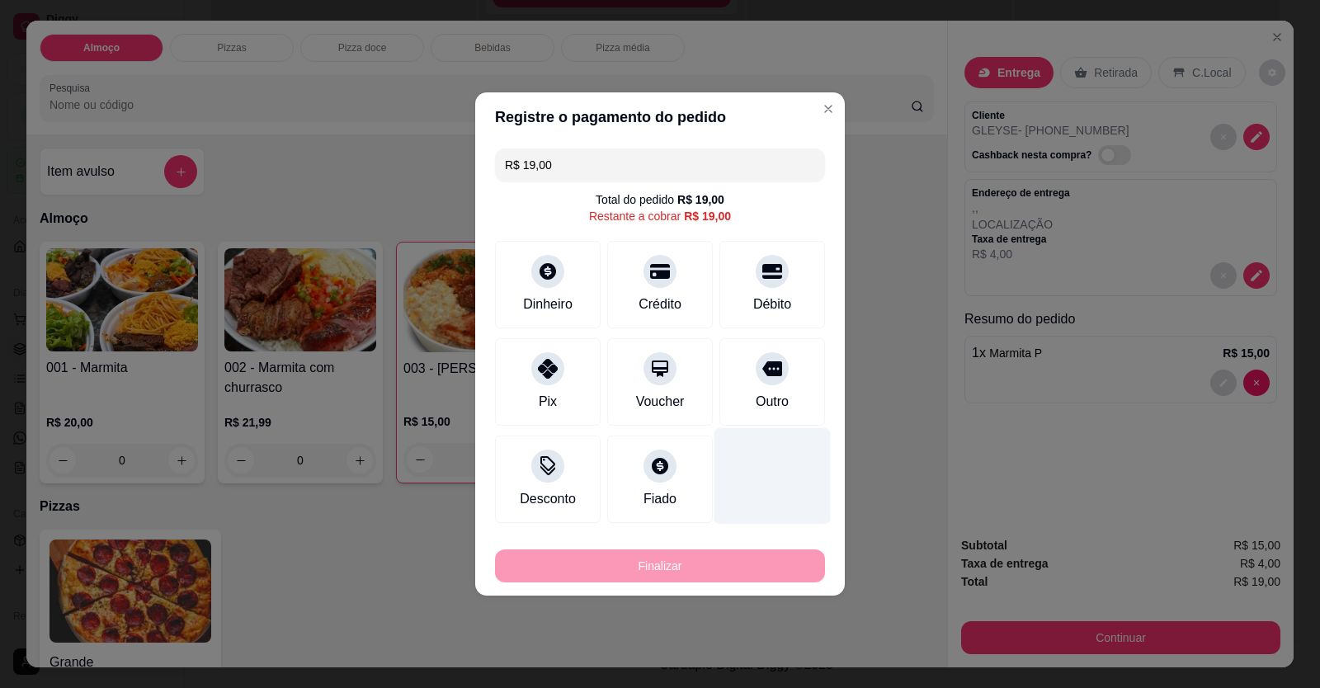
drag, startPoint x: 756, startPoint y: 286, endPoint x: 752, endPoint y: 401, distance: 114.8
click at [760, 287] on div "Débito" at bounding box center [773, 284] width 106 height 87
type input "R$ 0,00"
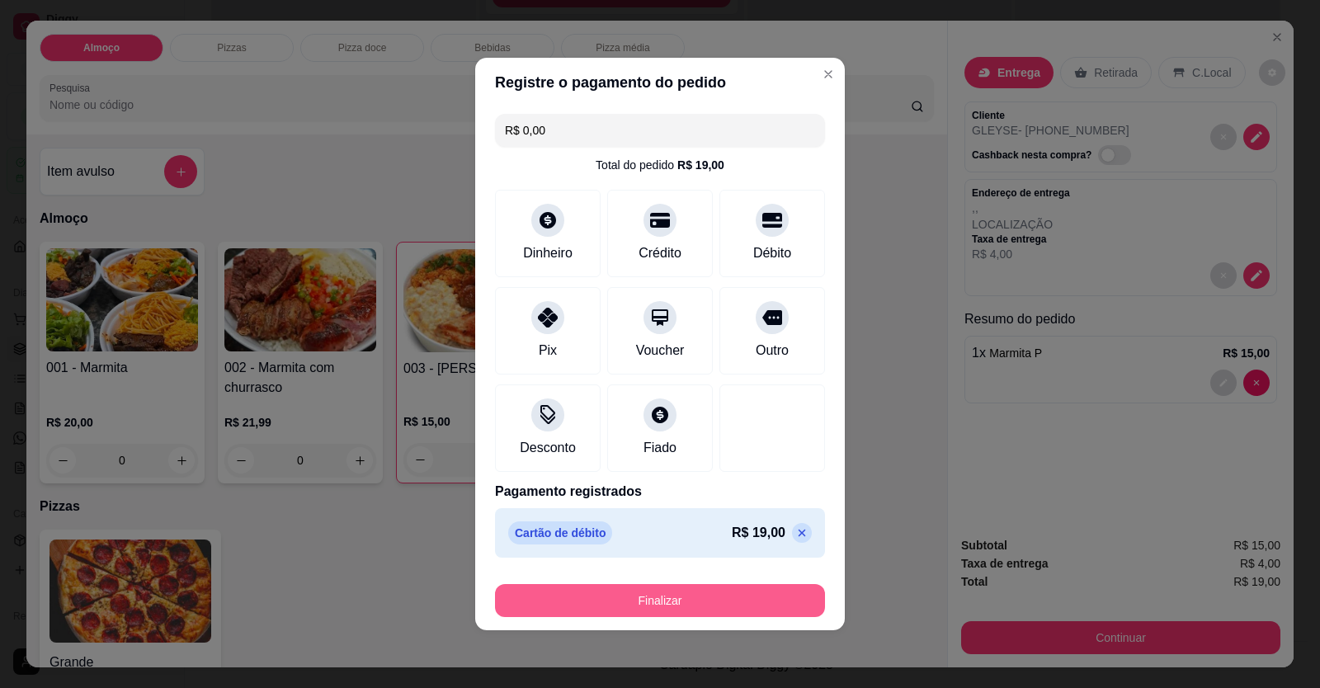
click at [724, 590] on button "Finalizar" at bounding box center [660, 600] width 330 height 33
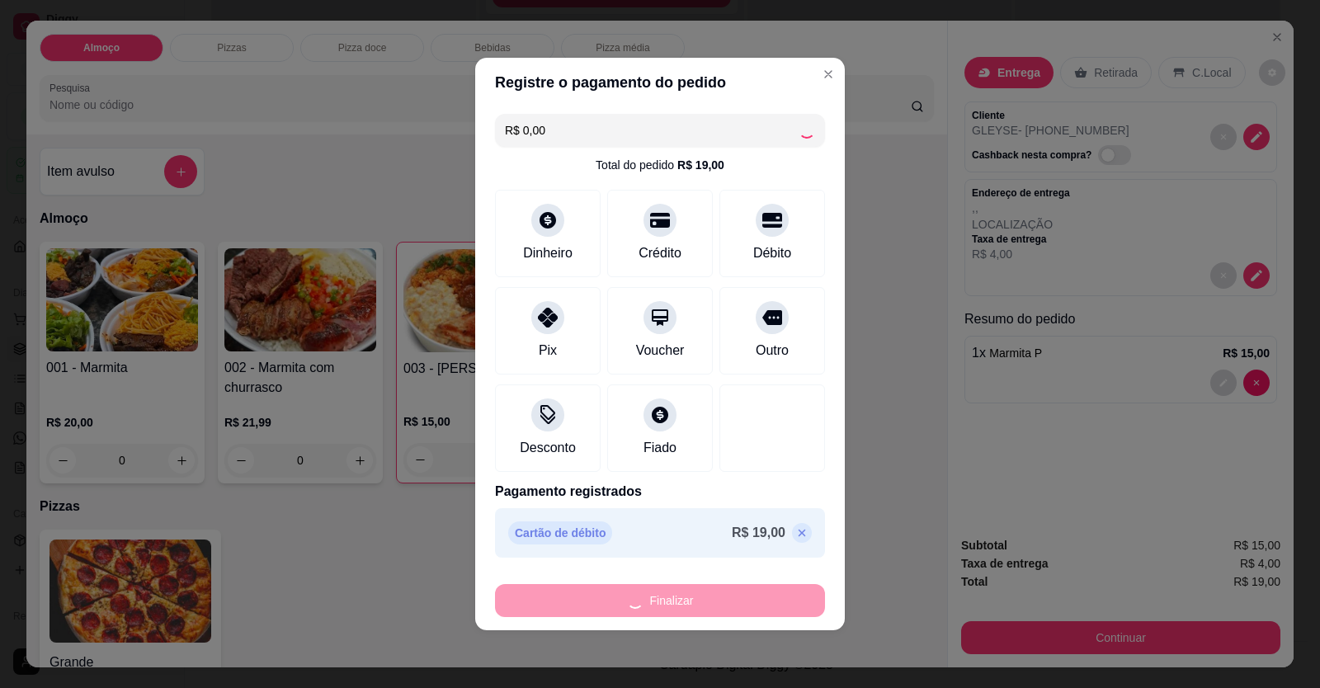
type input "0"
type input "-R$ 19,00"
